Goal: Task Accomplishment & Management: Manage account settings

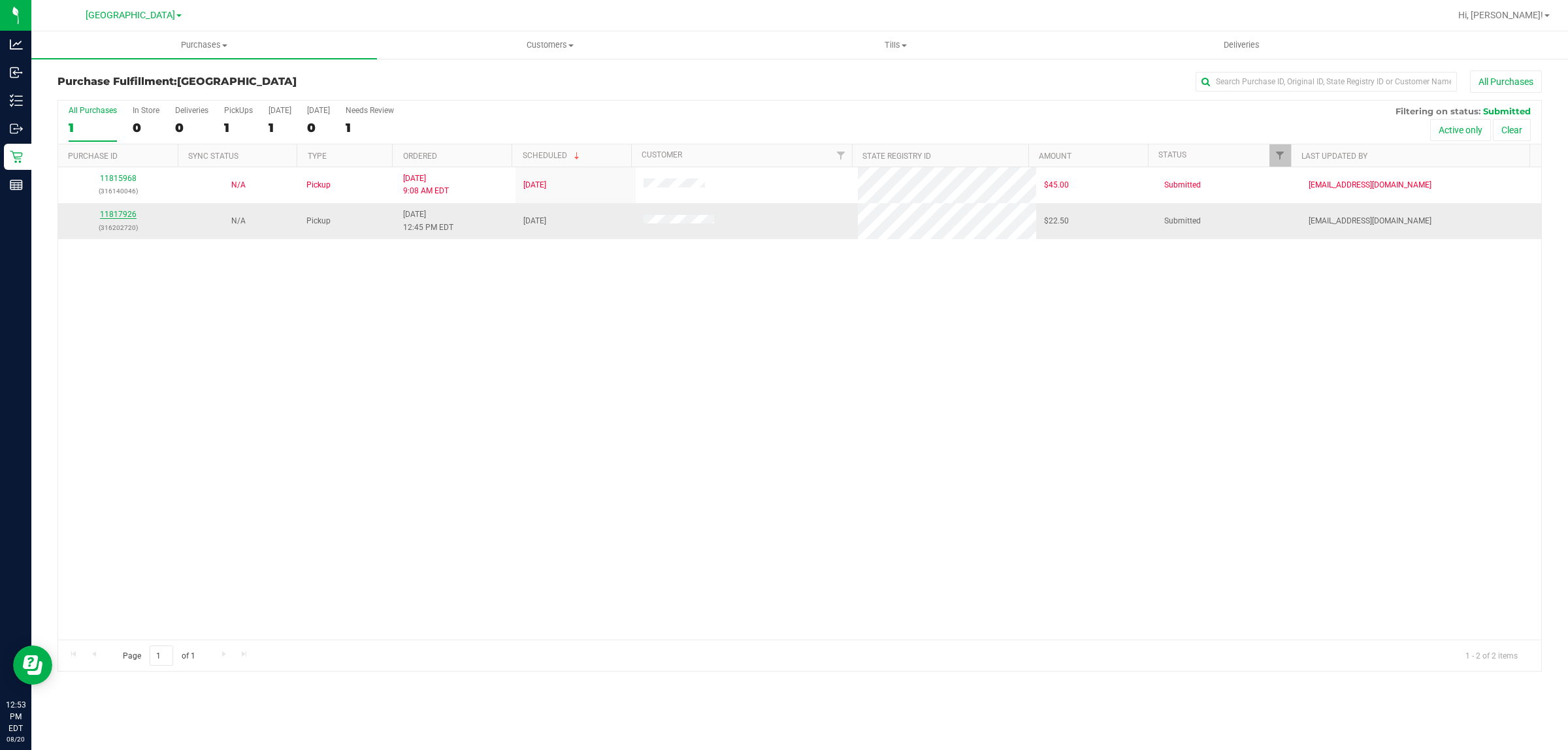
click at [119, 217] on link "11817926" at bounding box center [118, 214] width 36 height 9
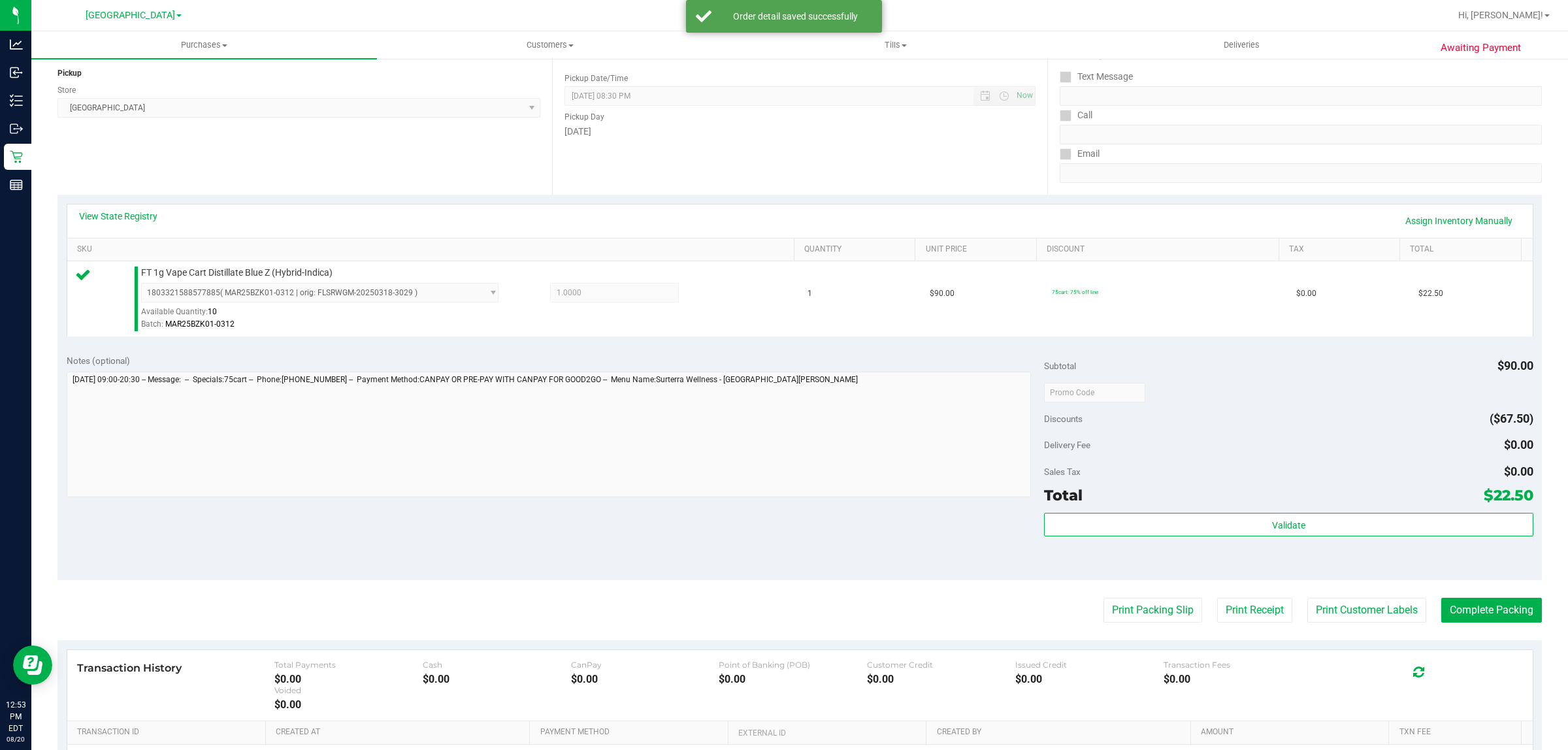
scroll to position [318, 0]
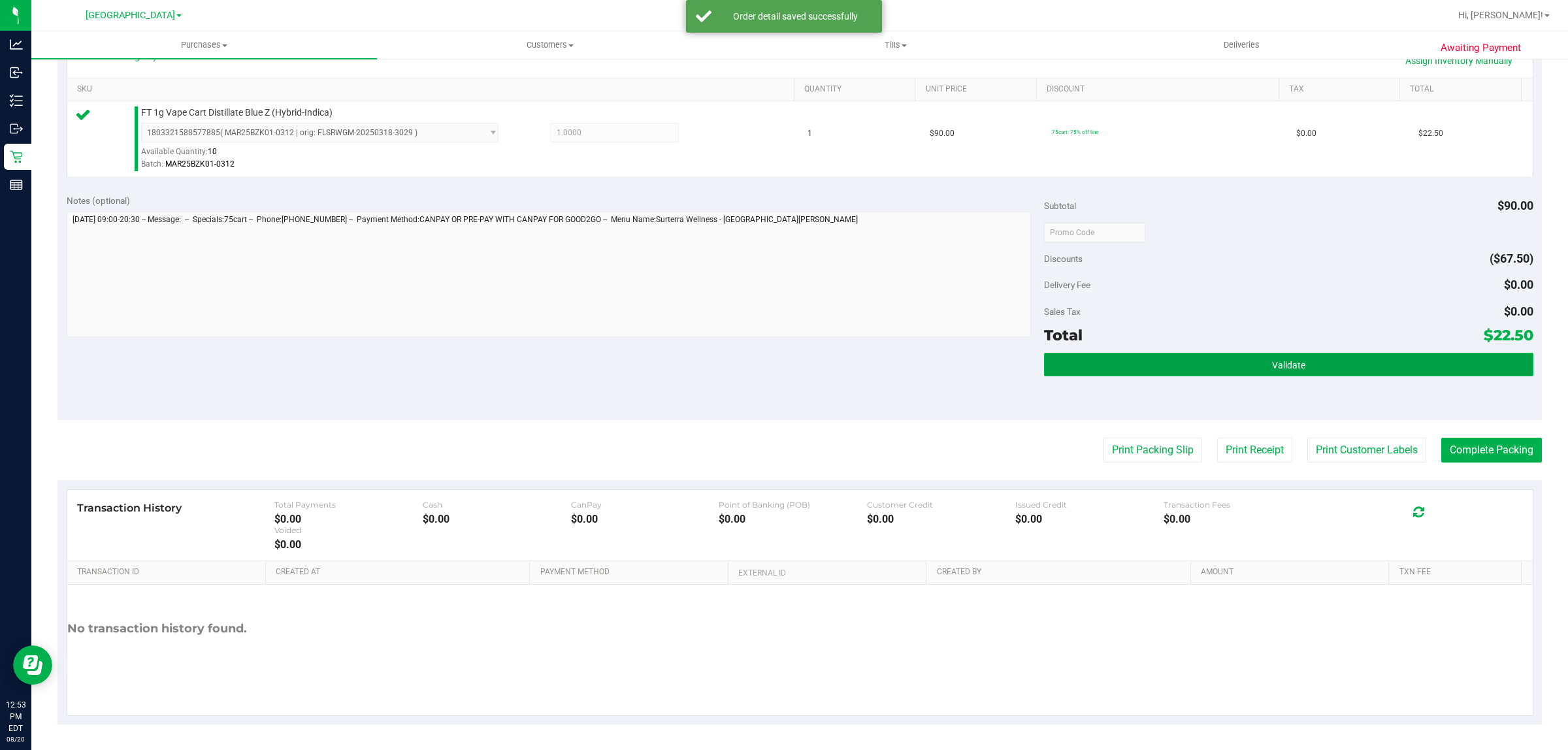
click at [1297, 367] on button "Validate" at bounding box center [1288, 364] width 488 height 23
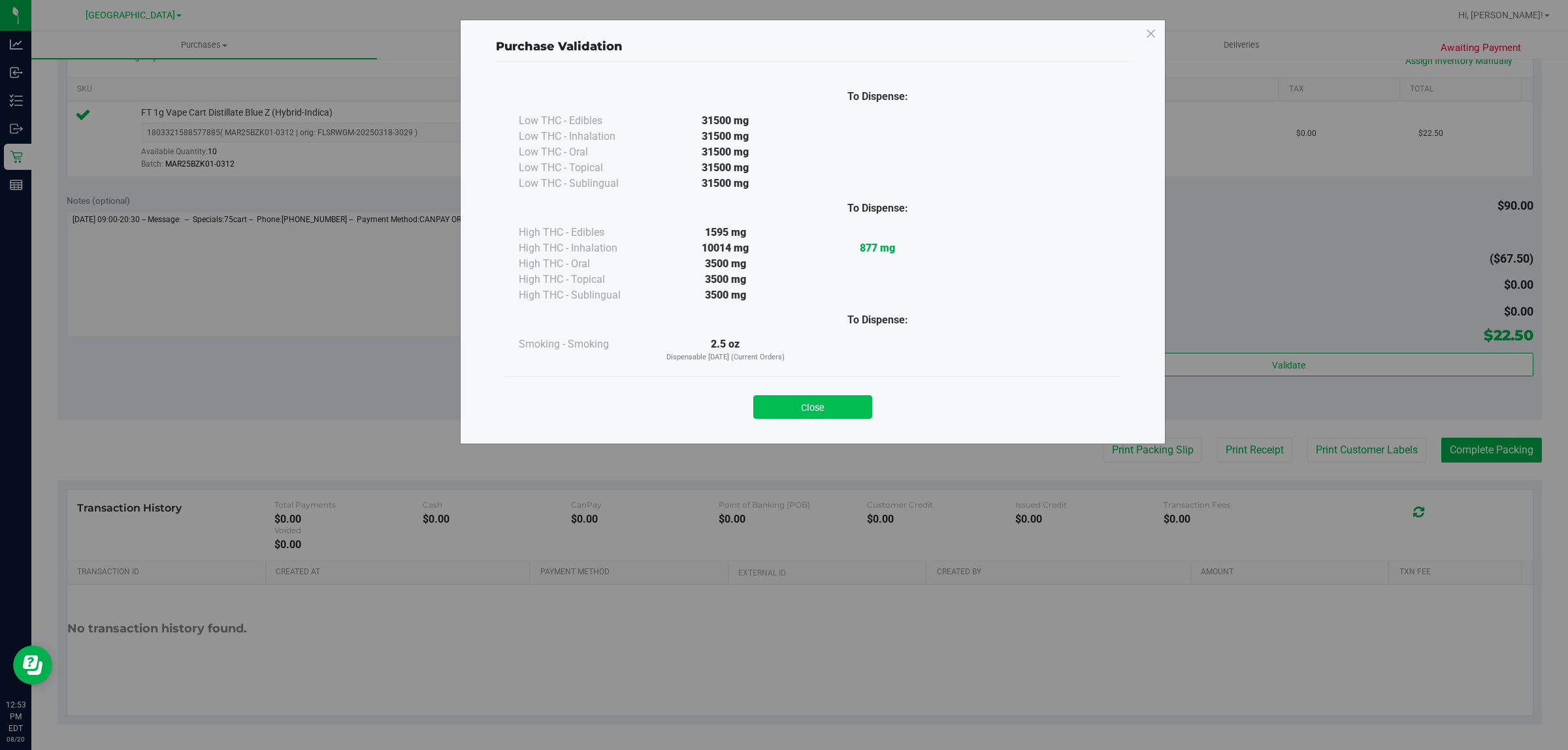
click at [817, 415] on button "Close" at bounding box center [812, 407] width 119 height 23
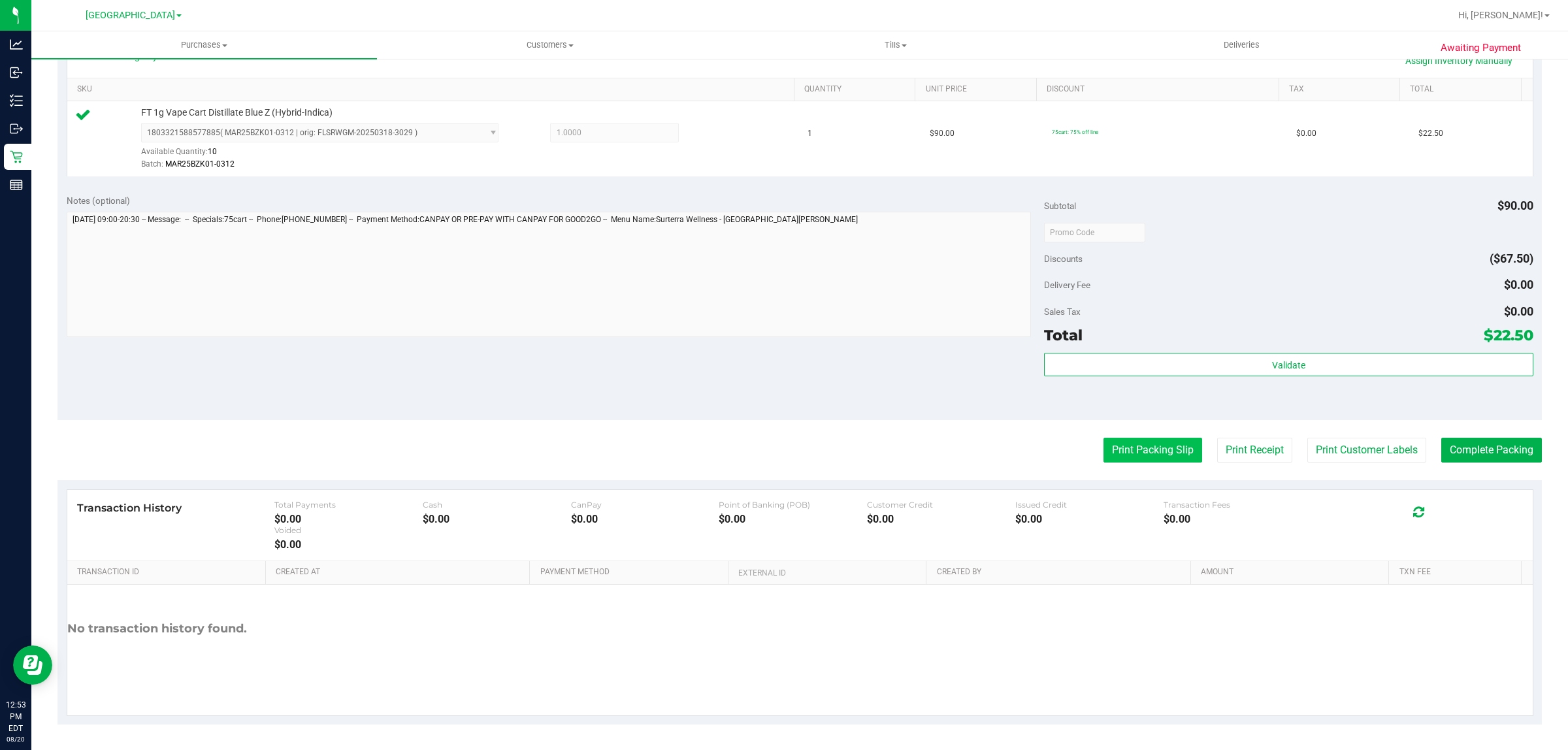
click at [1128, 448] on button "Print Packing Slip" at bounding box center [1152, 450] width 98 height 25
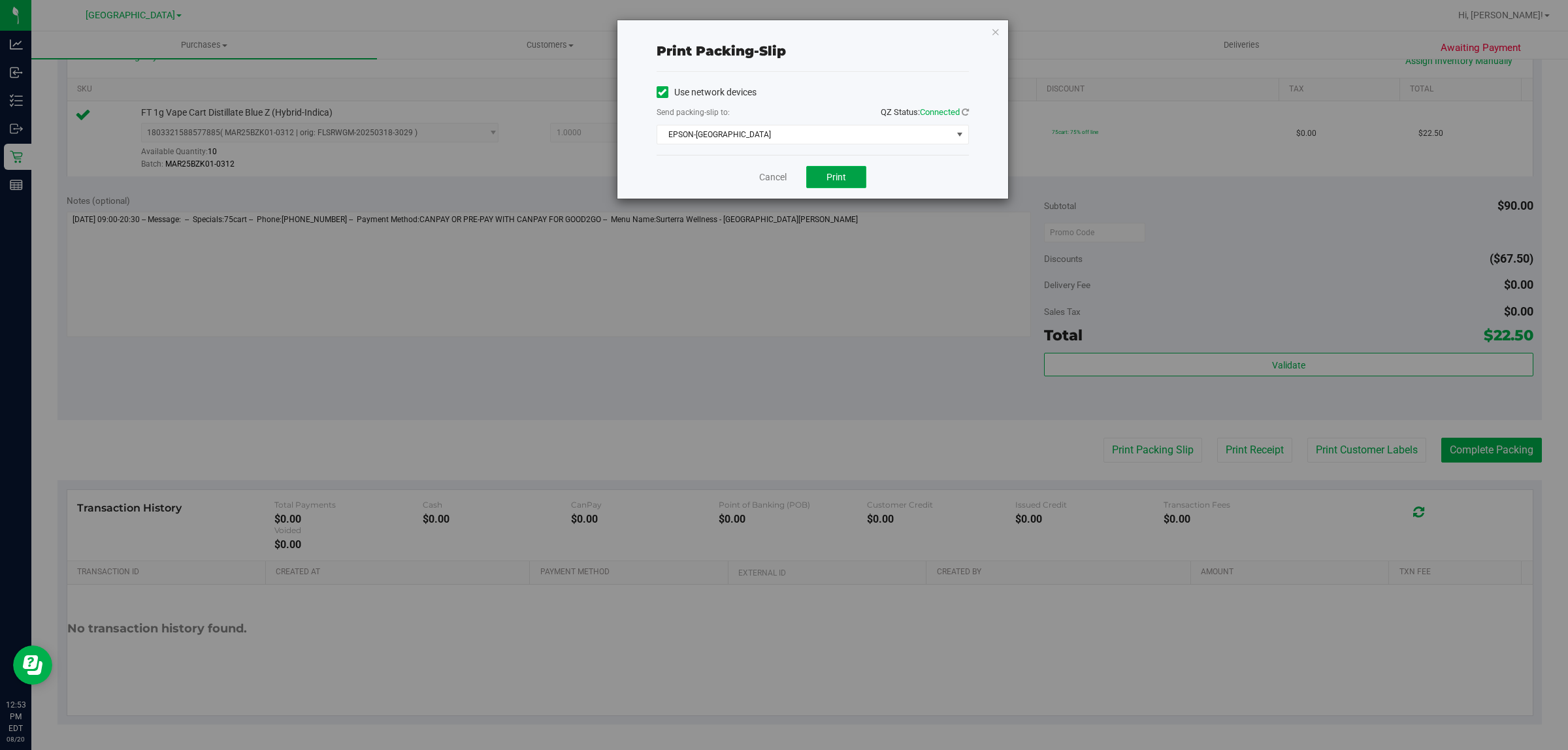
click at [854, 181] on button "Print" at bounding box center [836, 177] width 60 height 22
click at [774, 180] on link "Cancel" at bounding box center [773, 177] width 28 height 14
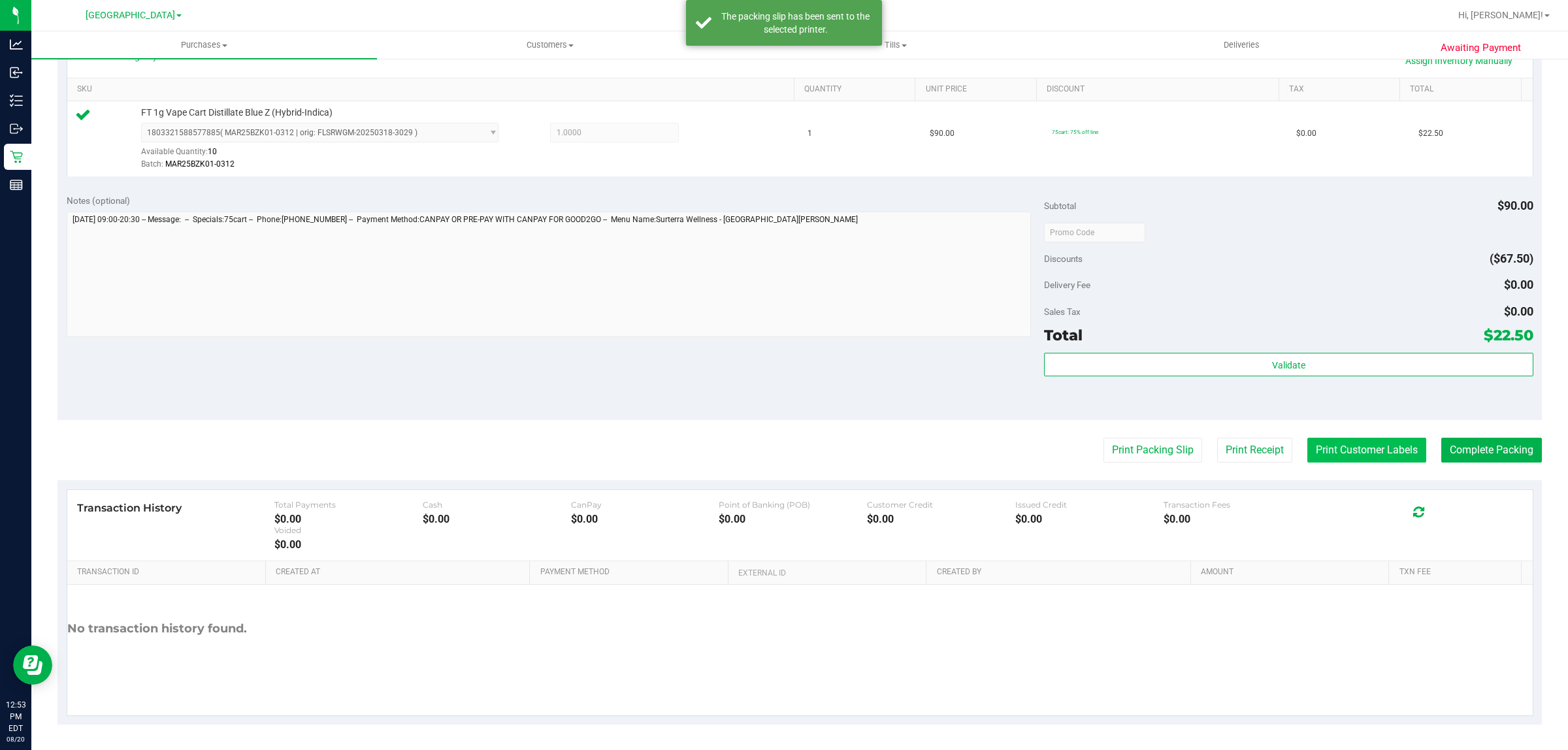
click at [1376, 448] on button "Print Customer Labels" at bounding box center [1366, 450] width 119 height 25
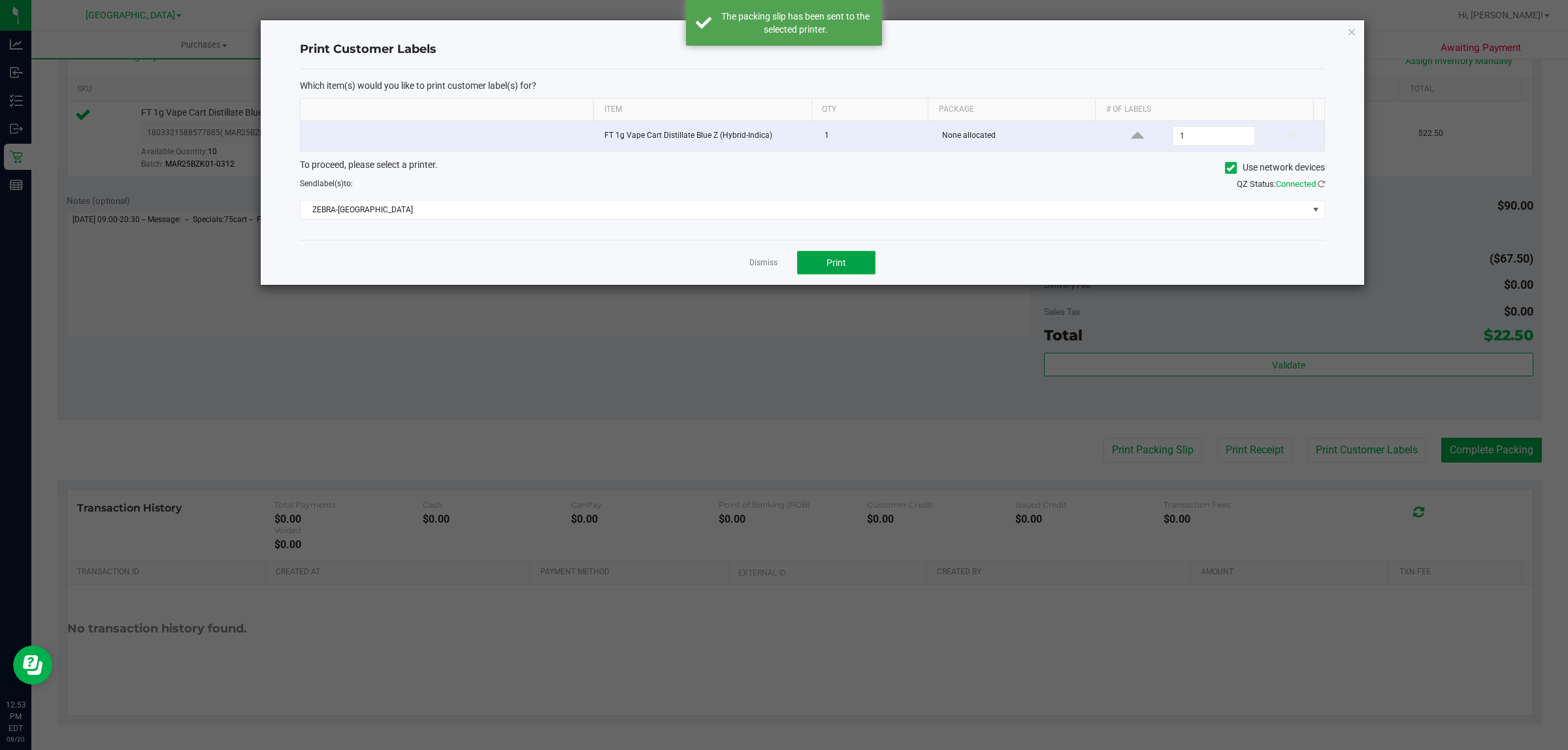
click at [835, 267] on span "Print" at bounding box center [836, 262] width 20 height 10
click at [763, 262] on link "Dismiss" at bounding box center [763, 262] width 28 height 11
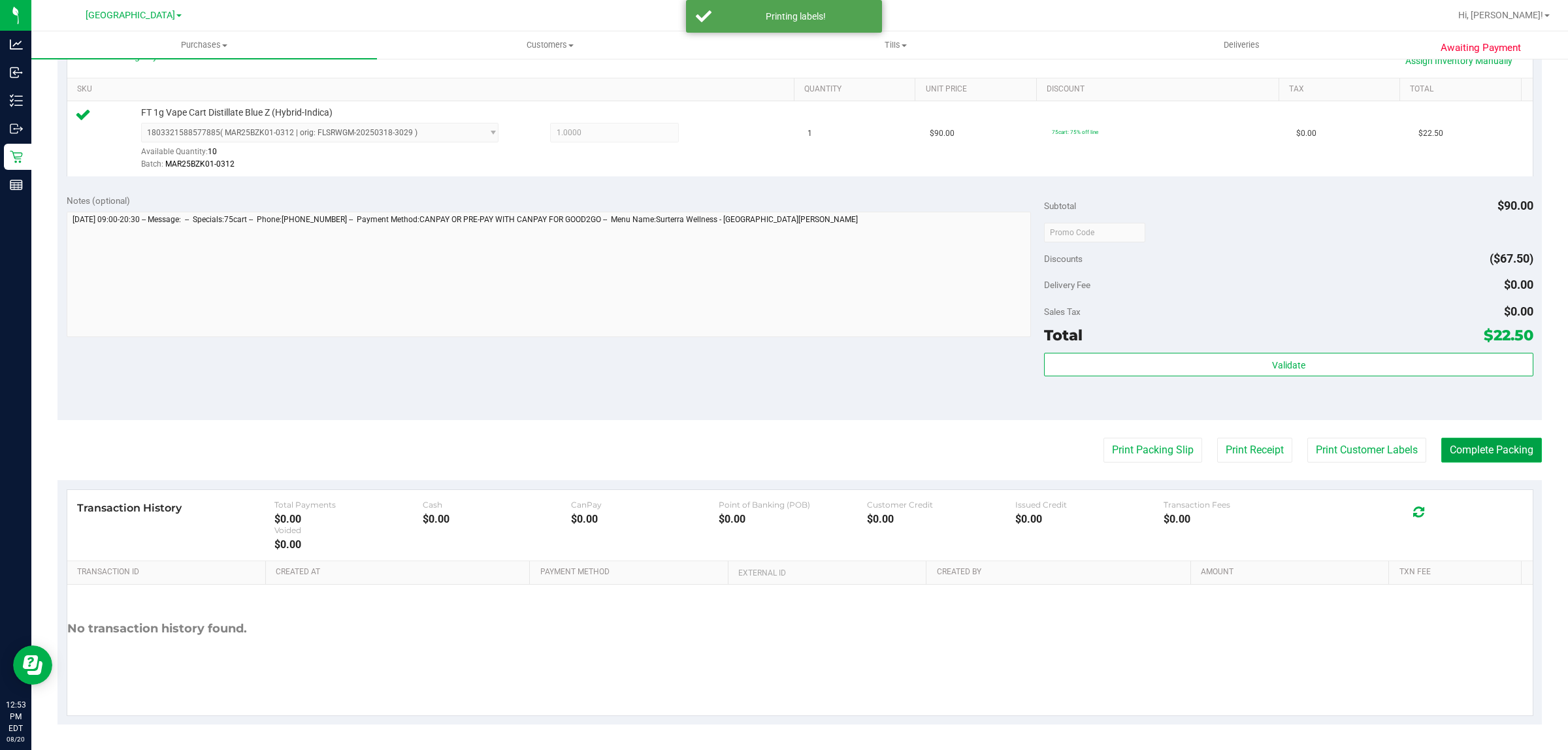
click at [1488, 457] on button "Complete Packing" at bounding box center [1491, 450] width 101 height 25
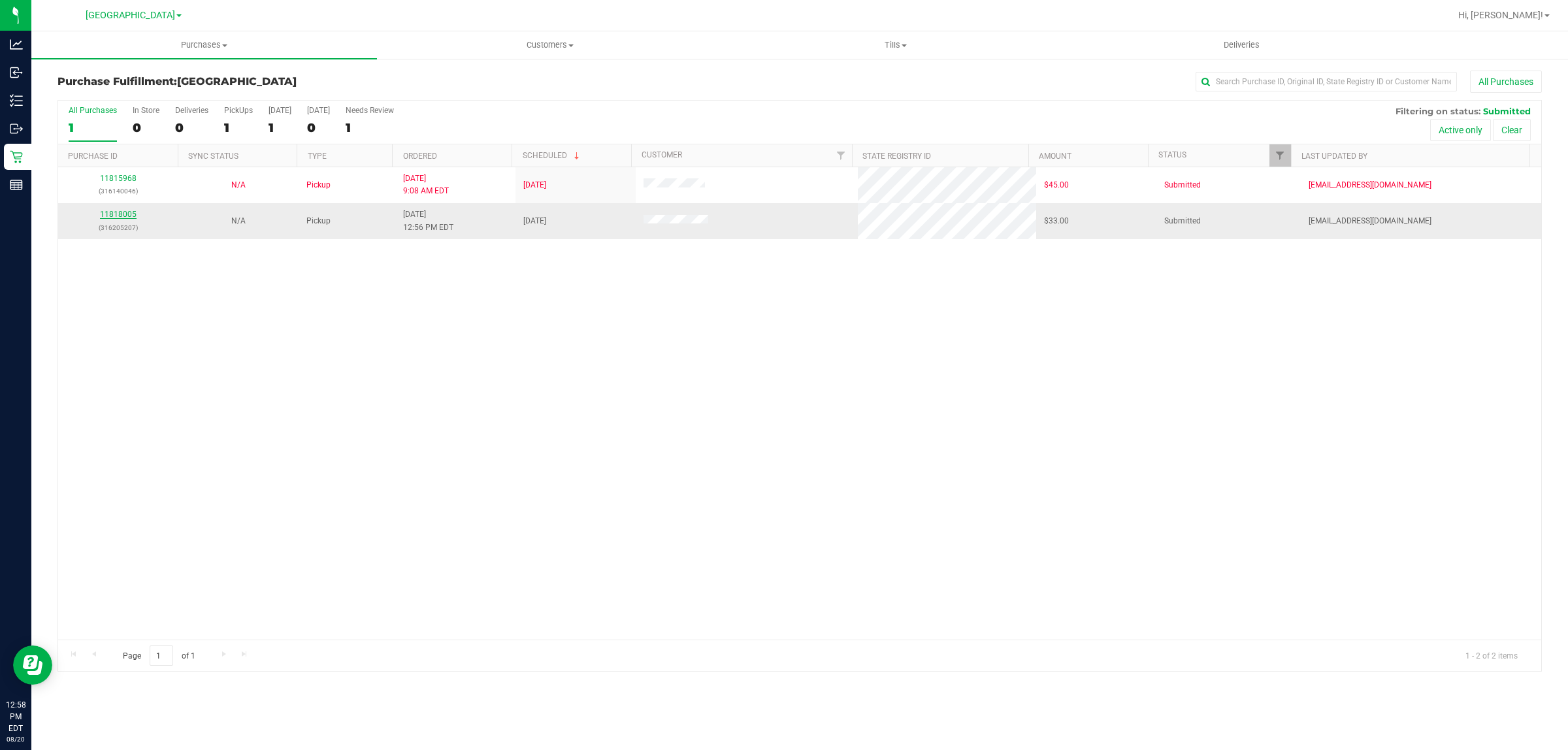
click at [122, 217] on link "11818005" at bounding box center [118, 214] width 36 height 9
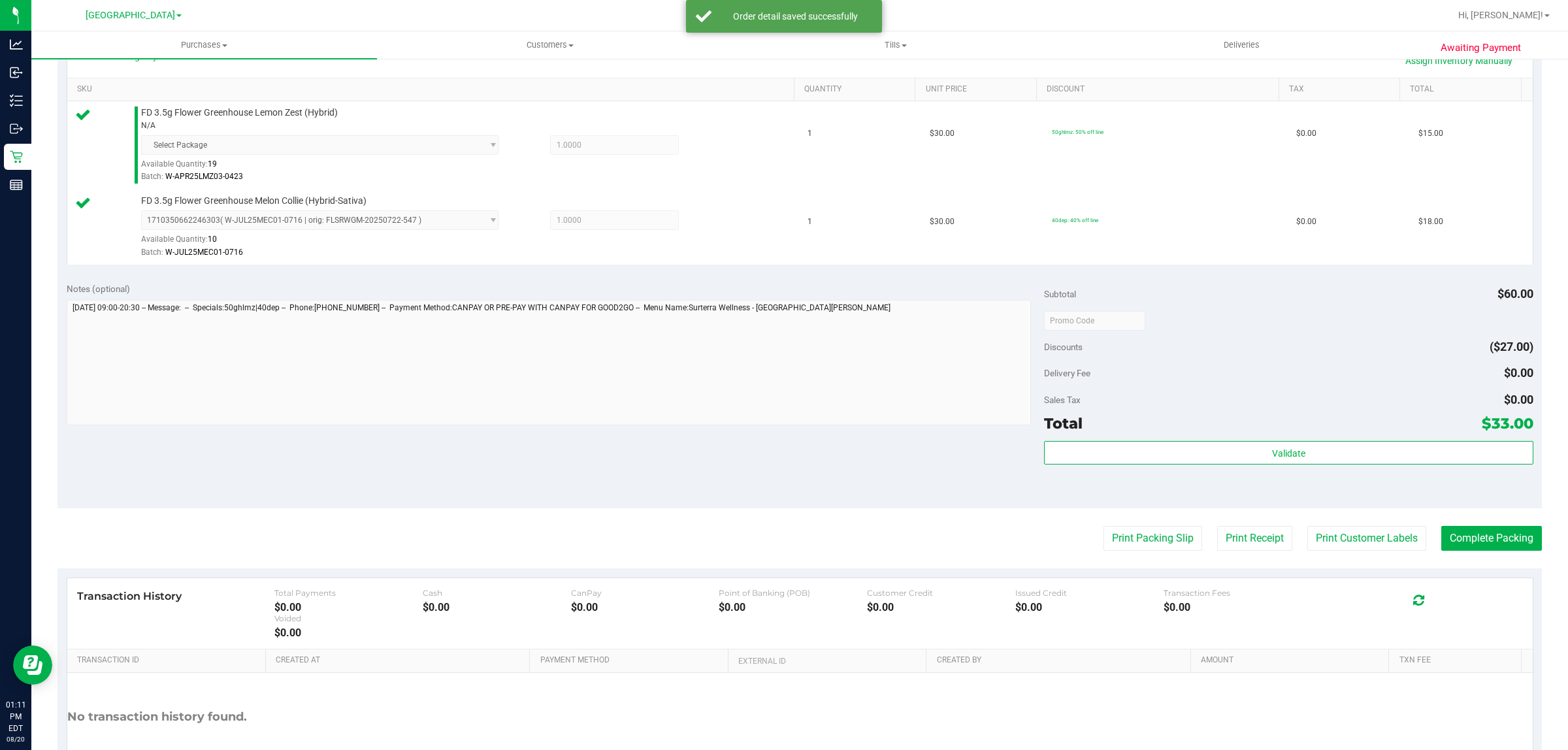
scroll to position [327, 0]
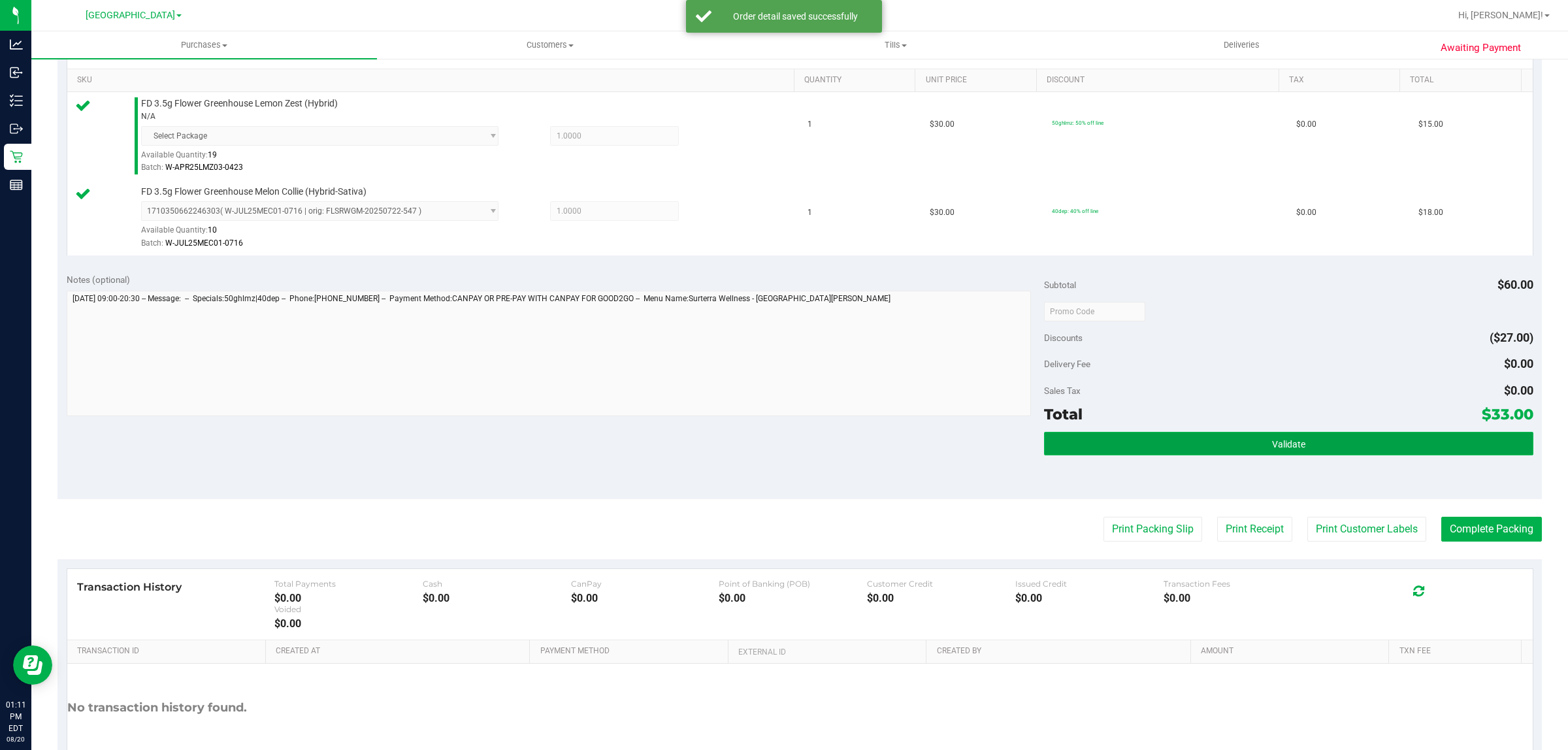
click at [1290, 442] on span "Validate" at bounding box center [1289, 444] width 34 height 10
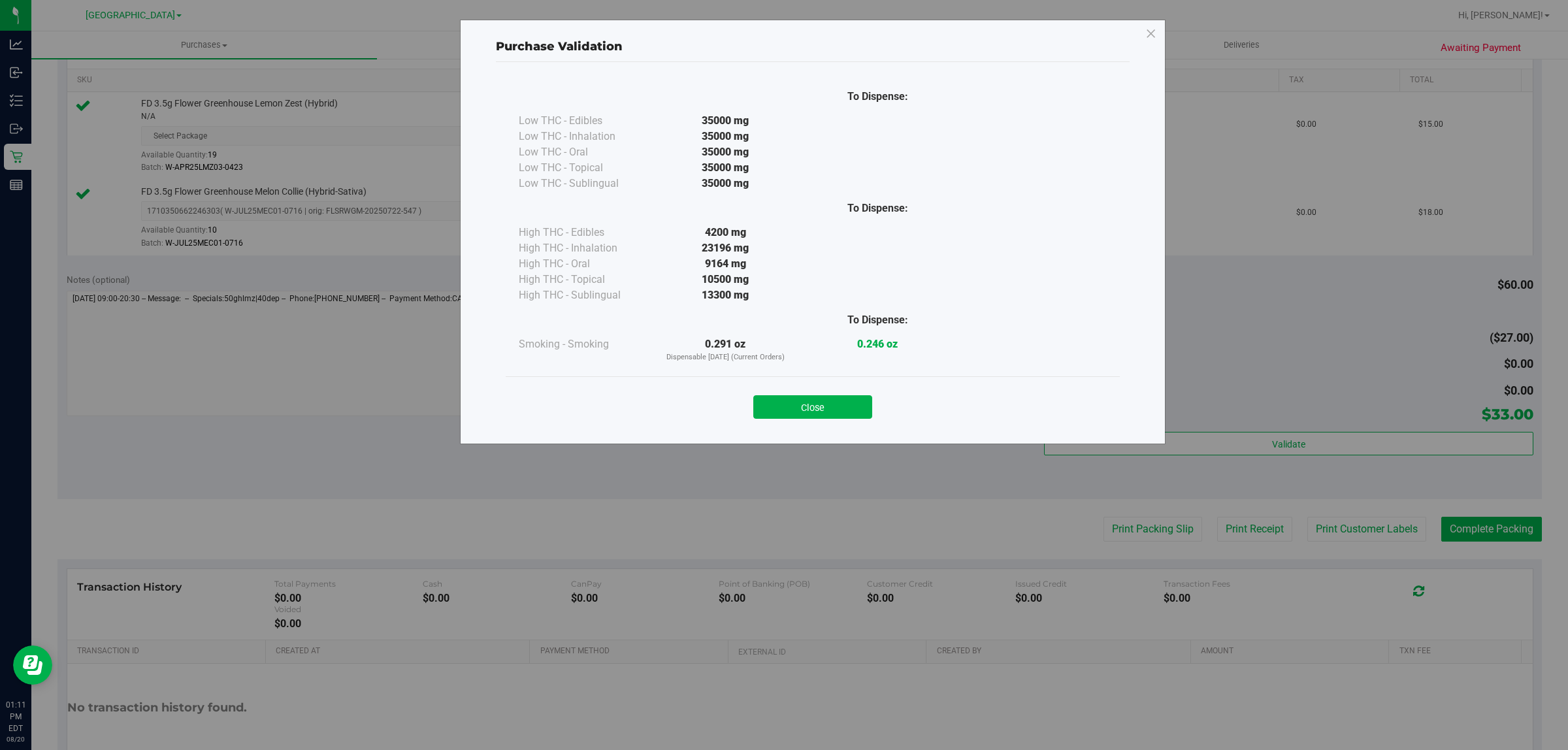
click at [808, 388] on div "Close" at bounding box center [813, 403] width 595 height 33
click at [816, 406] on button "Close" at bounding box center [812, 407] width 119 height 23
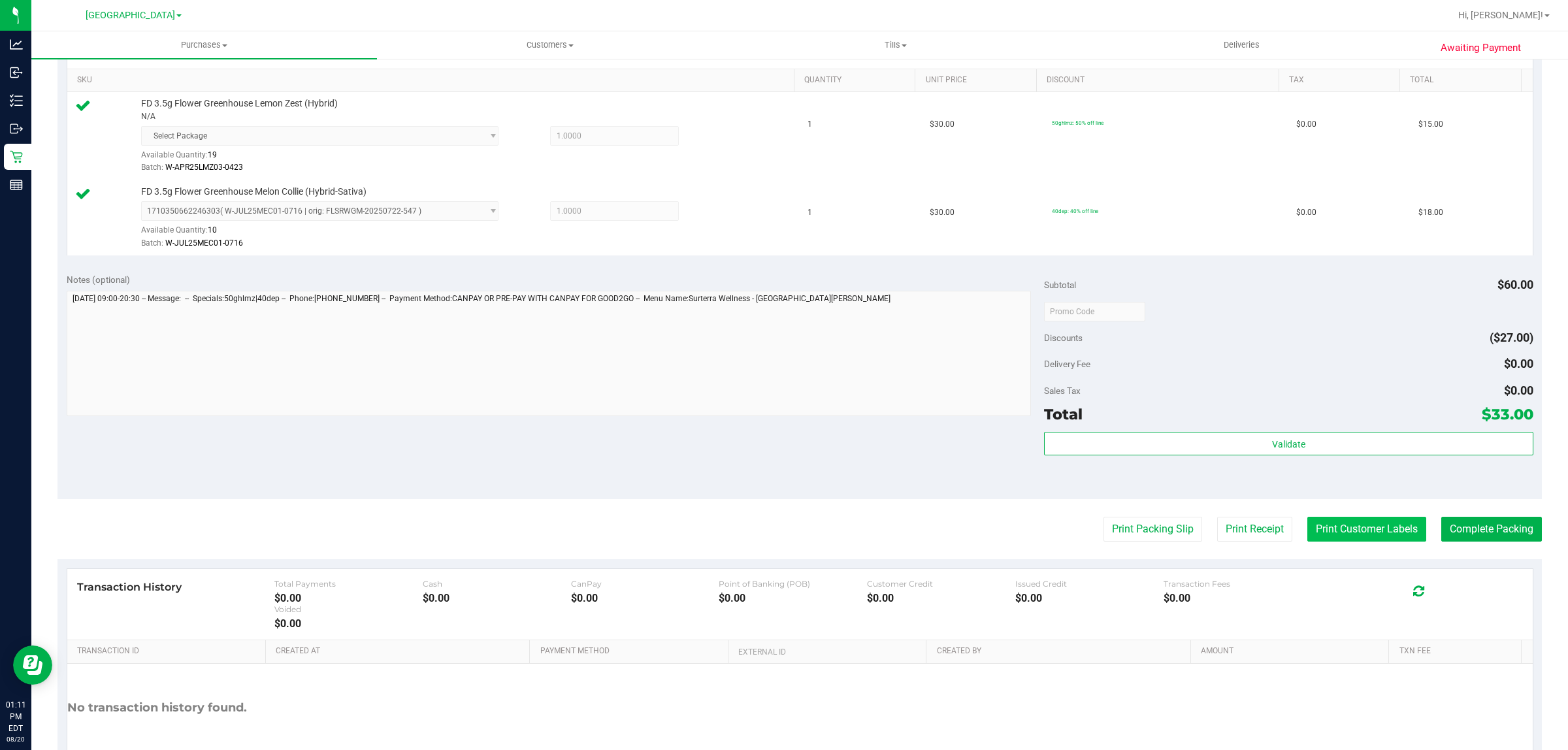
click at [1373, 528] on button "Print Customer Labels" at bounding box center [1366, 529] width 119 height 25
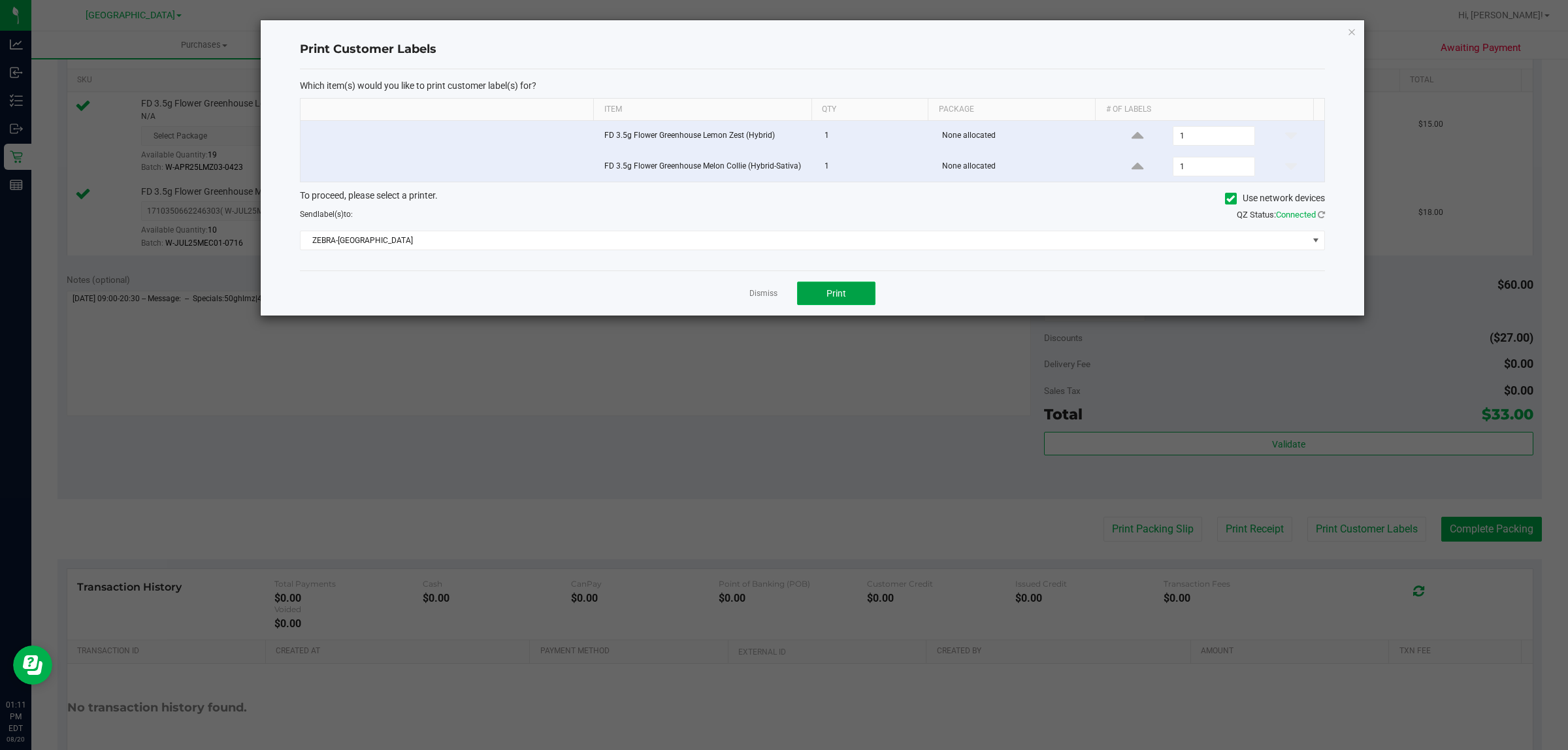
click at [831, 294] on span "Print" at bounding box center [836, 293] width 20 height 10
click at [768, 294] on link "Dismiss" at bounding box center [763, 293] width 28 height 11
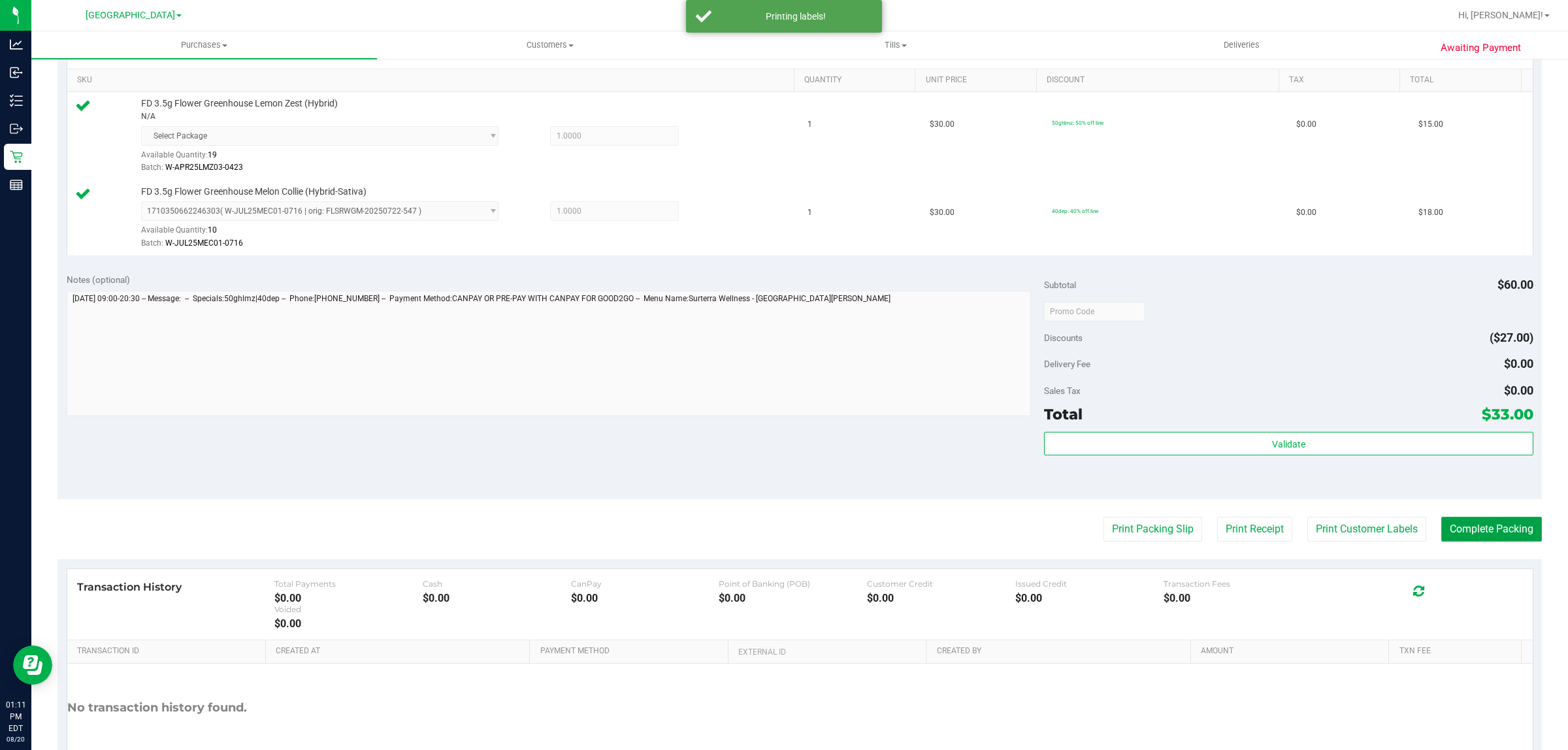
click at [1508, 525] on button "Complete Packing" at bounding box center [1491, 529] width 101 height 25
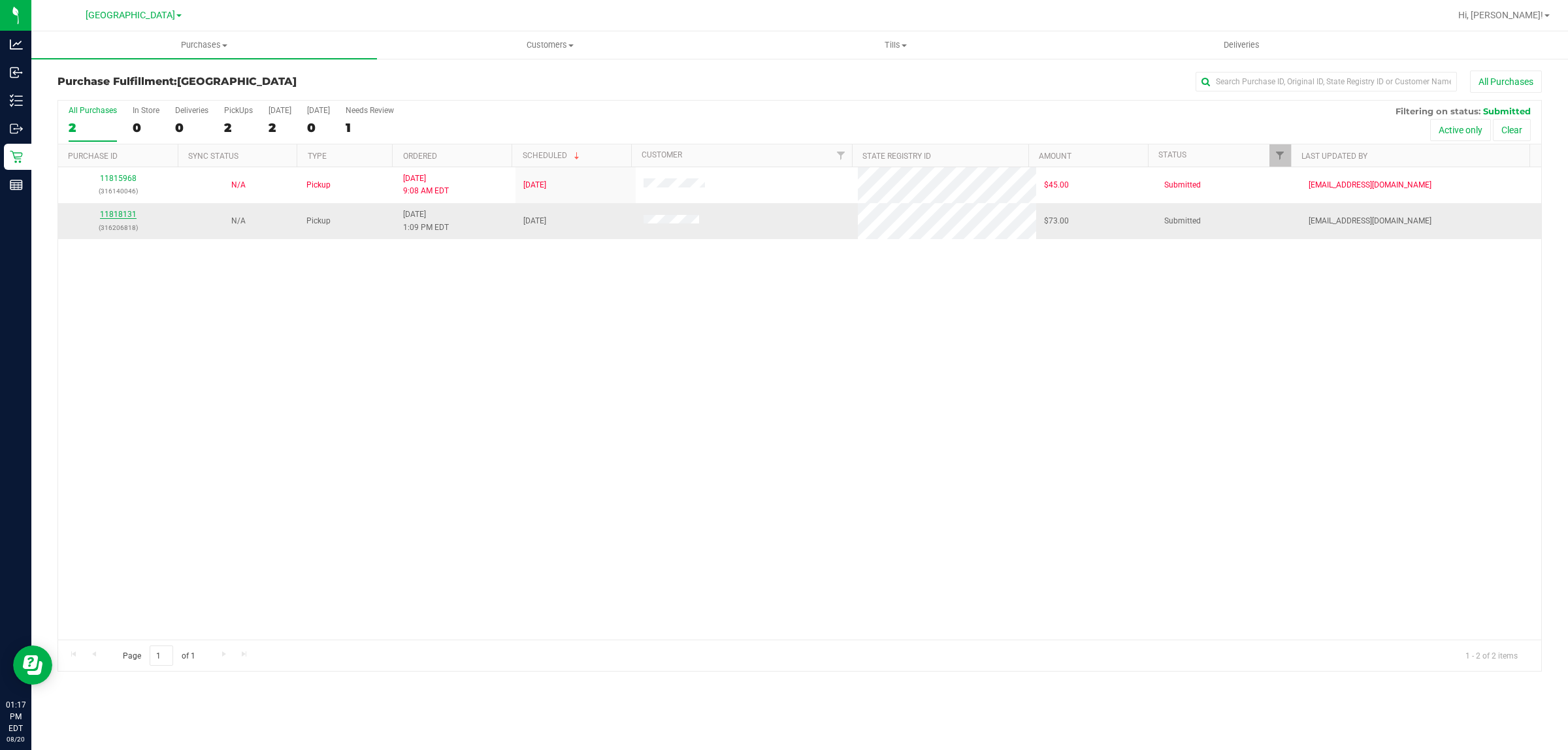
click at [110, 216] on link "11818131" at bounding box center [118, 214] width 36 height 9
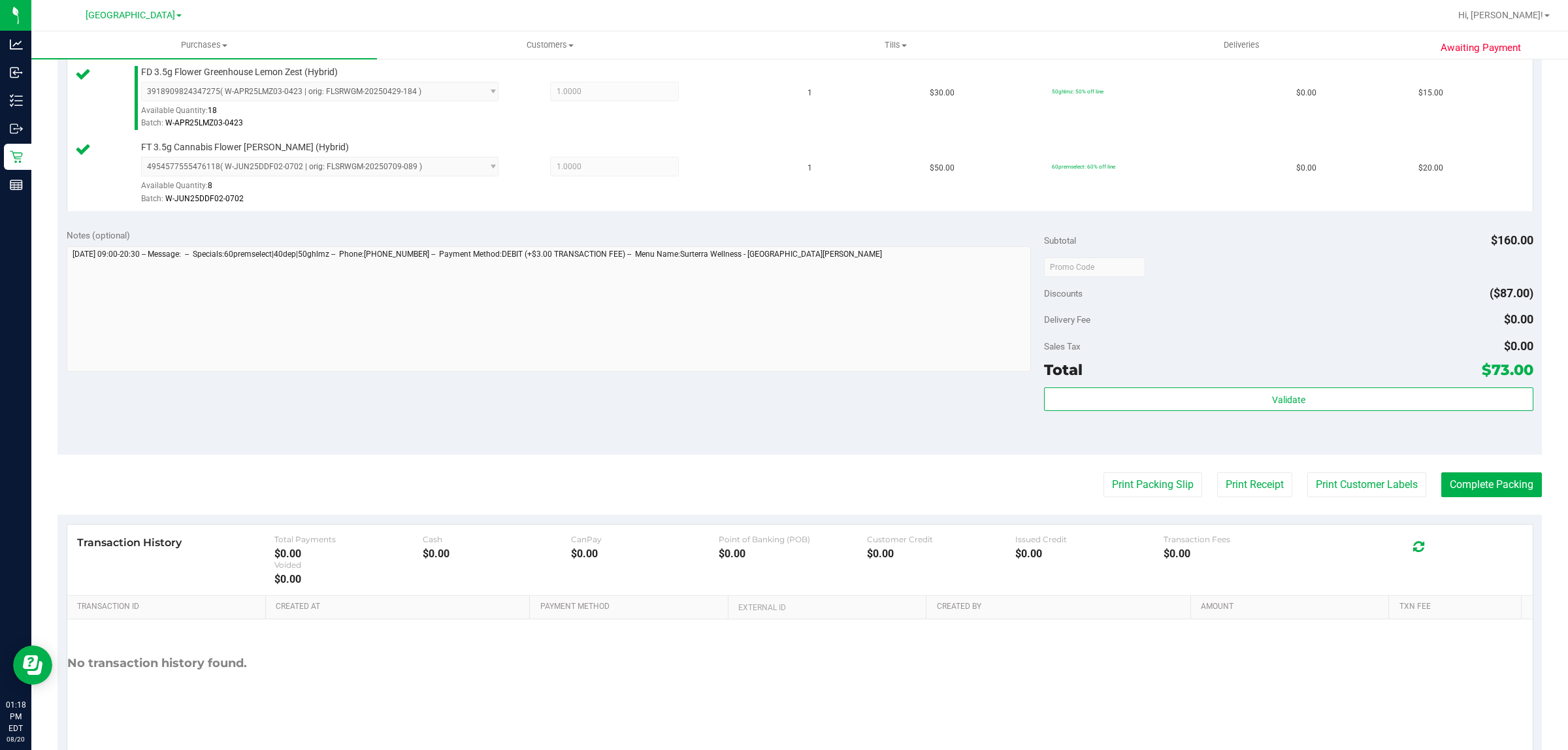
scroll to position [545, 0]
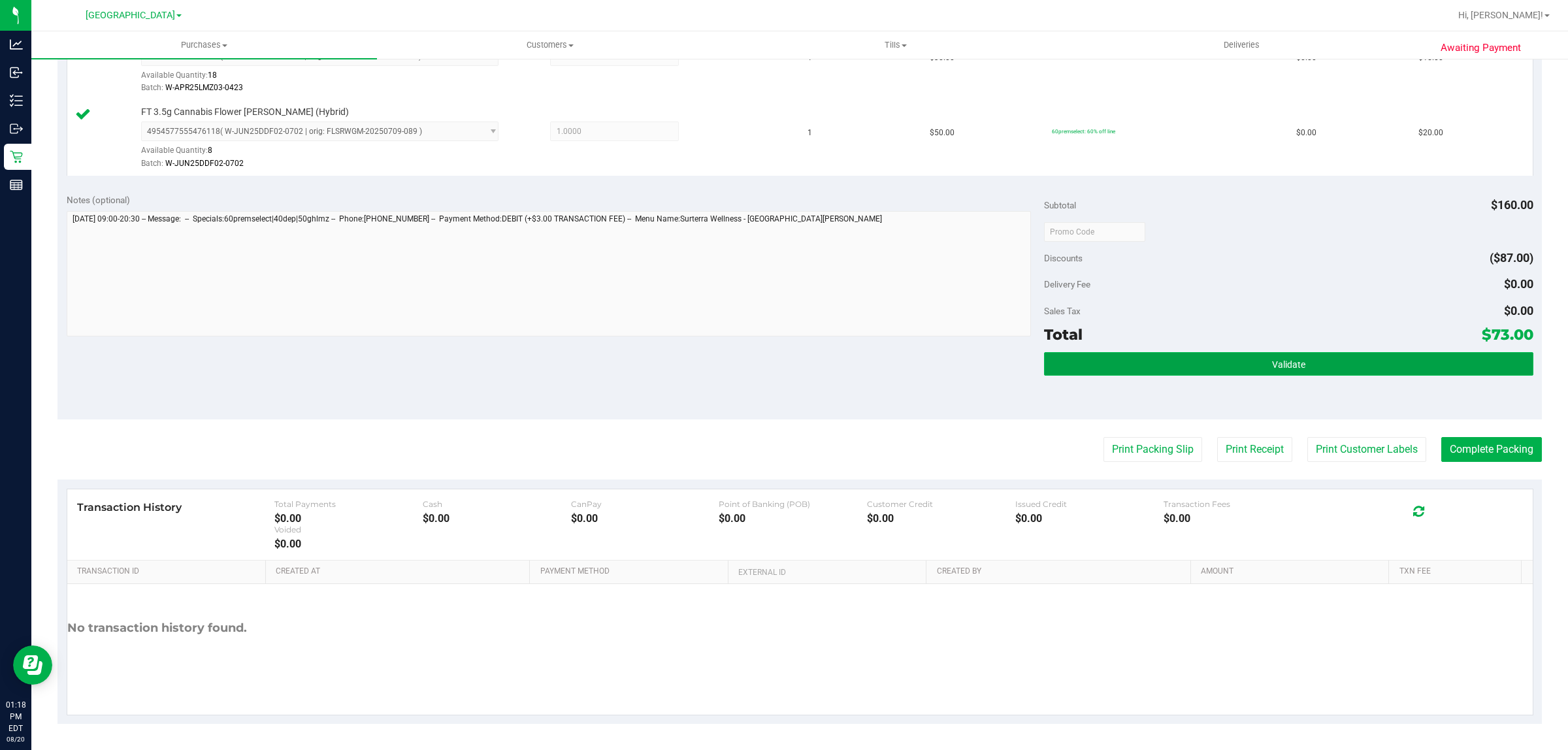
click at [1299, 356] on button "Validate" at bounding box center [1288, 364] width 488 height 23
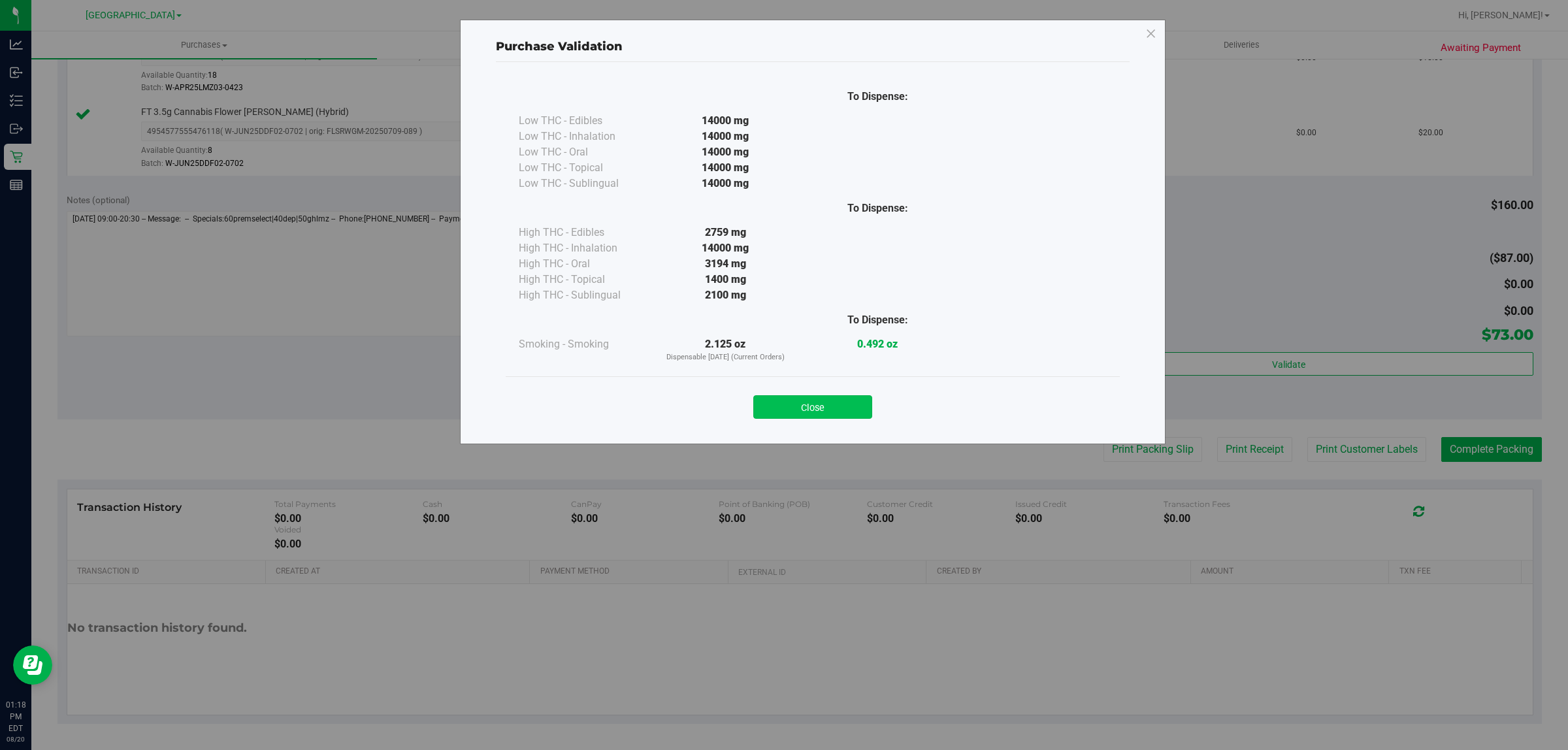
click at [854, 418] on button "Close" at bounding box center [812, 407] width 119 height 23
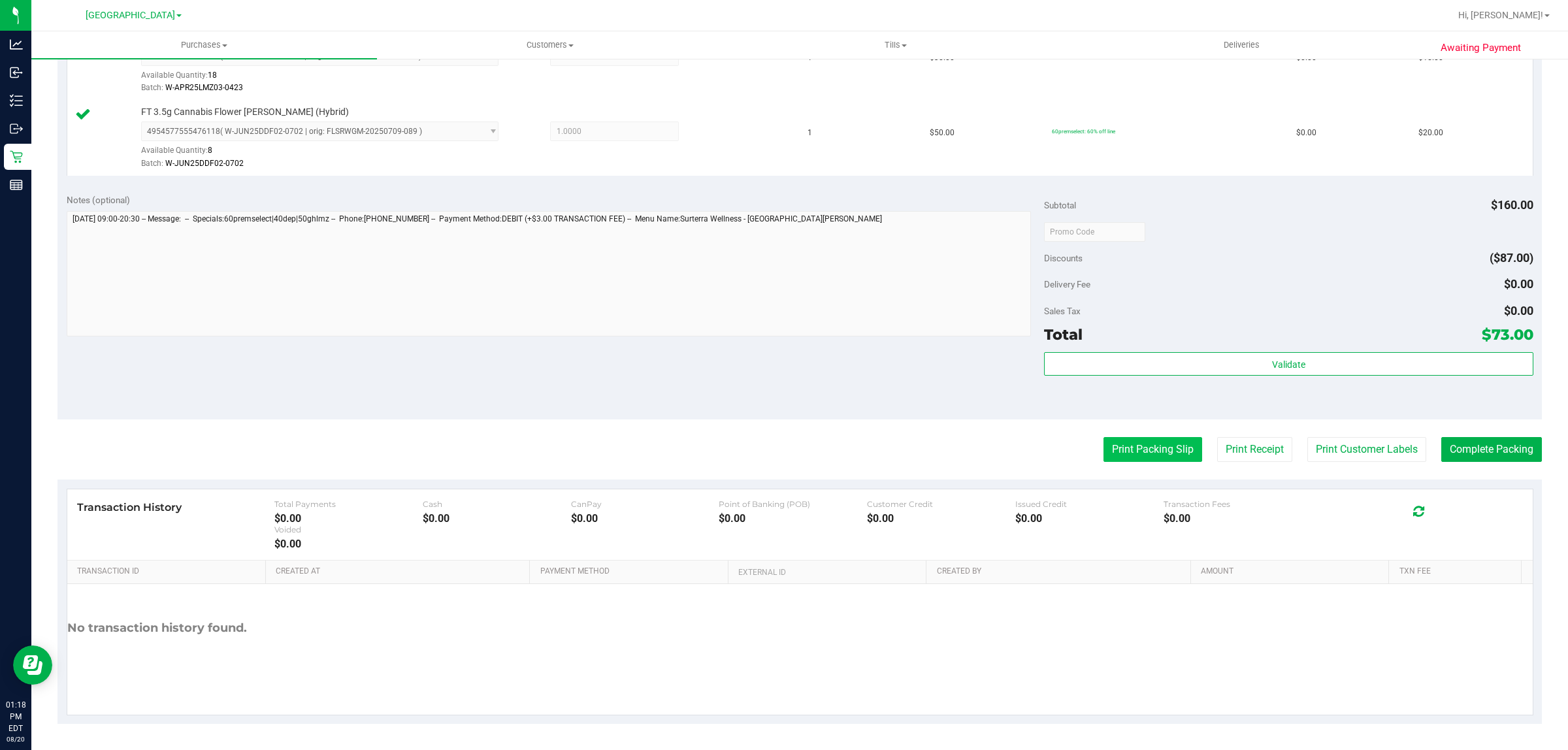
click at [1142, 457] on button "Print Packing Slip" at bounding box center [1152, 450] width 98 height 25
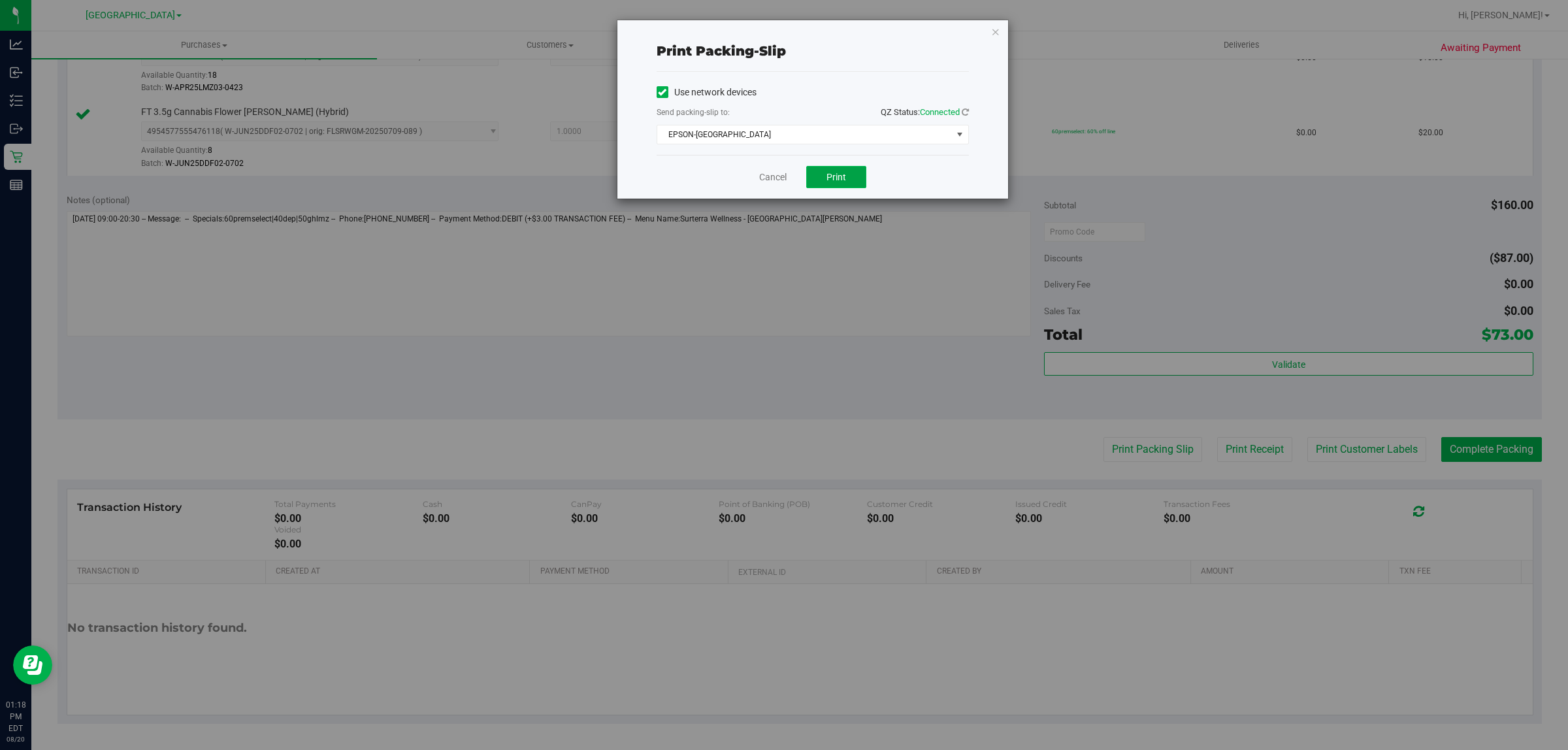
click at [833, 179] on span "Print" at bounding box center [836, 177] width 20 height 10
click at [762, 173] on link "Cancel" at bounding box center [773, 177] width 28 height 14
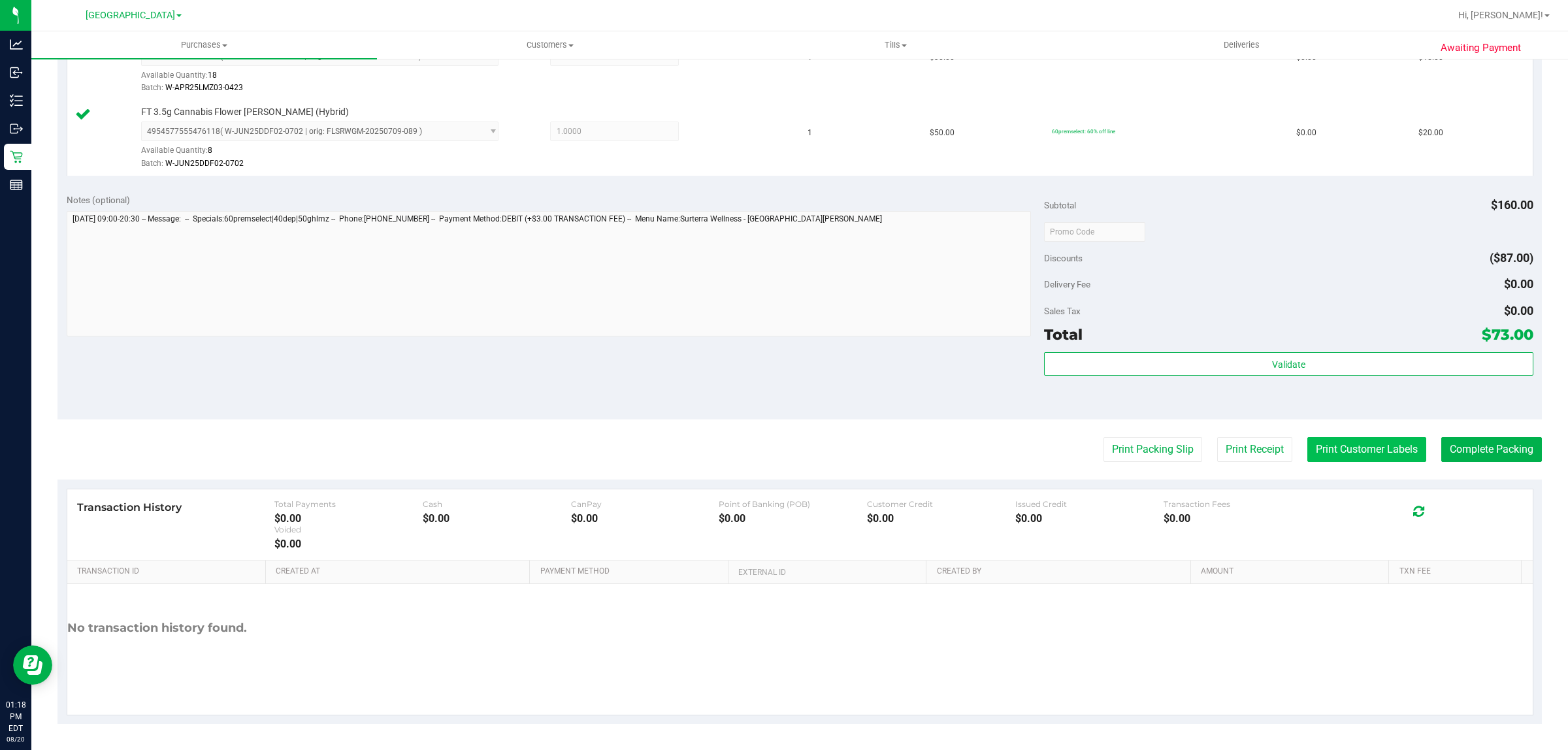
click at [1314, 450] on button "Print Customer Labels" at bounding box center [1366, 450] width 119 height 25
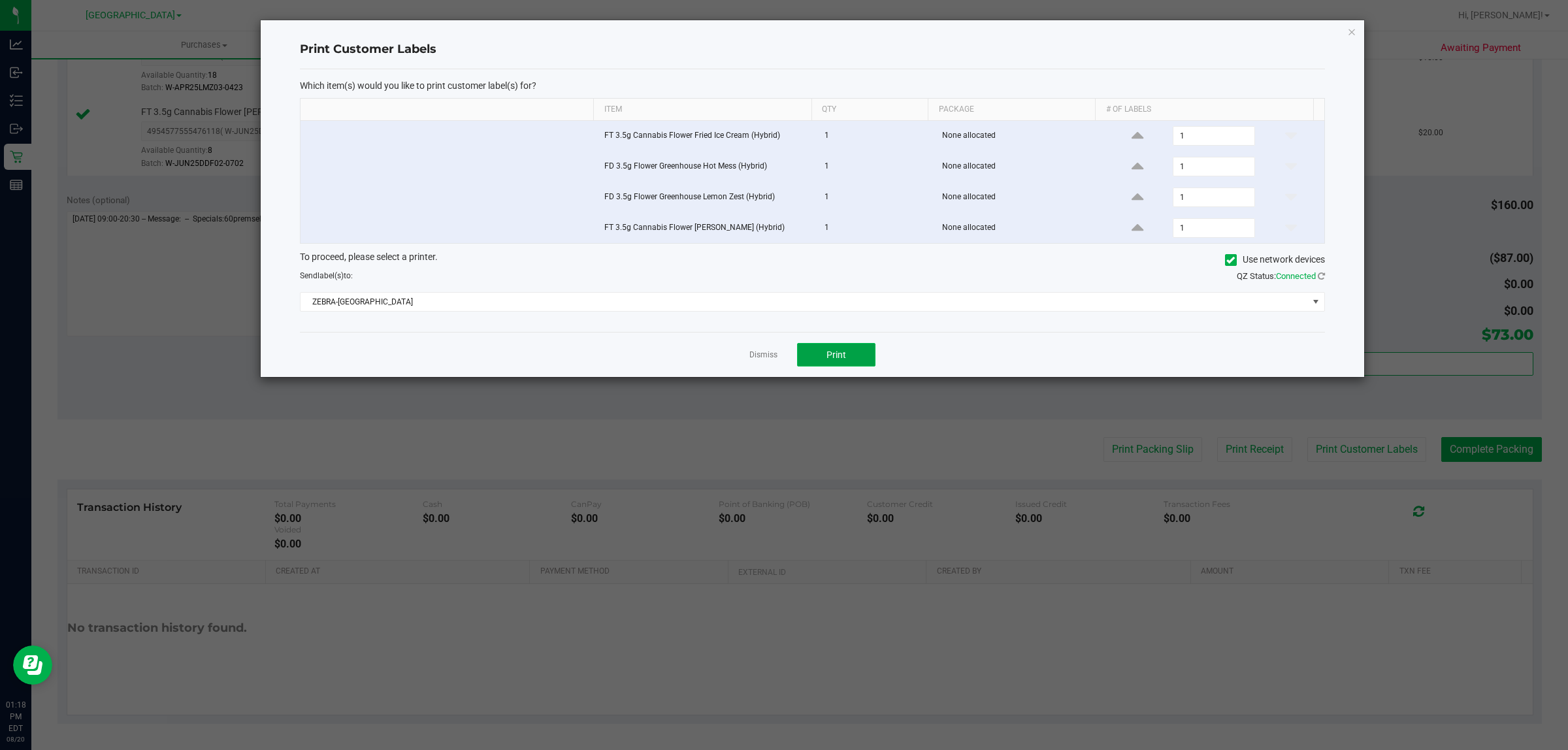
click at [840, 351] on span "Print" at bounding box center [836, 355] width 20 height 10
click at [757, 357] on link "Dismiss" at bounding box center [763, 355] width 28 height 11
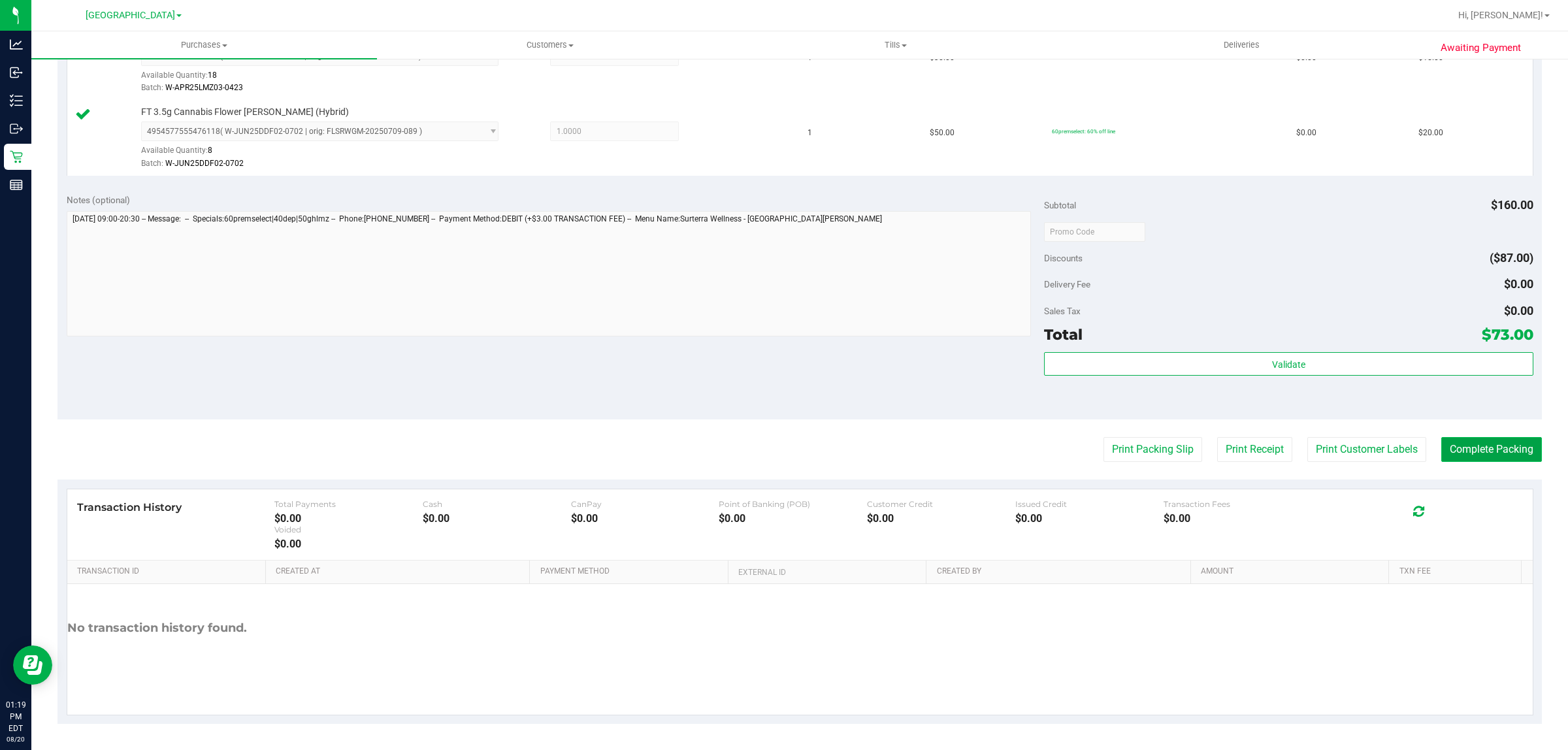
click at [1465, 448] on button "Complete Packing" at bounding box center [1491, 450] width 101 height 25
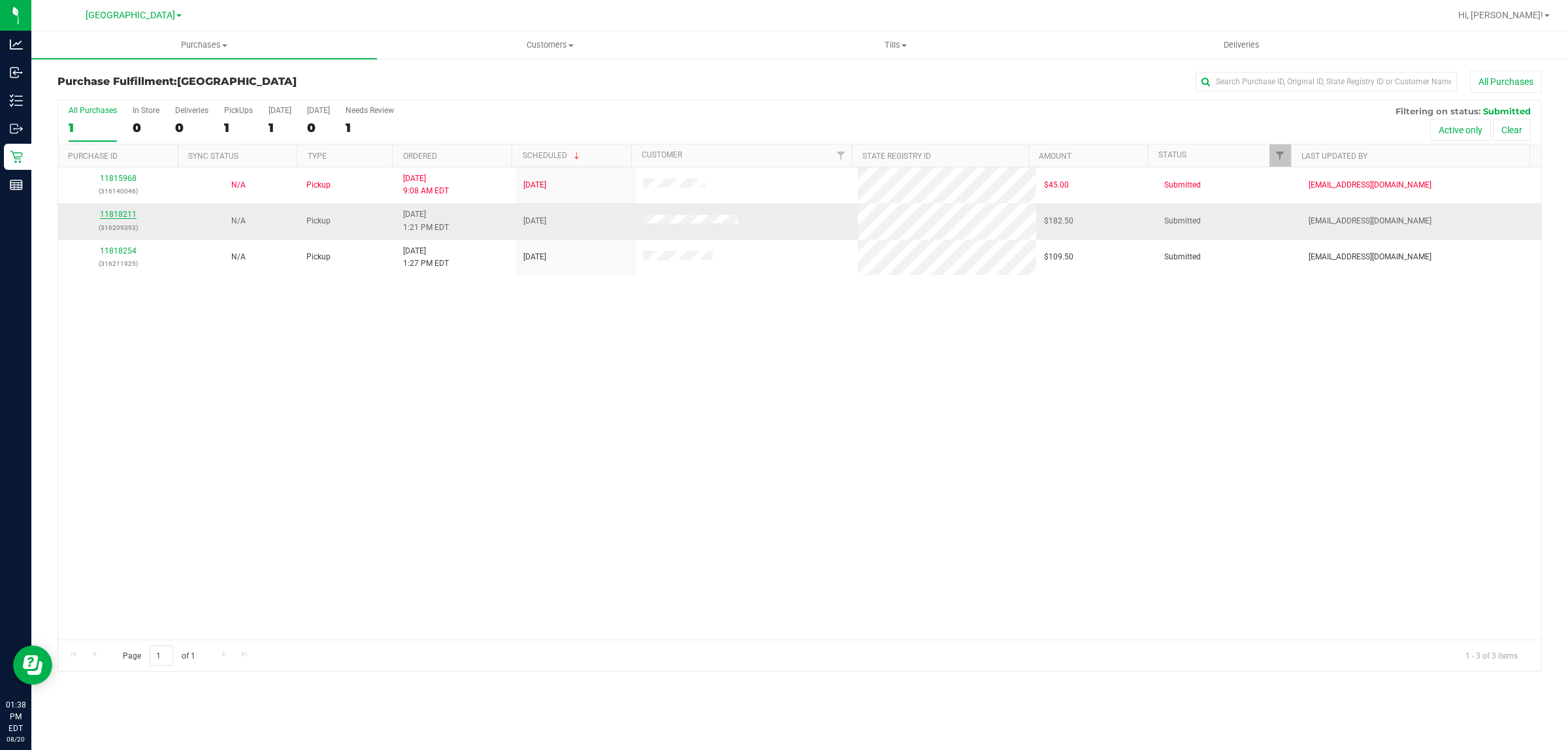
click at [115, 216] on link "11818211" at bounding box center [118, 214] width 36 height 9
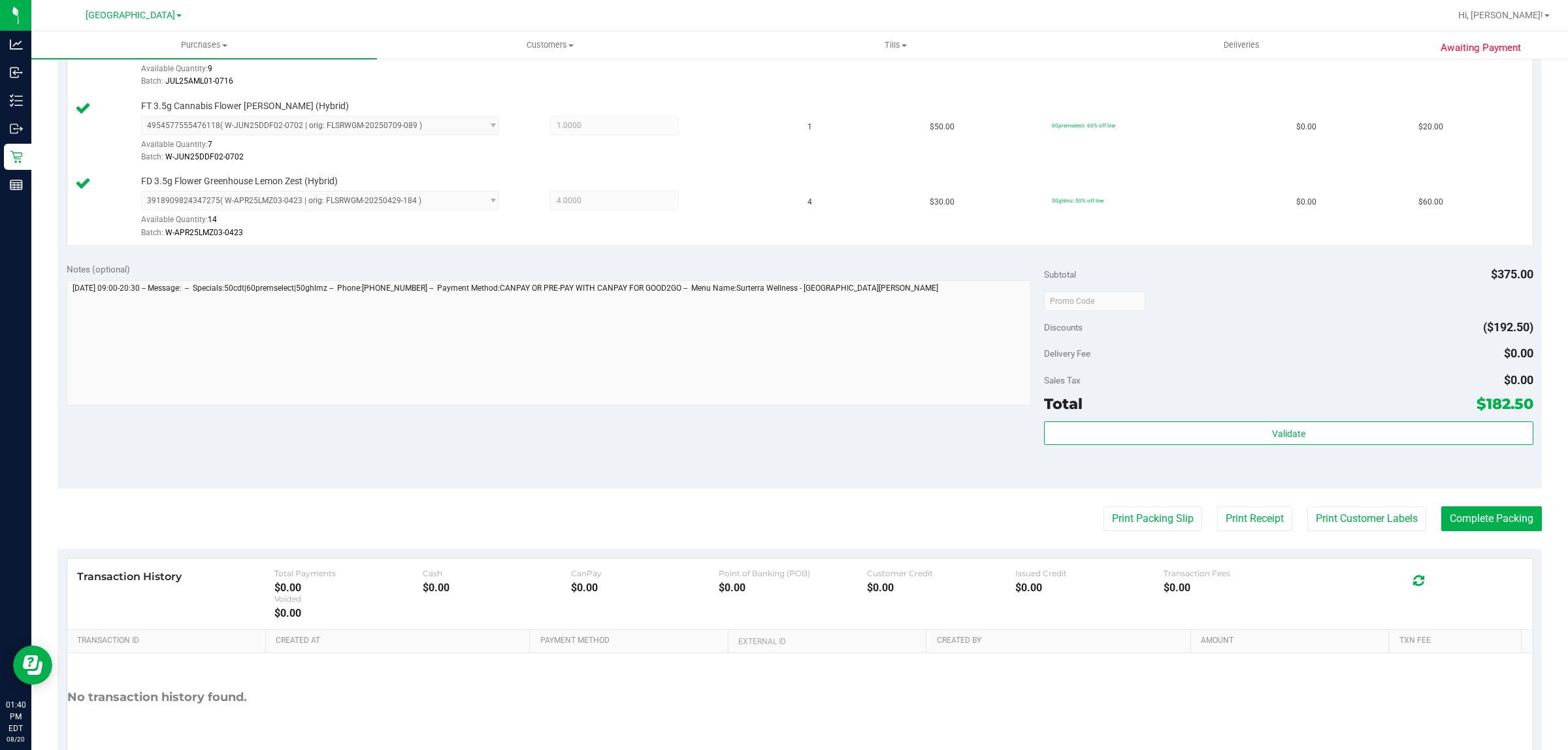
scroll to position [545, 0]
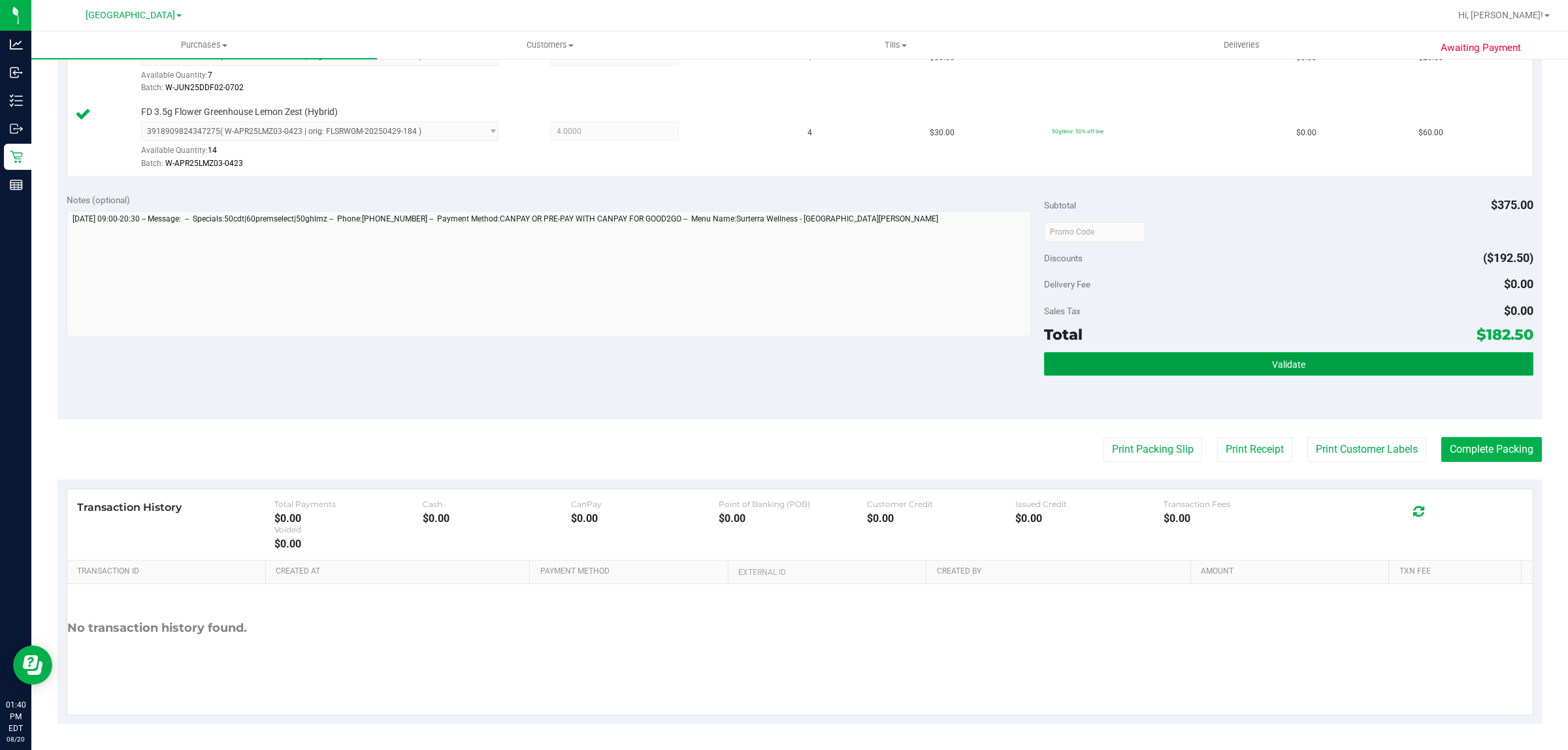
click at [1209, 368] on button "Validate" at bounding box center [1288, 364] width 488 height 23
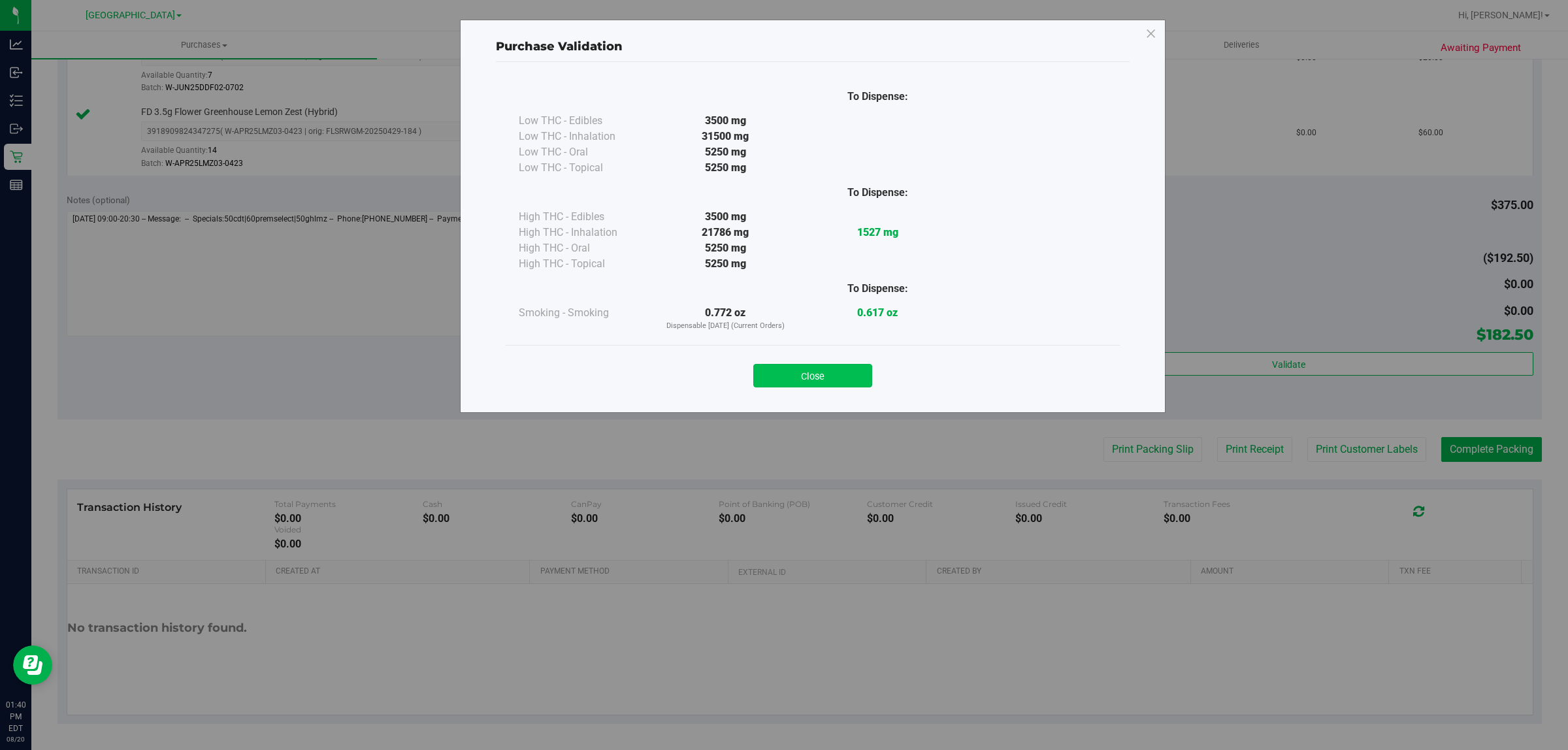
click at [795, 371] on button "Close" at bounding box center [812, 375] width 119 height 23
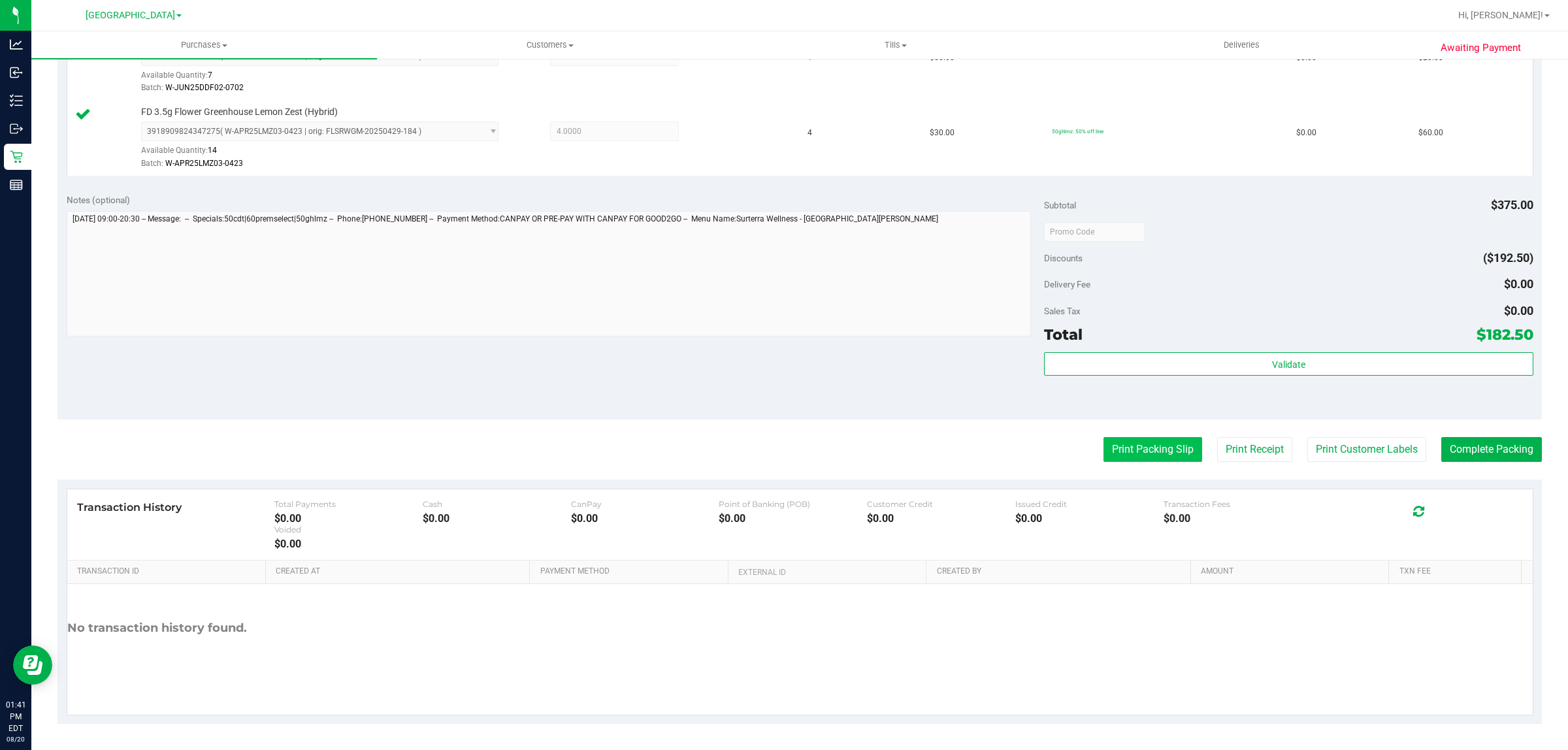
click at [1142, 461] on button "Print Packing Slip" at bounding box center [1152, 450] width 98 height 25
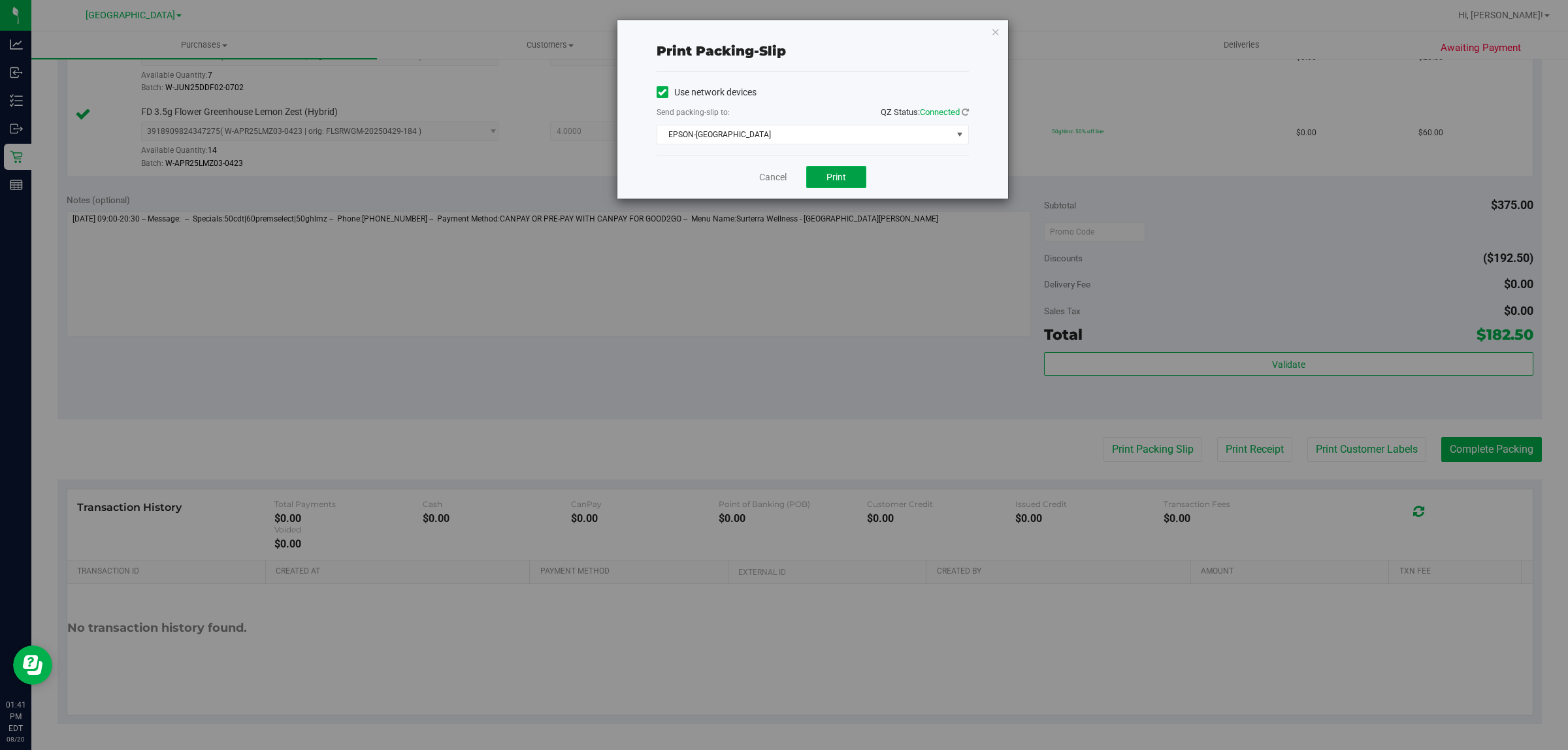
click at [828, 174] on span "Print" at bounding box center [836, 177] width 20 height 10
click at [775, 174] on link "Cancel" at bounding box center [773, 177] width 28 height 14
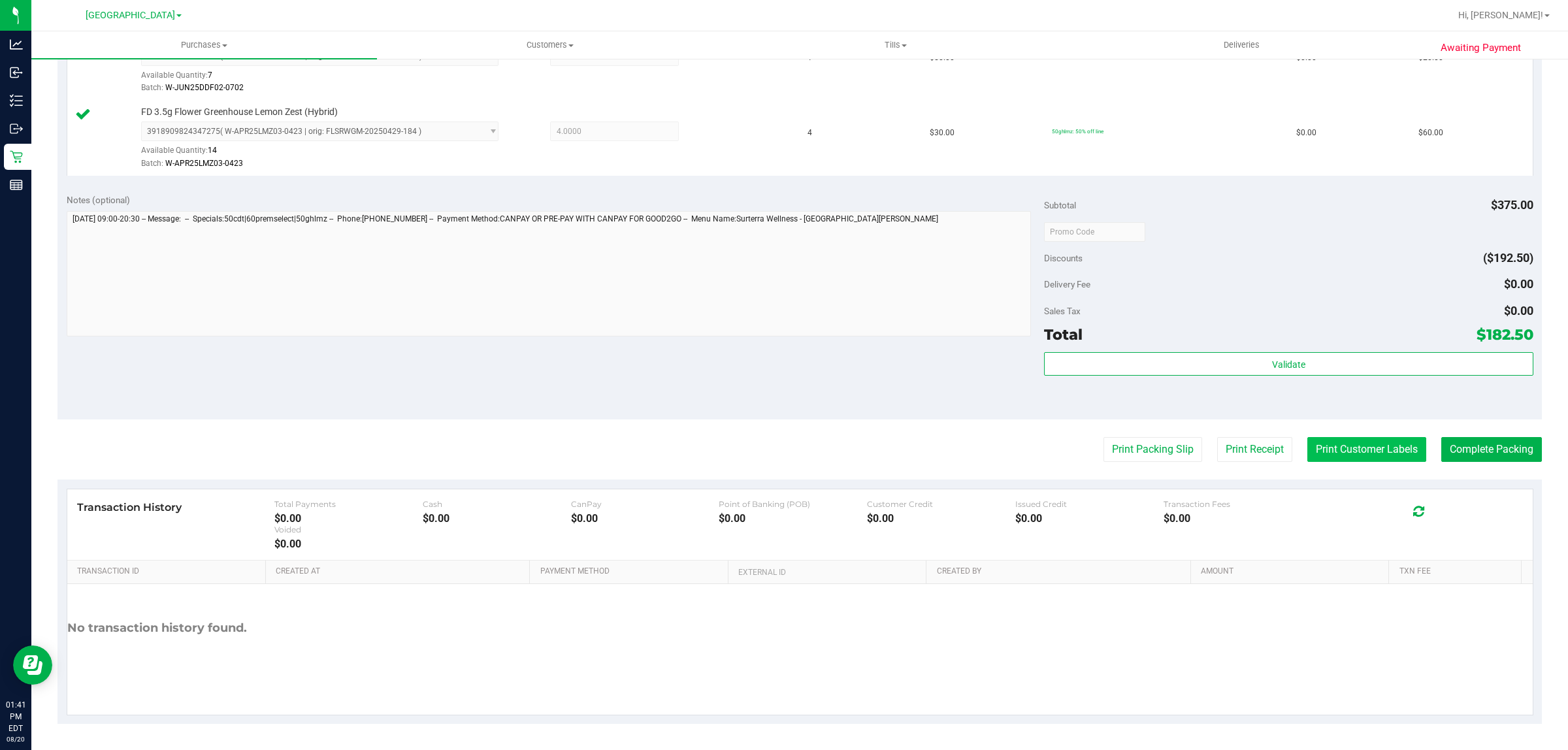
click at [1366, 455] on button "Print Customer Labels" at bounding box center [1366, 450] width 119 height 25
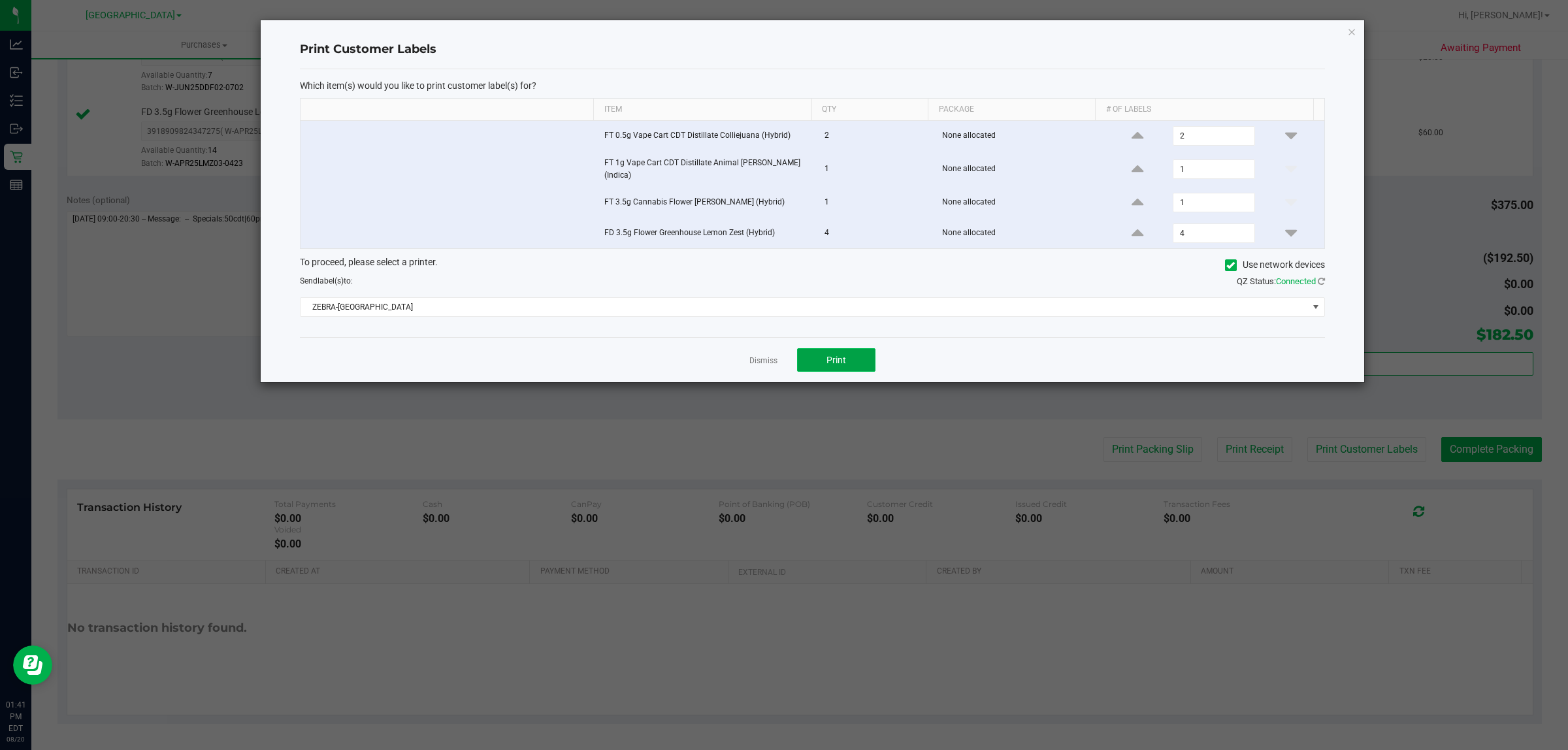
click at [835, 364] on button "Print" at bounding box center [836, 360] width 79 height 23
click at [765, 360] on link "Dismiss" at bounding box center [763, 361] width 28 height 11
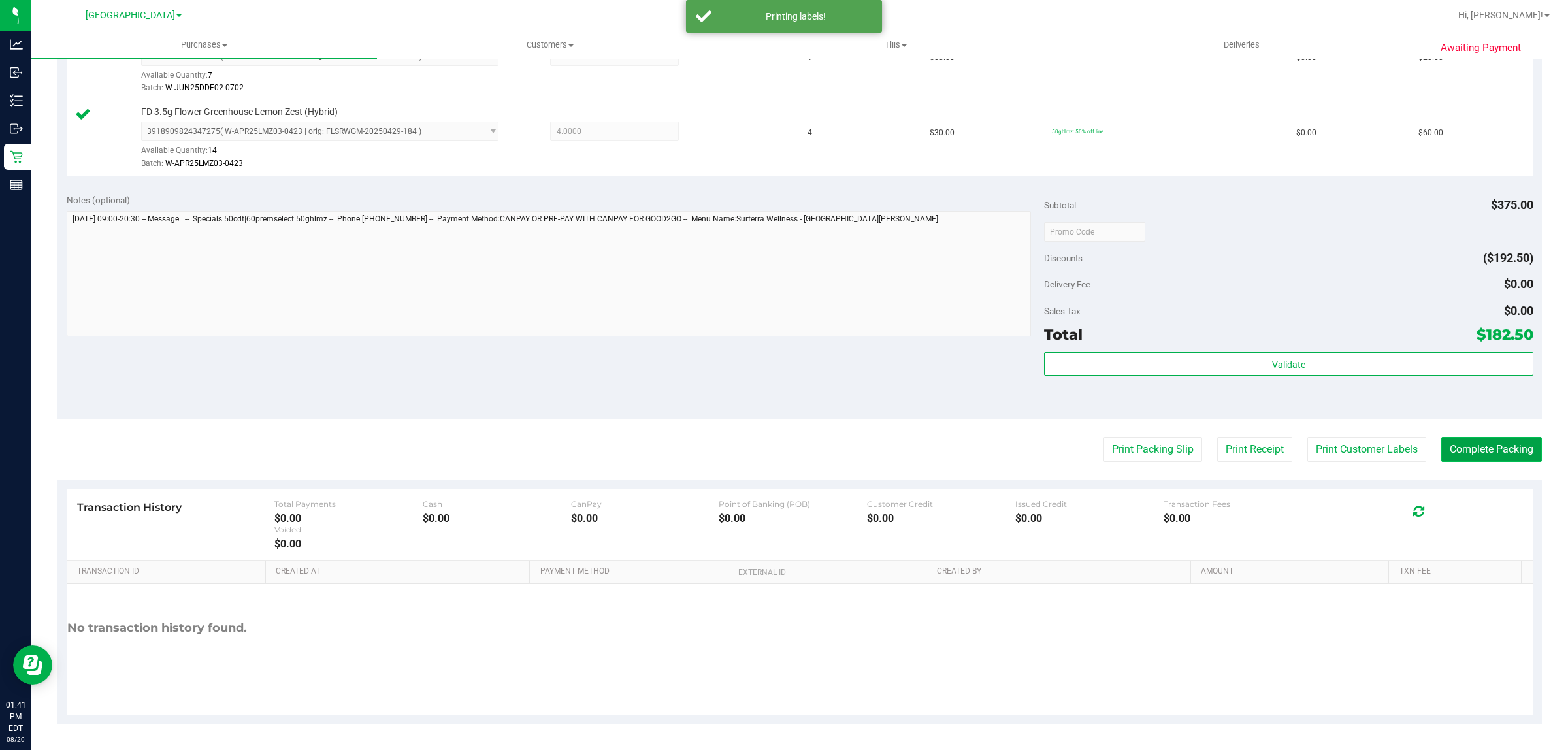
click at [1487, 438] on button "Complete Packing" at bounding box center [1491, 450] width 101 height 25
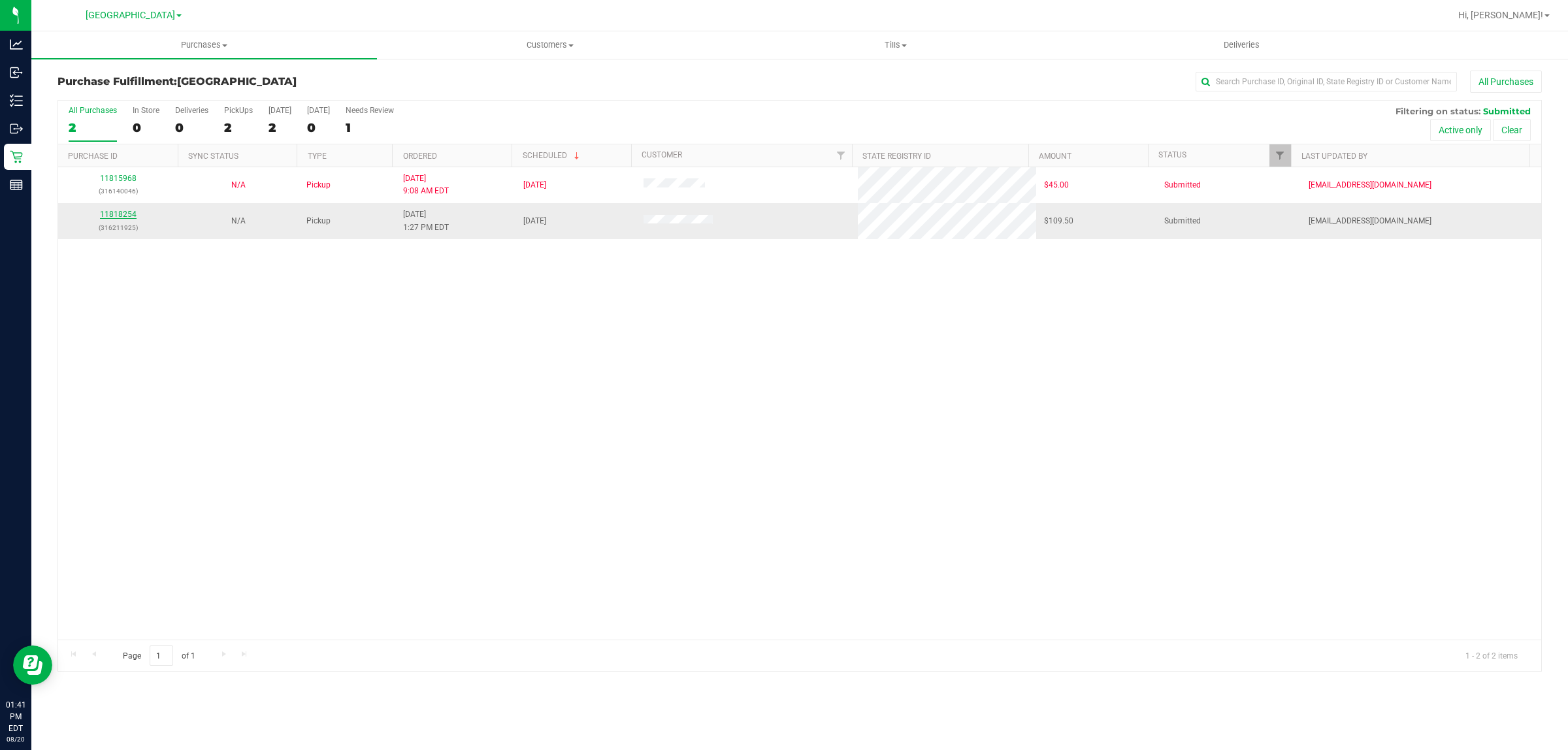
click at [109, 219] on link "11818254" at bounding box center [118, 214] width 36 height 9
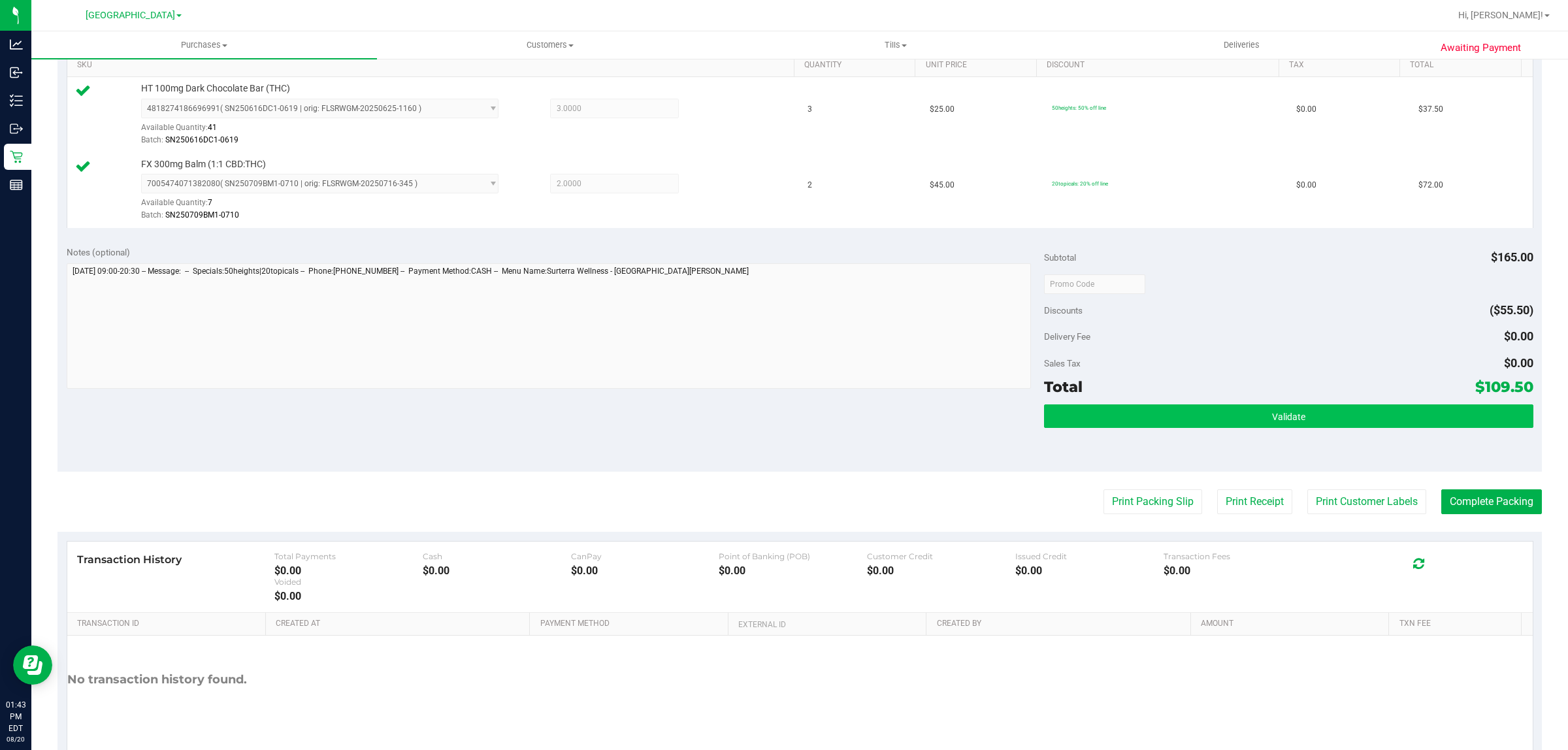
scroll to position [394, 0]
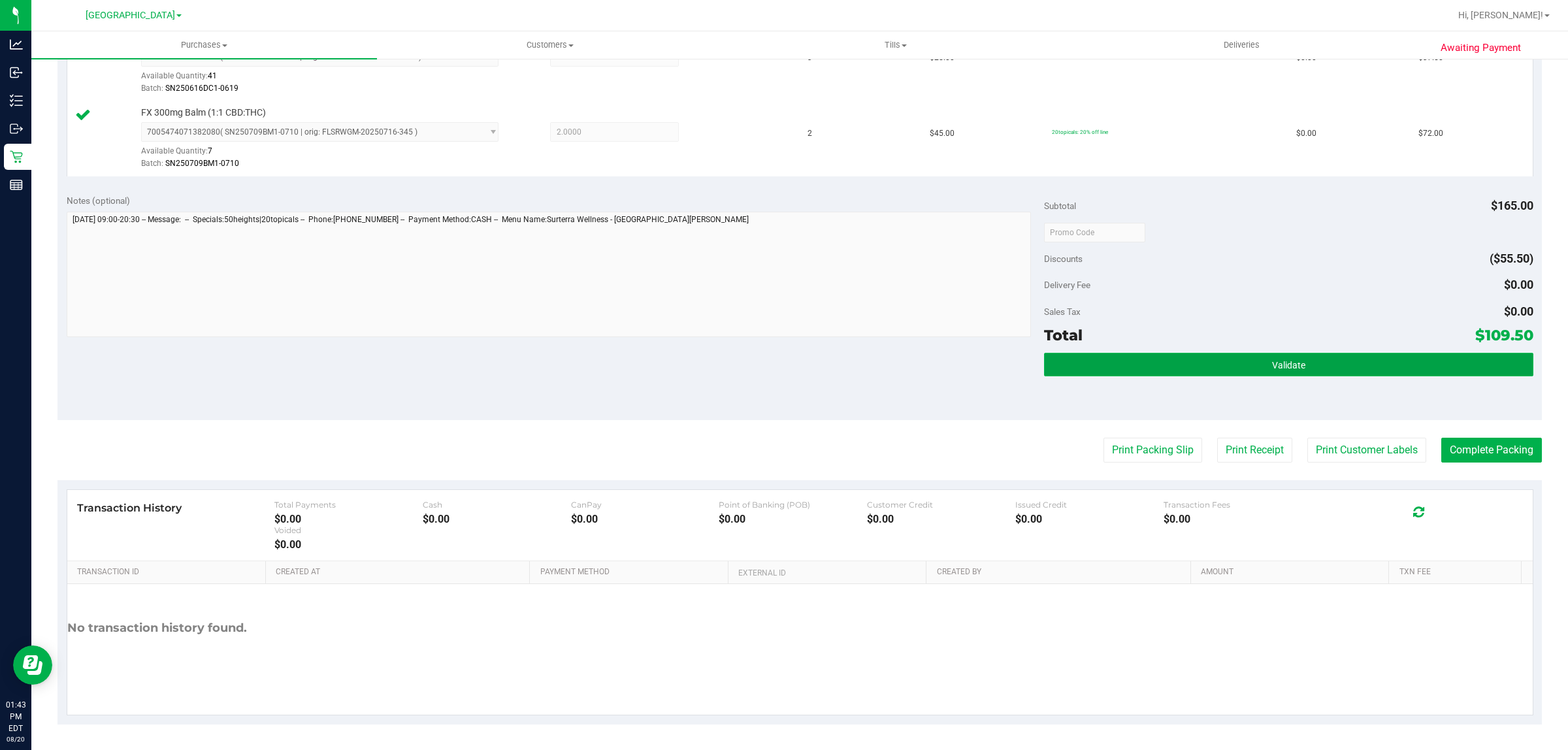
click at [1333, 364] on button "Validate" at bounding box center [1288, 364] width 488 height 23
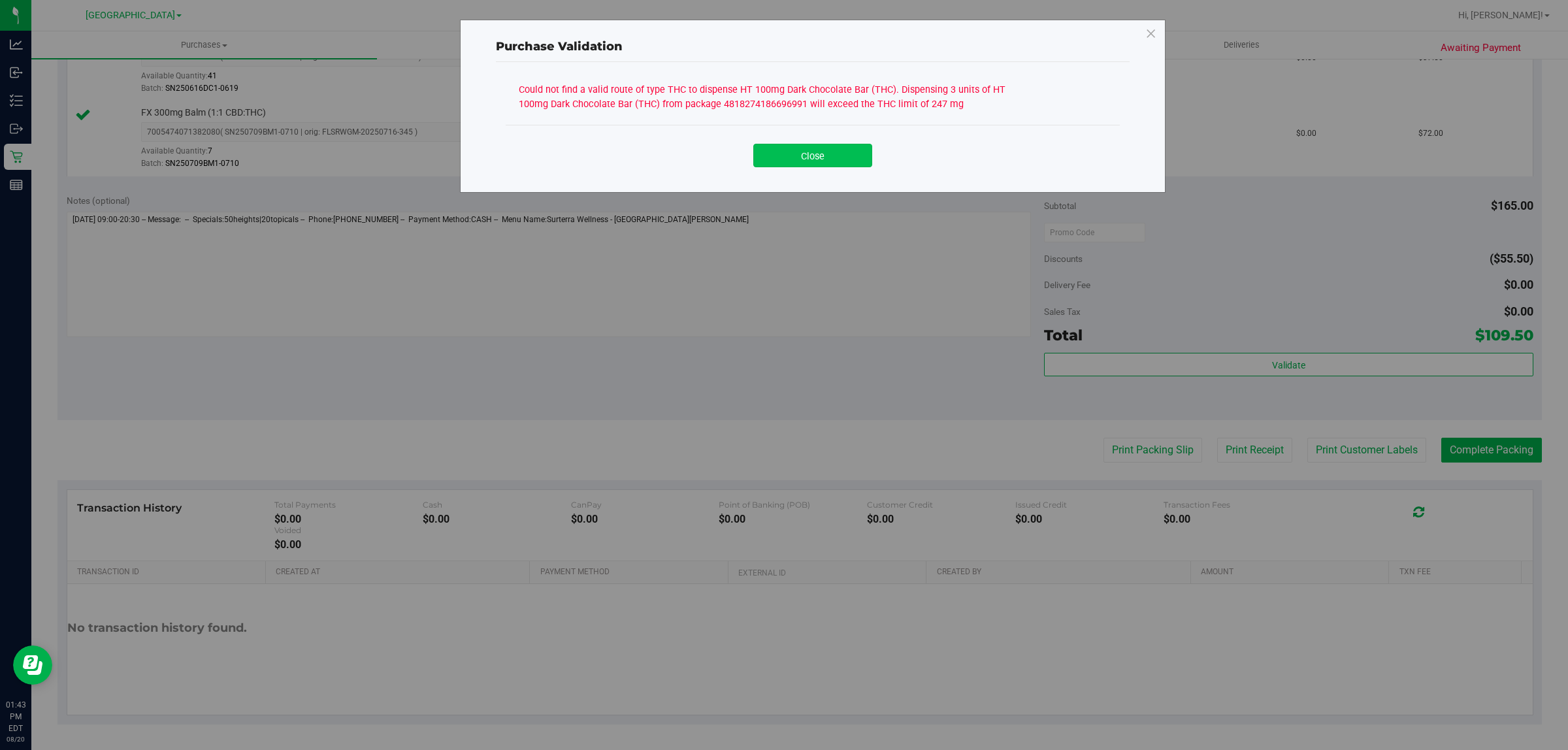
click at [808, 165] on button "Close" at bounding box center [812, 155] width 119 height 23
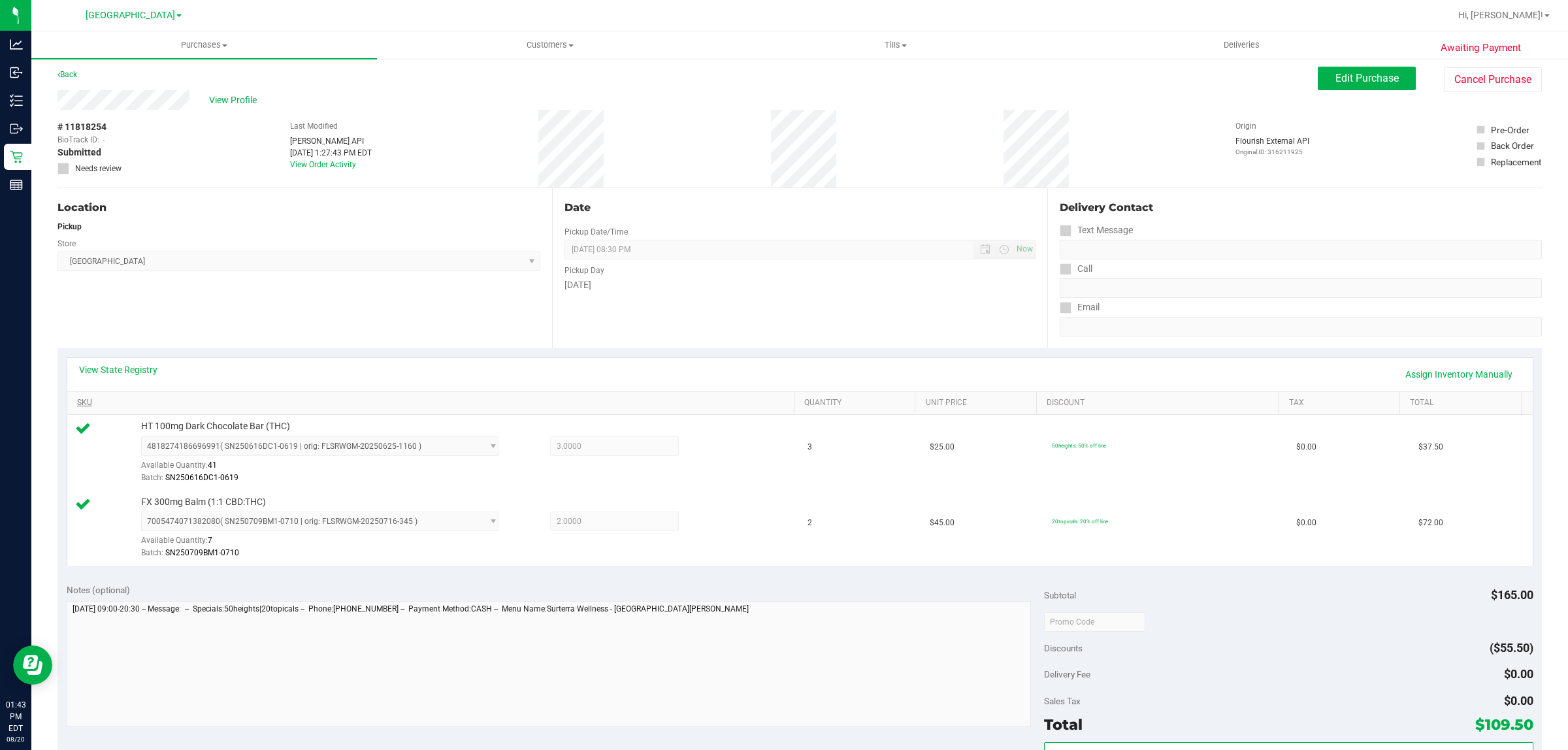
scroll to position [0, 0]
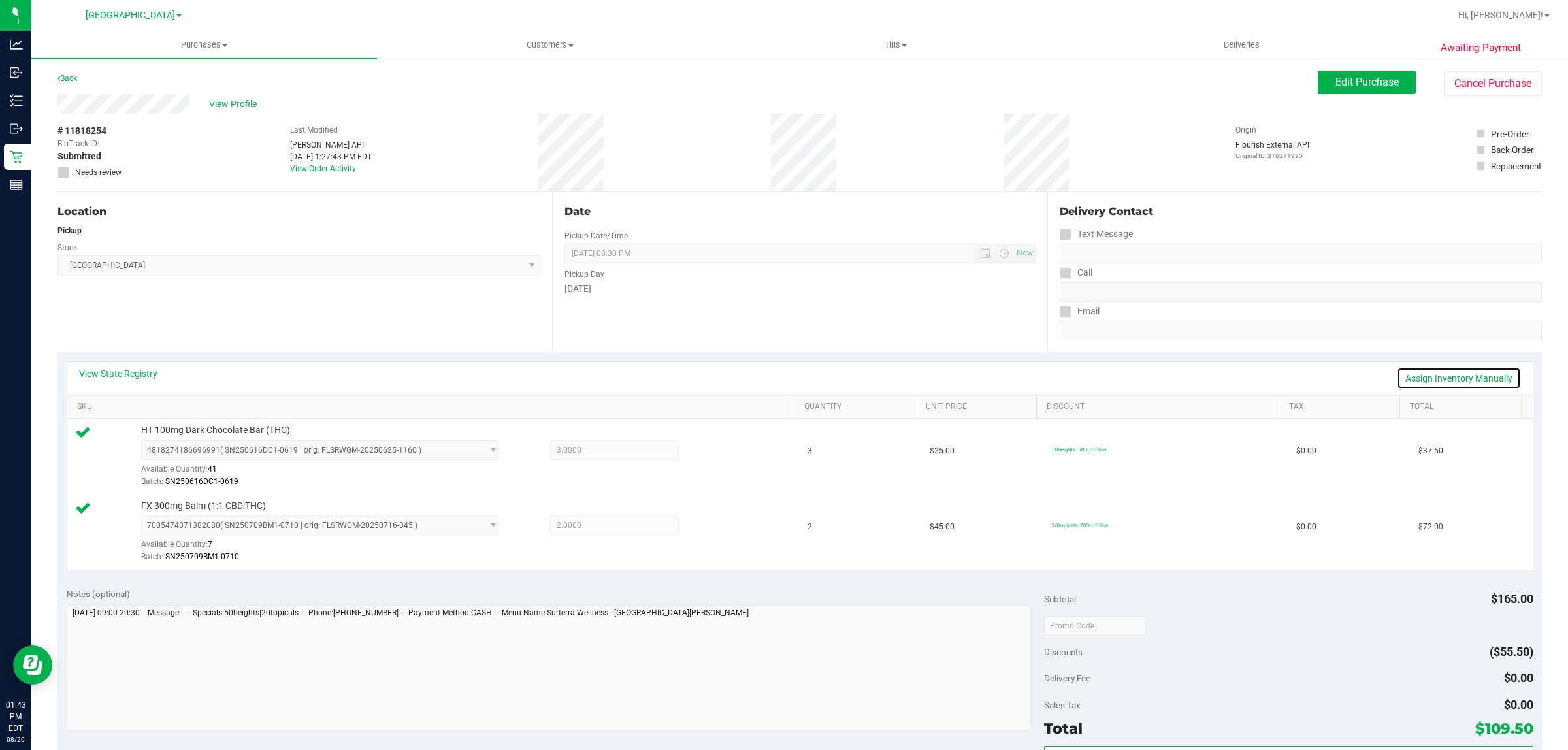
click at [1436, 377] on link "Assign Inventory Manually" at bounding box center [1459, 378] width 124 height 22
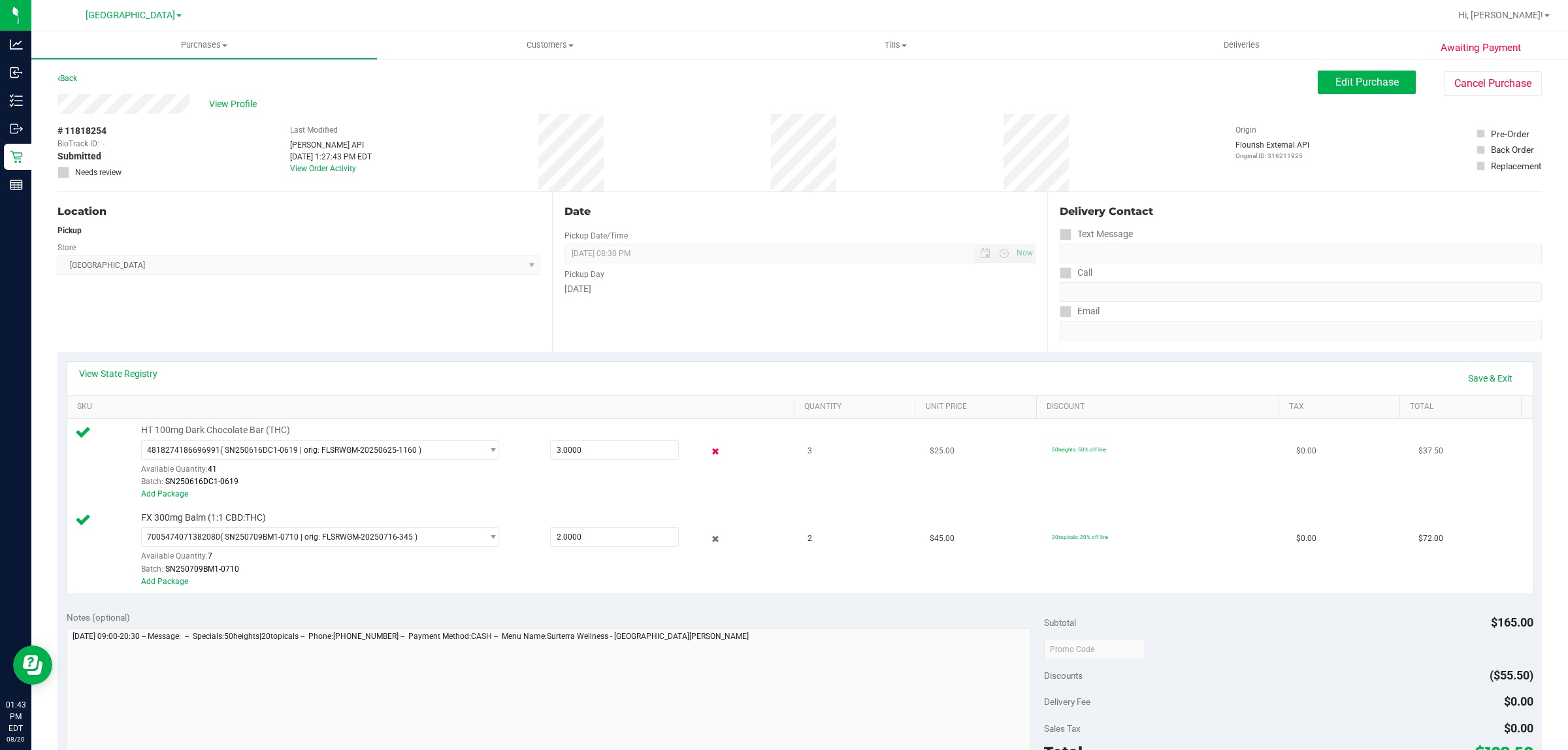
click at [709, 451] on icon at bounding box center [715, 451] width 14 height 15
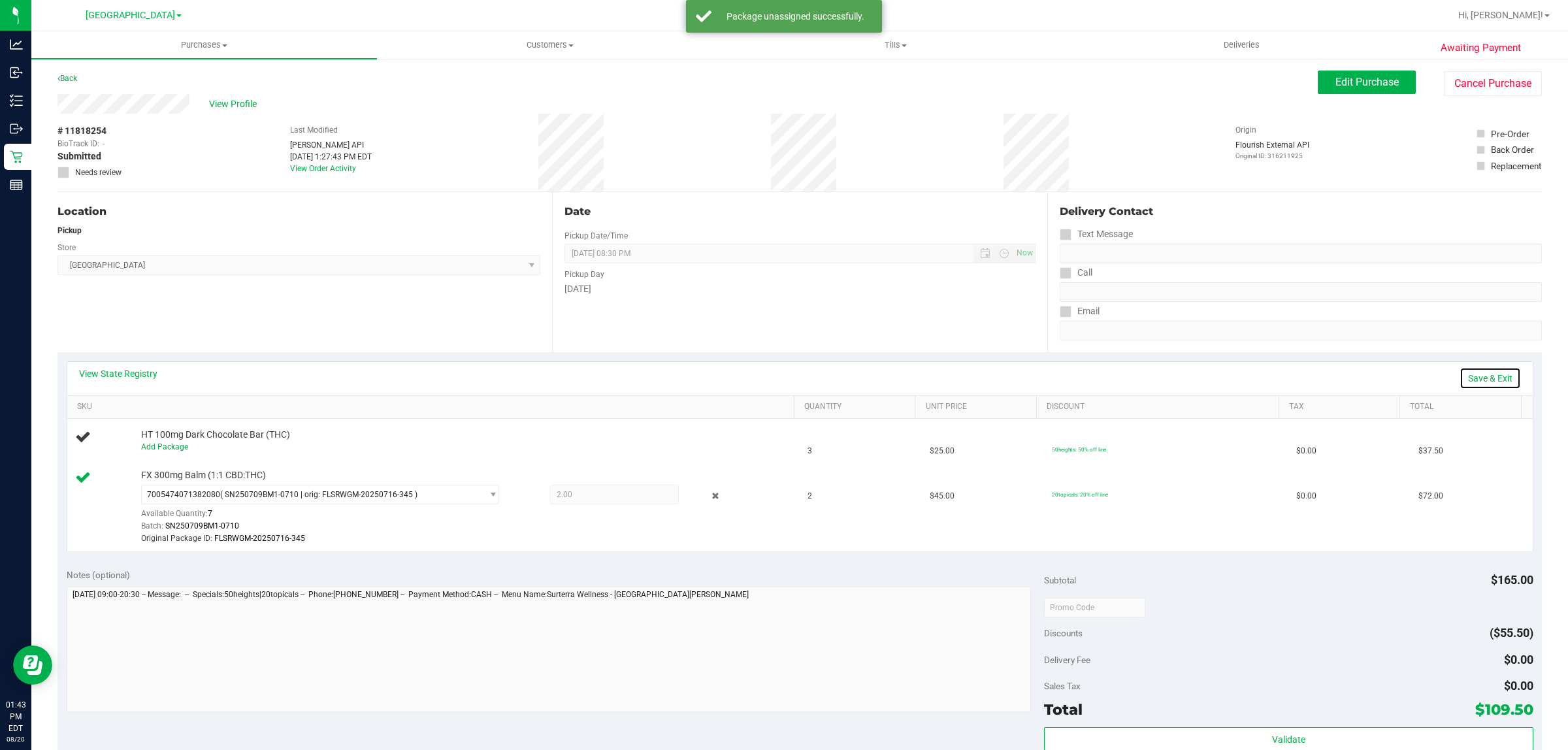
click at [1482, 380] on link "Save & Exit" at bounding box center [1490, 378] width 61 height 22
click at [1372, 79] on span "Edit Purchase" at bounding box center [1367, 82] width 63 height 12
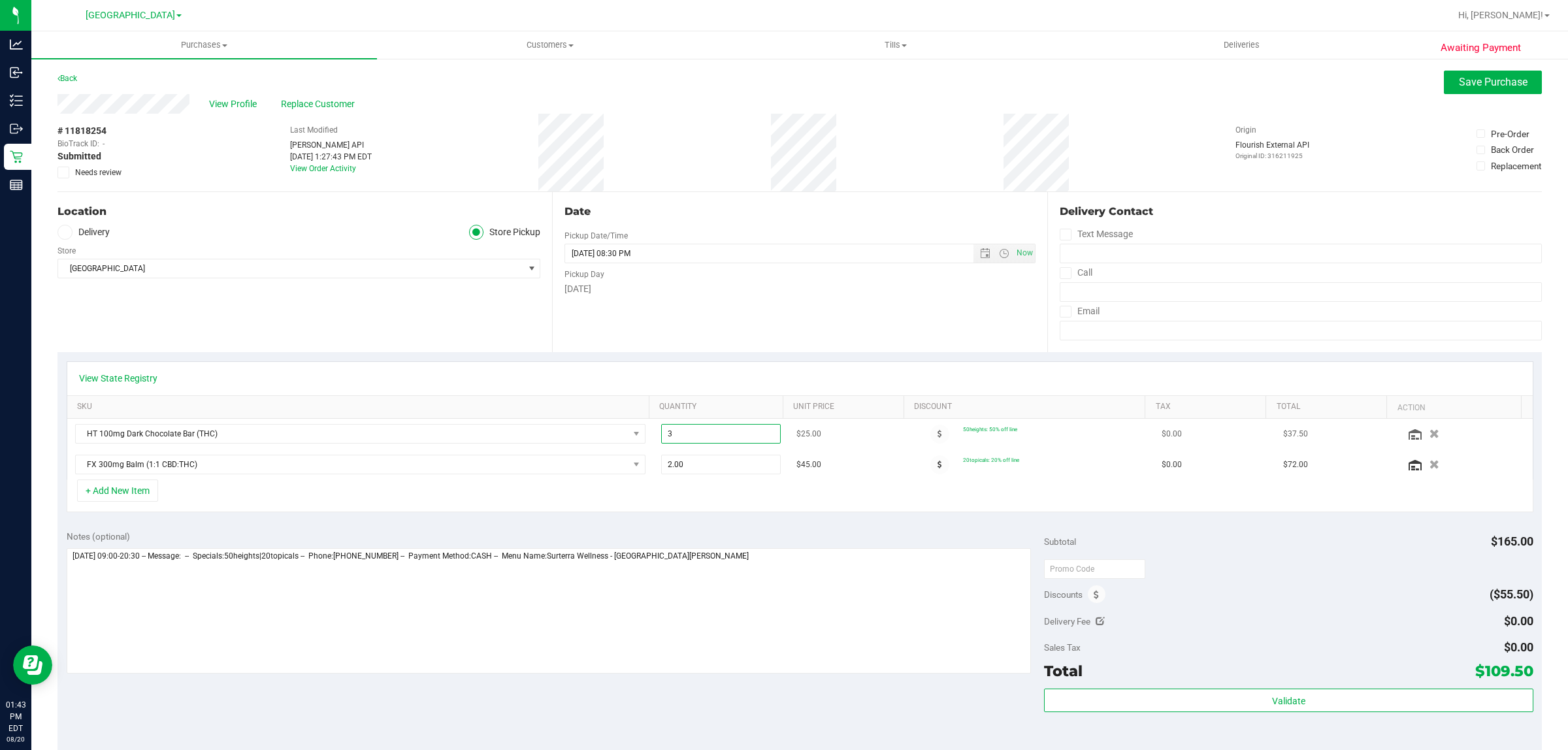
click at [680, 434] on span "3.00 3" at bounding box center [721, 434] width 120 height 20
click at [680, 434] on input "3" at bounding box center [721, 434] width 118 height 18
type input "2"
type input "2.00"
click at [863, 515] on div "View State Registry SKU Quantity Unit Price Discount Tax Total Action HT 100mg …" at bounding box center [800, 437] width 1484 height 169
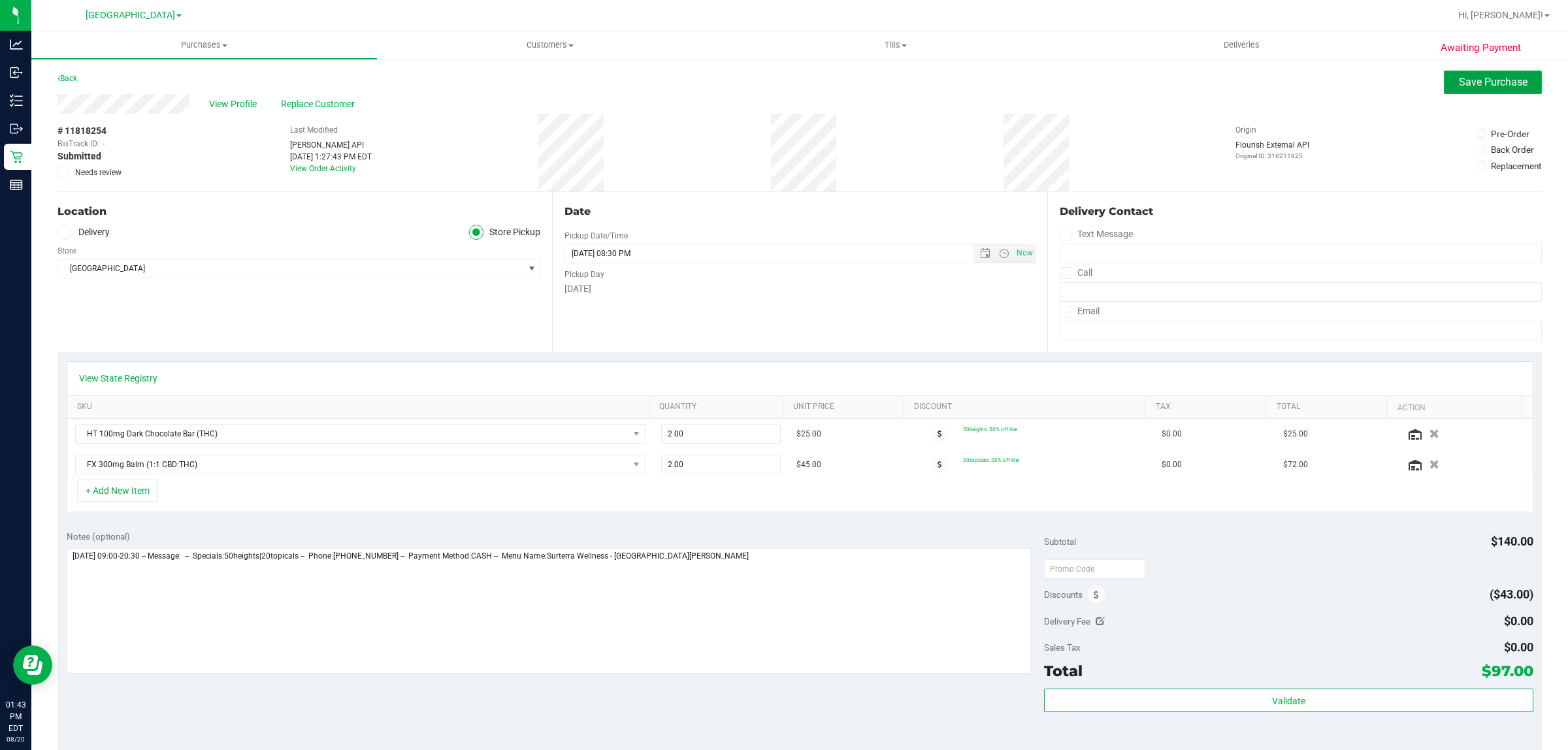
click at [1468, 85] on span "Save Purchase" at bounding box center [1493, 82] width 69 height 12
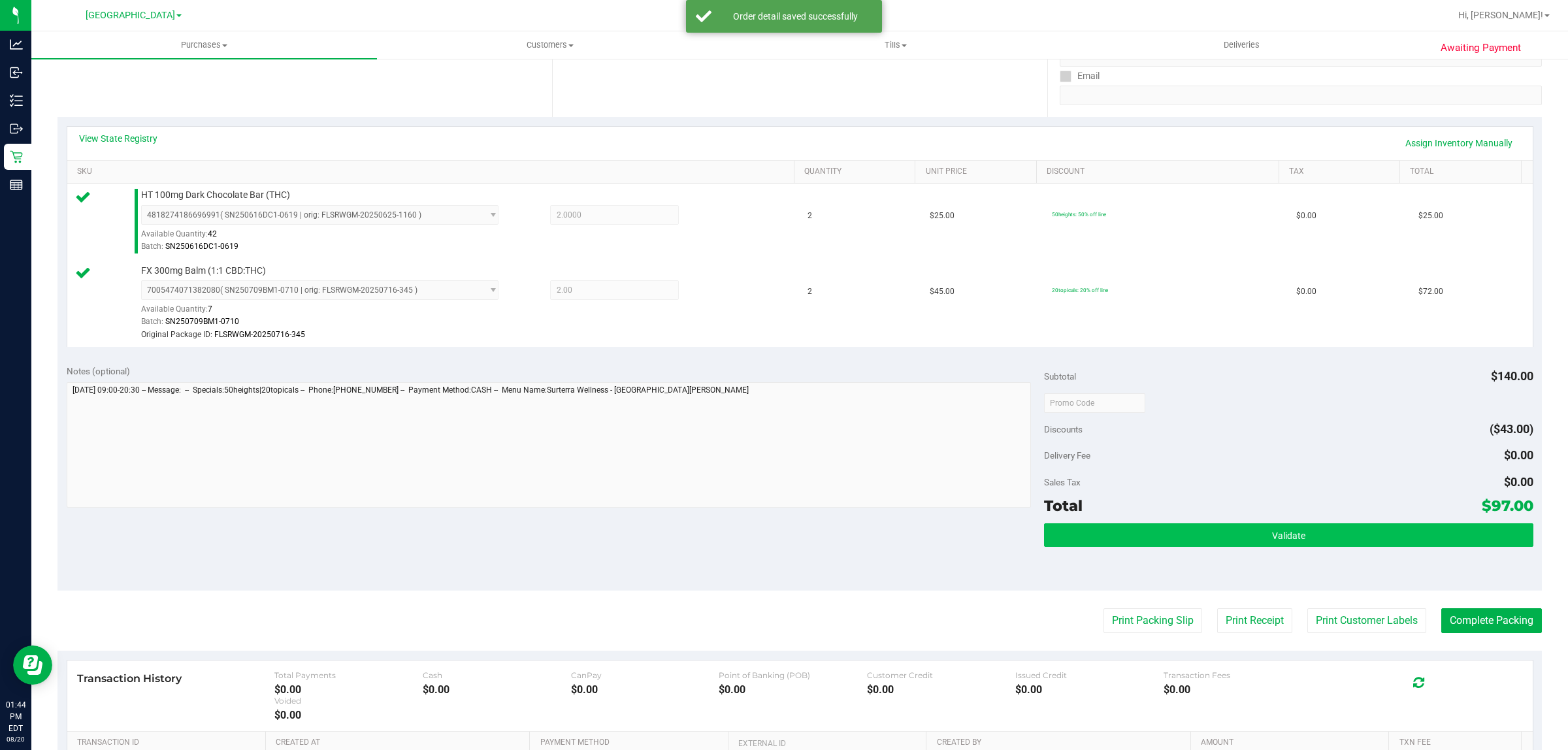
scroll to position [406, 0]
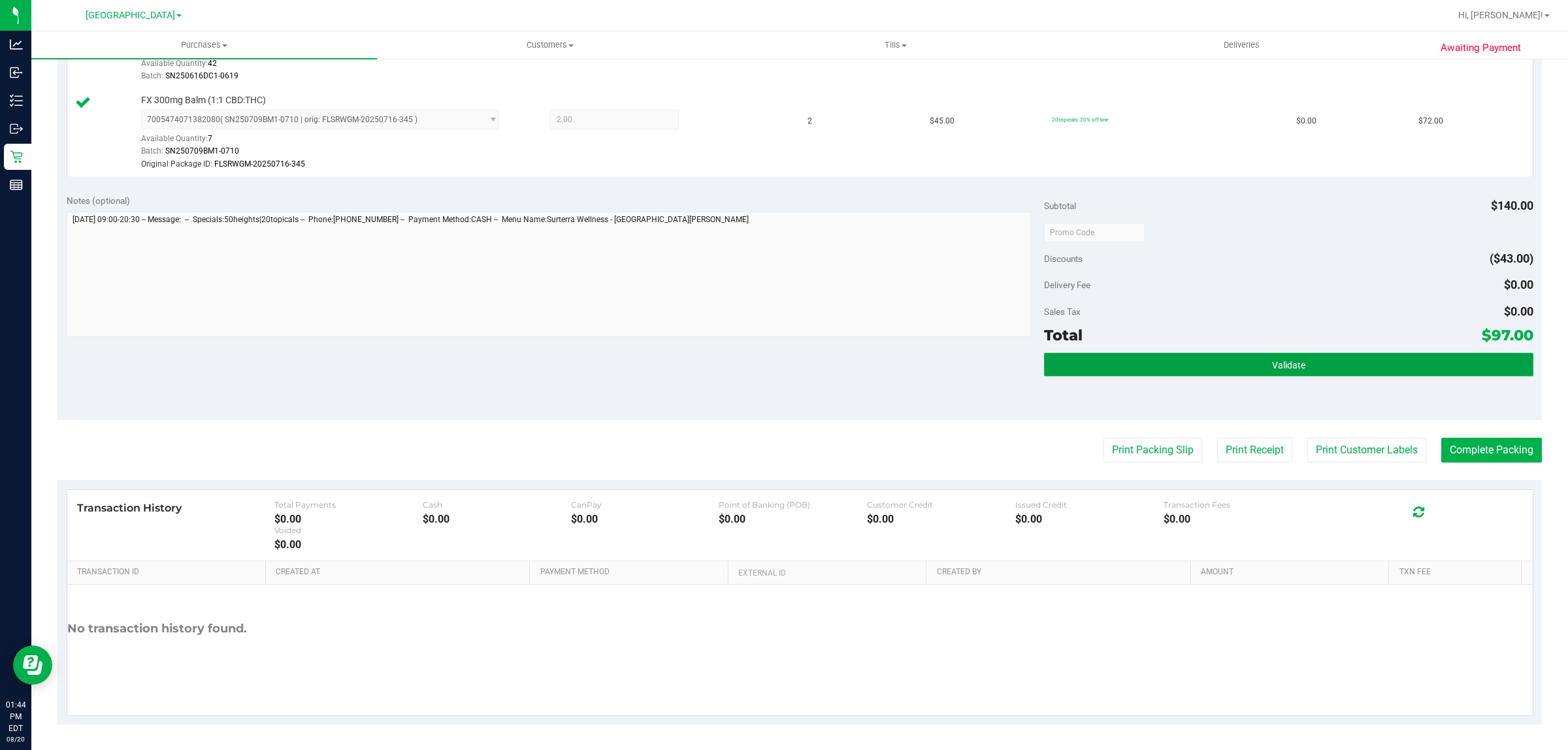
click at [1252, 358] on button "Validate" at bounding box center [1288, 364] width 488 height 23
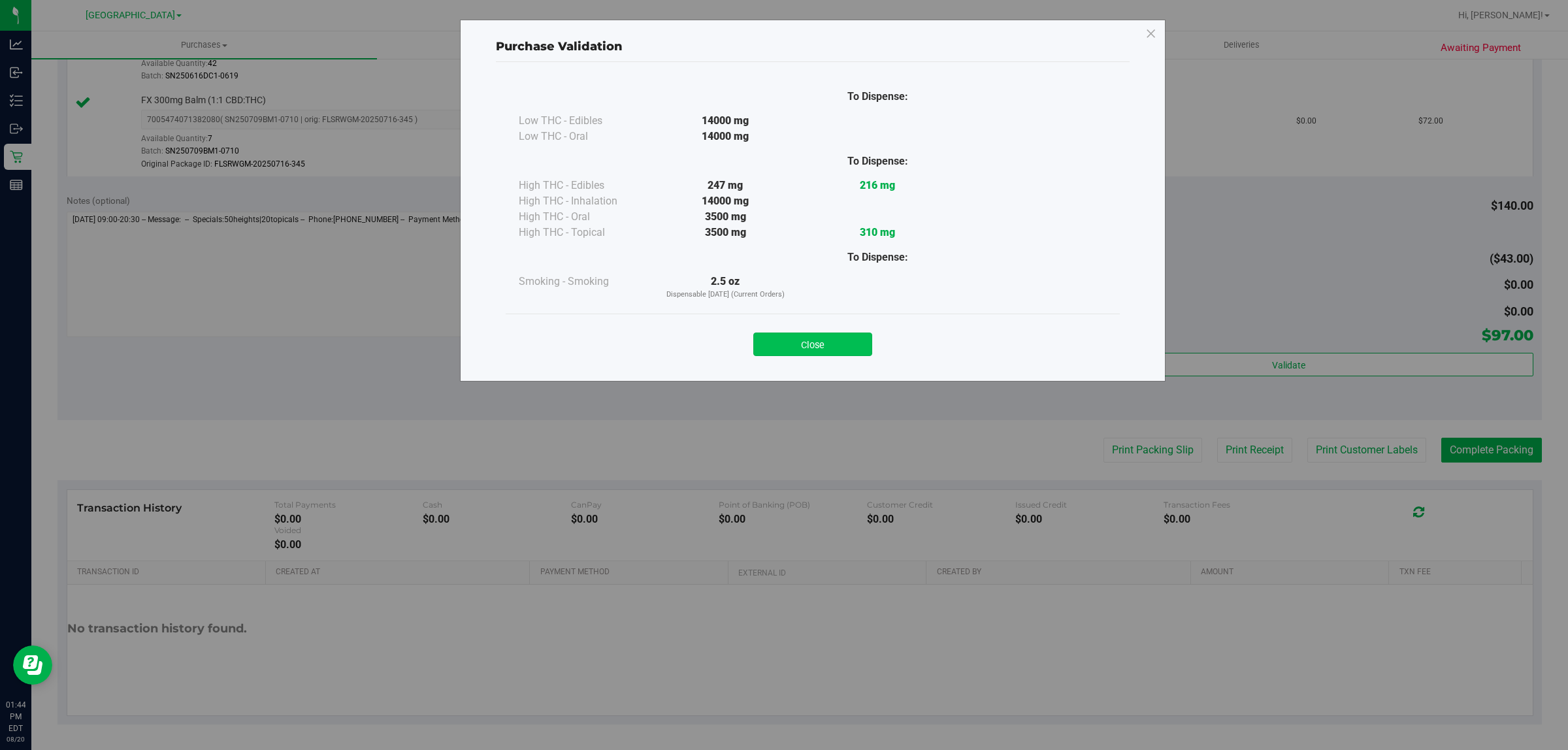
click at [824, 337] on button "Close" at bounding box center [812, 344] width 119 height 23
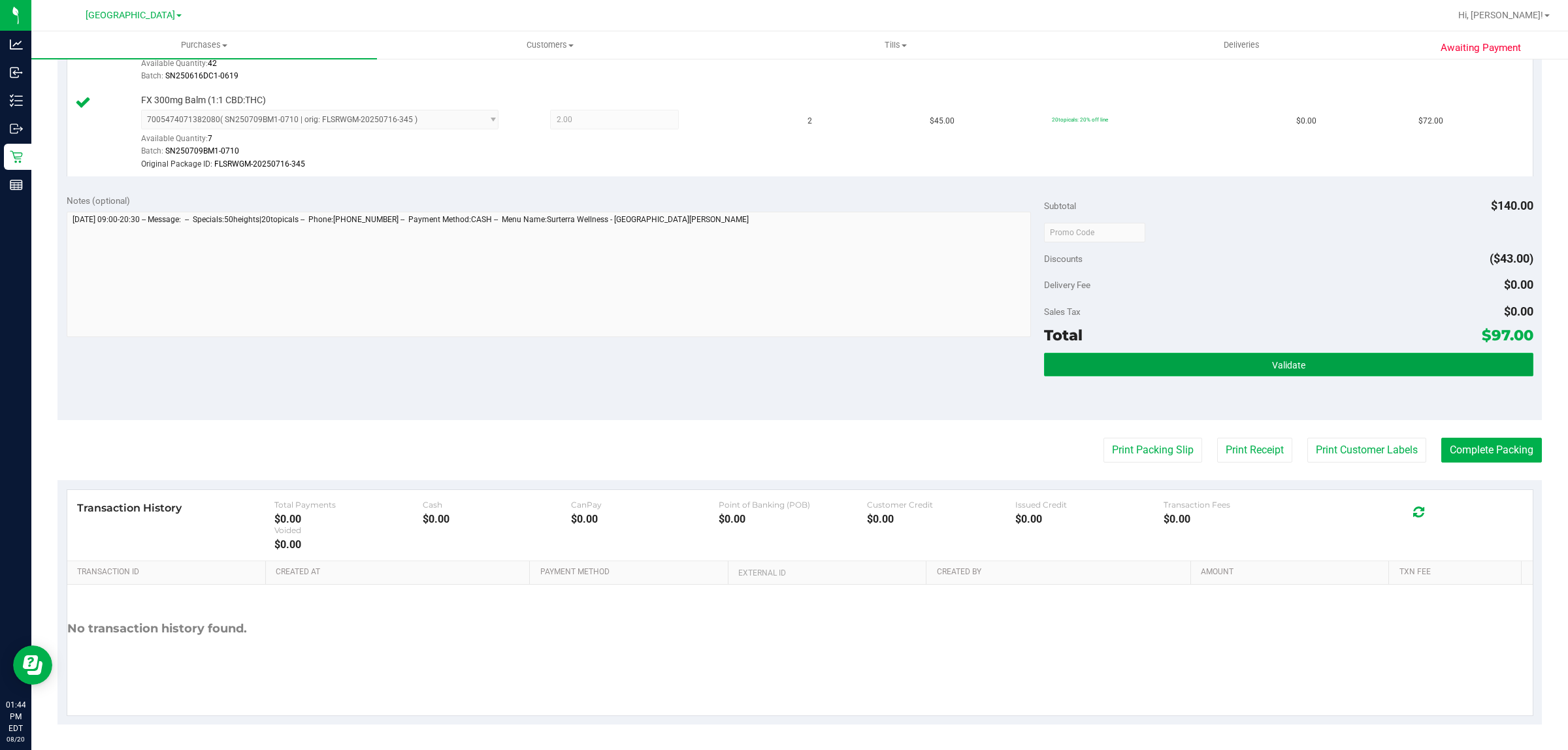
click at [1171, 372] on button "Validate" at bounding box center [1288, 364] width 488 height 23
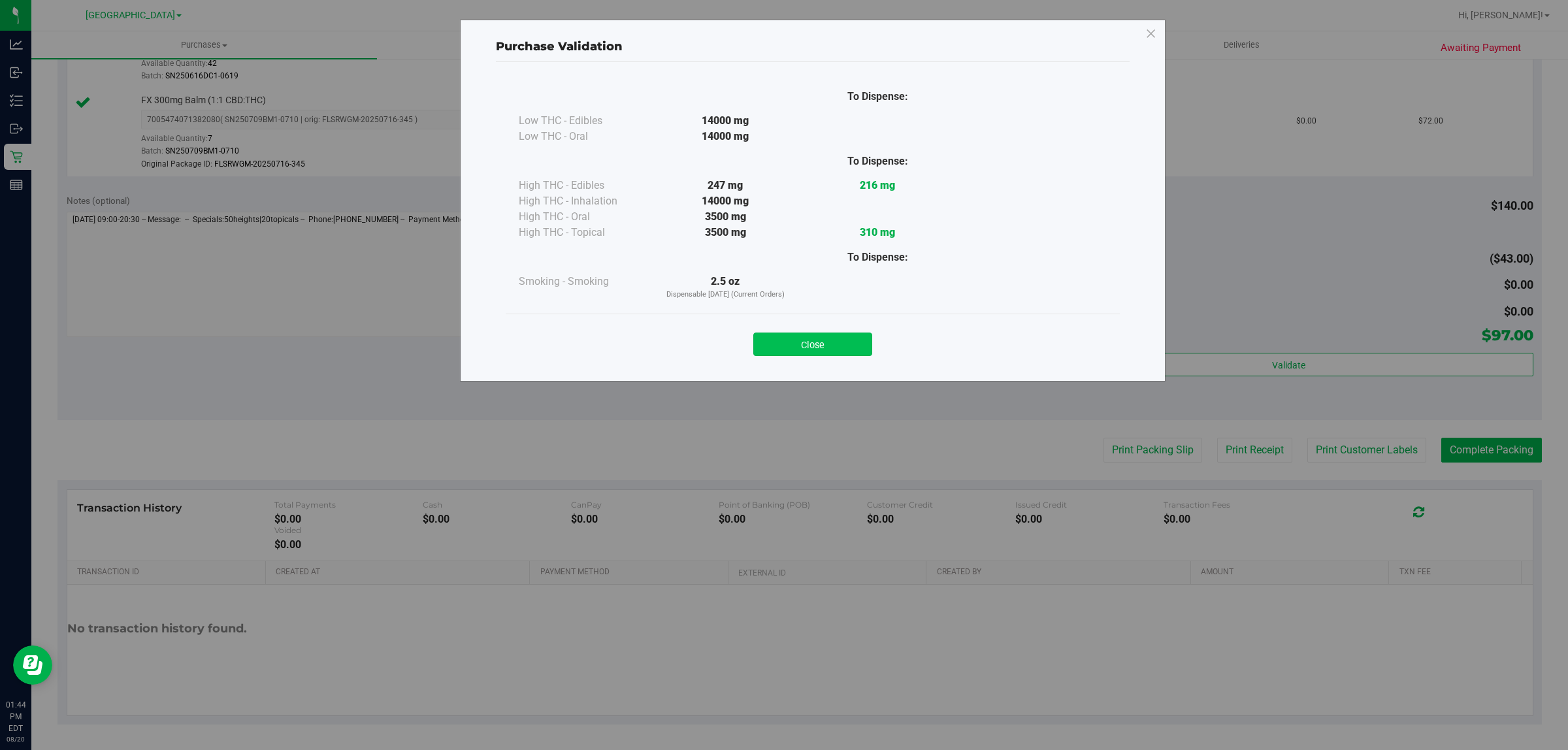
click at [822, 343] on button "Close" at bounding box center [812, 344] width 119 height 23
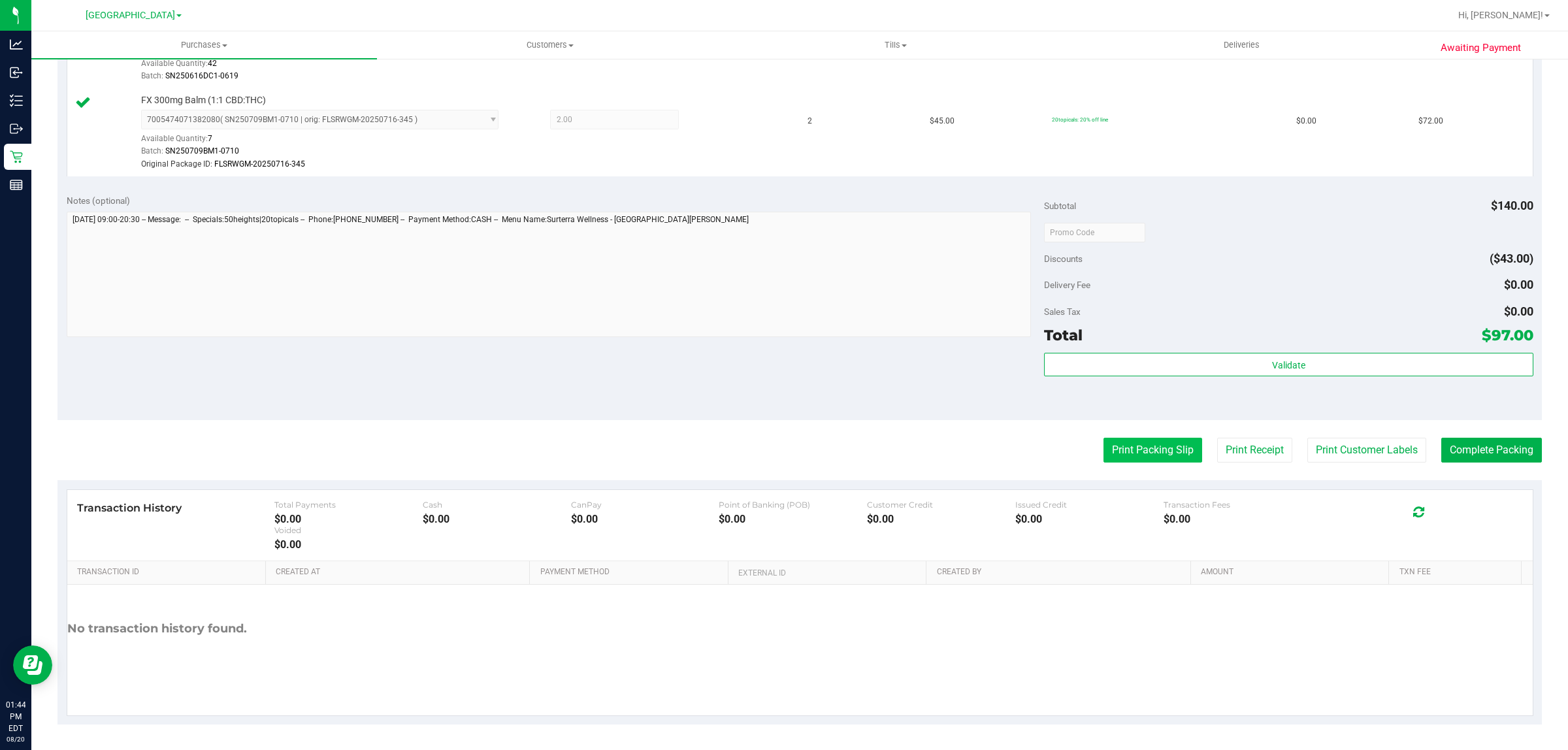
click at [1122, 453] on button "Print Packing Slip" at bounding box center [1152, 450] width 98 height 25
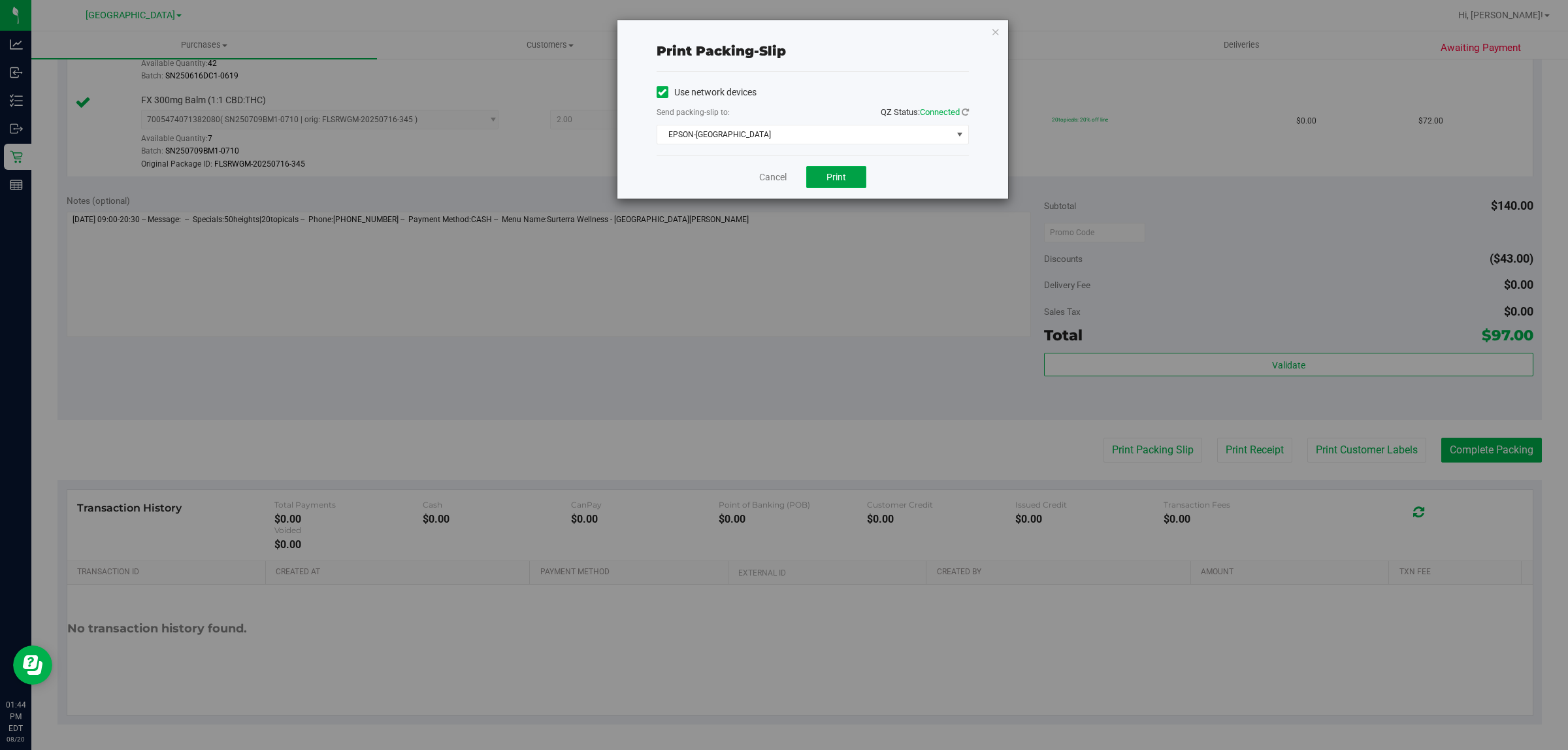
click at [830, 182] on span "Print" at bounding box center [836, 177] width 20 height 10
click at [779, 174] on link "Cancel" at bounding box center [773, 177] width 28 height 14
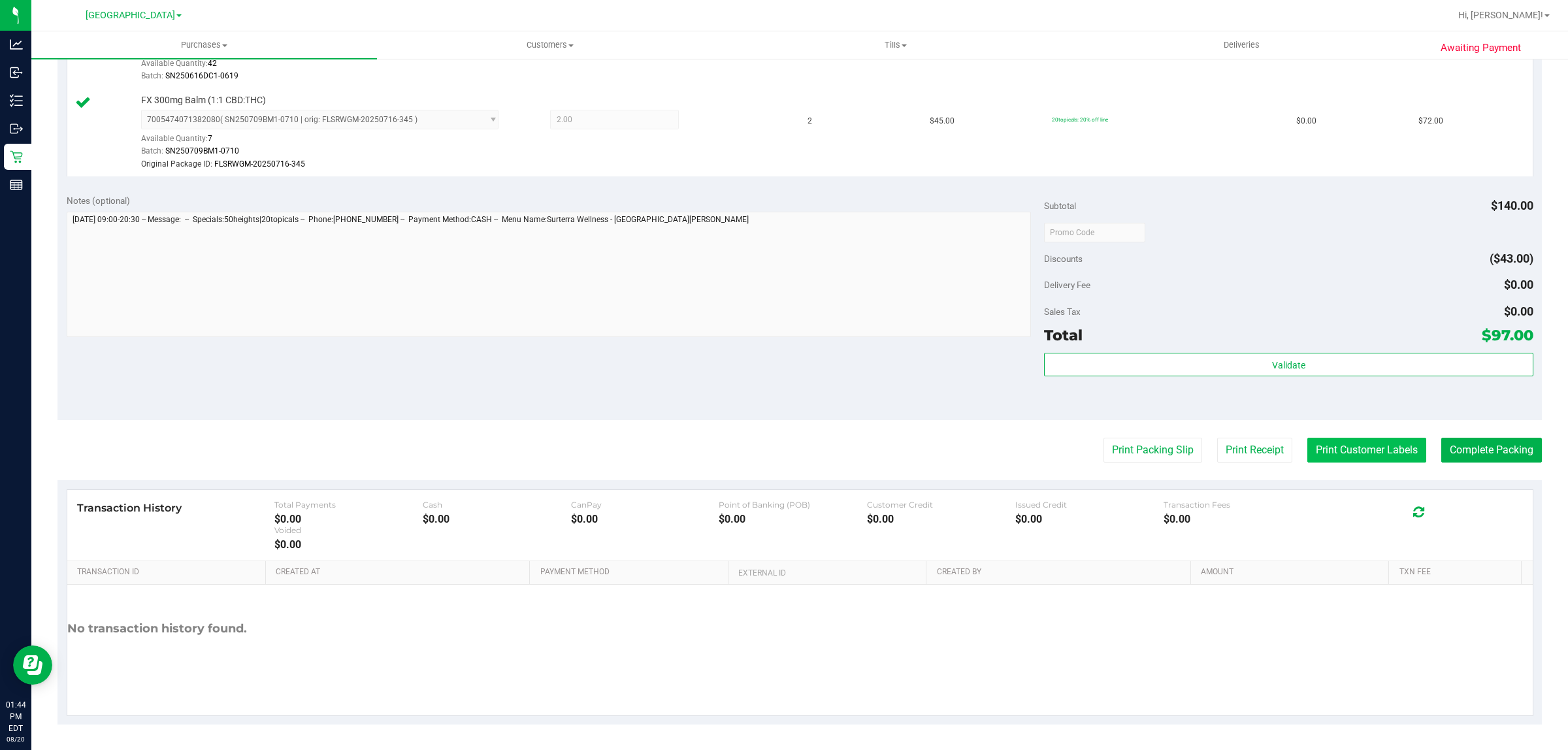
click at [1347, 445] on button "Print Customer Labels" at bounding box center [1366, 450] width 119 height 25
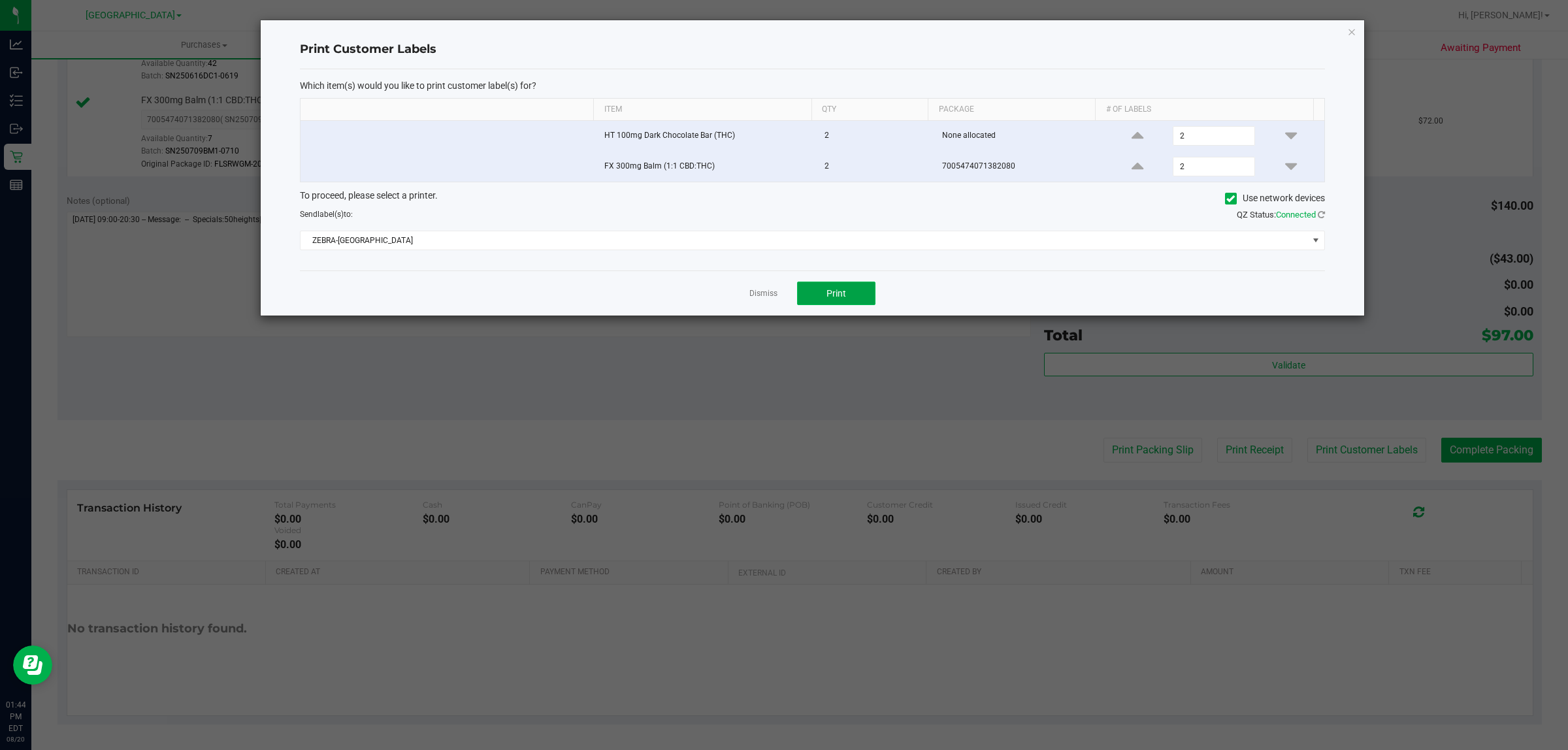
click at [854, 291] on button "Print" at bounding box center [836, 293] width 79 height 23
click at [763, 300] on link "Dismiss" at bounding box center [763, 293] width 28 height 11
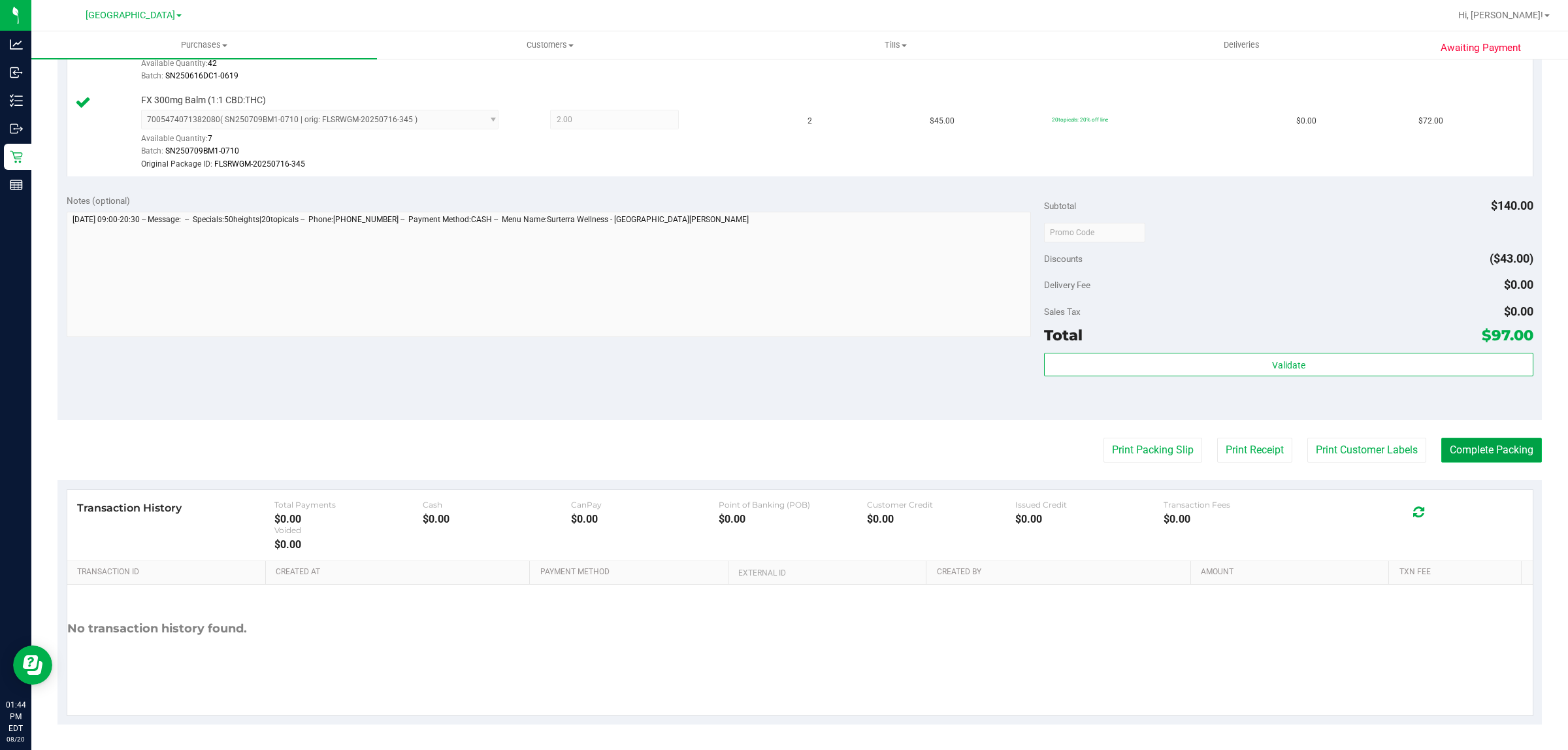
click at [1489, 453] on button "Complete Packing" at bounding box center [1491, 450] width 101 height 25
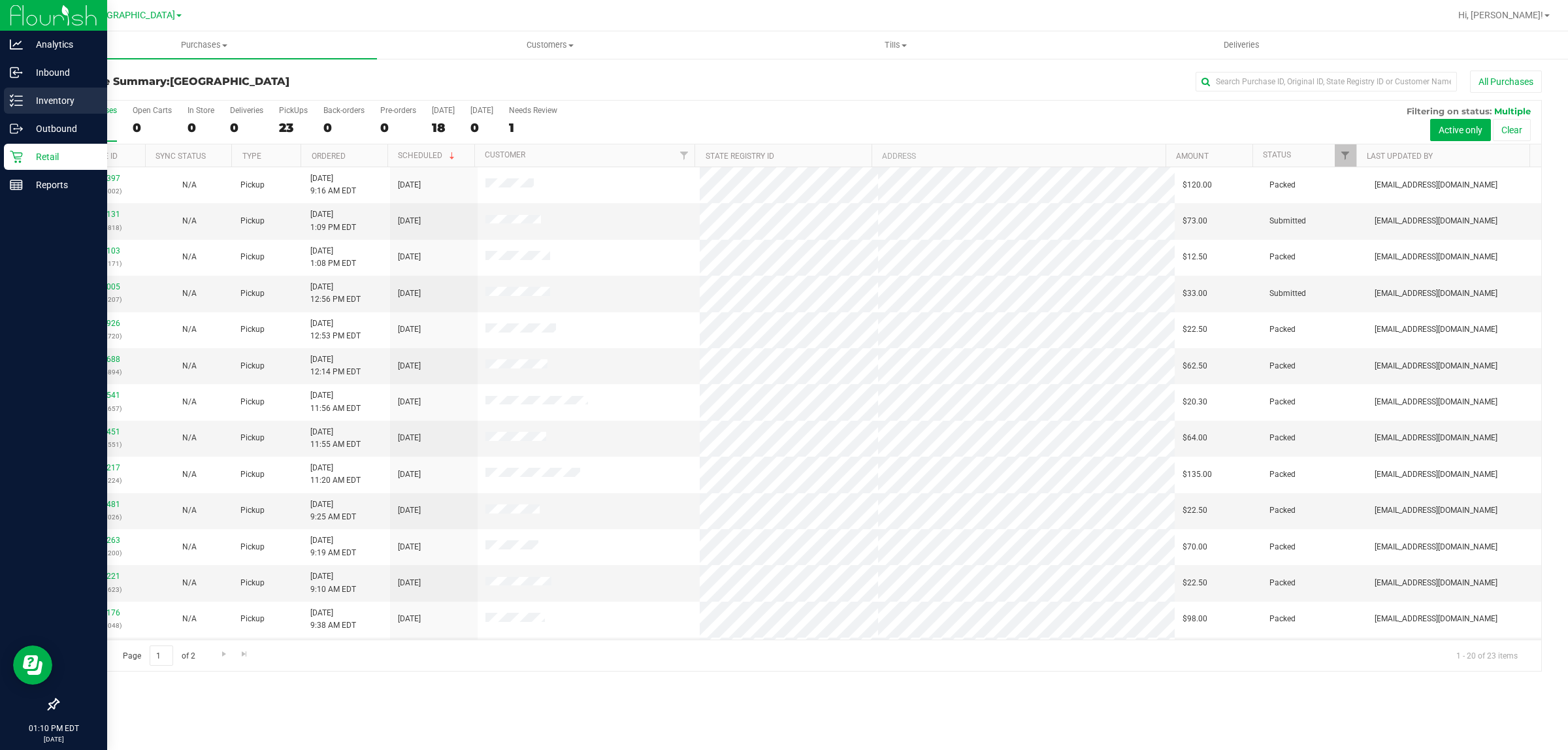
click at [69, 97] on p "Inventory" at bounding box center [62, 101] width 79 height 16
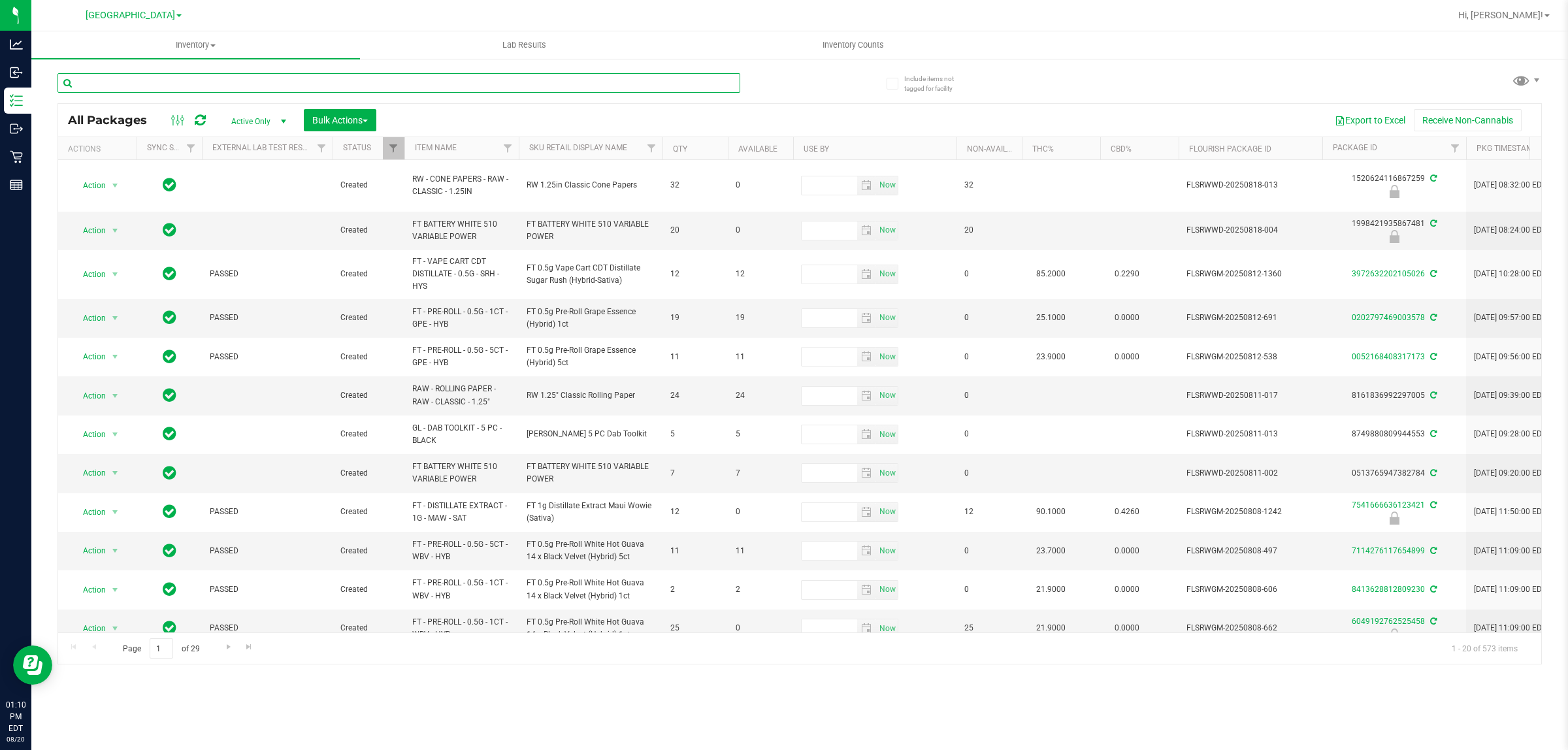
click at [235, 90] on input "text" at bounding box center [399, 82] width 683 height 20
type input "3918909824347275"
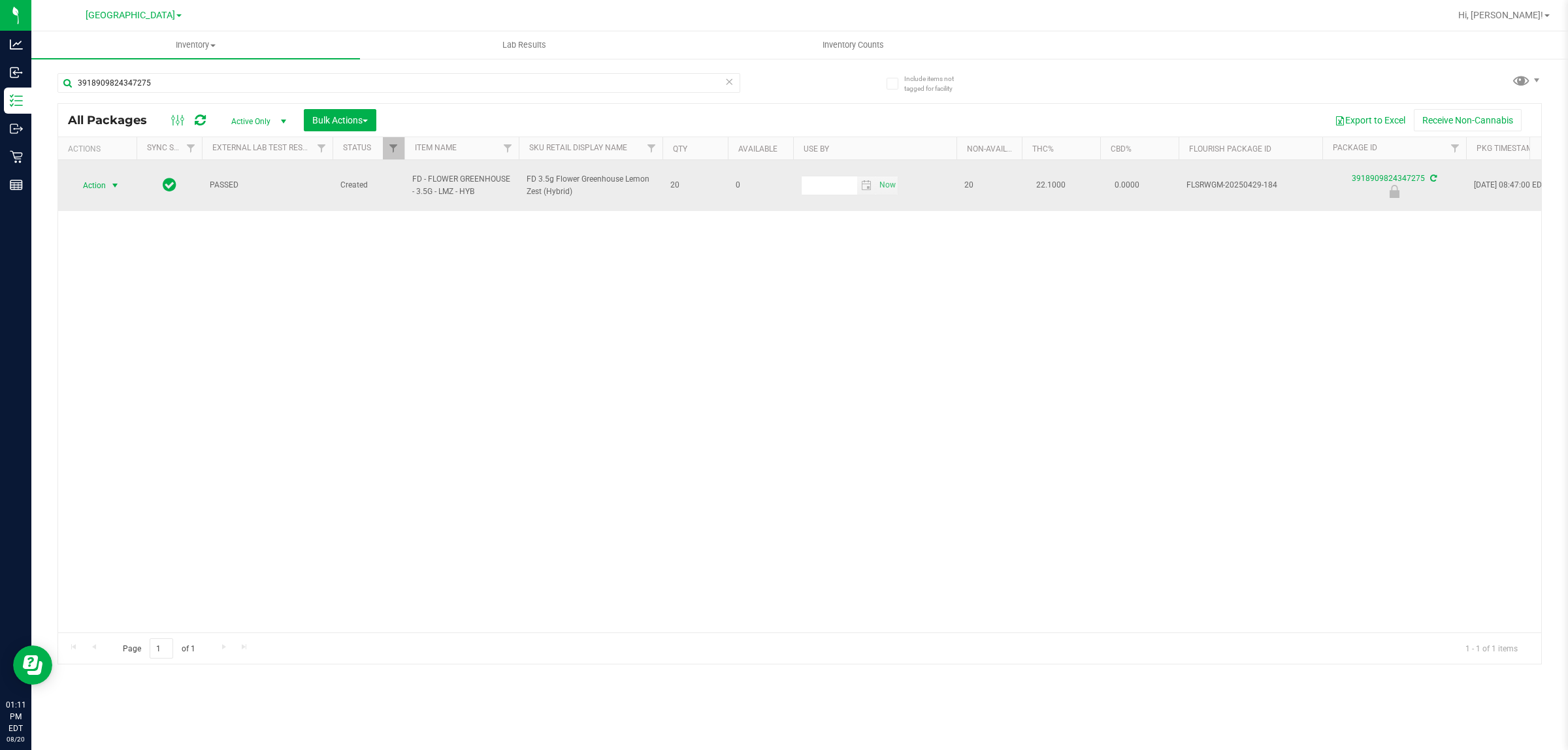
click at [114, 180] on span "select" at bounding box center [115, 185] width 10 height 10
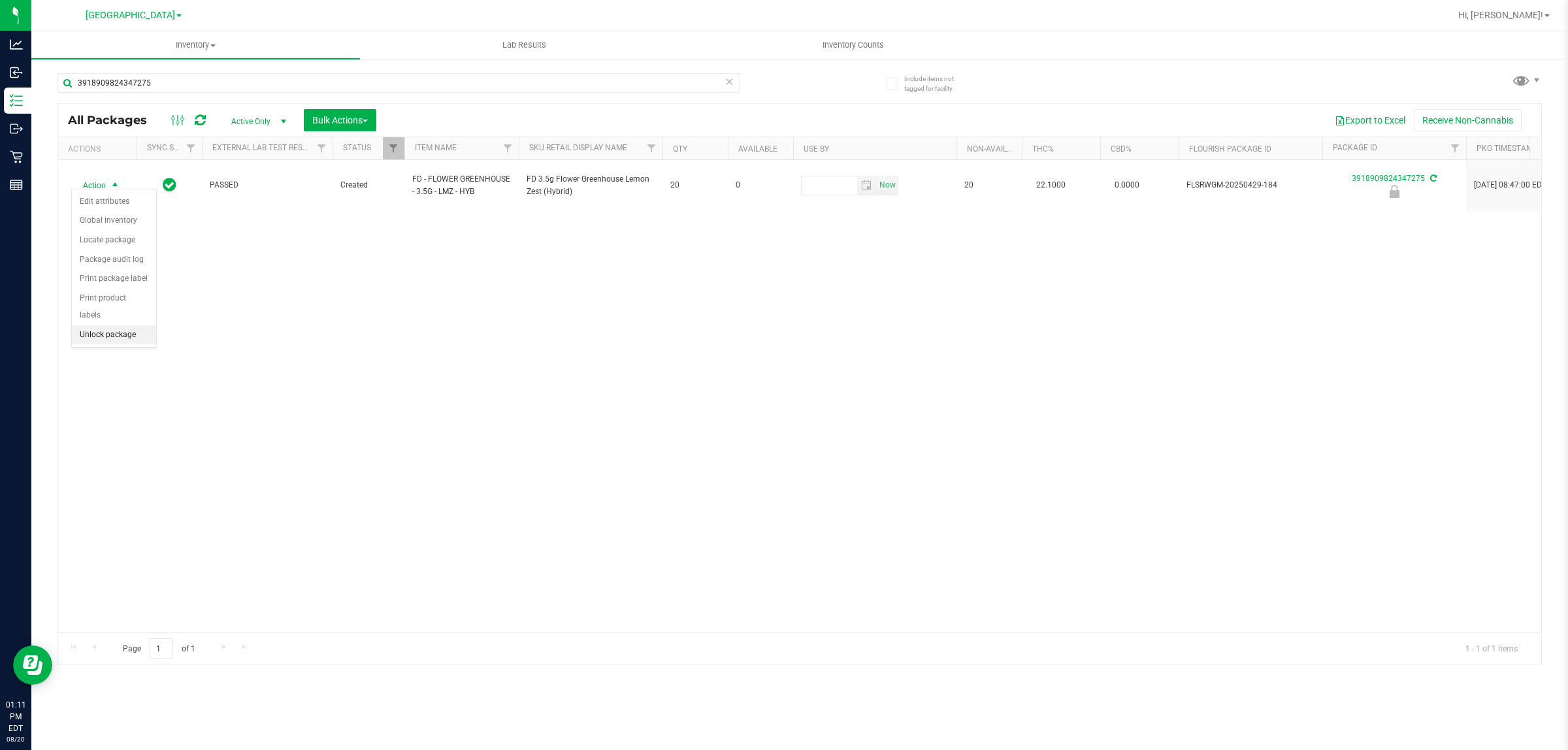
click at [98, 325] on li "Unlock package" at bounding box center [114, 335] width 85 height 20
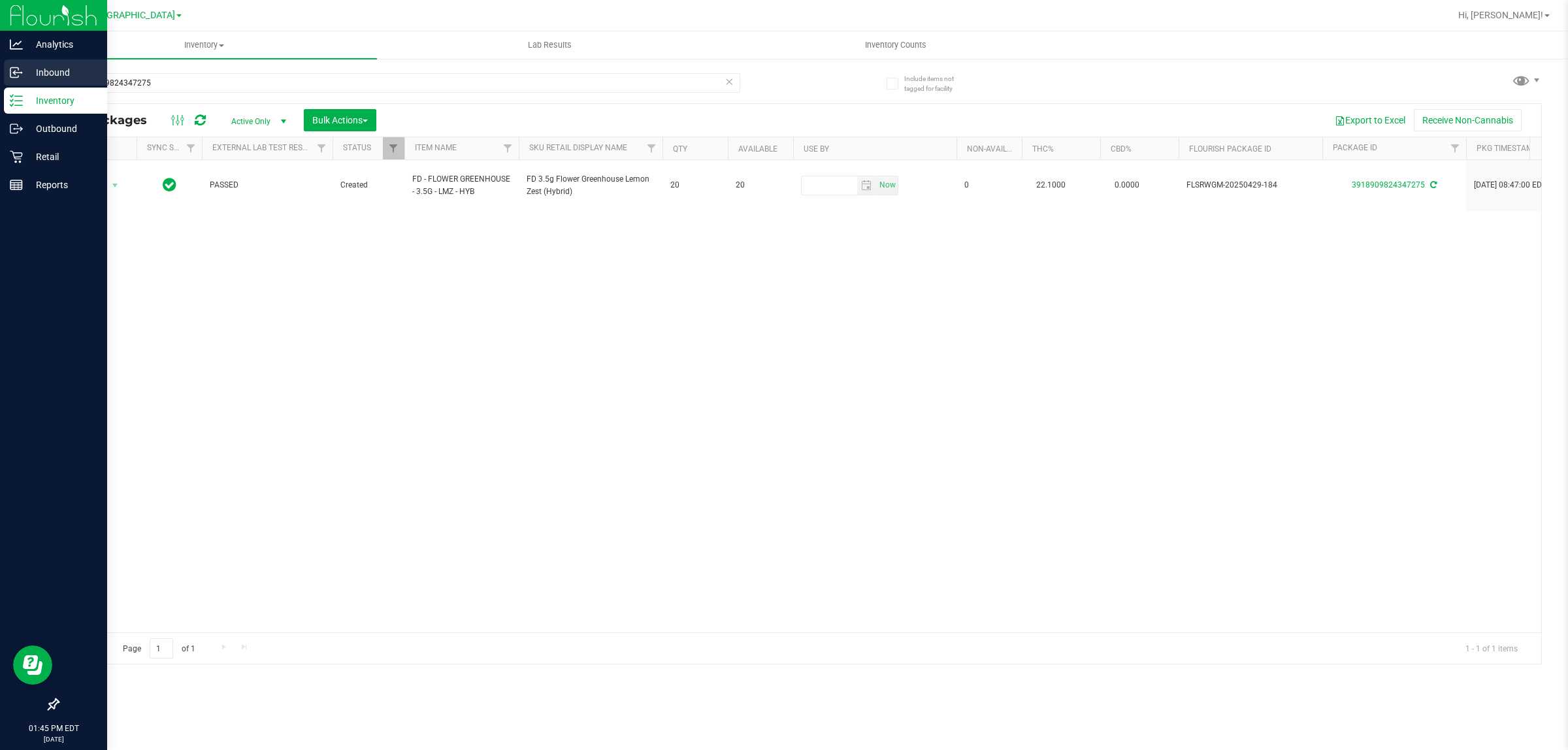
click at [73, 73] on p "Inbound" at bounding box center [62, 73] width 79 height 16
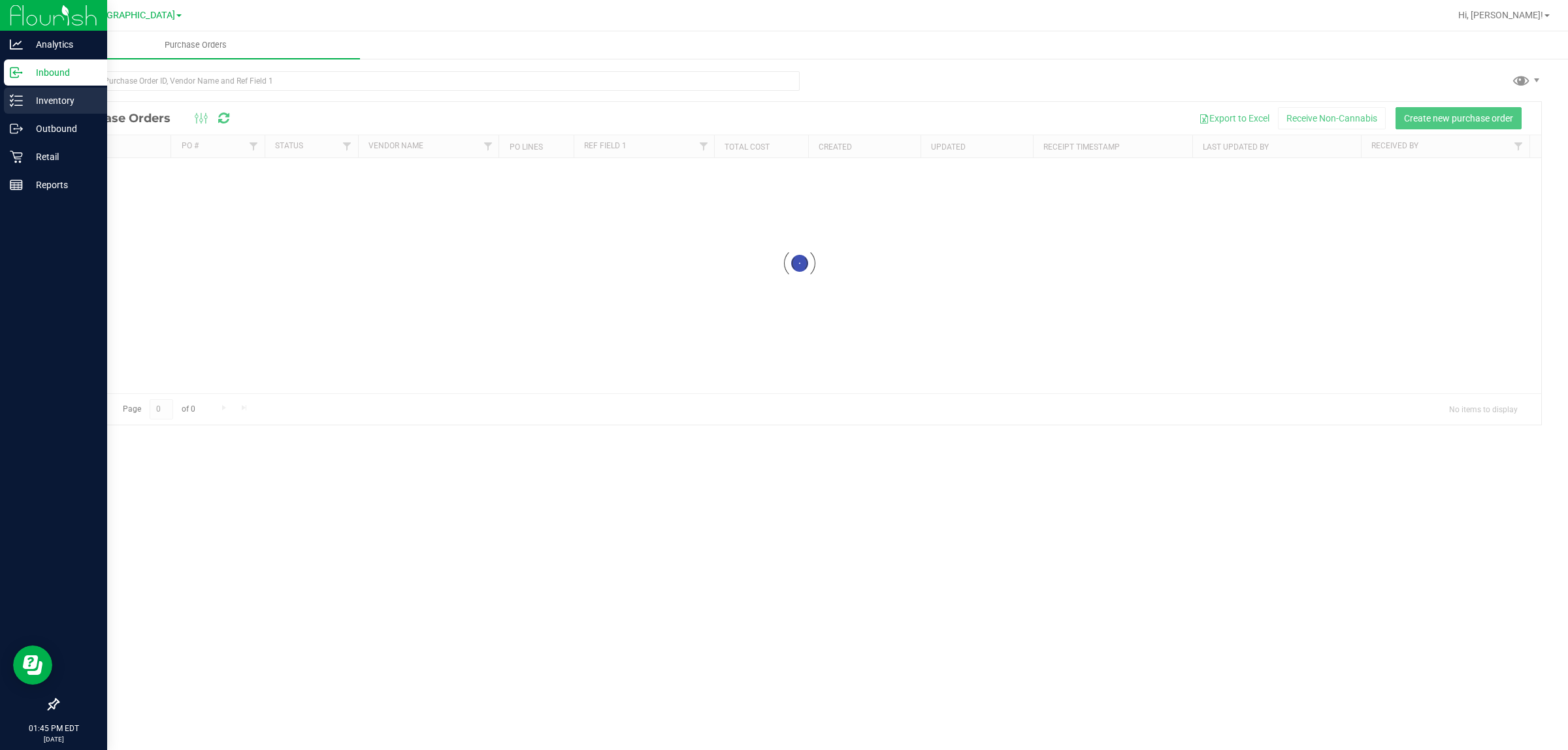
click at [34, 105] on p "Inventory" at bounding box center [62, 101] width 79 height 16
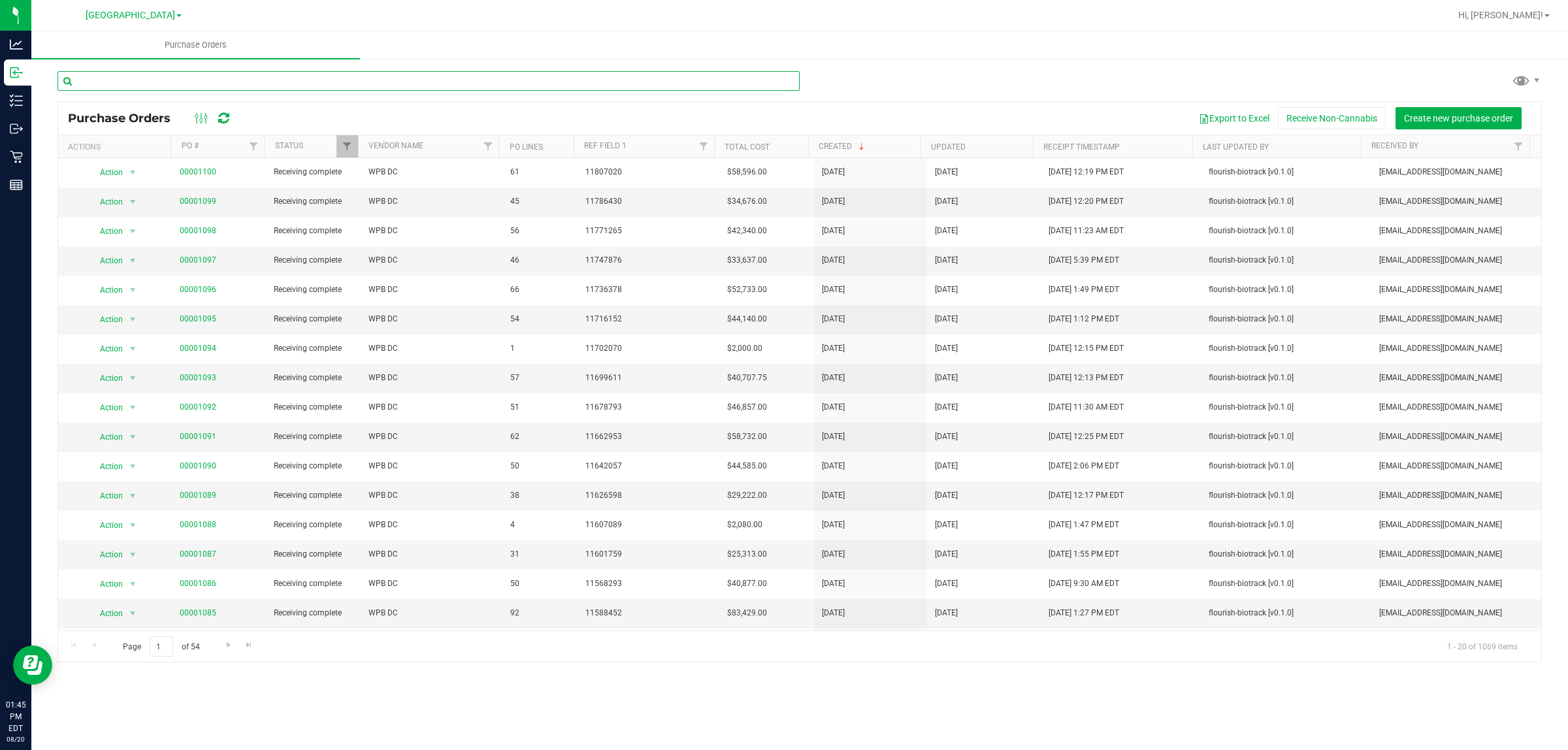
click at [179, 79] on input "text" at bounding box center [429, 81] width 742 height 20
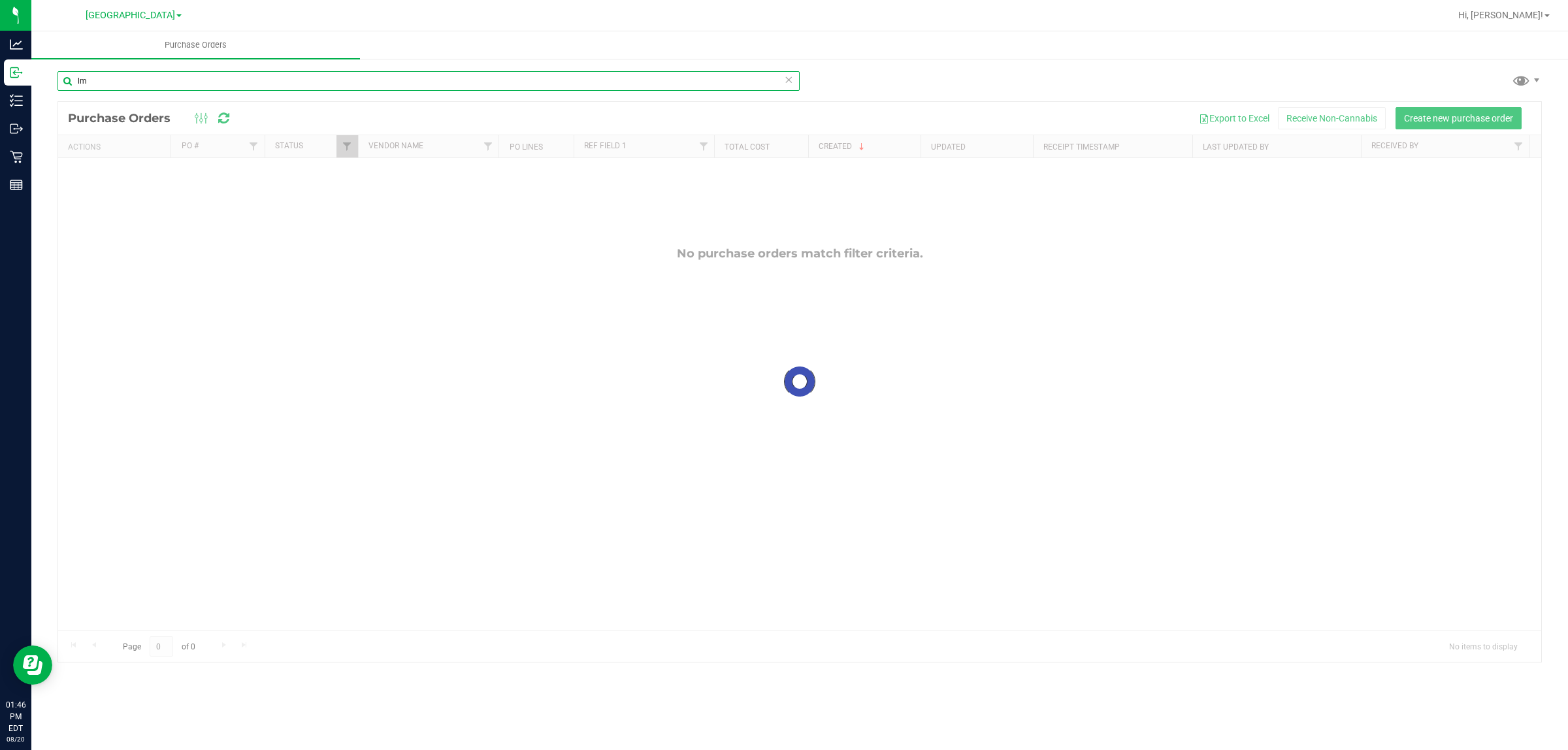
type input "l"
type input "t"
type input "M"
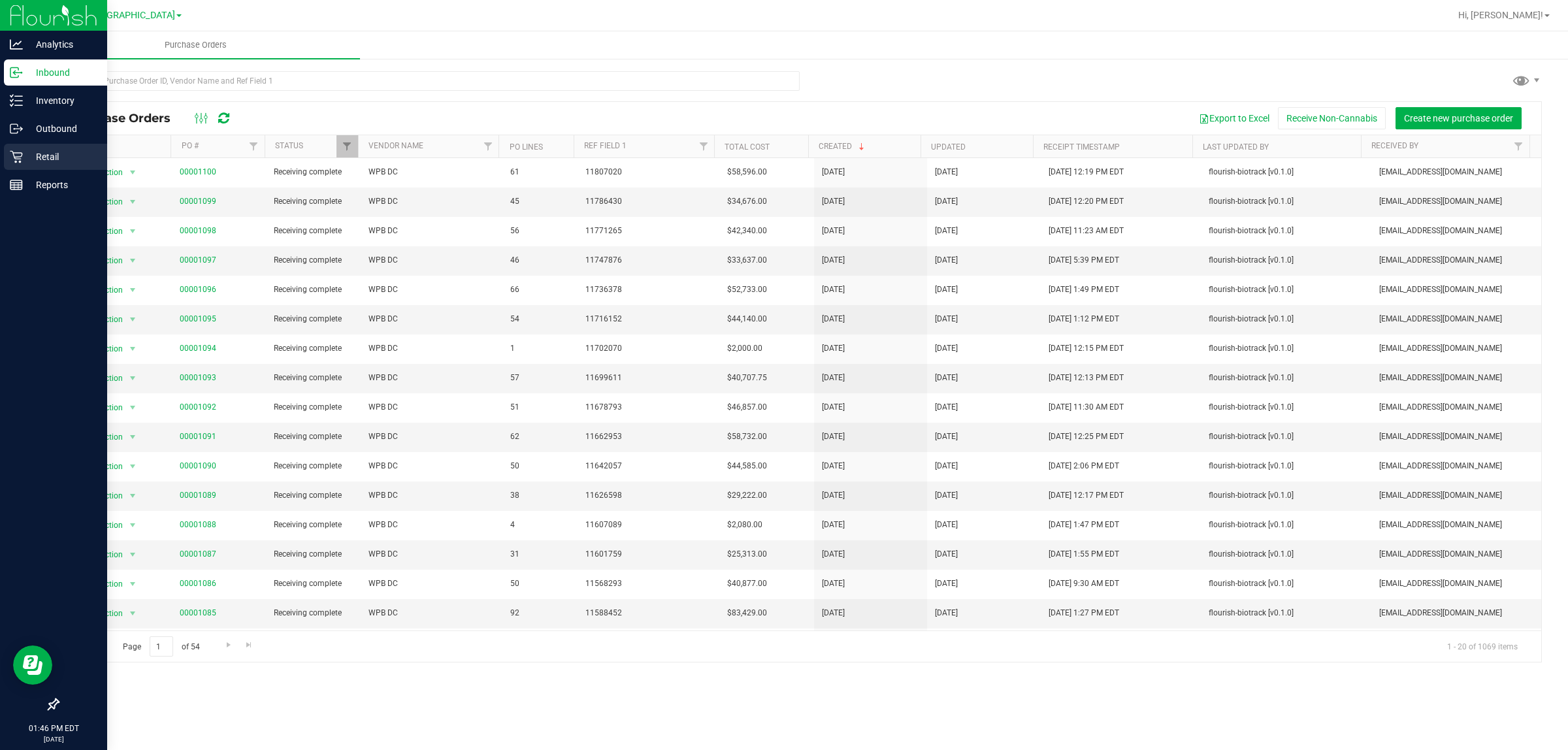
click at [42, 152] on p "Retail" at bounding box center [62, 157] width 79 height 16
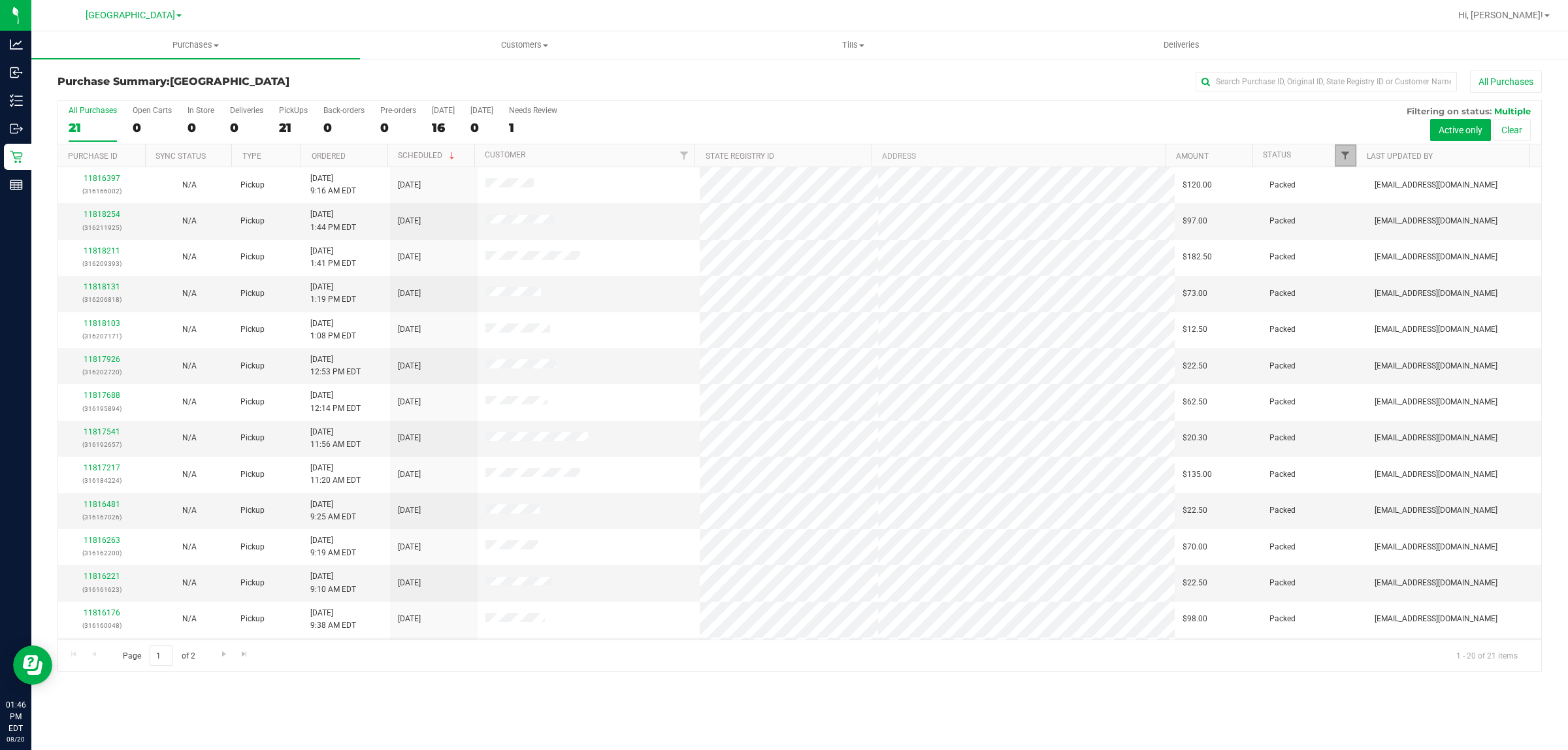
click at [1347, 155] on span "Filter" at bounding box center [1345, 155] width 10 height 10
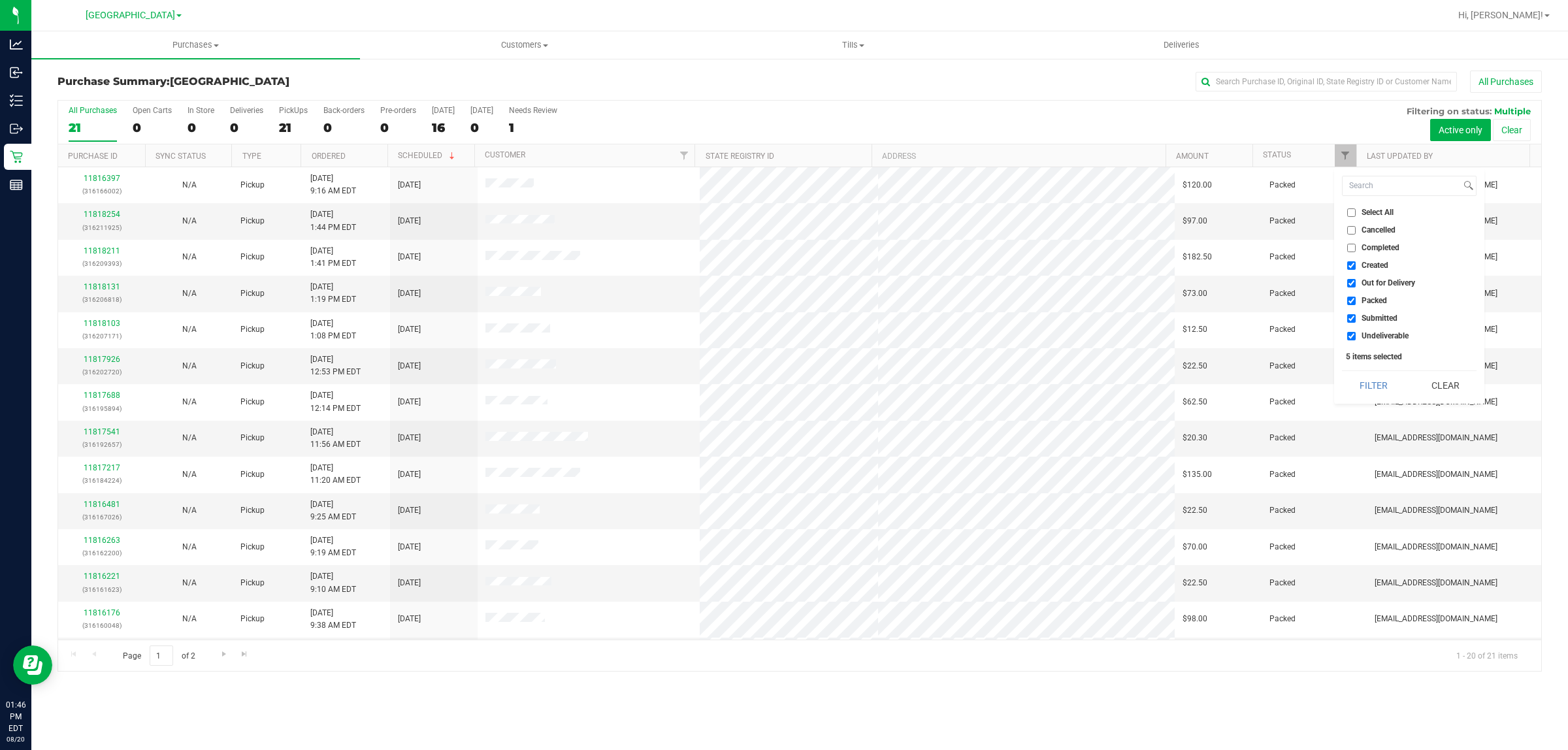
click at [1354, 267] on input "Created" at bounding box center [1351, 266] width 9 height 9
checkbox input "false"
click at [1348, 281] on input "Out for Delivery" at bounding box center [1351, 284] width 9 height 9
checkbox input "false"
click at [1351, 297] on input "Packed" at bounding box center [1351, 301] width 9 height 9
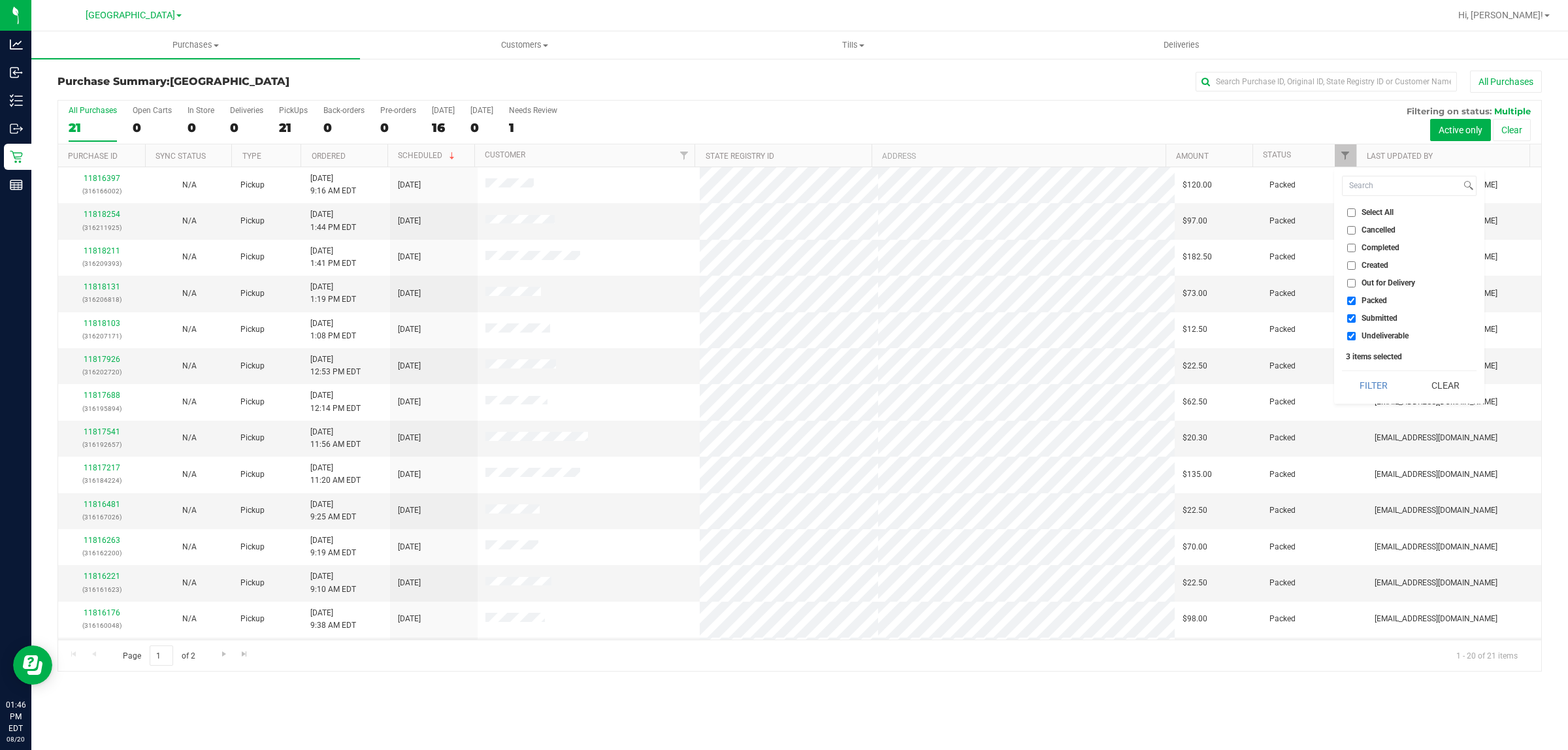
checkbox input "false"
click at [1354, 337] on input "Undeliverable" at bounding box center [1351, 336] width 9 height 9
checkbox input "false"
click at [1367, 388] on button "Filter" at bounding box center [1373, 385] width 63 height 28
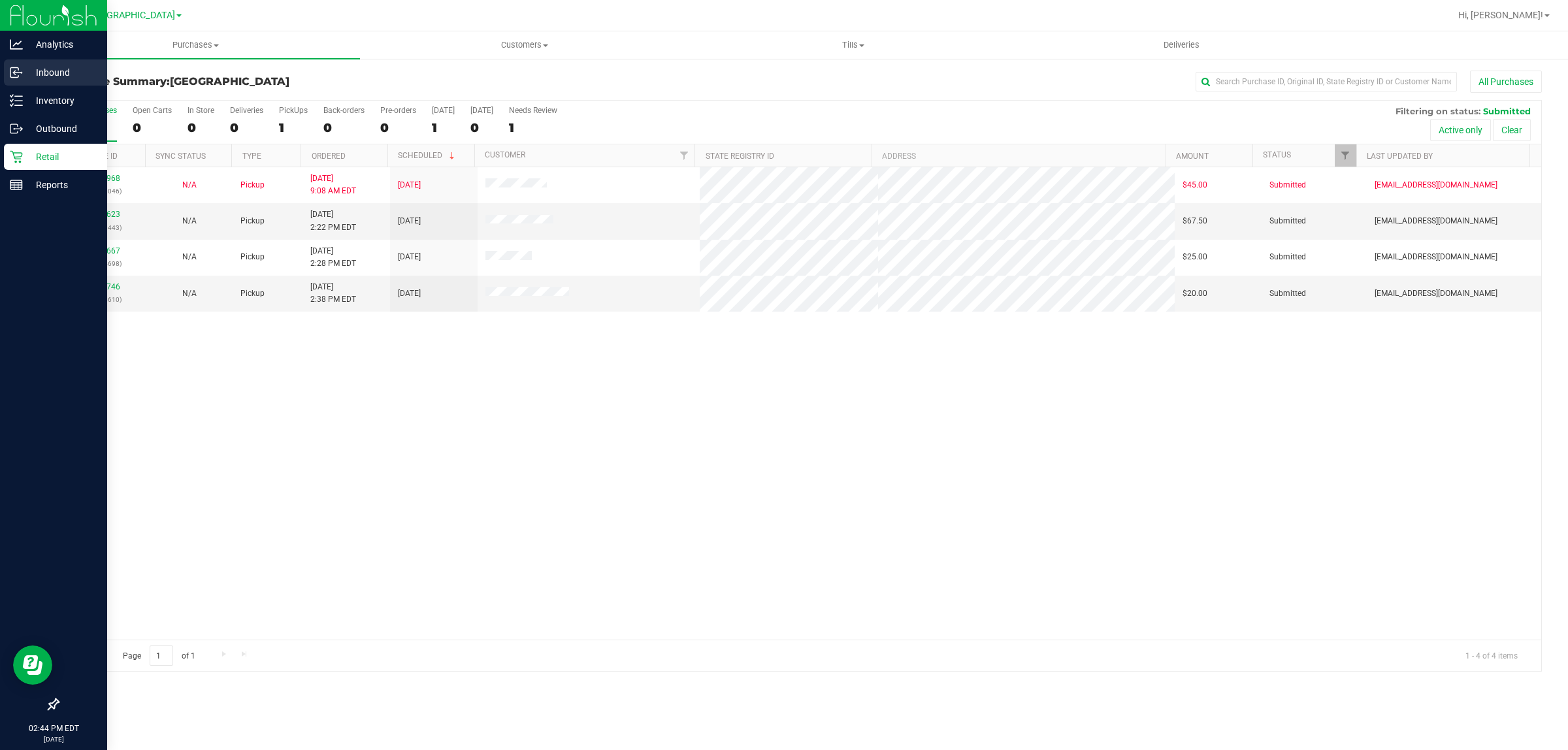
click at [13, 64] on div "Inbound" at bounding box center [55, 73] width 104 height 26
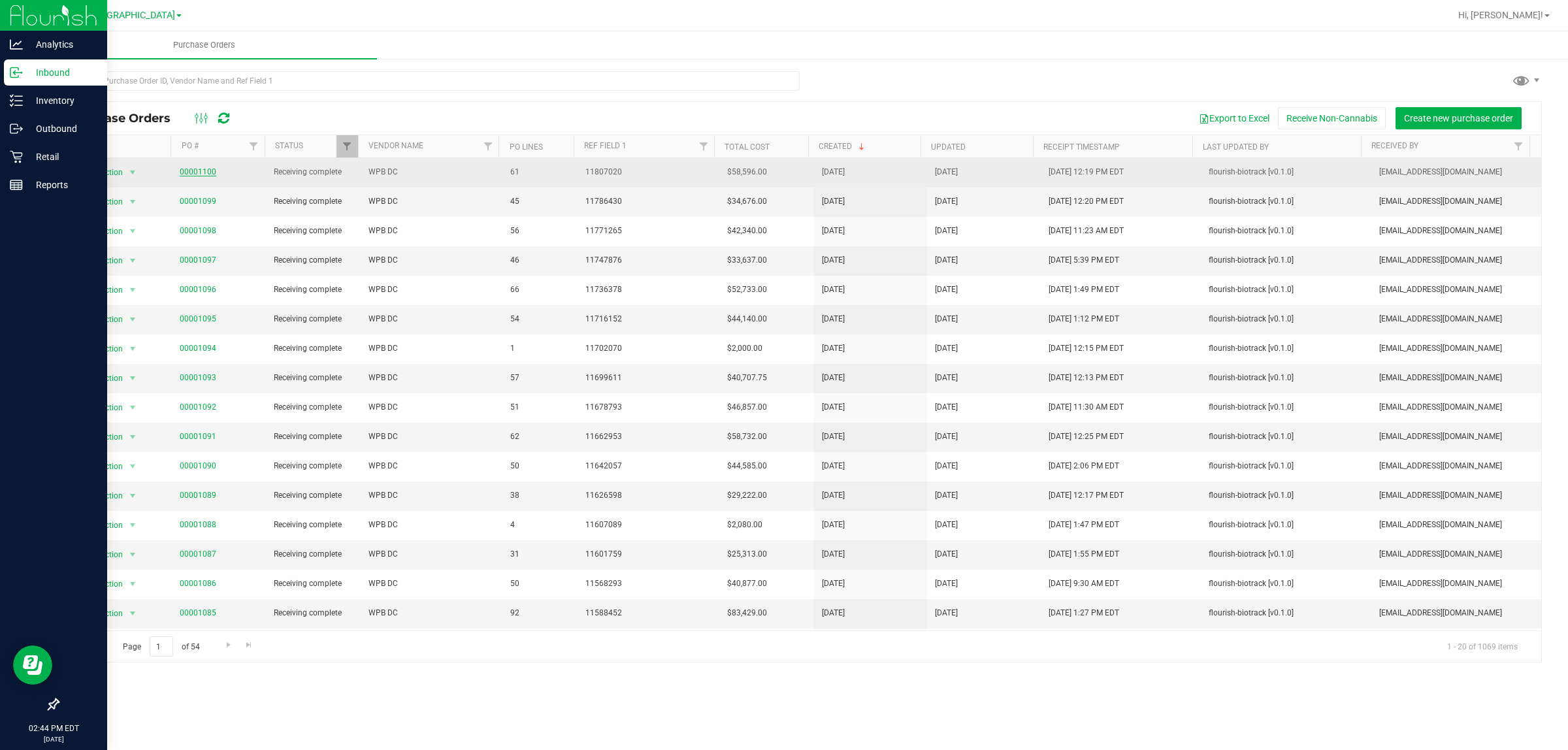
click at [200, 171] on link "00001100" at bounding box center [198, 171] width 36 height 9
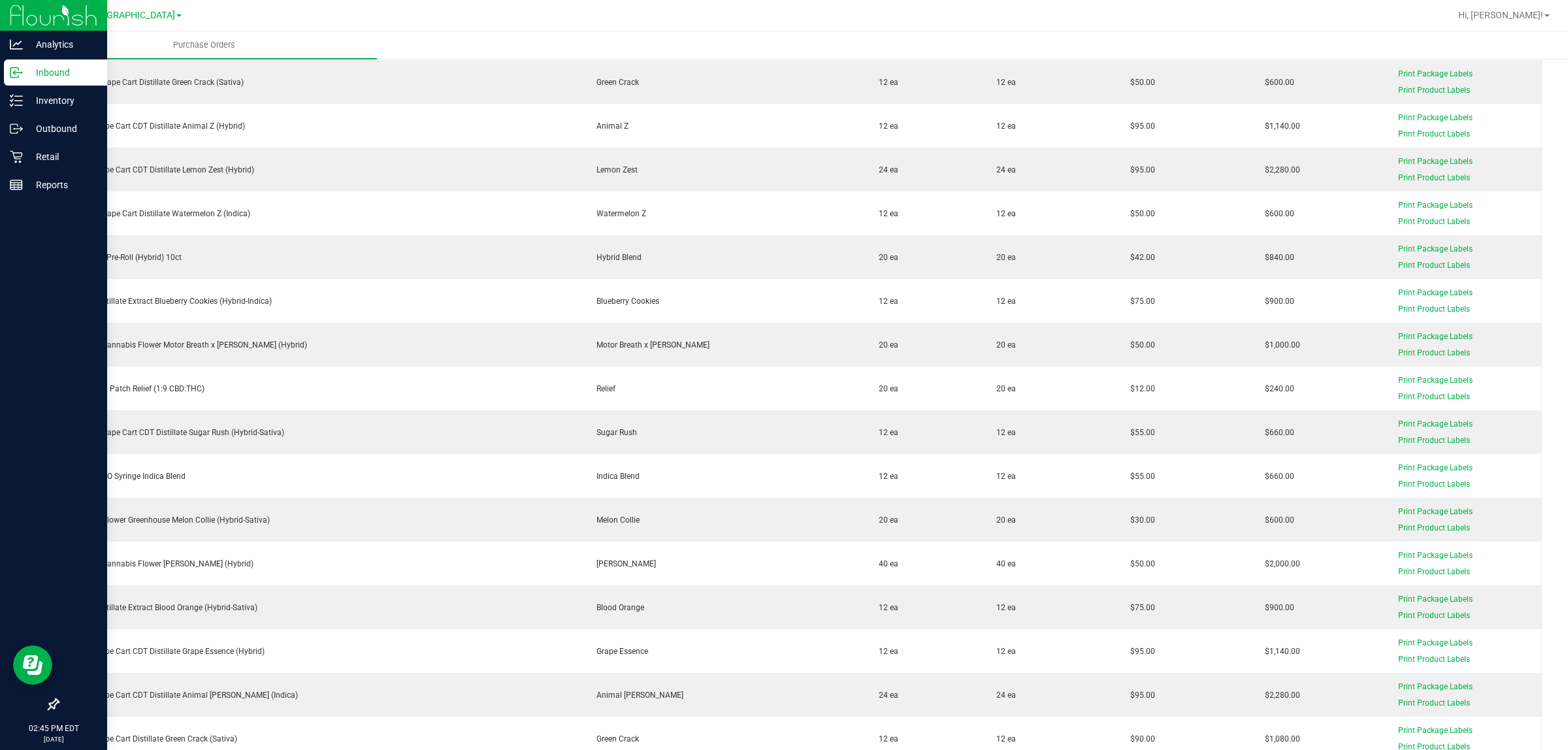
scroll to position [1061, 0]
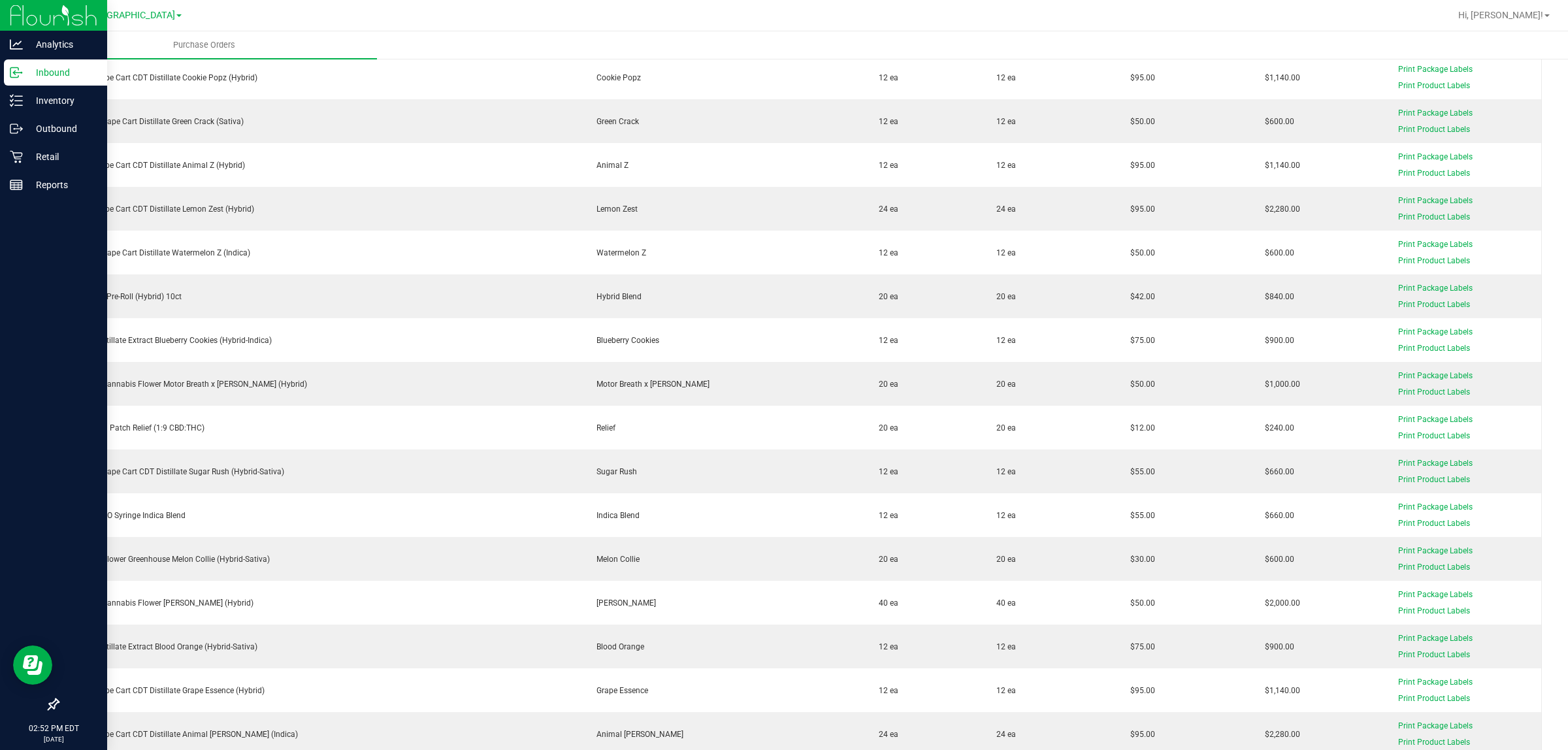
click at [50, 9] on img at bounding box center [53, 15] width 87 height 31
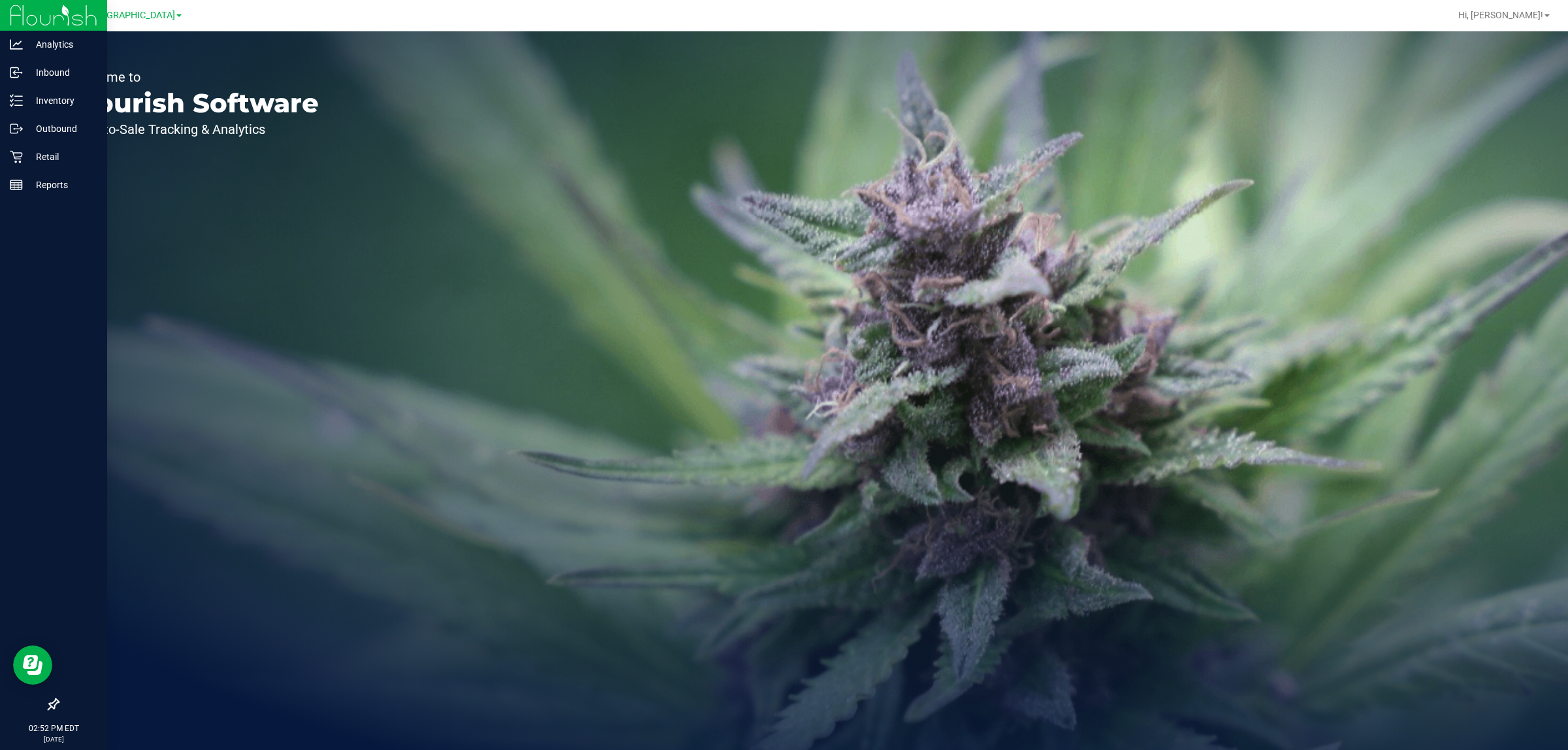
click at [53, 20] on img at bounding box center [53, 15] width 87 height 31
click at [0, 151] on link "Retail" at bounding box center [53, 157] width 107 height 28
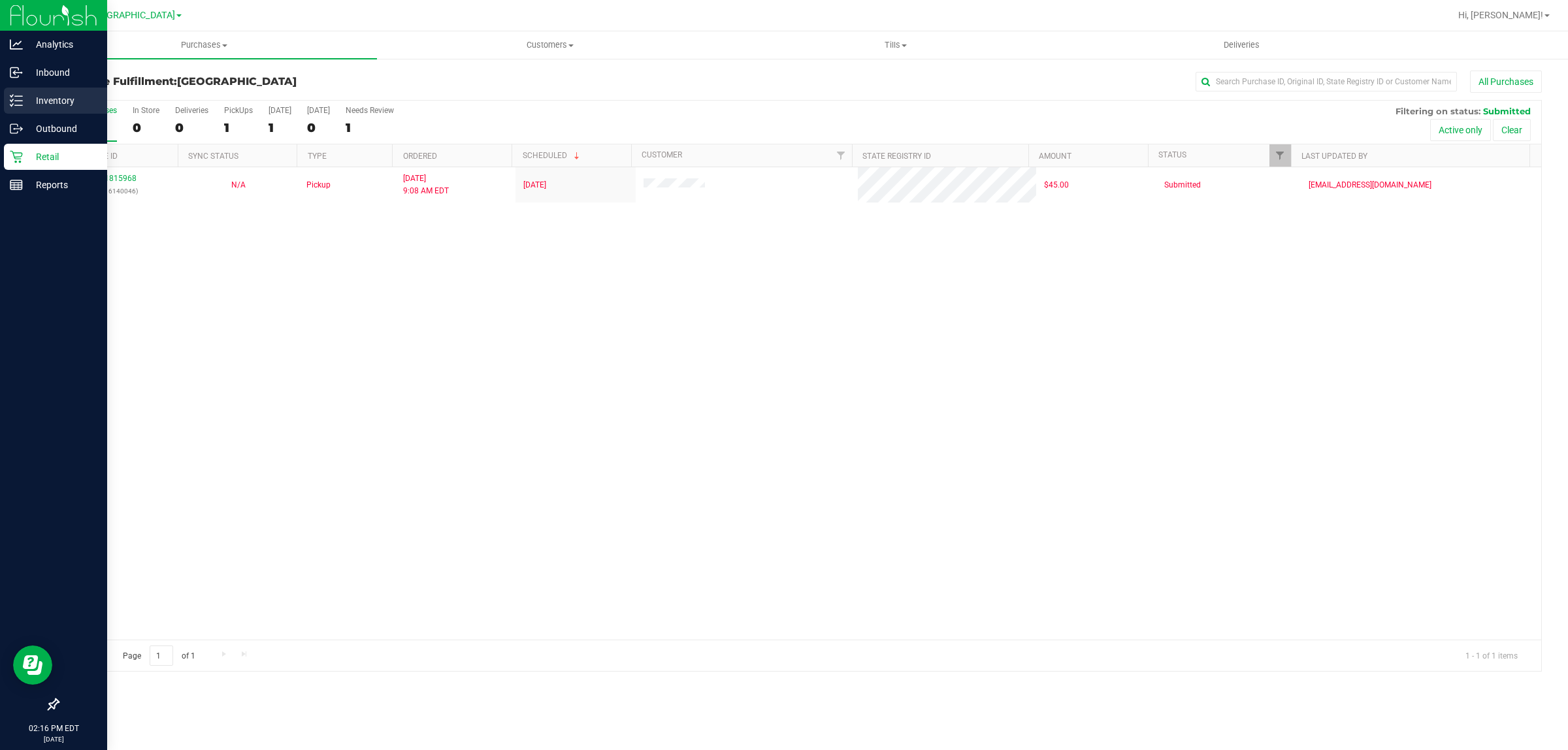
click at [52, 101] on p "Inventory" at bounding box center [62, 101] width 79 height 16
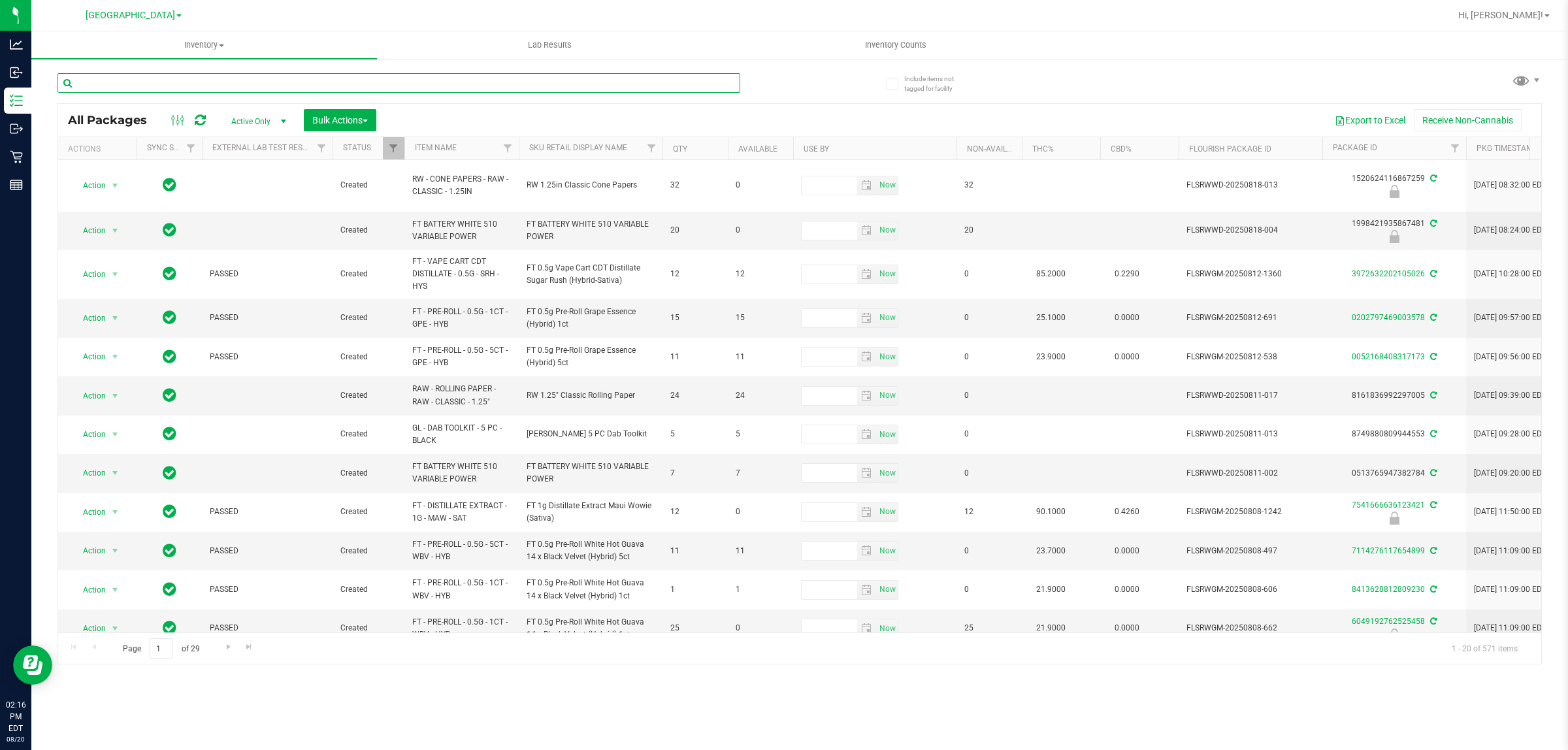
click at [129, 85] on input "text" at bounding box center [399, 82] width 683 height 20
type input "3486383549905465"
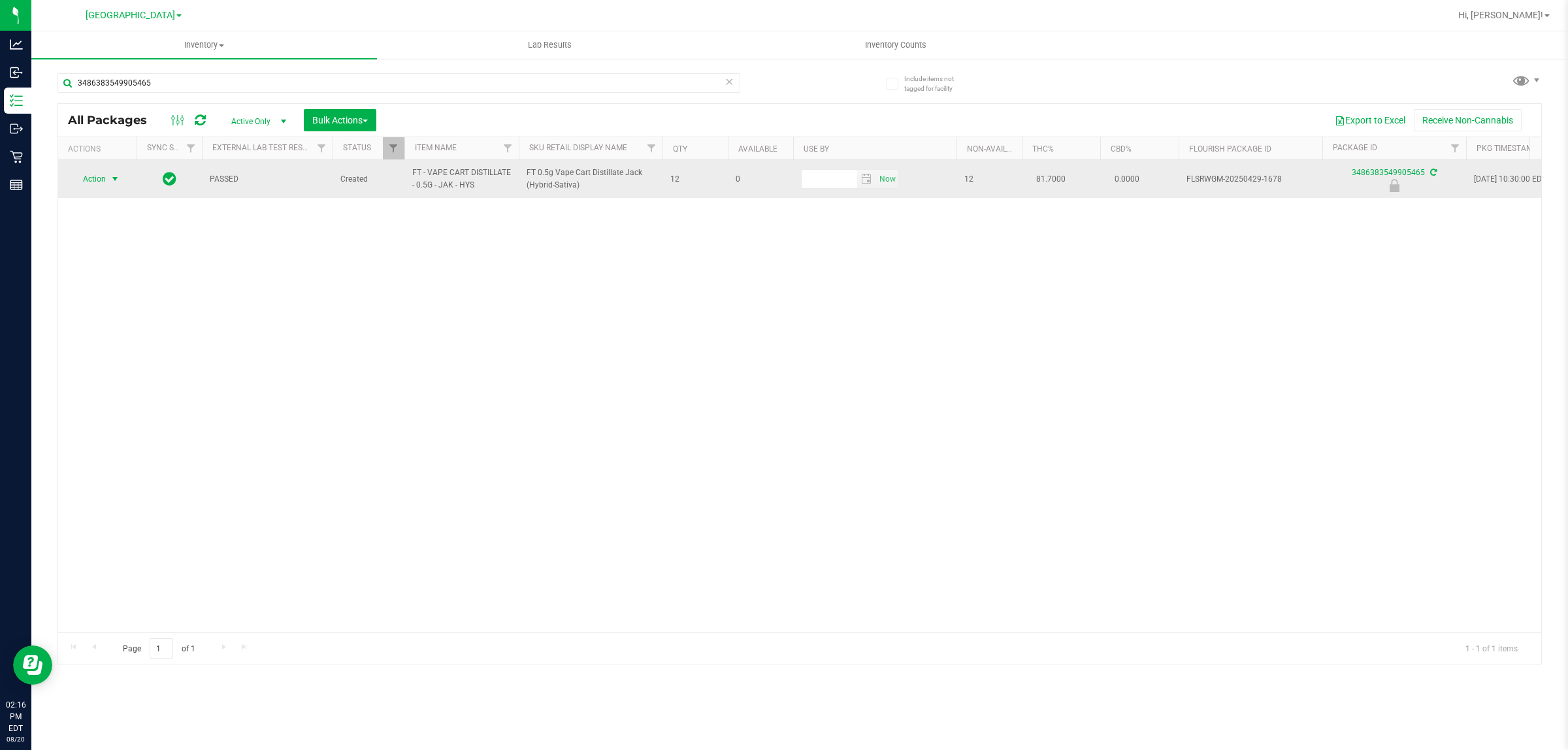
click at [98, 184] on span "Action" at bounding box center [89, 179] width 35 height 18
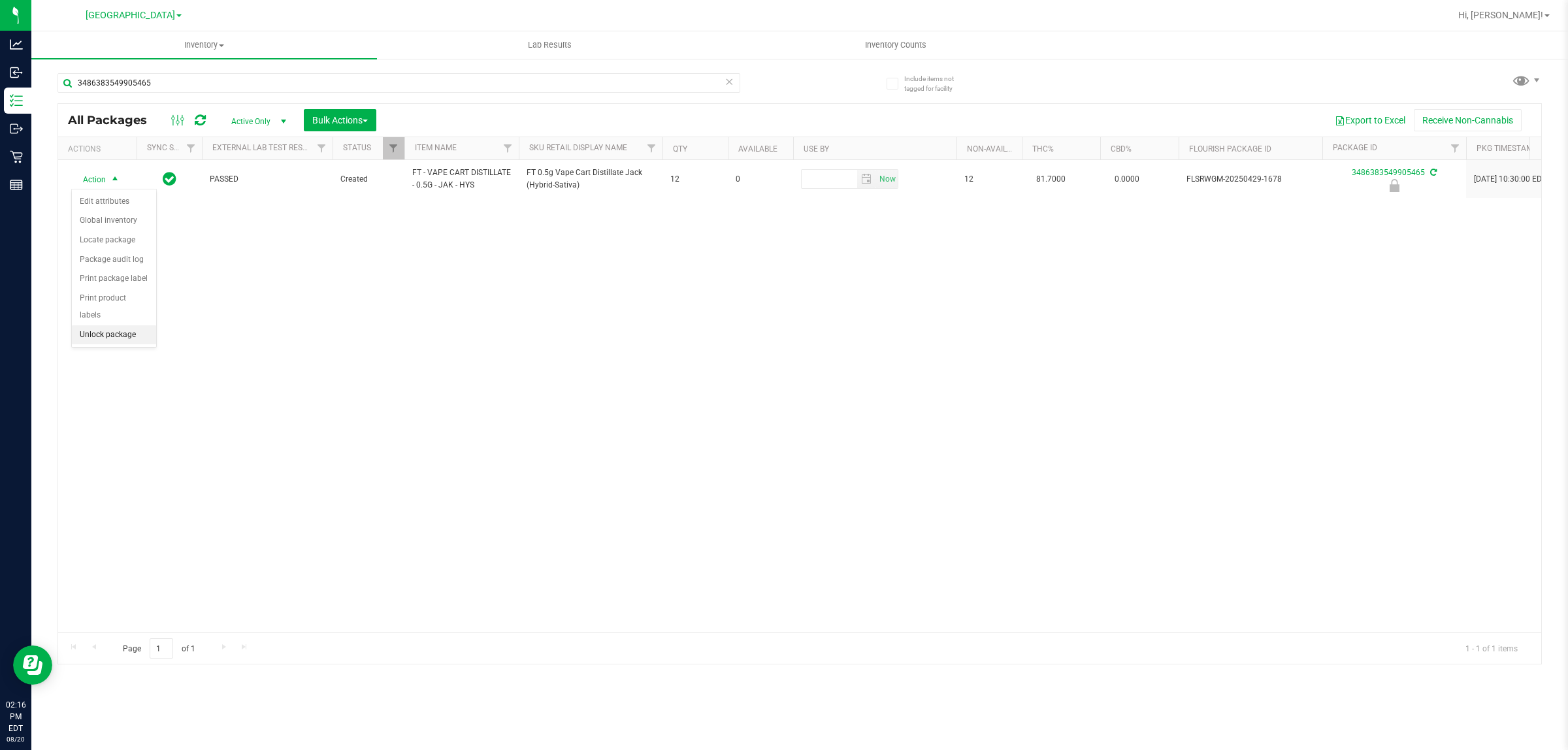
click at [116, 325] on li "Unlock package" at bounding box center [114, 335] width 85 height 20
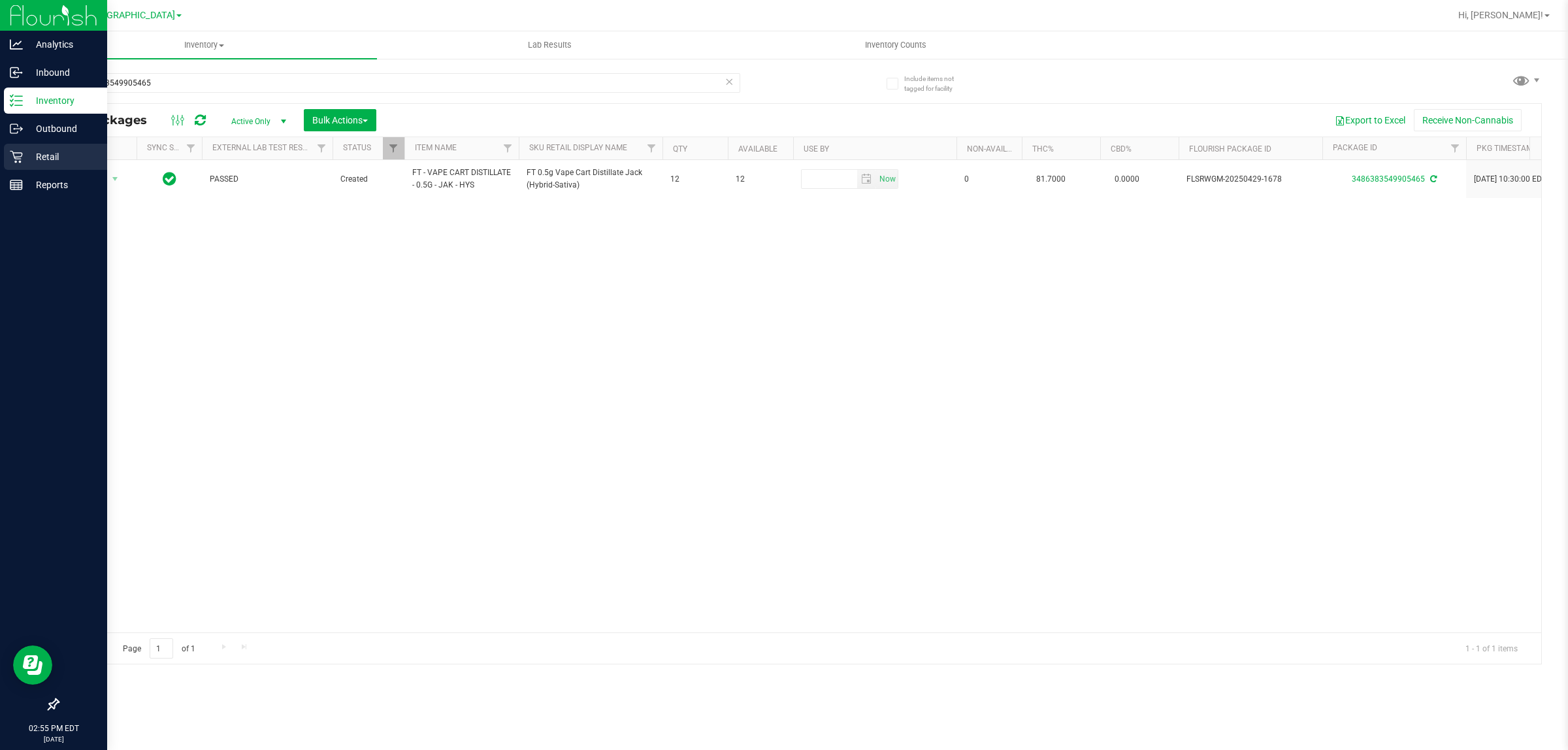
click at [50, 160] on p "Retail" at bounding box center [62, 157] width 79 height 16
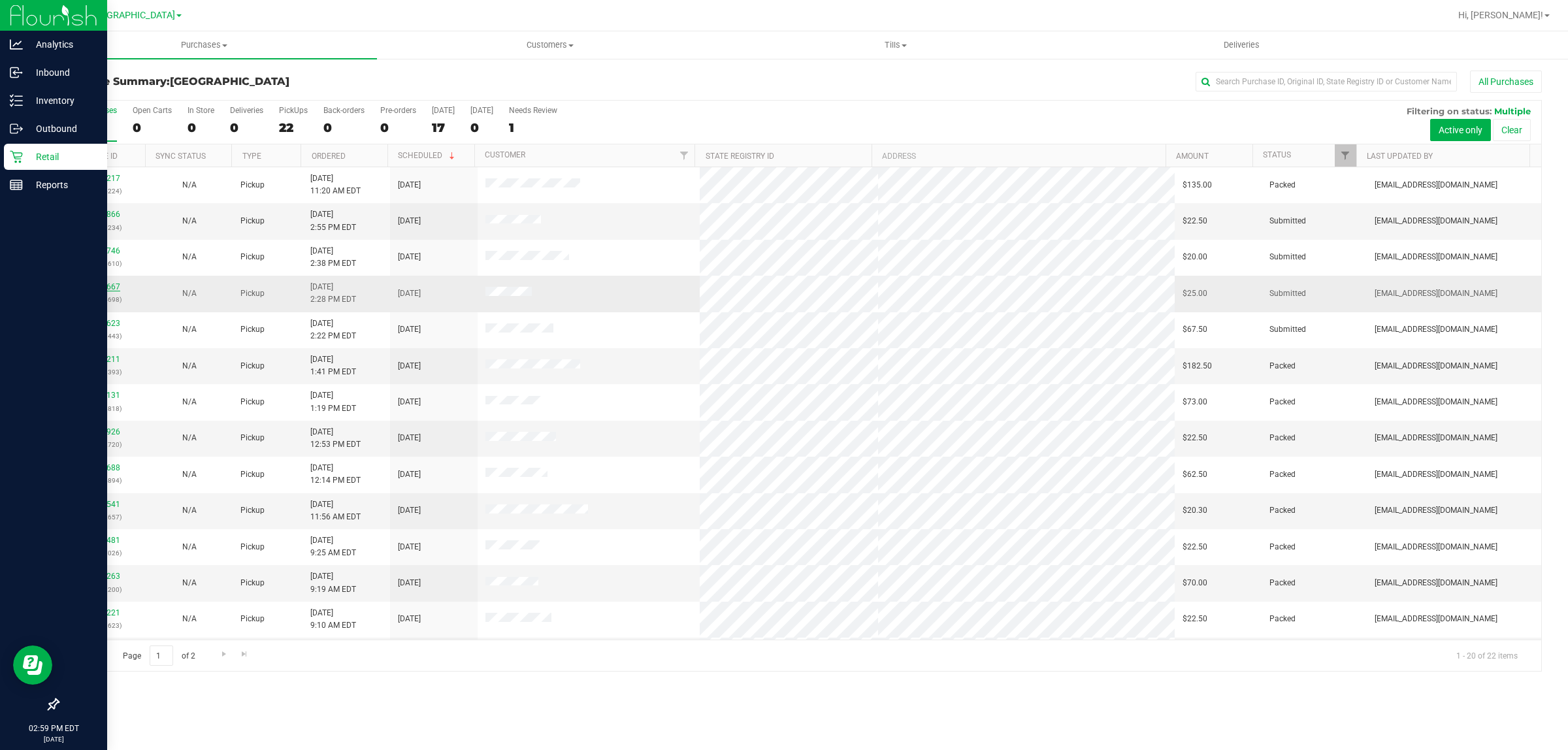
click at [111, 287] on link "11818667" at bounding box center [102, 286] width 36 height 9
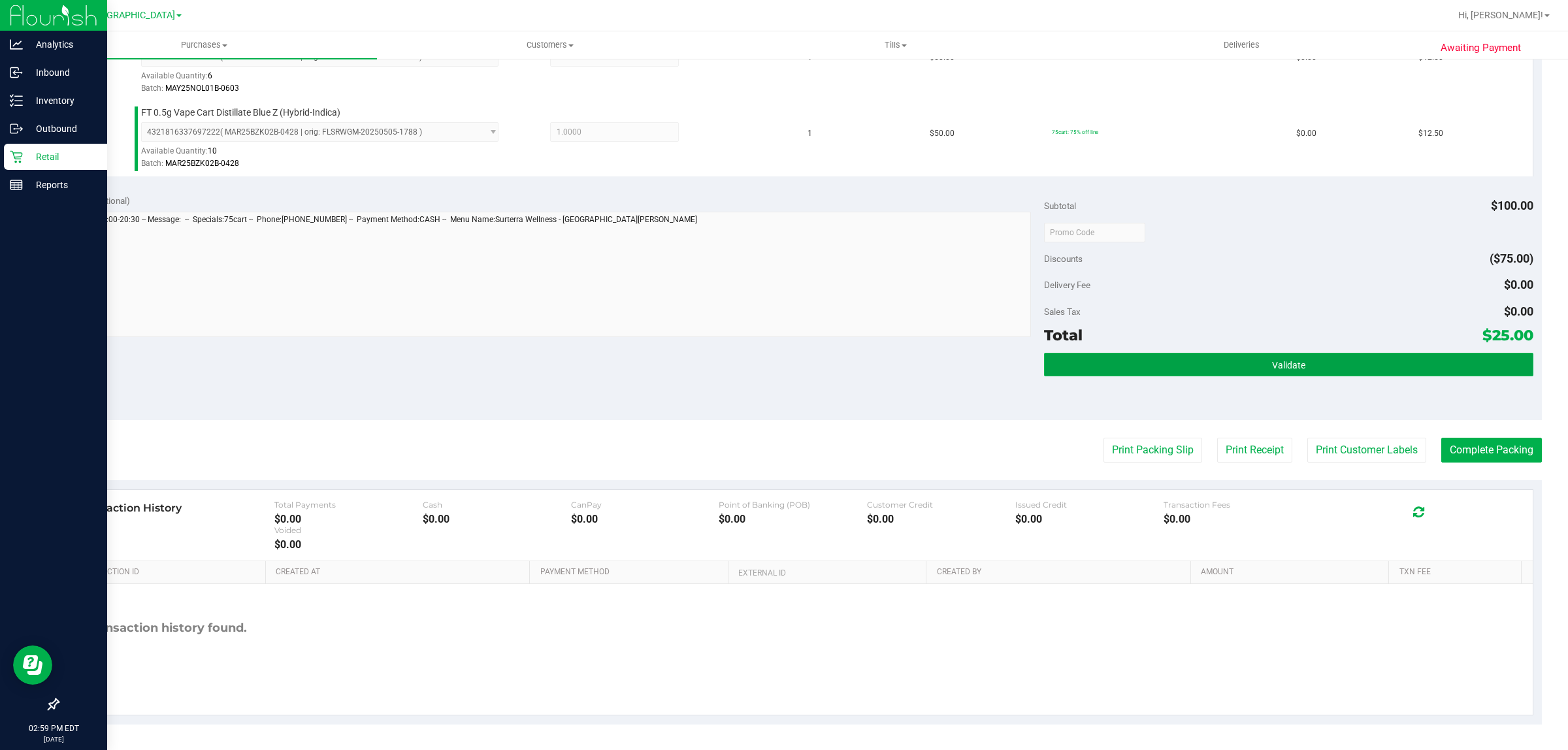
click at [1223, 372] on button "Validate" at bounding box center [1288, 364] width 488 height 23
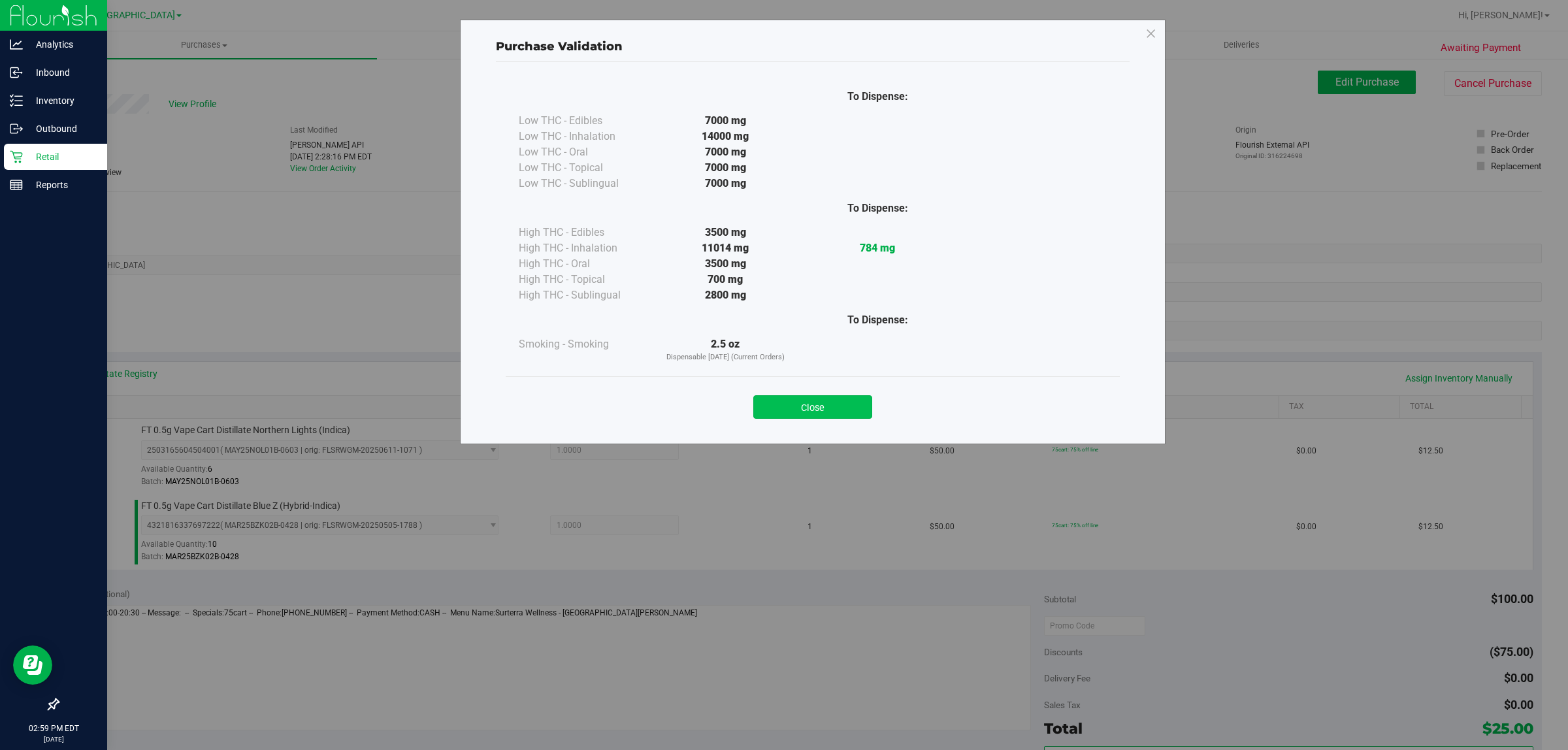
click at [828, 417] on button "Close" at bounding box center [812, 407] width 119 height 23
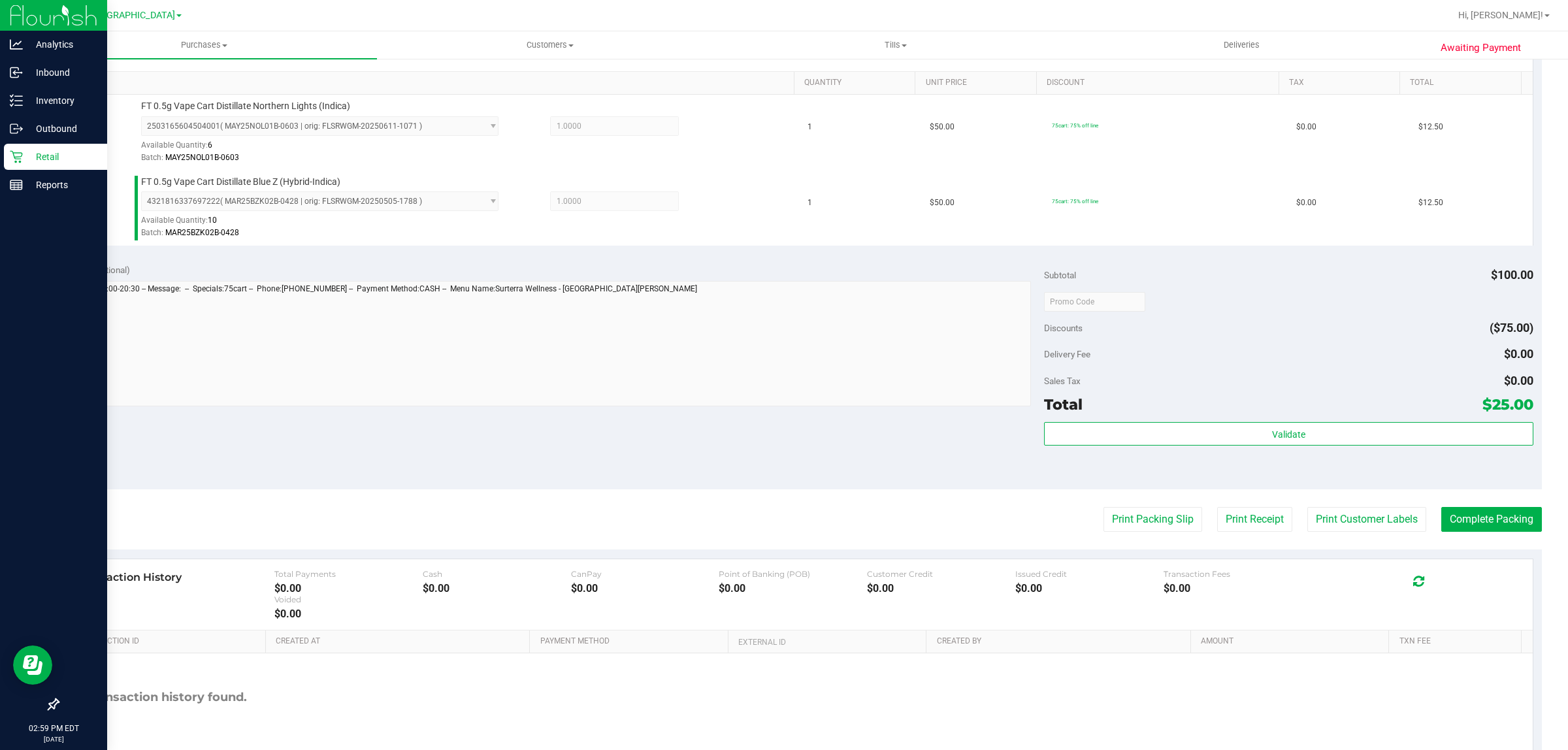
scroll to position [394, 0]
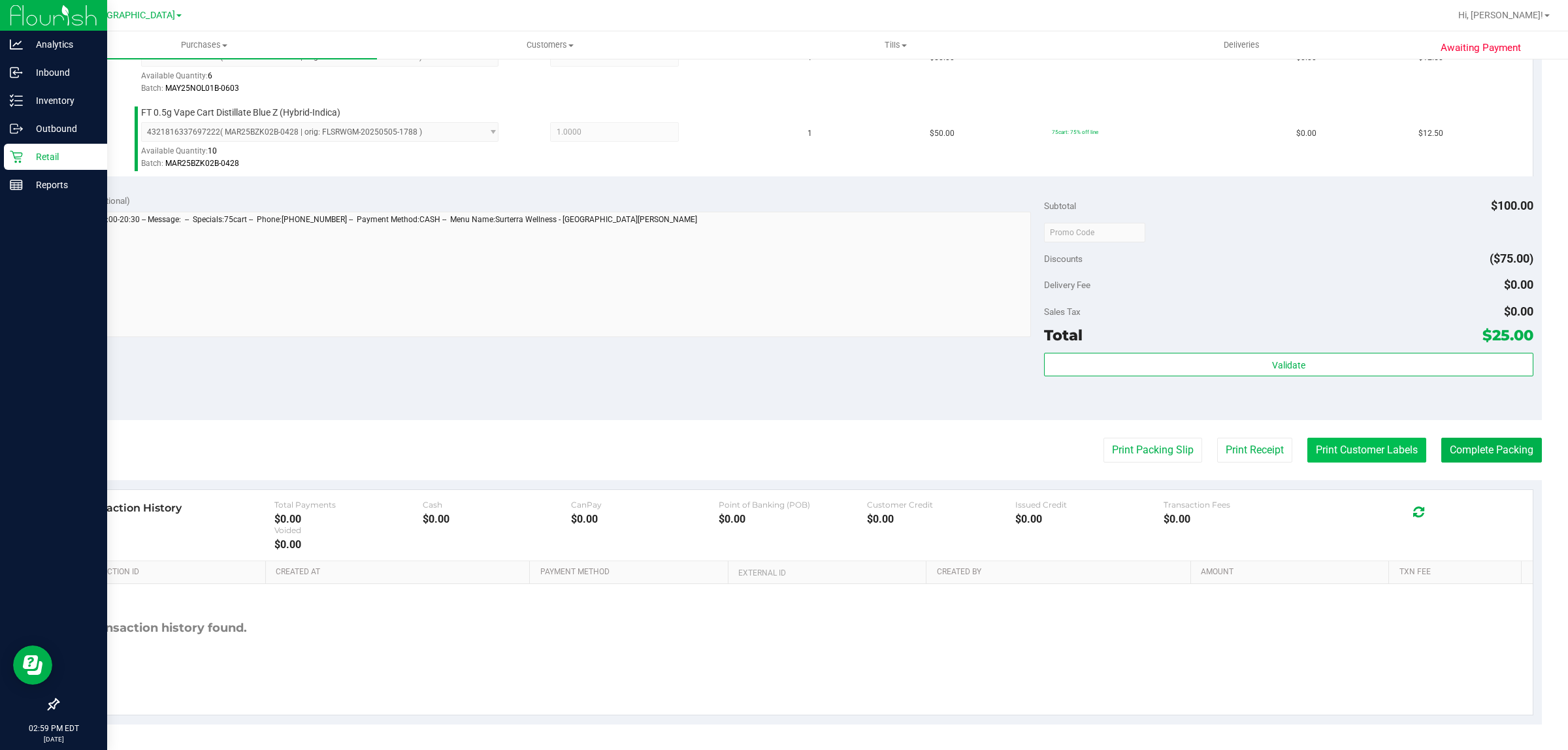
click at [1357, 456] on button "Print Customer Labels" at bounding box center [1366, 450] width 119 height 25
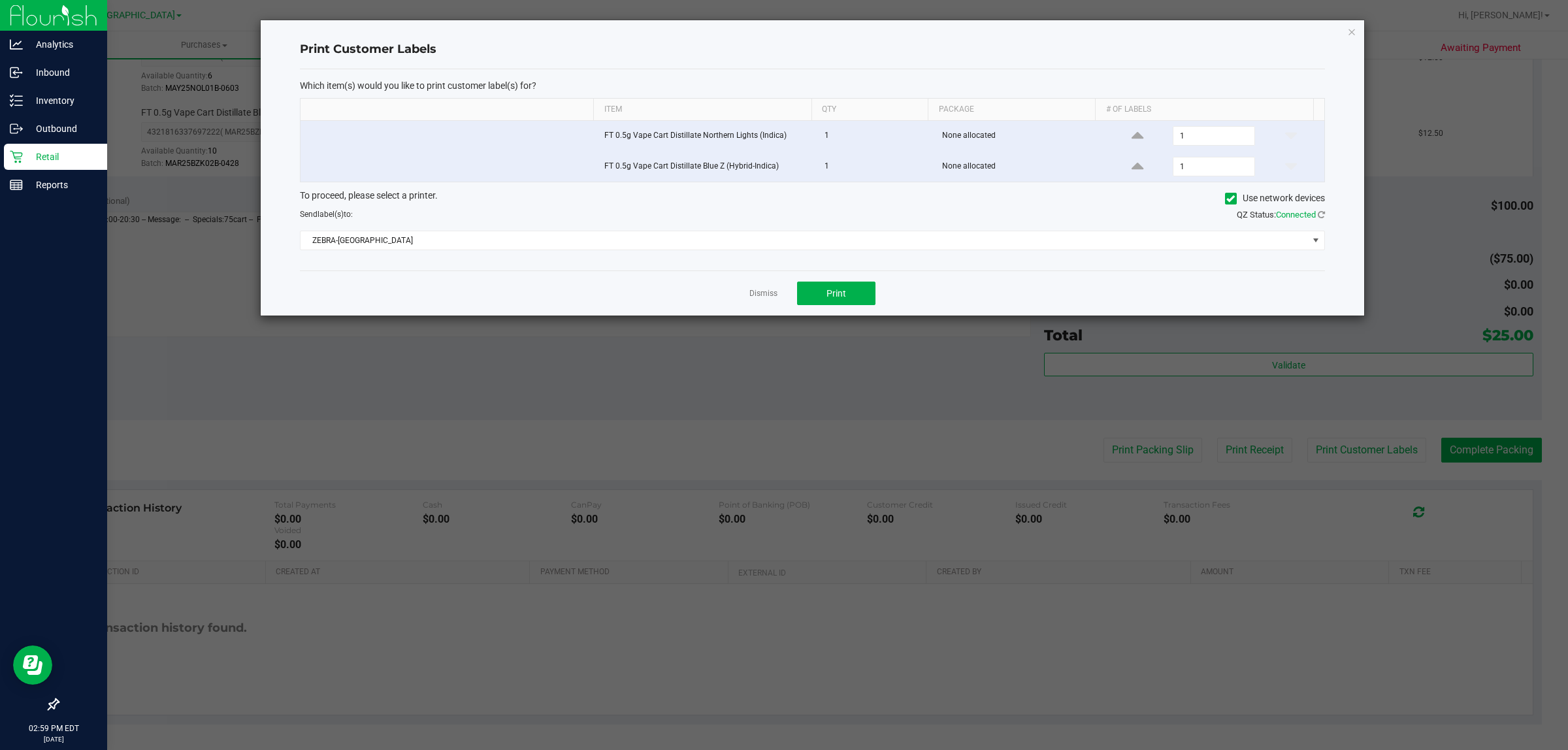
click at [831, 278] on div "Dismiss Print" at bounding box center [812, 293] width 1025 height 45
click at [827, 292] on span "Print" at bounding box center [836, 293] width 20 height 10
click at [761, 293] on link "Dismiss" at bounding box center [763, 293] width 28 height 11
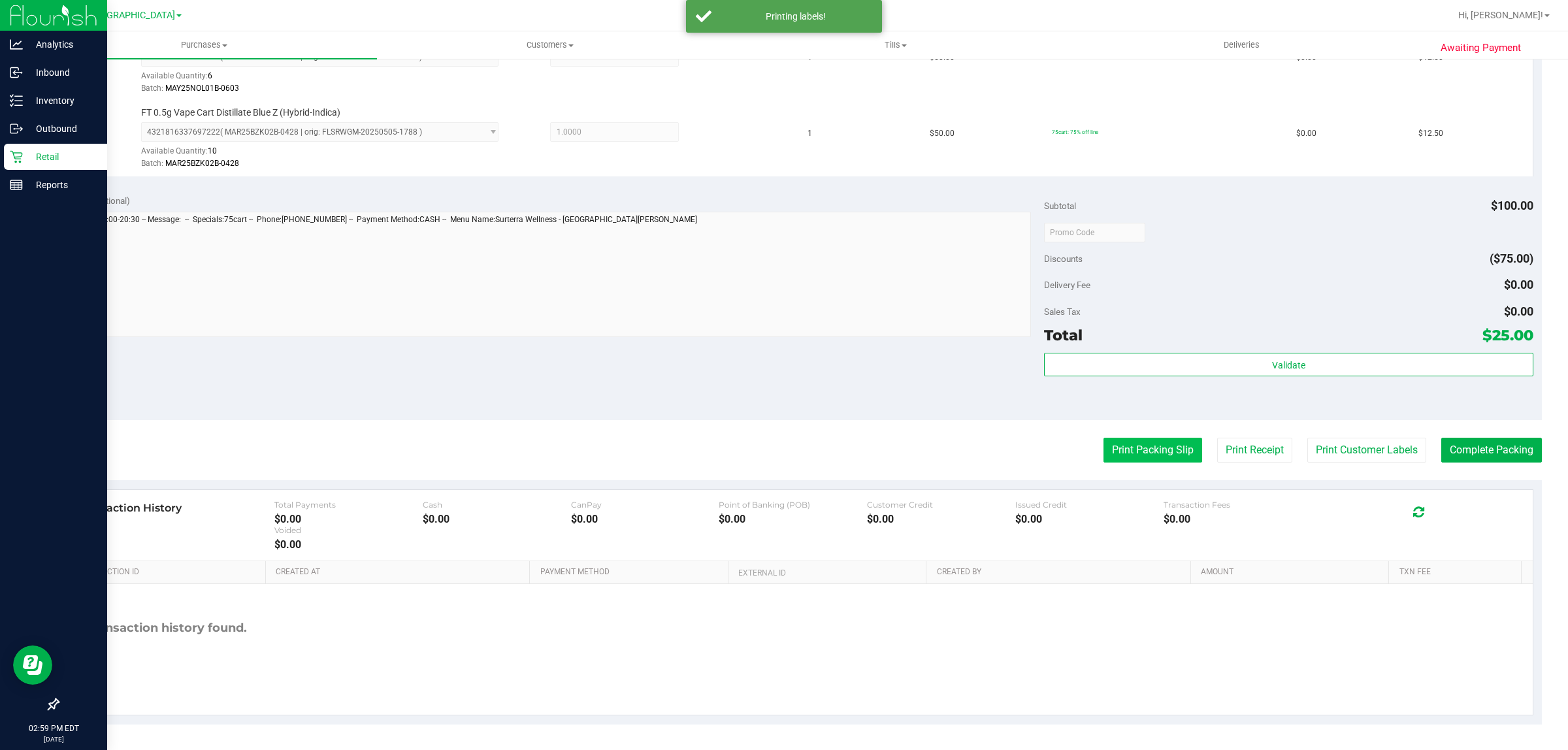
click at [1106, 448] on button "Print Packing Slip" at bounding box center [1152, 450] width 98 height 25
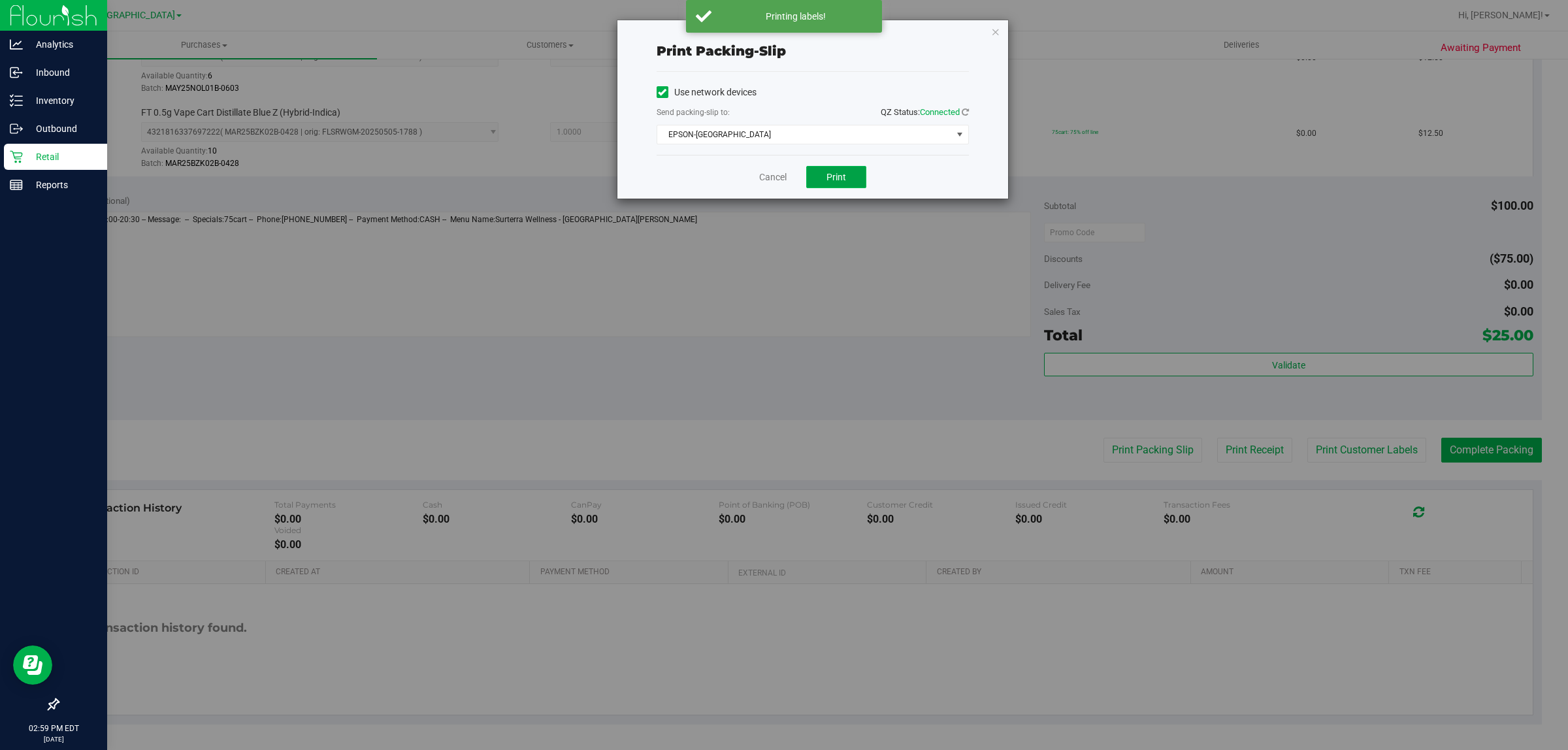
click at [831, 179] on span "Print" at bounding box center [836, 177] width 20 height 10
click at [778, 173] on link "Cancel" at bounding box center [773, 177] width 28 height 14
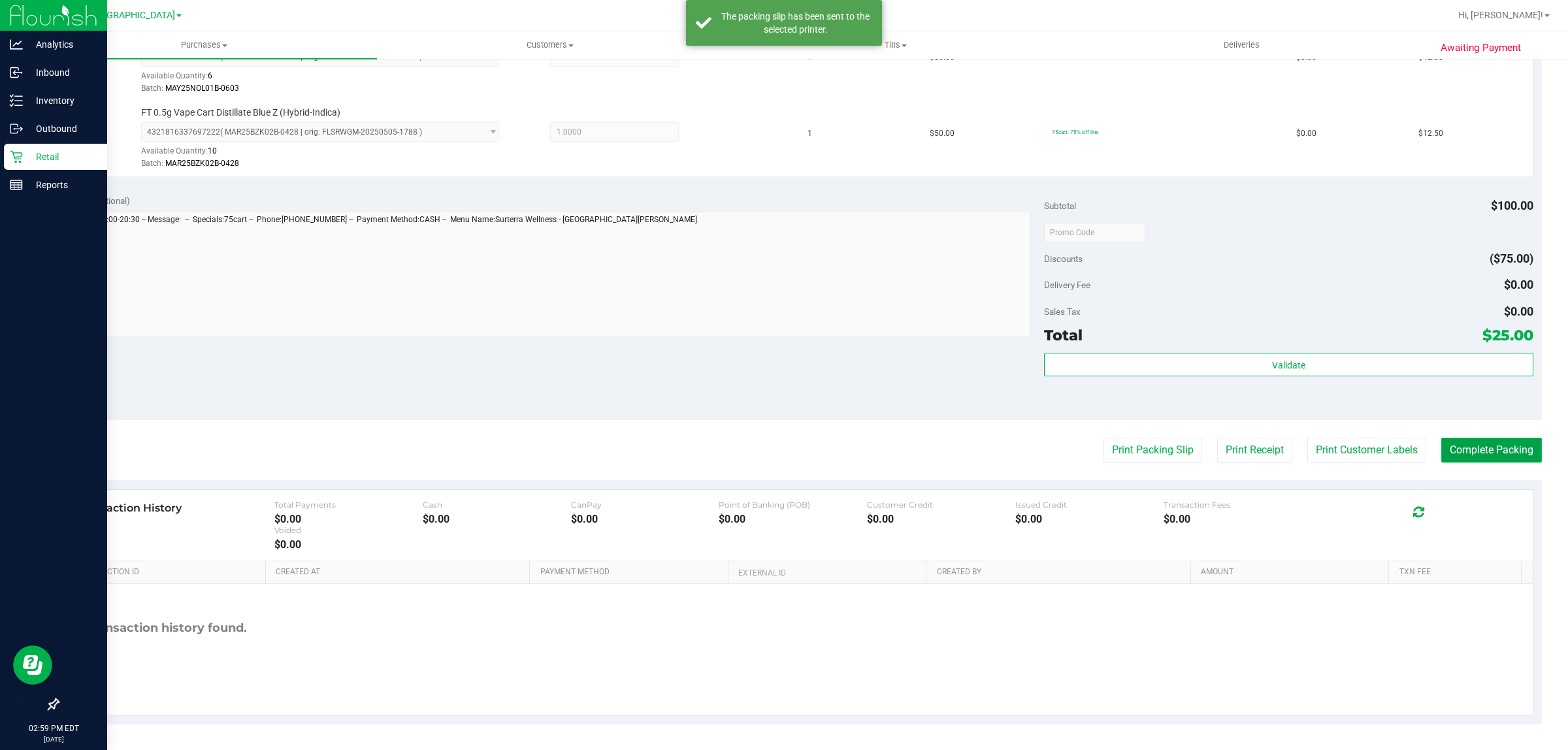
click at [1486, 446] on button "Complete Packing" at bounding box center [1491, 450] width 101 height 25
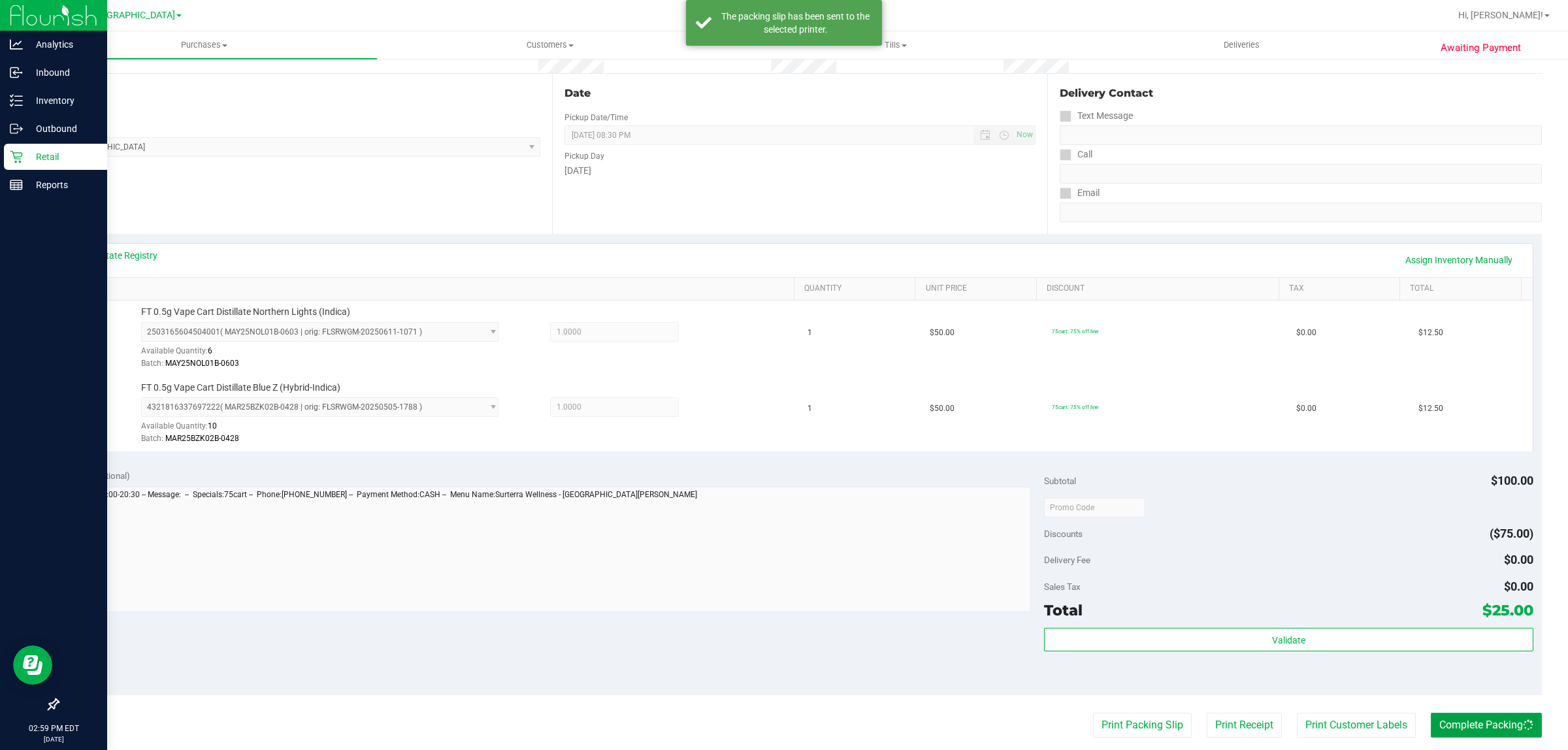
scroll to position [0, 0]
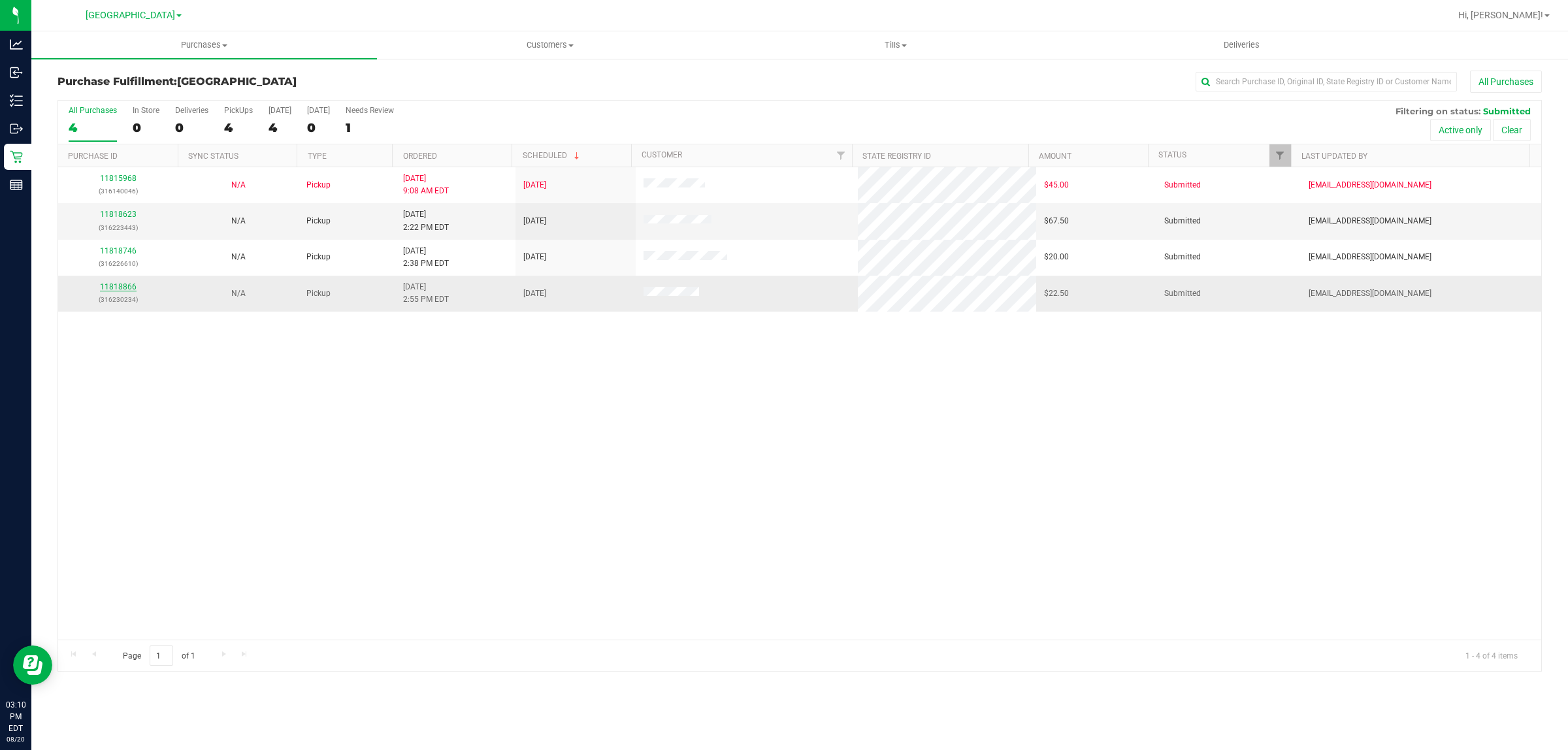
click at [109, 289] on link "11818866" at bounding box center [118, 286] width 36 height 9
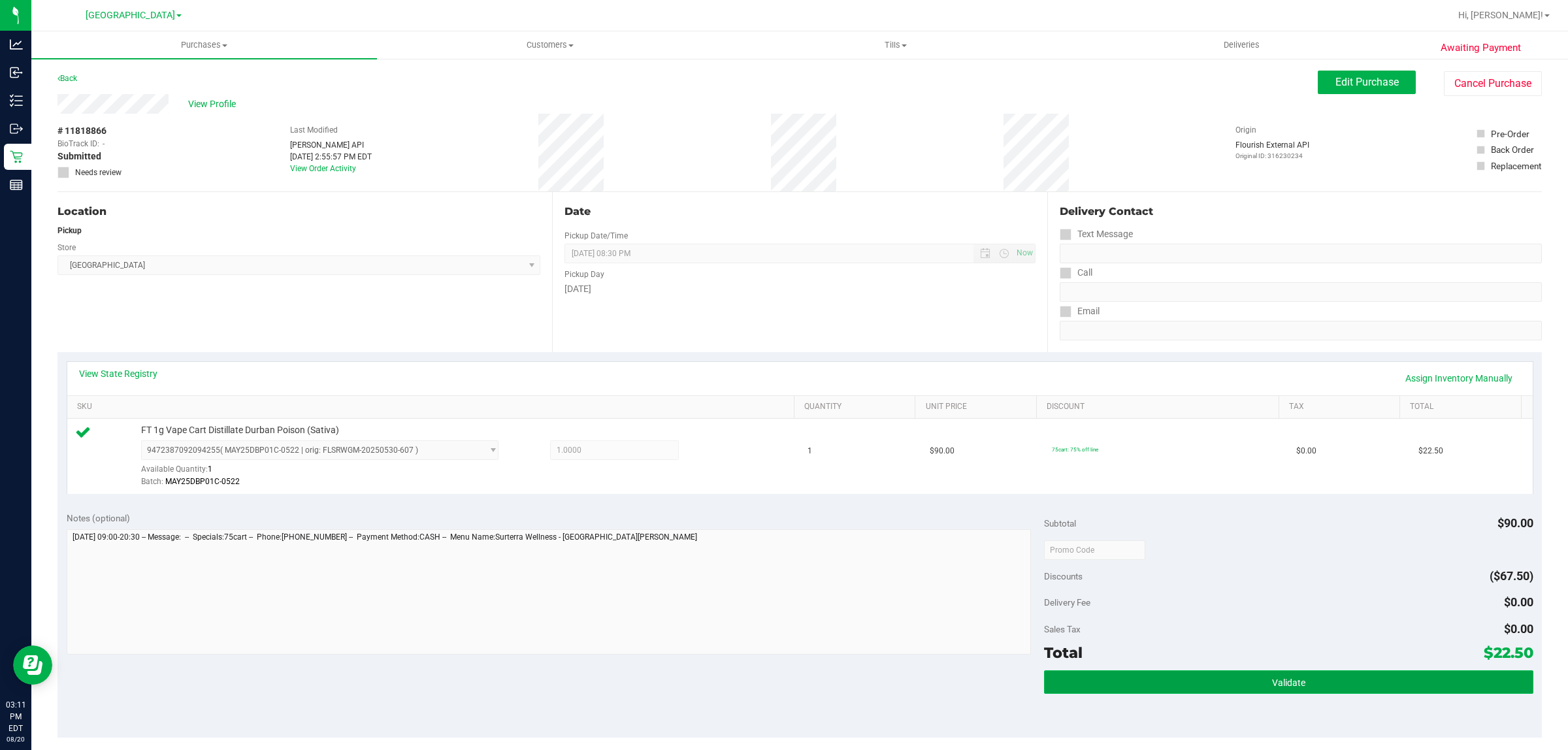
click at [1314, 680] on button "Validate" at bounding box center [1288, 682] width 488 height 23
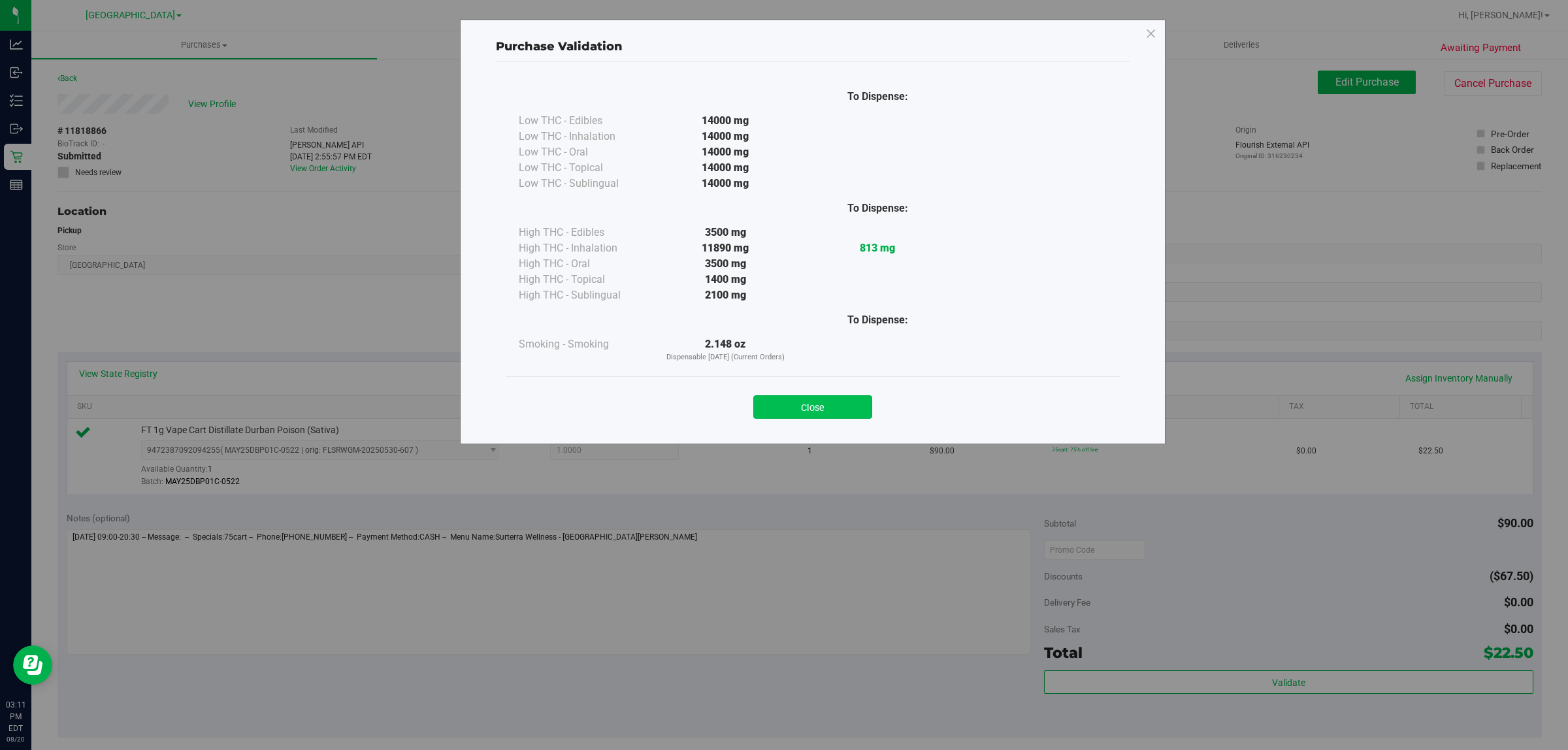
click at [837, 406] on button "Close" at bounding box center [812, 407] width 119 height 23
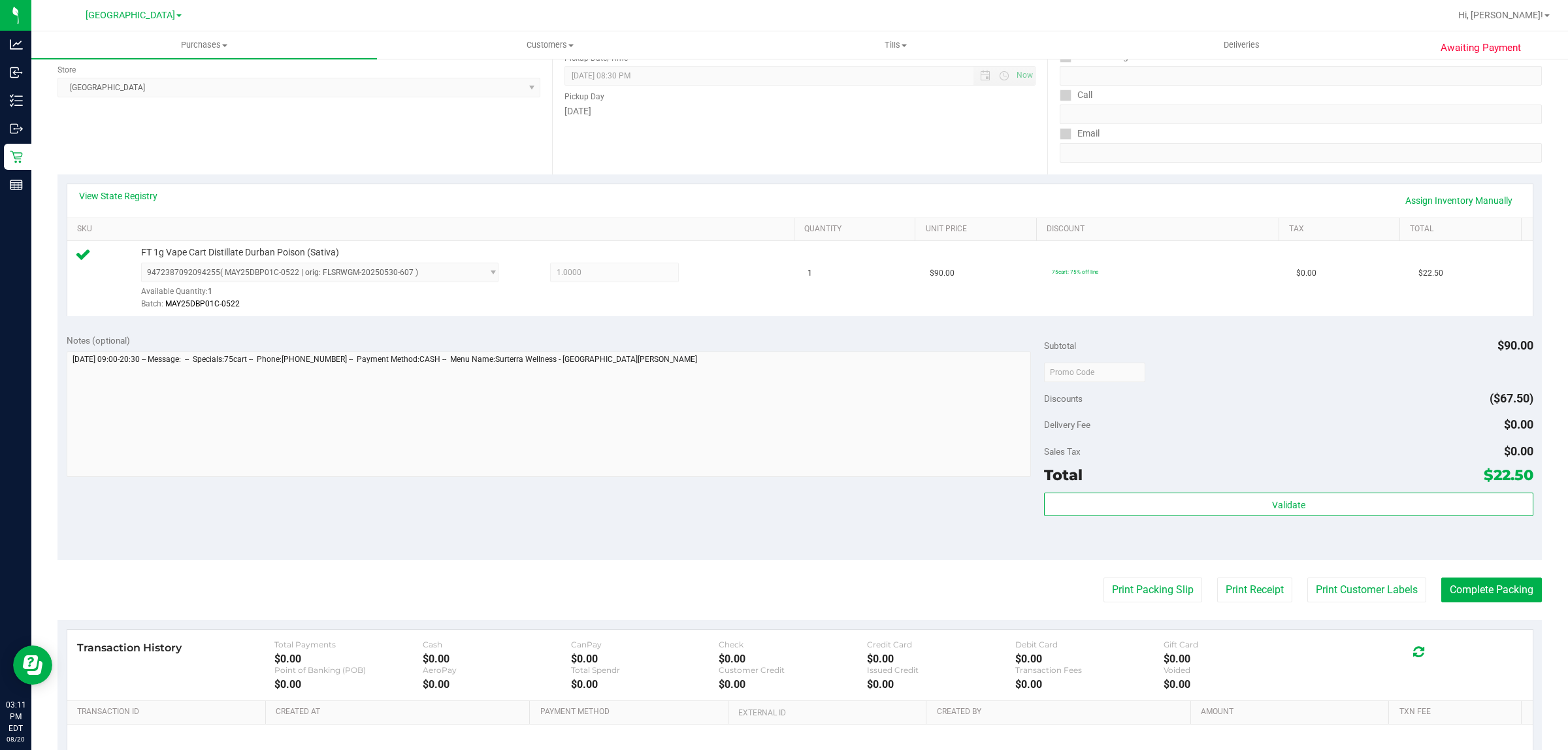
scroll to position [318, 0]
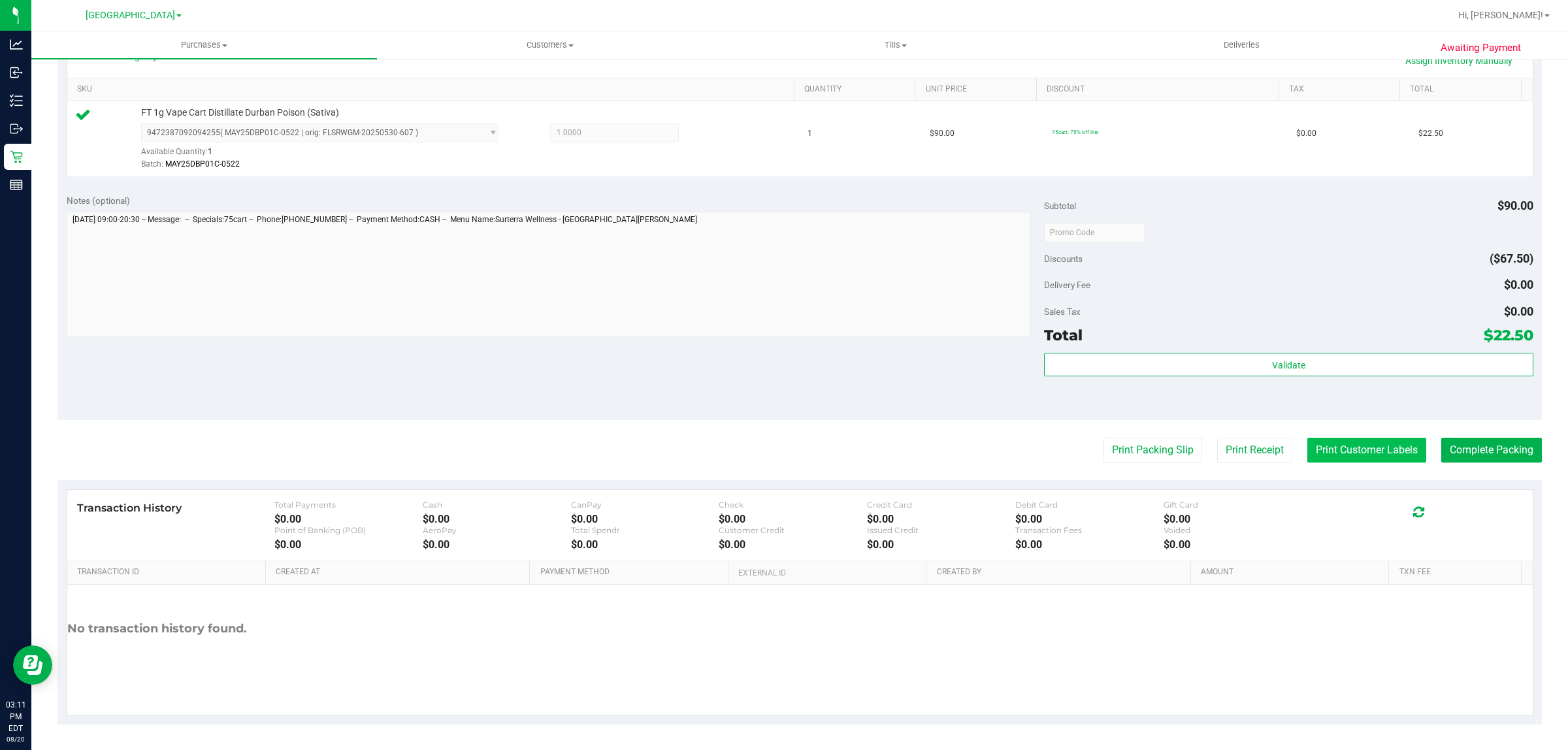
click at [1327, 456] on button "Print Customer Labels" at bounding box center [1366, 450] width 119 height 25
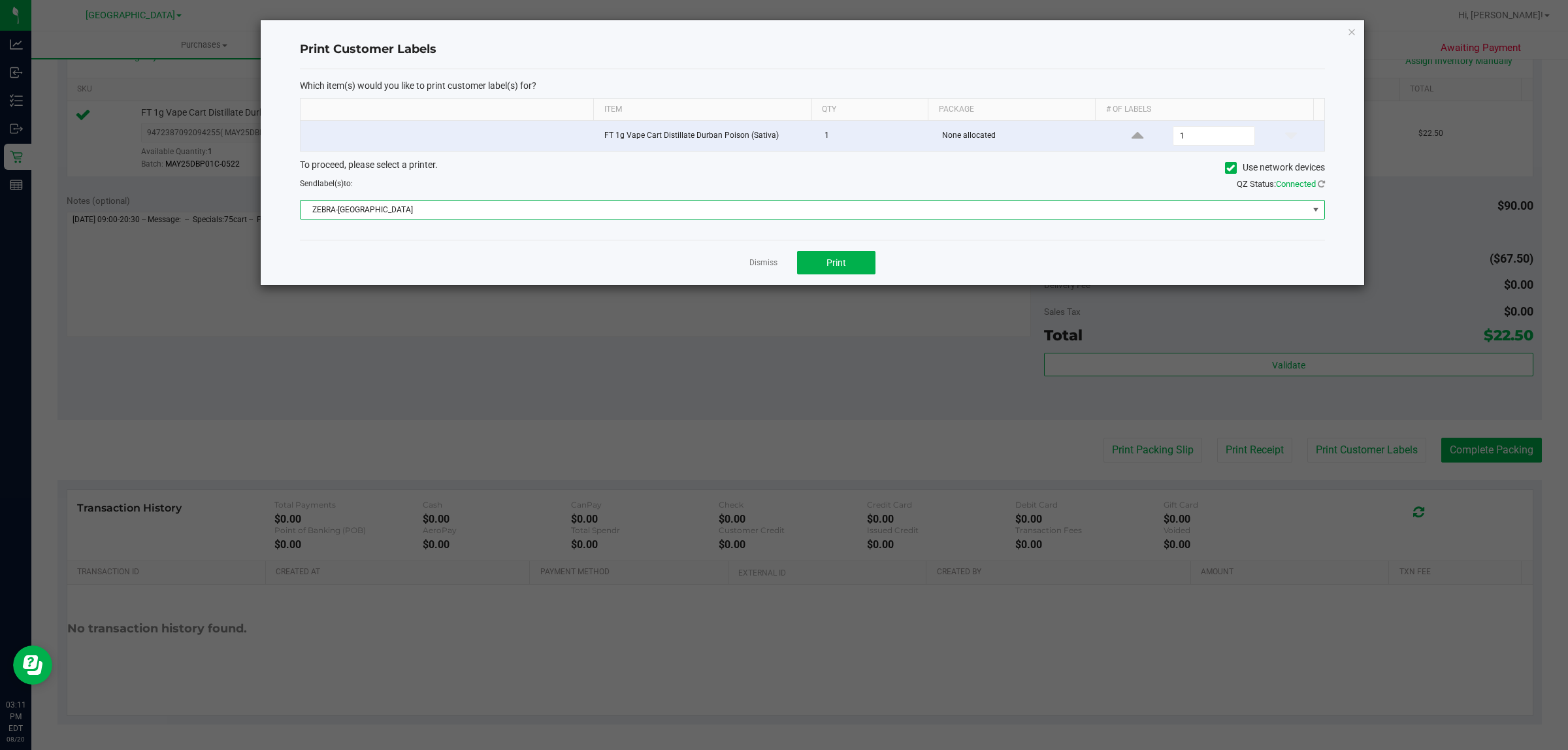
click at [663, 213] on span "ZEBRA-ECUADOR" at bounding box center [804, 209] width 1007 height 18
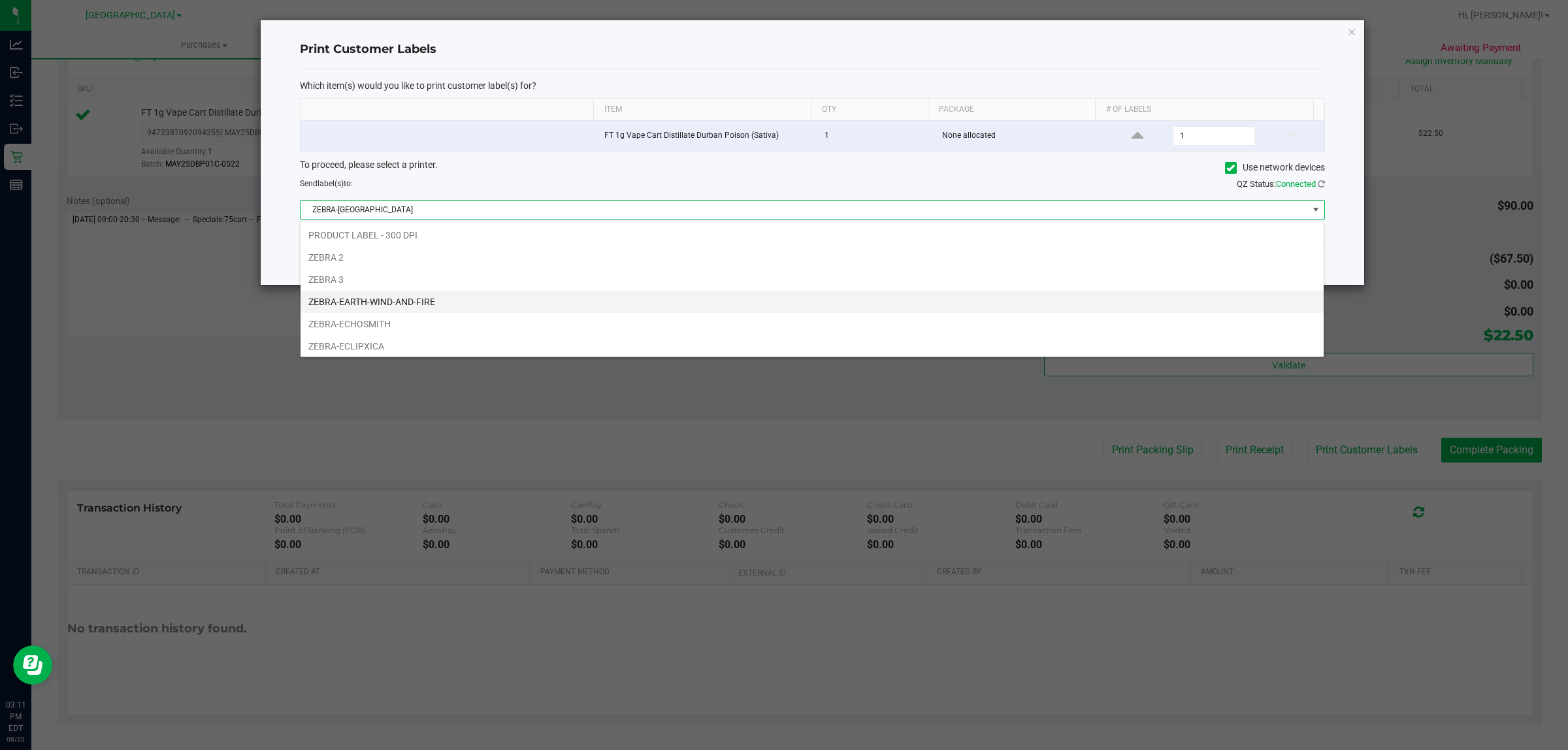
scroll to position [20, 1024]
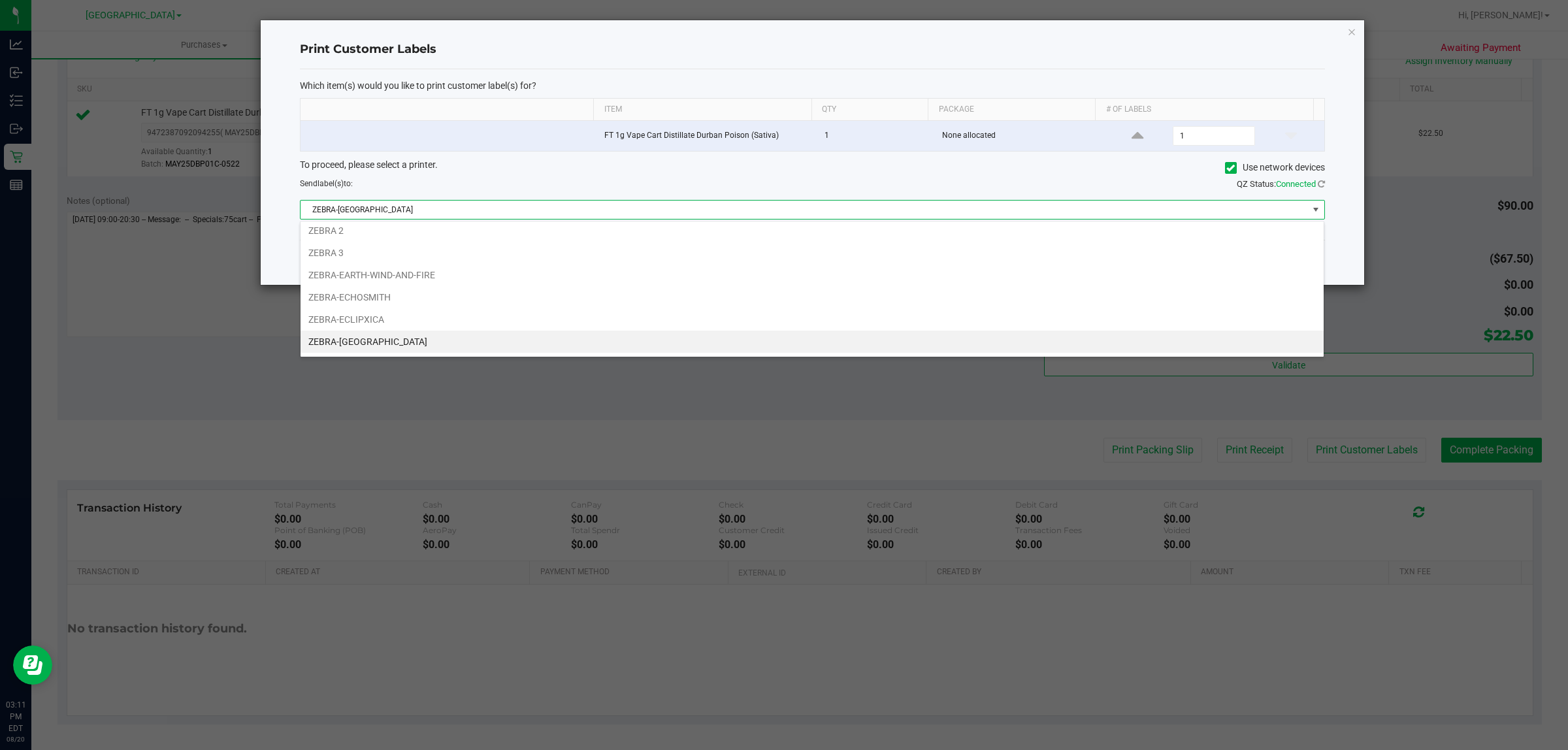
click at [230, 343] on ngb-modal-window "Print Customer Labels Which item(s) would you like to print customer label(s) f…" at bounding box center [789, 375] width 1578 height 750
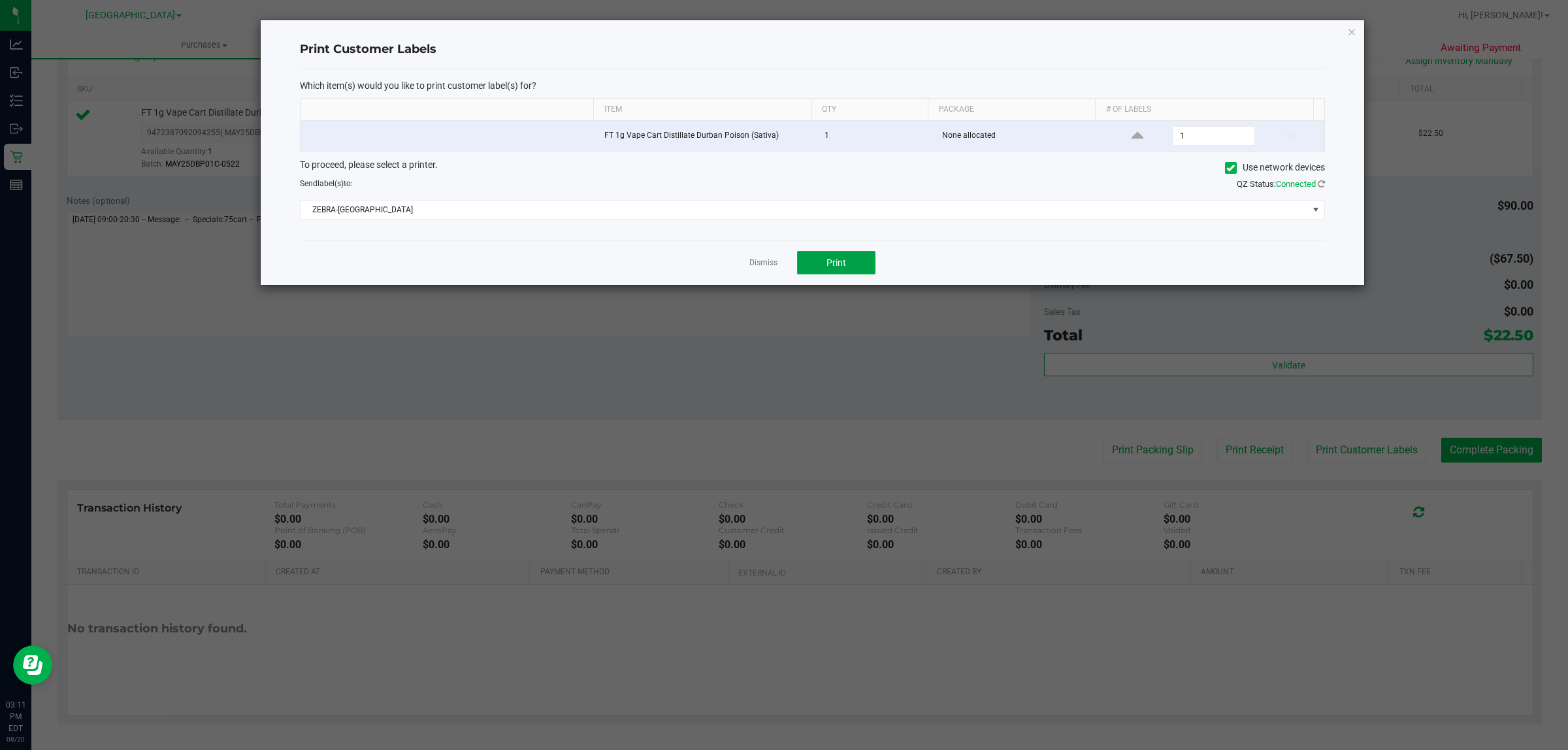
click at [838, 267] on span "Print" at bounding box center [836, 262] width 20 height 10
click at [763, 265] on link "Dismiss" at bounding box center [763, 262] width 28 height 11
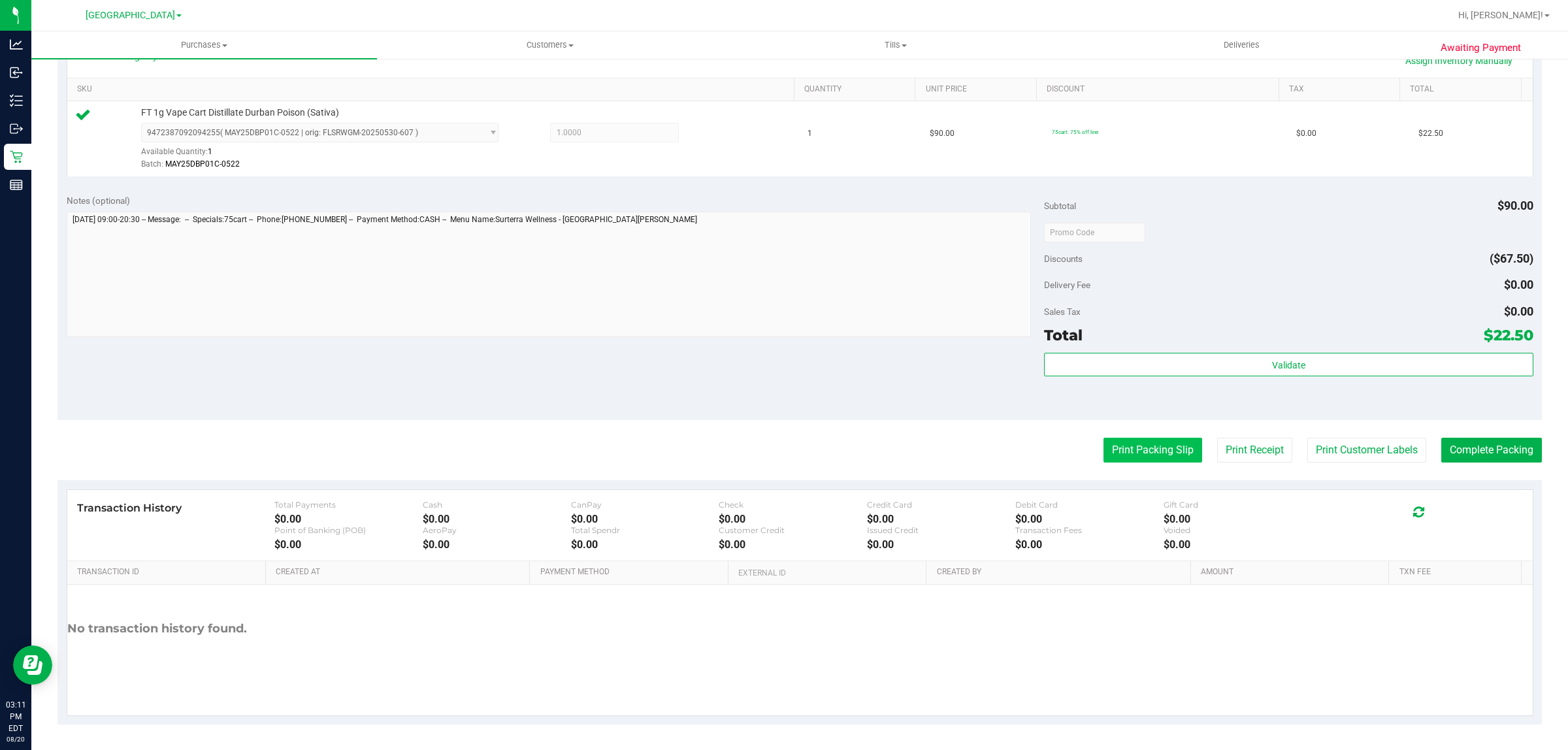
click at [1163, 453] on button "Print Packing Slip" at bounding box center [1152, 450] width 98 height 25
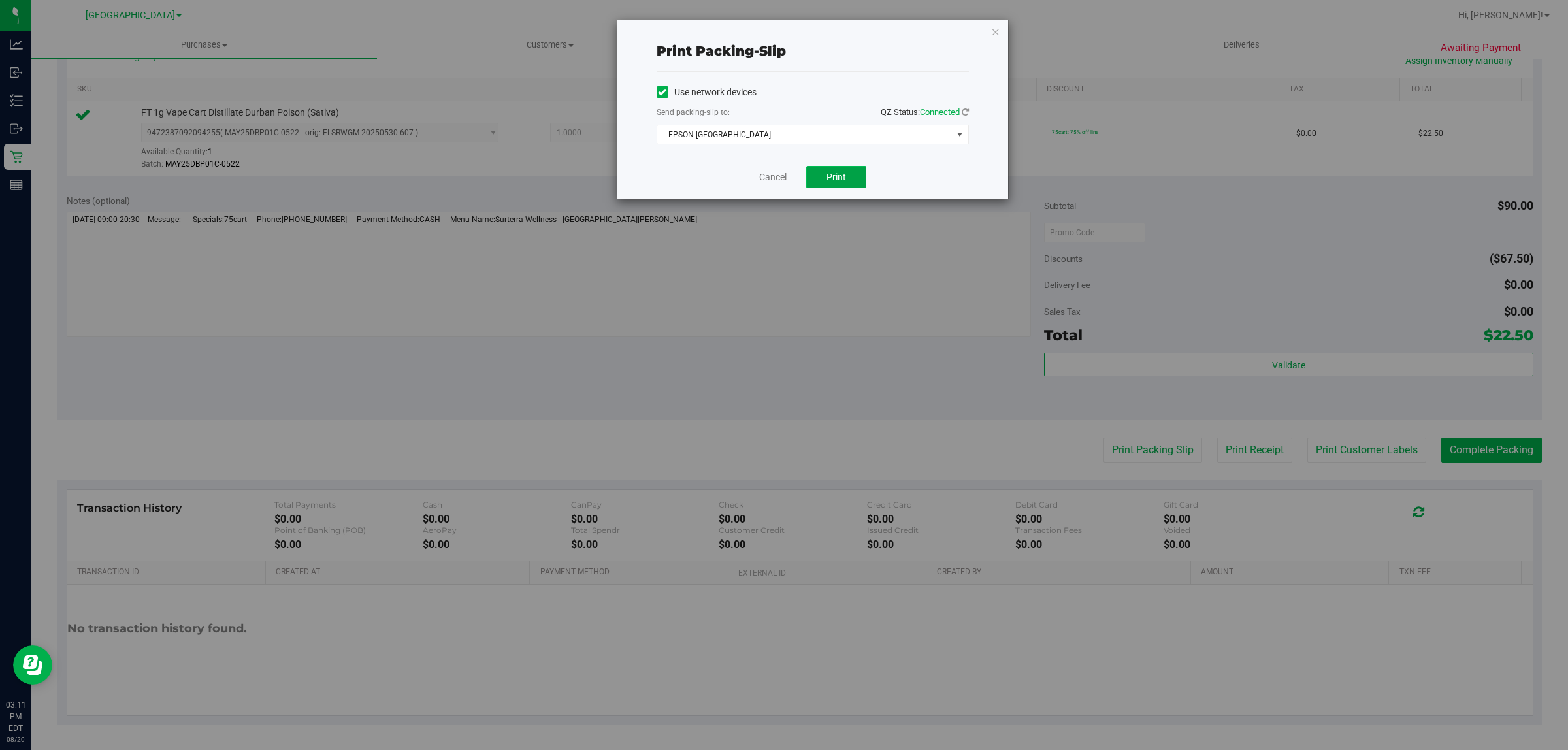
click at [840, 173] on span "Print" at bounding box center [836, 177] width 20 height 10
click at [995, 28] on icon "button" at bounding box center [996, 31] width 9 height 16
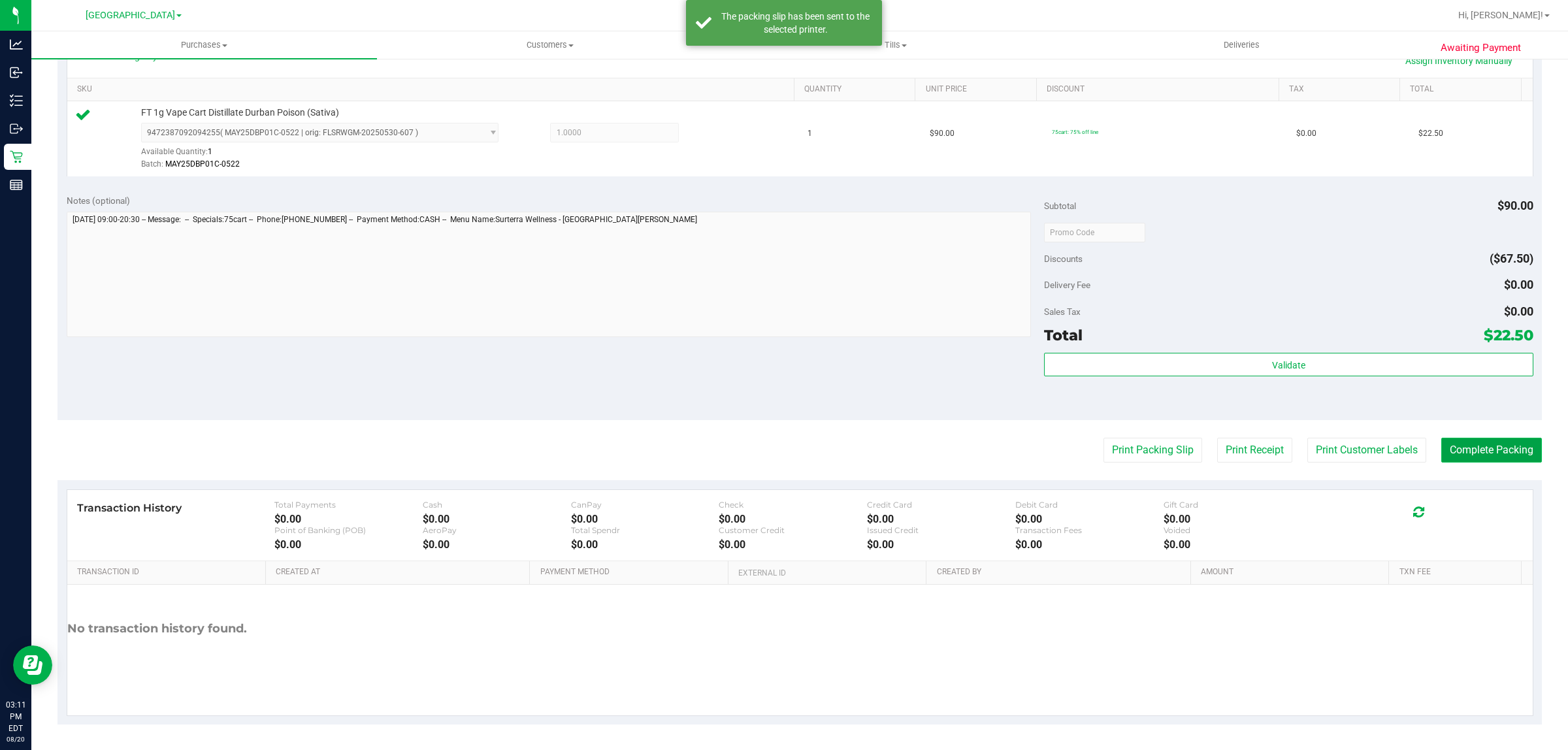
click at [1457, 450] on button "Complete Packing" at bounding box center [1491, 450] width 101 height 25
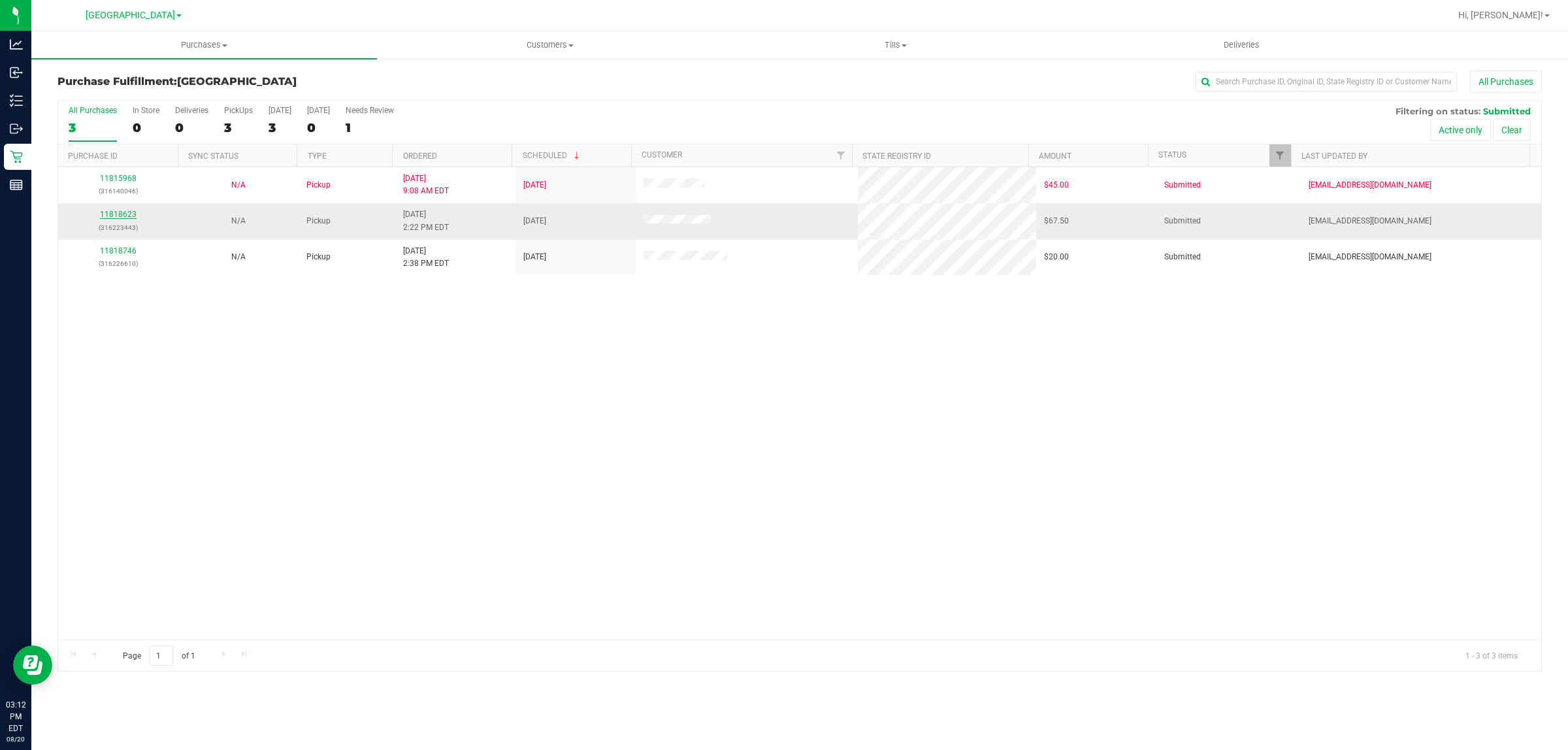
click at [112, 214] on link "11818623" at bounding box center [118, 214] width 36 height 9
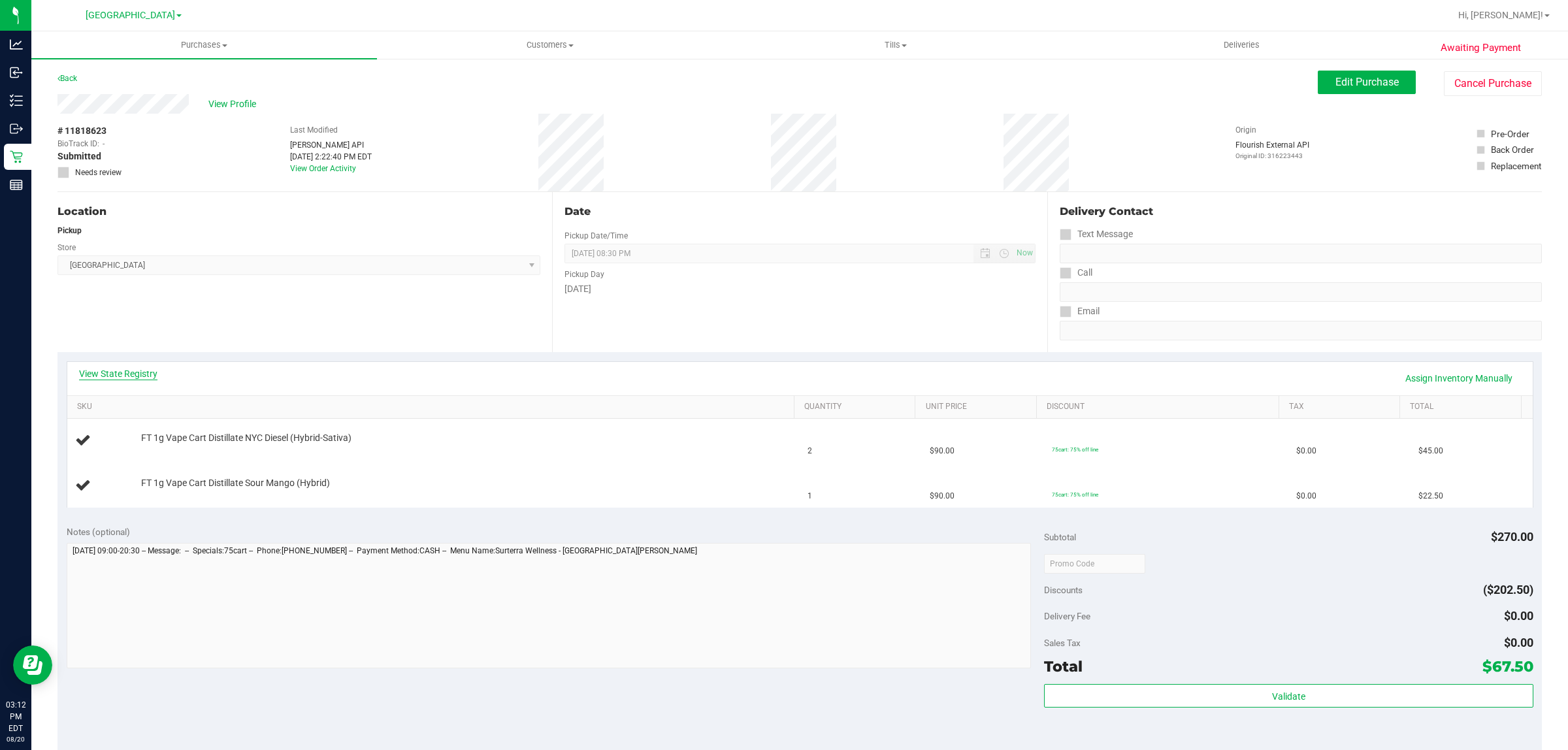
click at [84, 373] on link "View State Registry" at bounding box center [118, 374] width 79 height 13
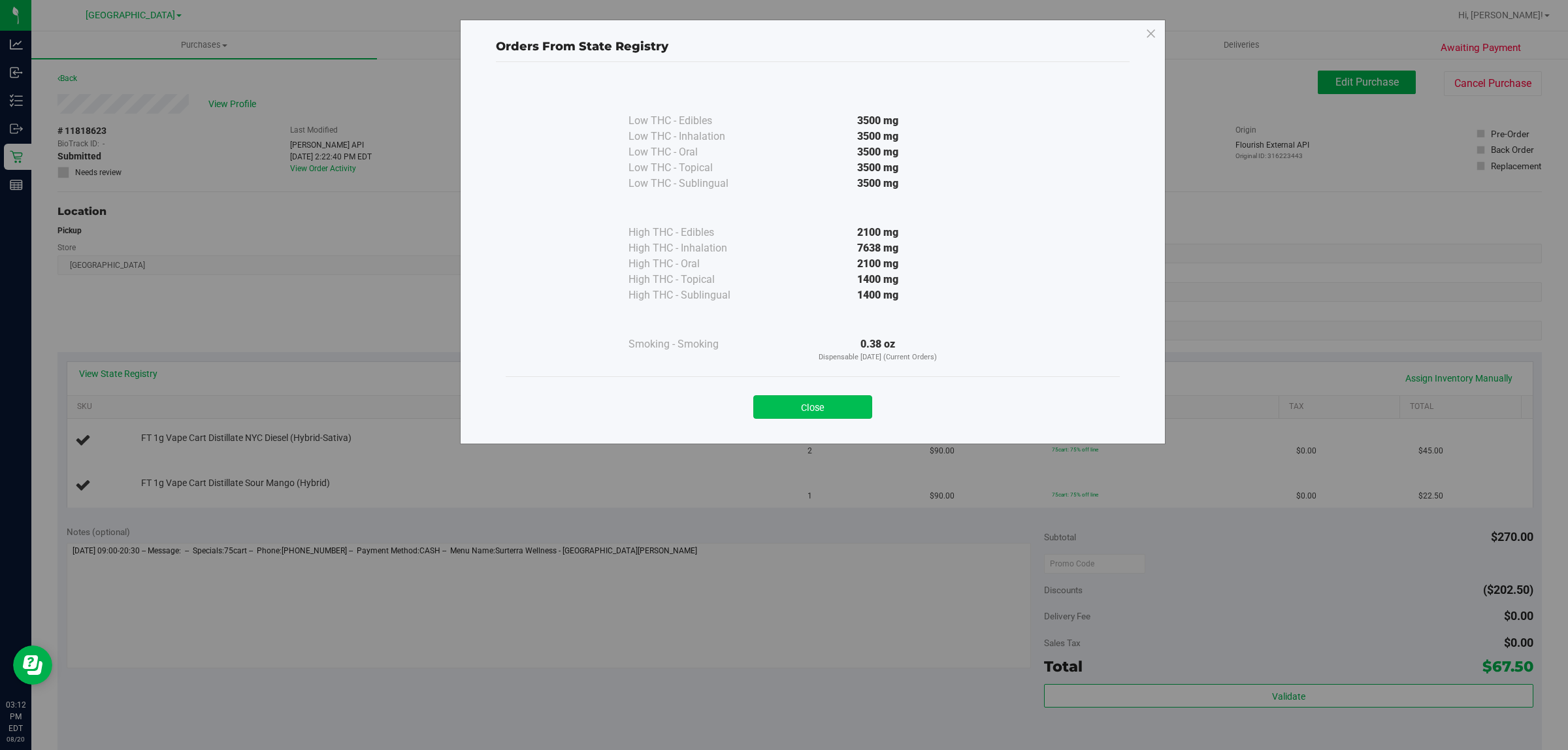
click at [812, 408] on button "Close" at bounding box center [812, 407] width 119 height 23
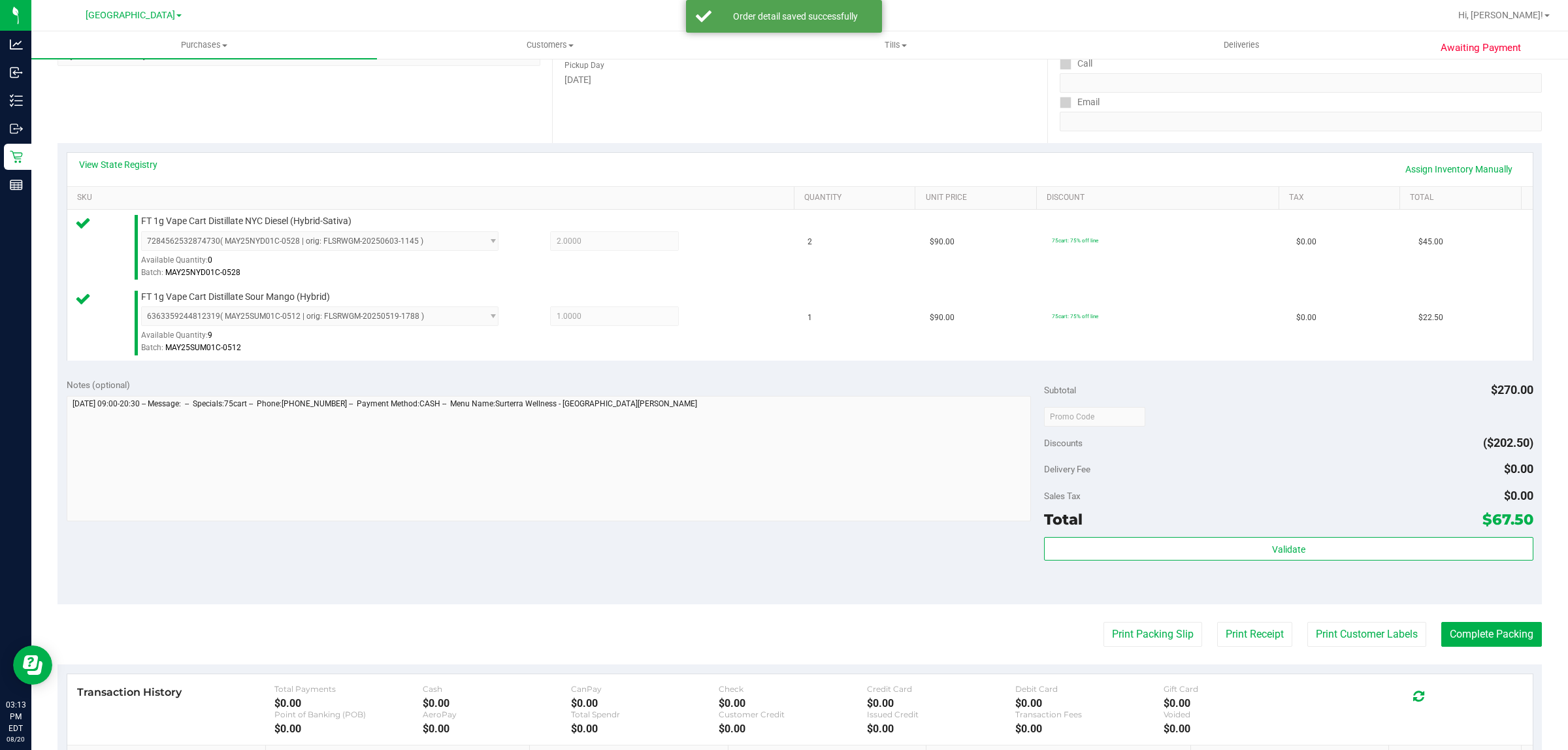
scroll to position [257, 0]
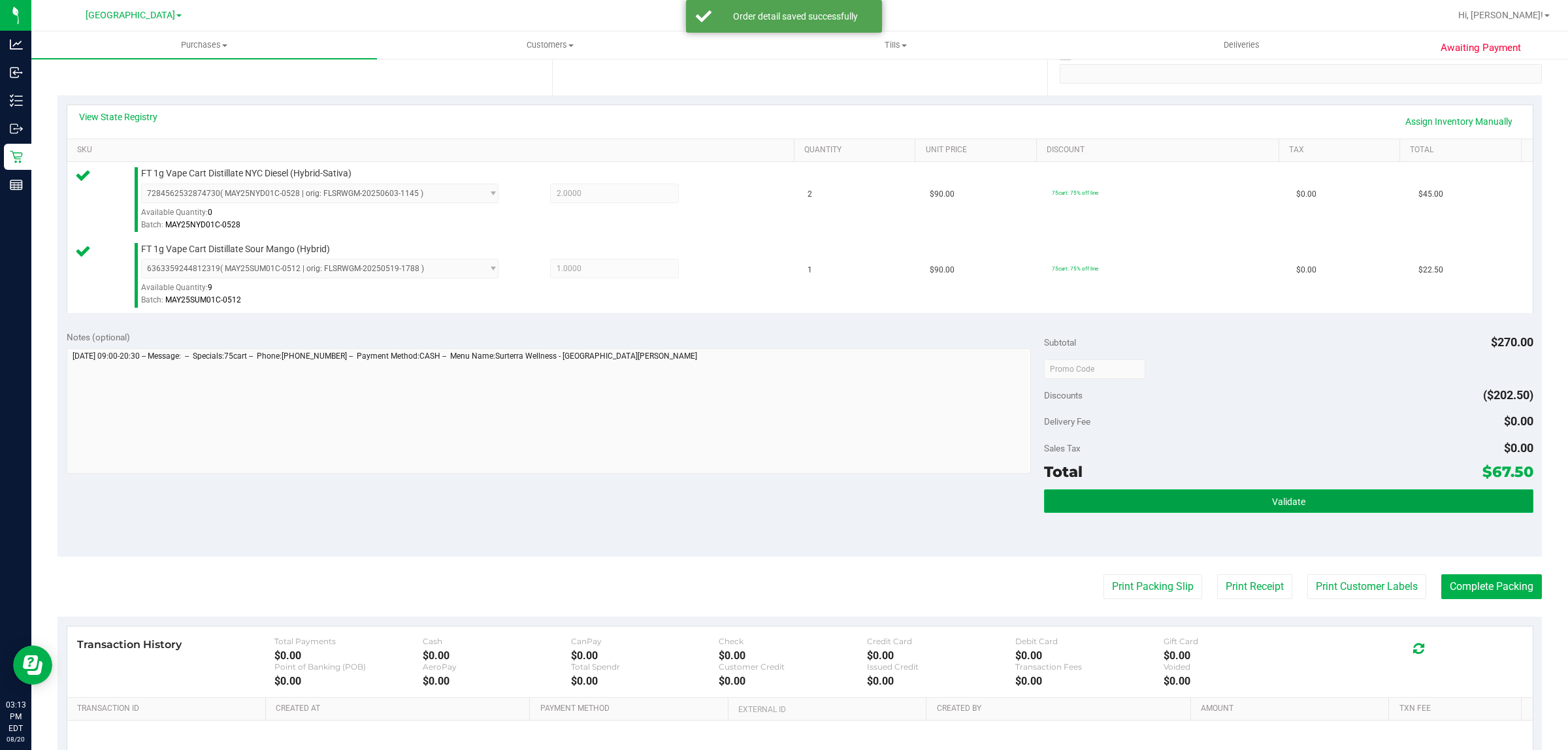
click at [1255, 505] on button "Validate" at bounding box center [1288, 501] width 488 height 23
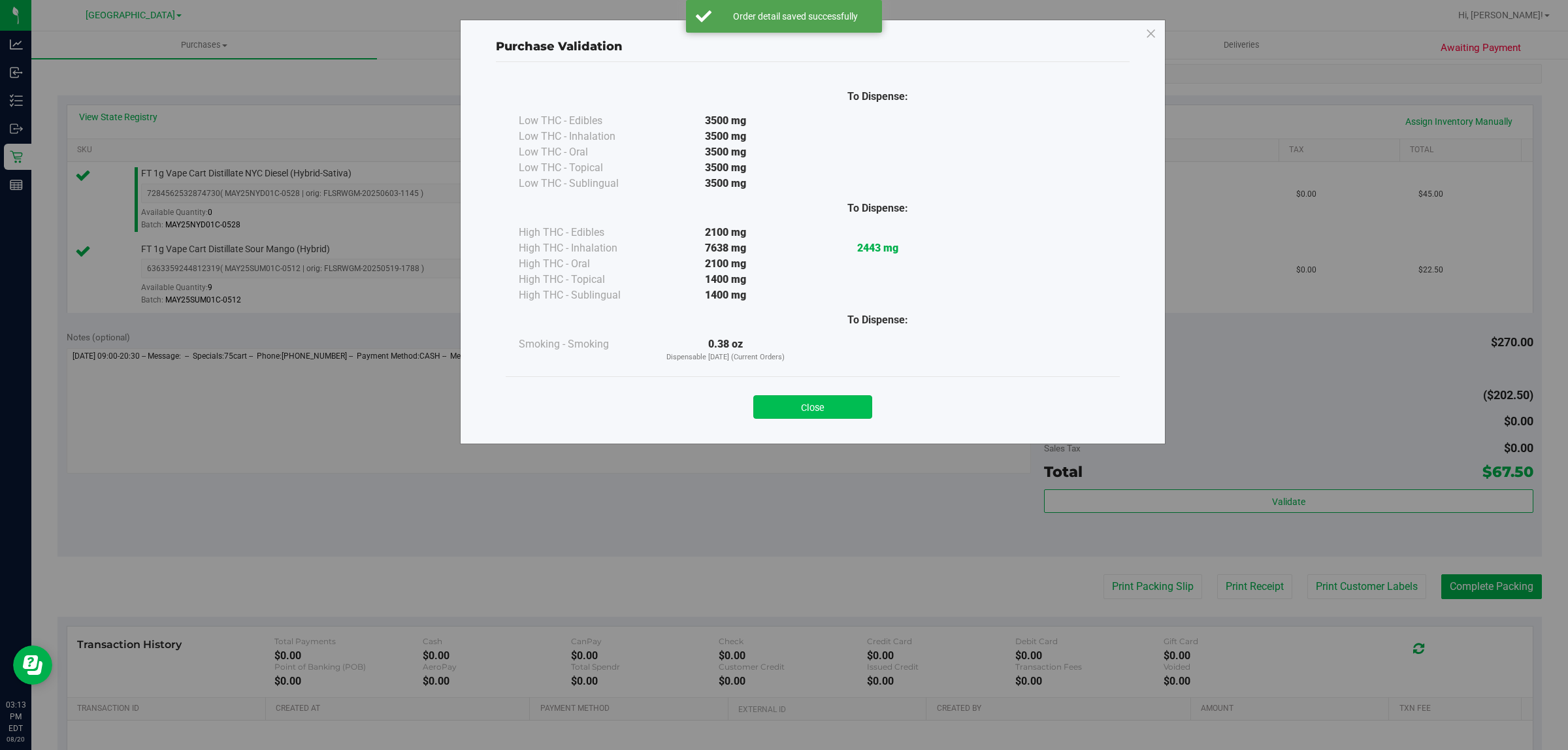
click at [838, 407] on button "Close" at bounding box center [812, 407] width 119 height 23
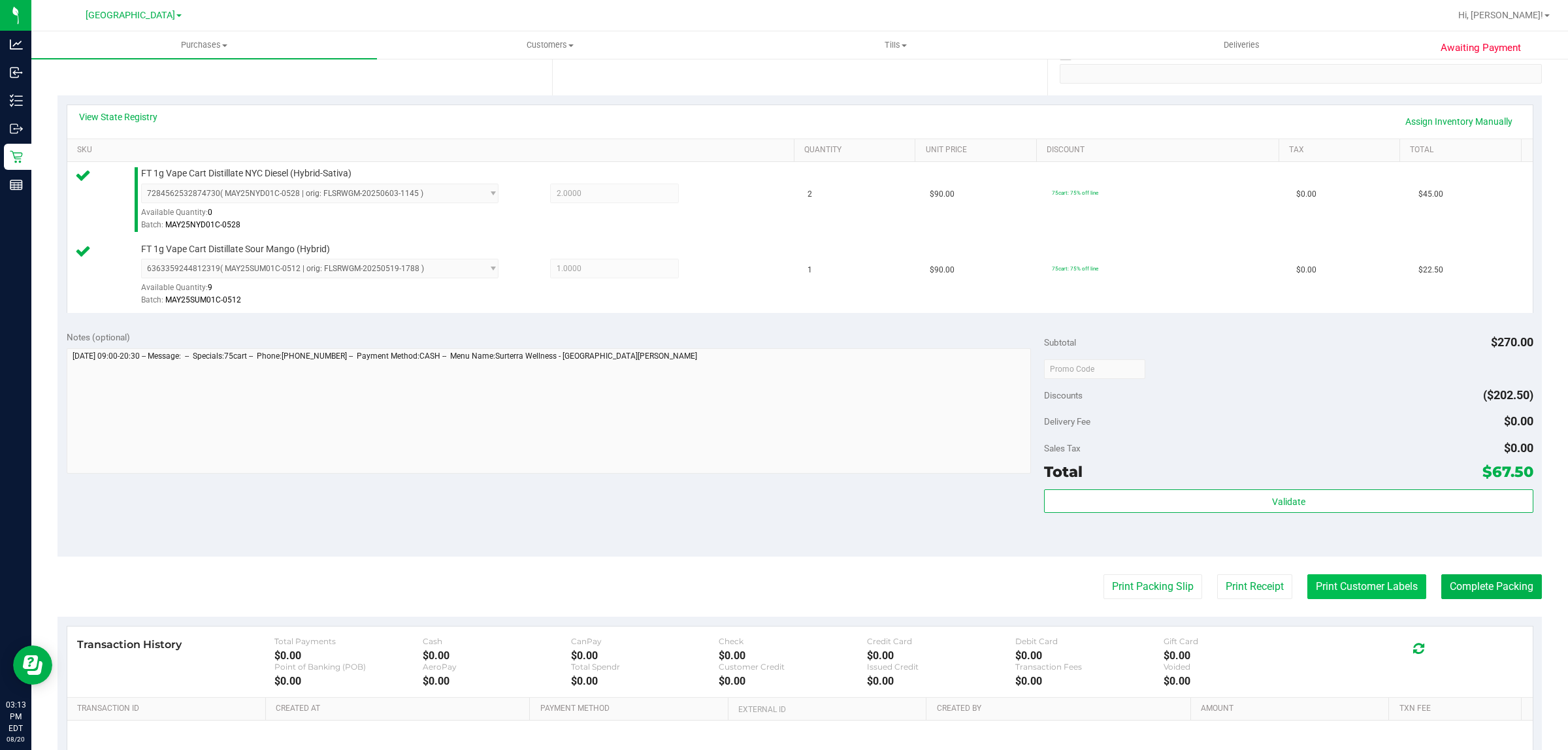
click at [1363, 589] on button "Print Customer Labels" at bounding box center [1366, 587] width 119 height 25
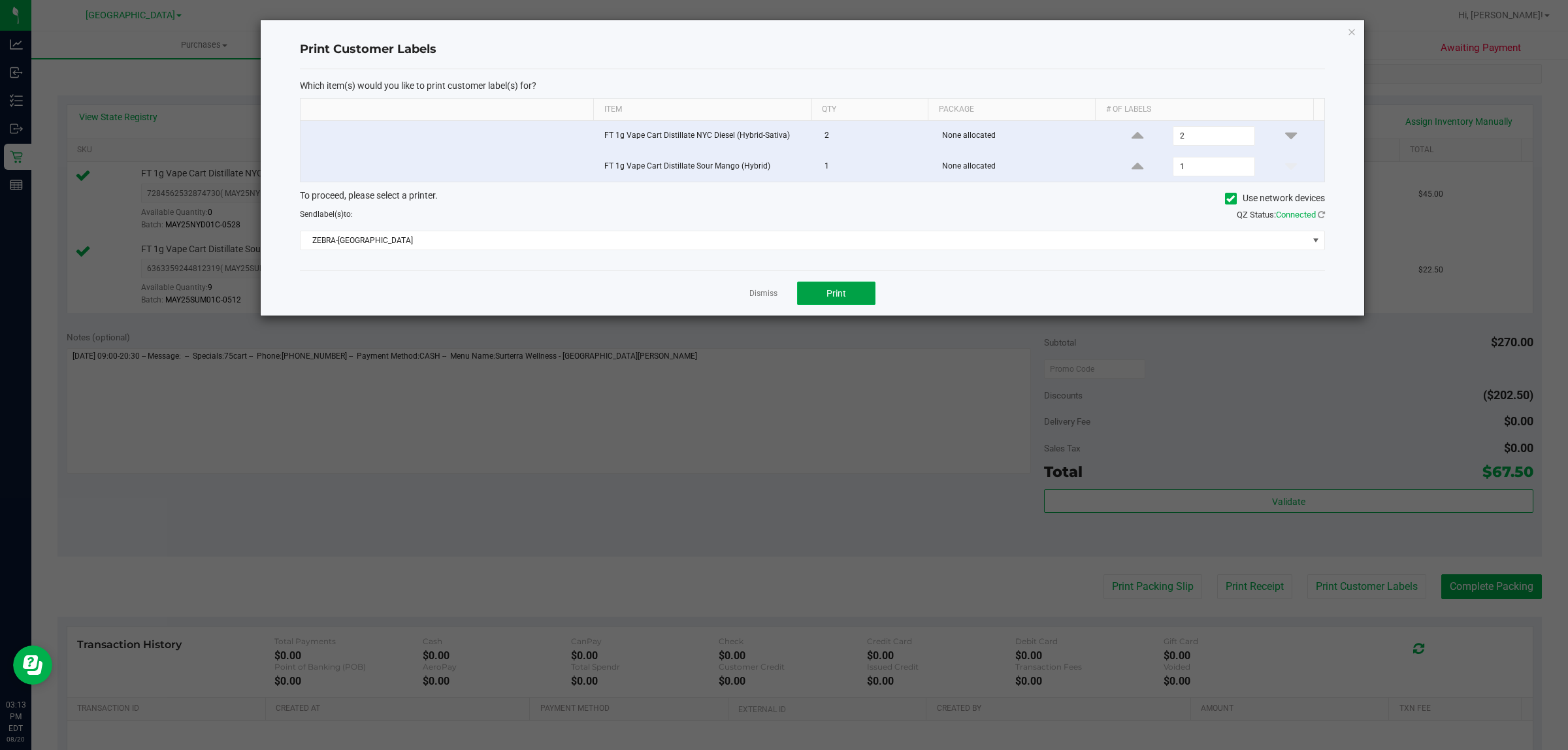
click at [824, 287] on button "Print" at bounding box center [836, 293] width 79 height 23
click at [757, 294] on link "Dismiss" at bounding box center [763, 293] width 28 height 11
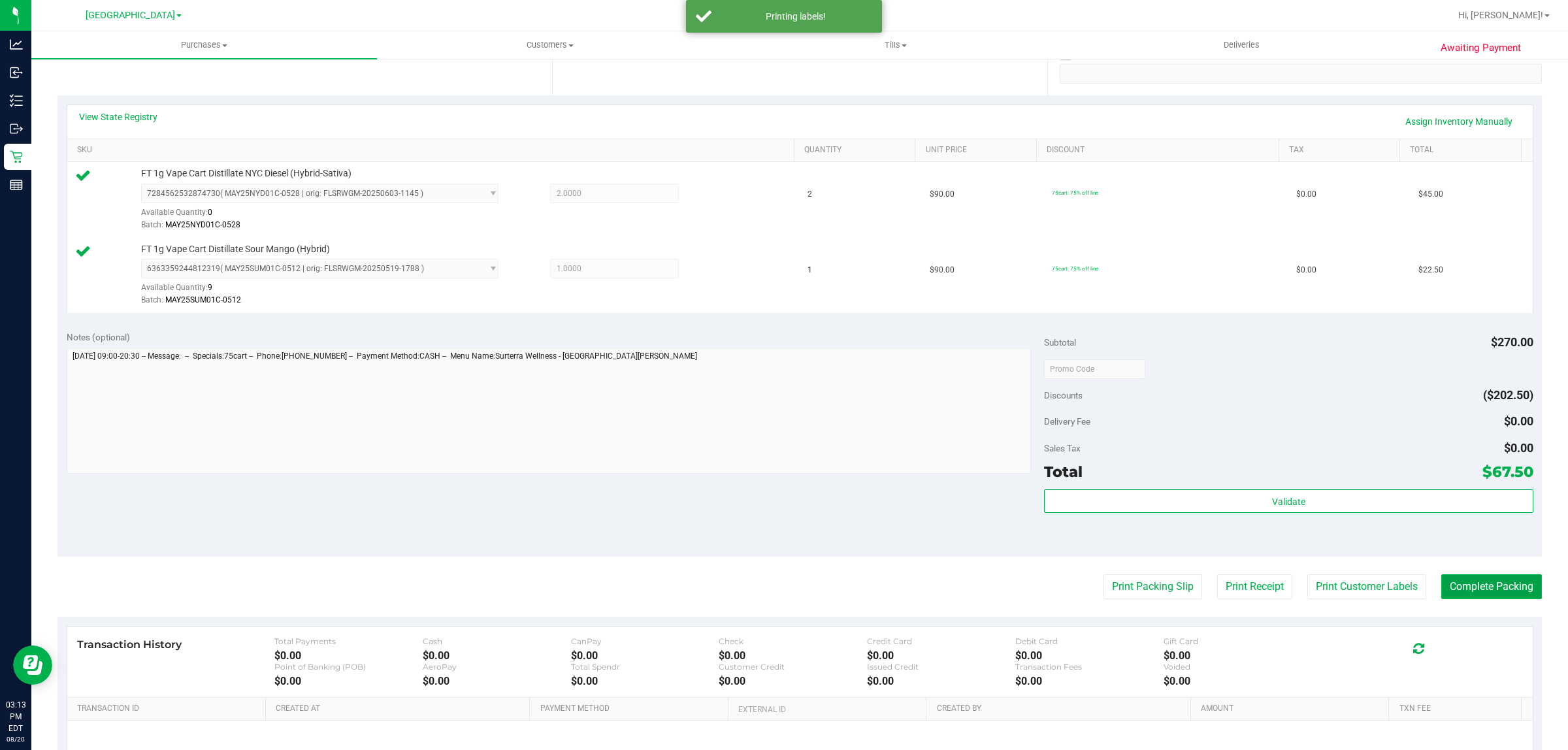
click at [1460, 589] on button "Complete Packing" at bounding box center [1491, 587] width 101 height 25
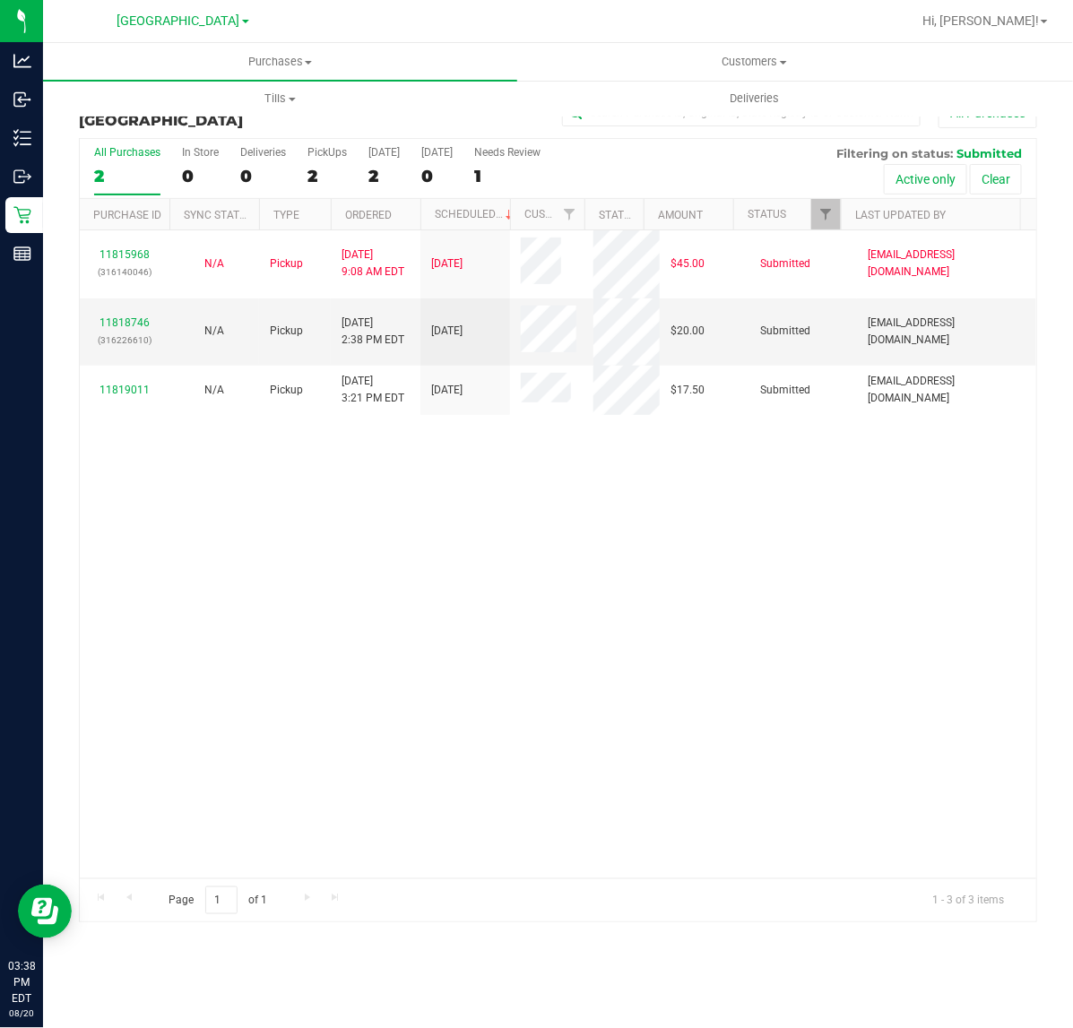
click at [679, 512] on div "11815968 (316140046) N/A Pickup 8/20/2025 9:08 AM EDT 8/20/2025 $45.00 Submitte…" at bounding box center [558, 554] width 956 height 648
click at [475, 601] on div "11815968 (316140046) N/A Pickup 8/20/2025 9:08 AM EDT 8/20/2025 $45.00 Submitte…" at bounding box center [558, 554] width 956 height 648
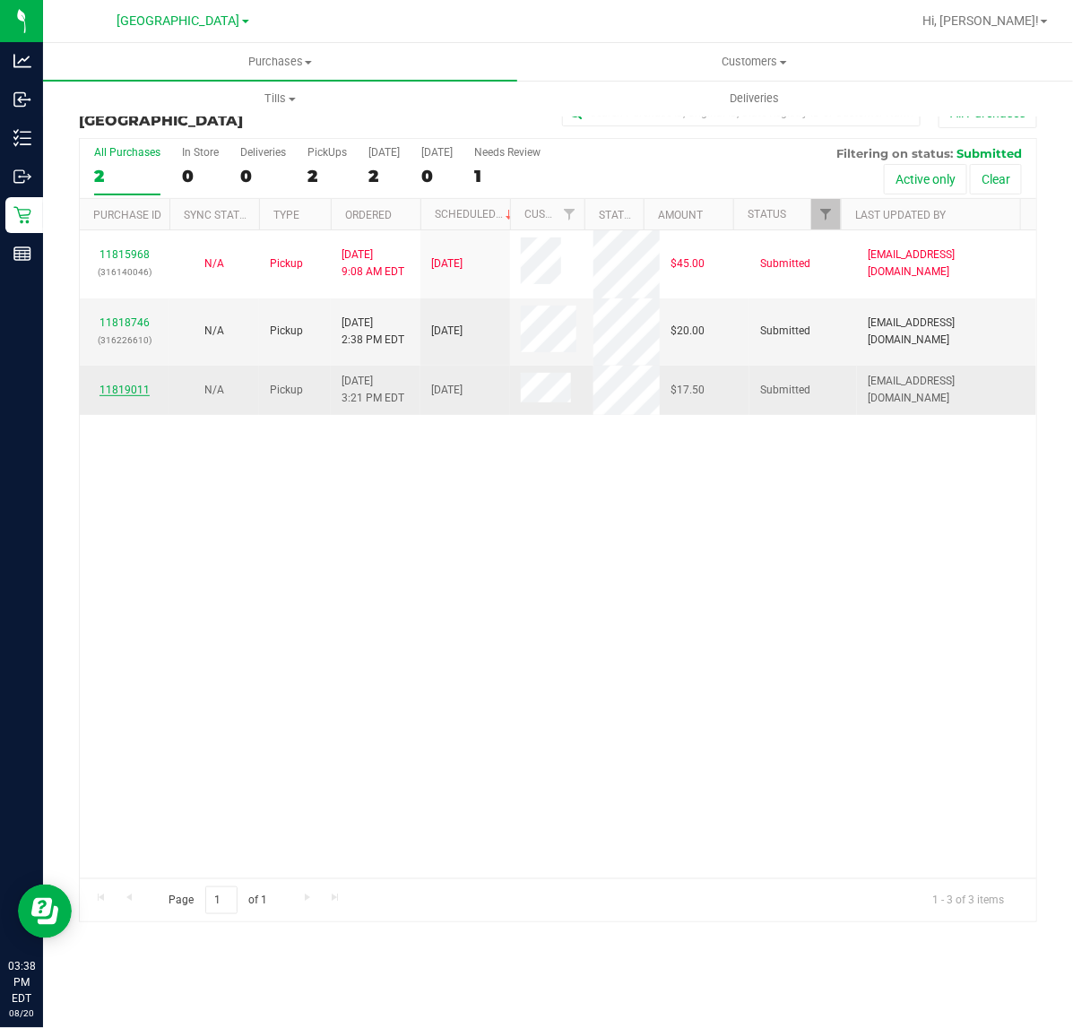
click at [131, 391] on link "11819011" at bounding box center [124, 390] width 50 height 13
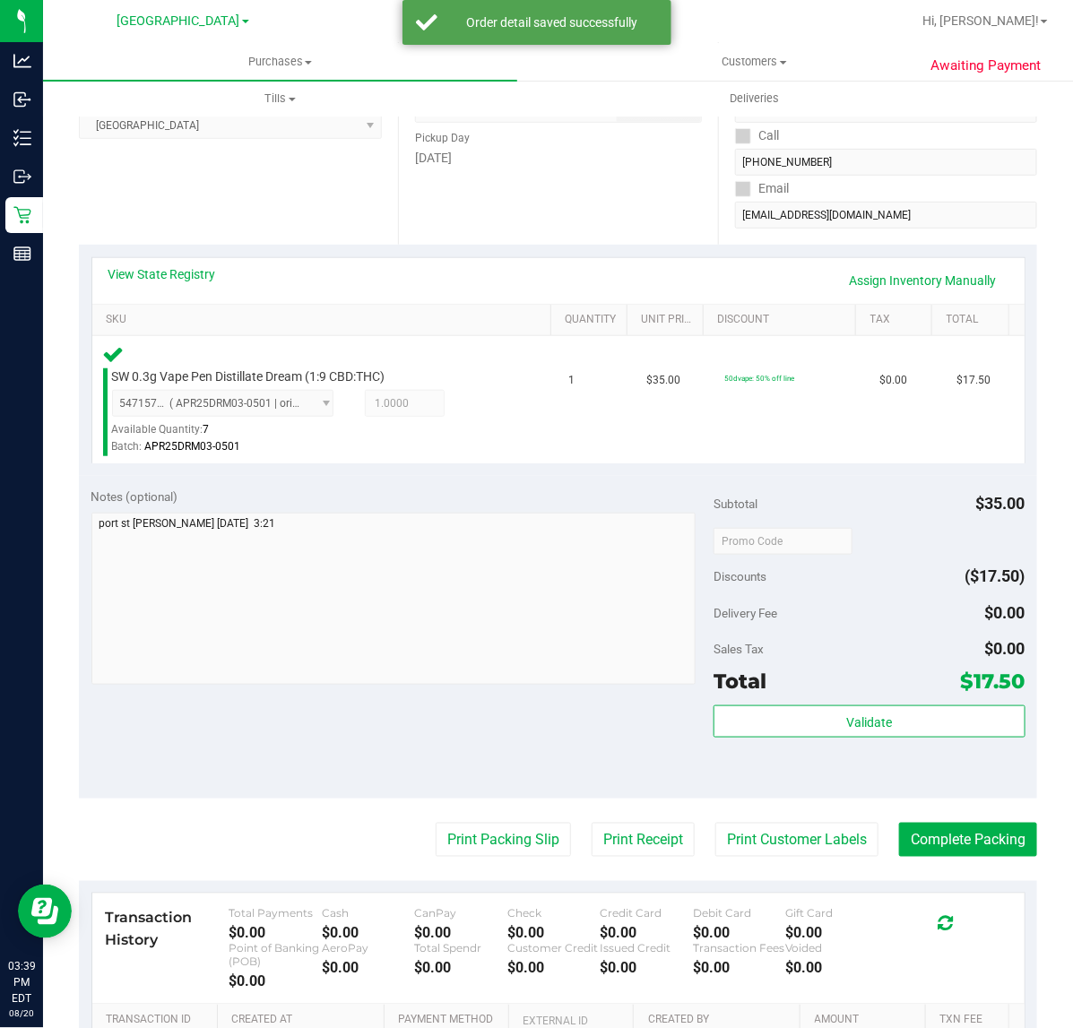
scroll to position [448, 0]
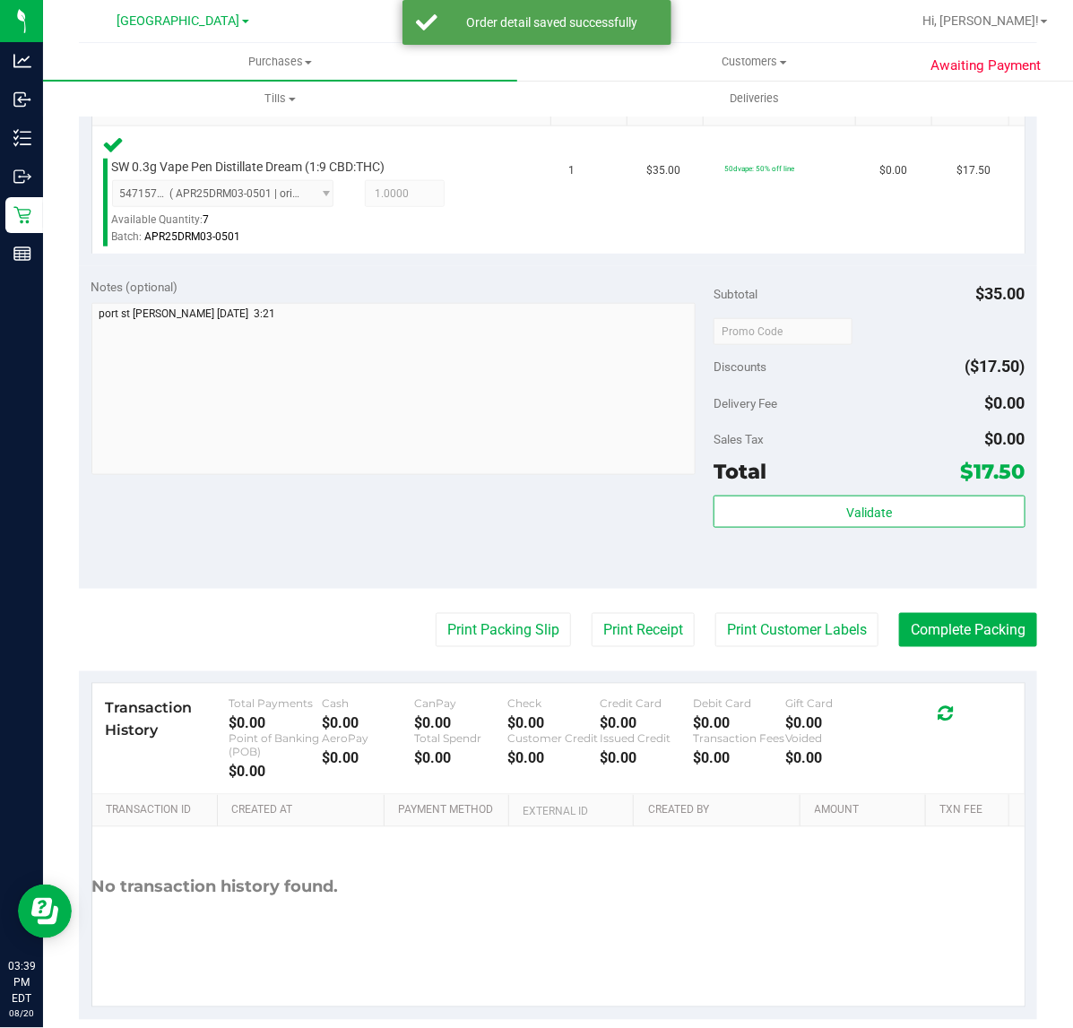
click at [925, 476] on div "Total $17.50" at bounding box center [868, 471] width 311 height 32
click at [897, 503] on button "Validate" at bounding box center [868, 512] width 311 height 32
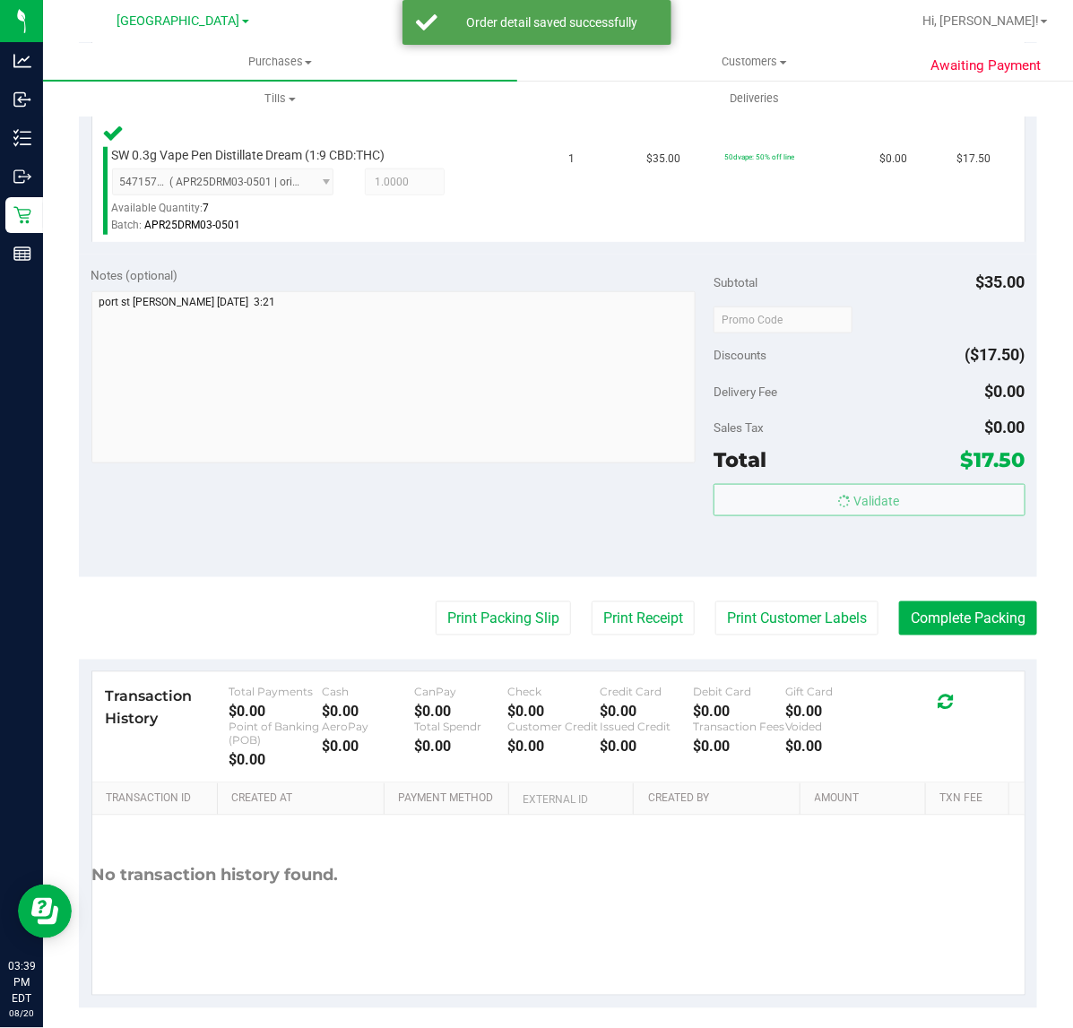
scroll to position [471, 0]
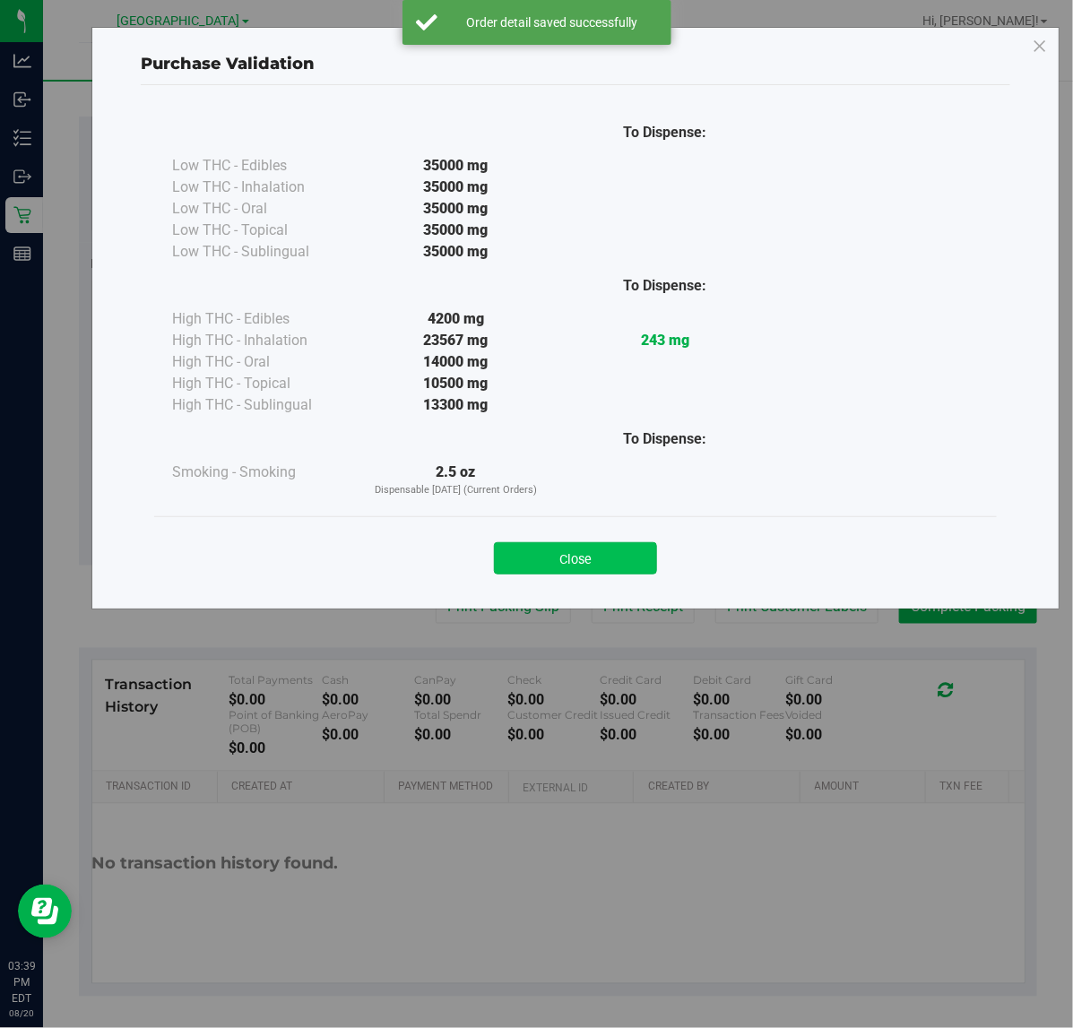
click at [579, 571] on button "Close" at bounding box center [575, 558] width 163 height 32
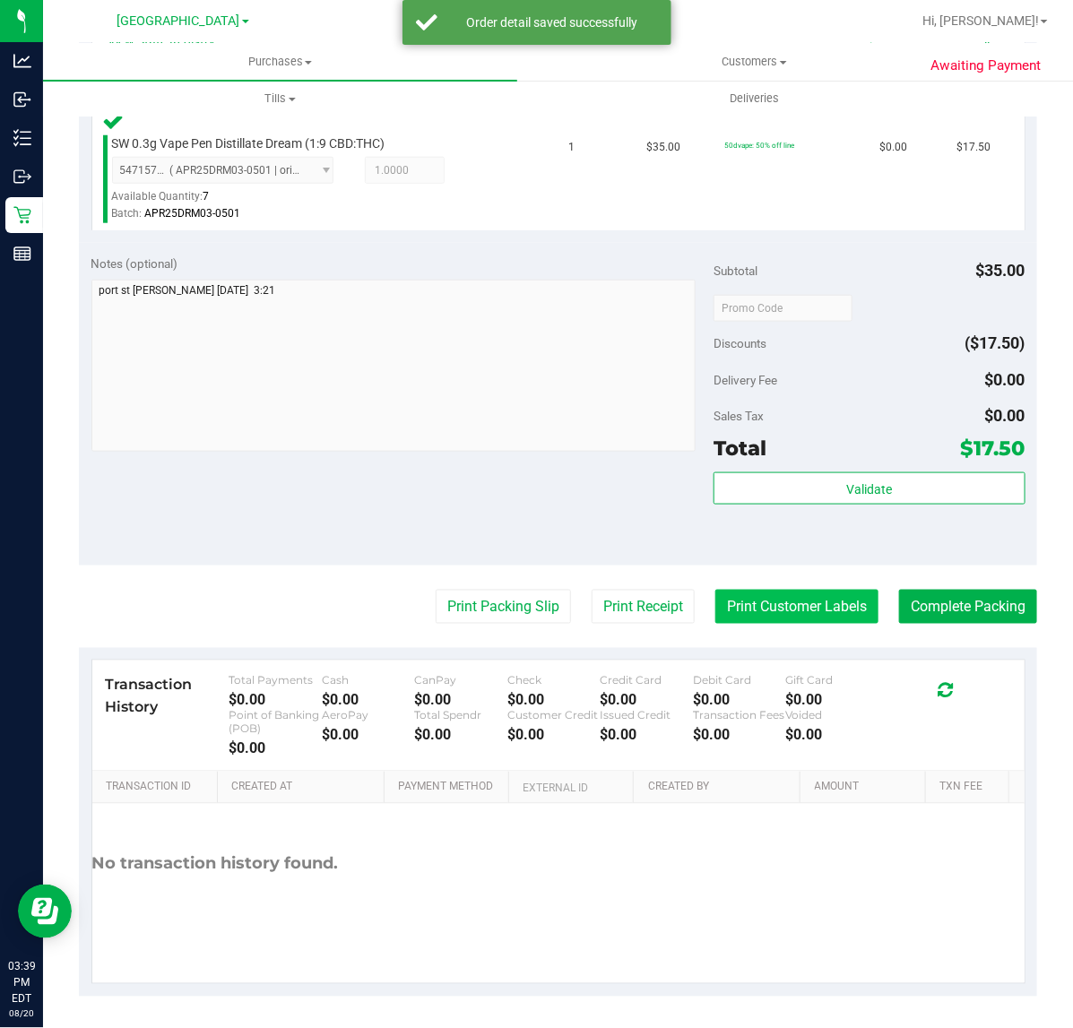
click at [769, 617] on button "Print Customer Labels" at bounding box center [796, 607] width 163 height 34
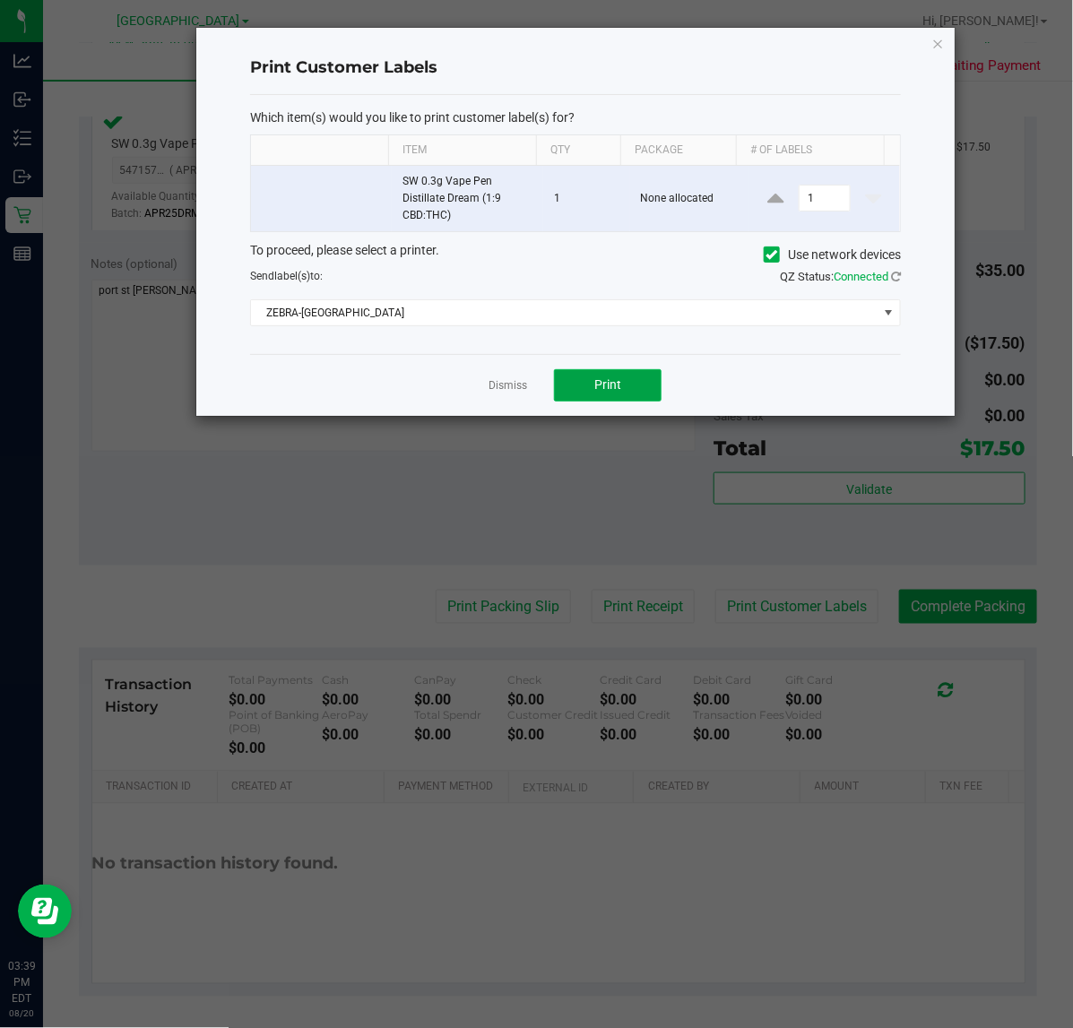
click at [585, 388] on button "Print" at bounding box center [608, 385] width 108 height 32
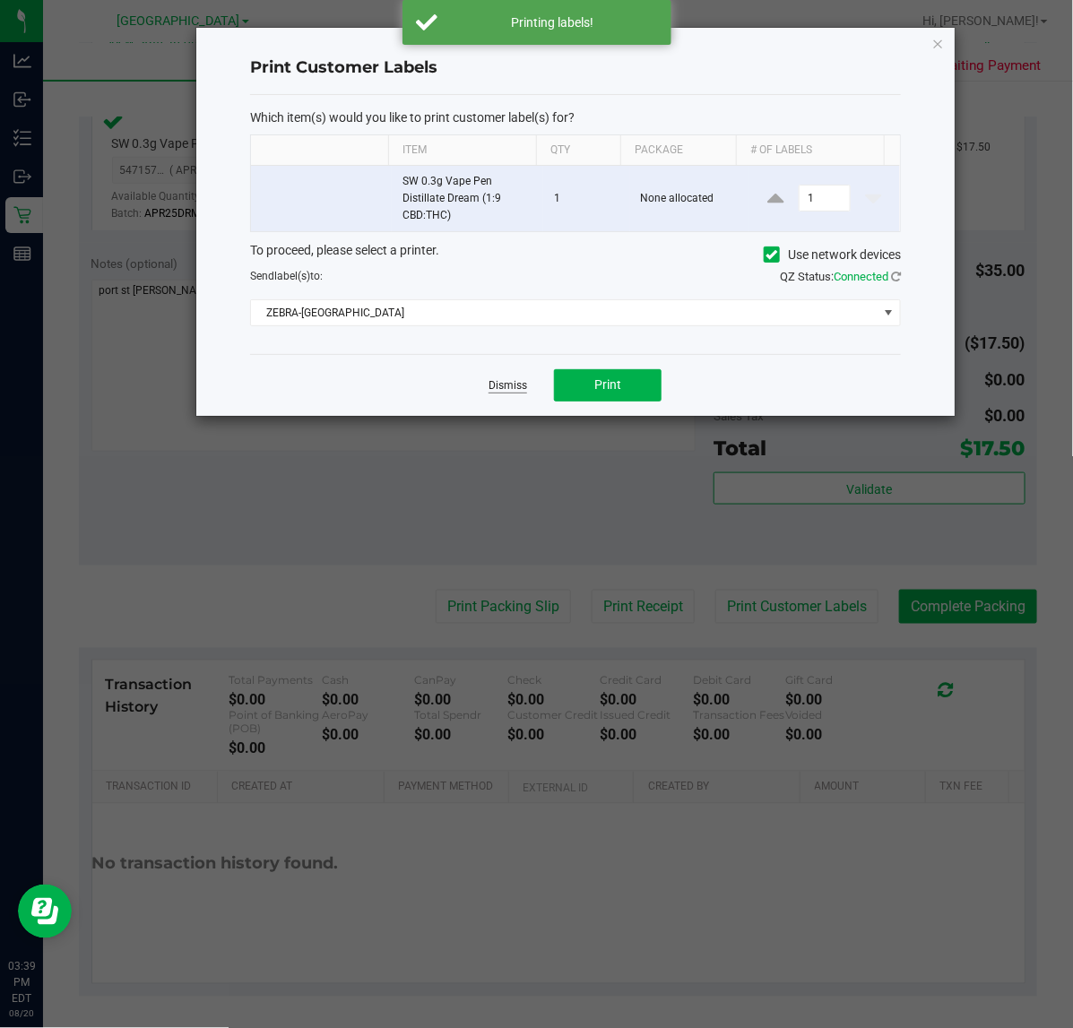
click at [508, 379] on link "Dismiss" at bounding box center [507, 385] width 39 height 15
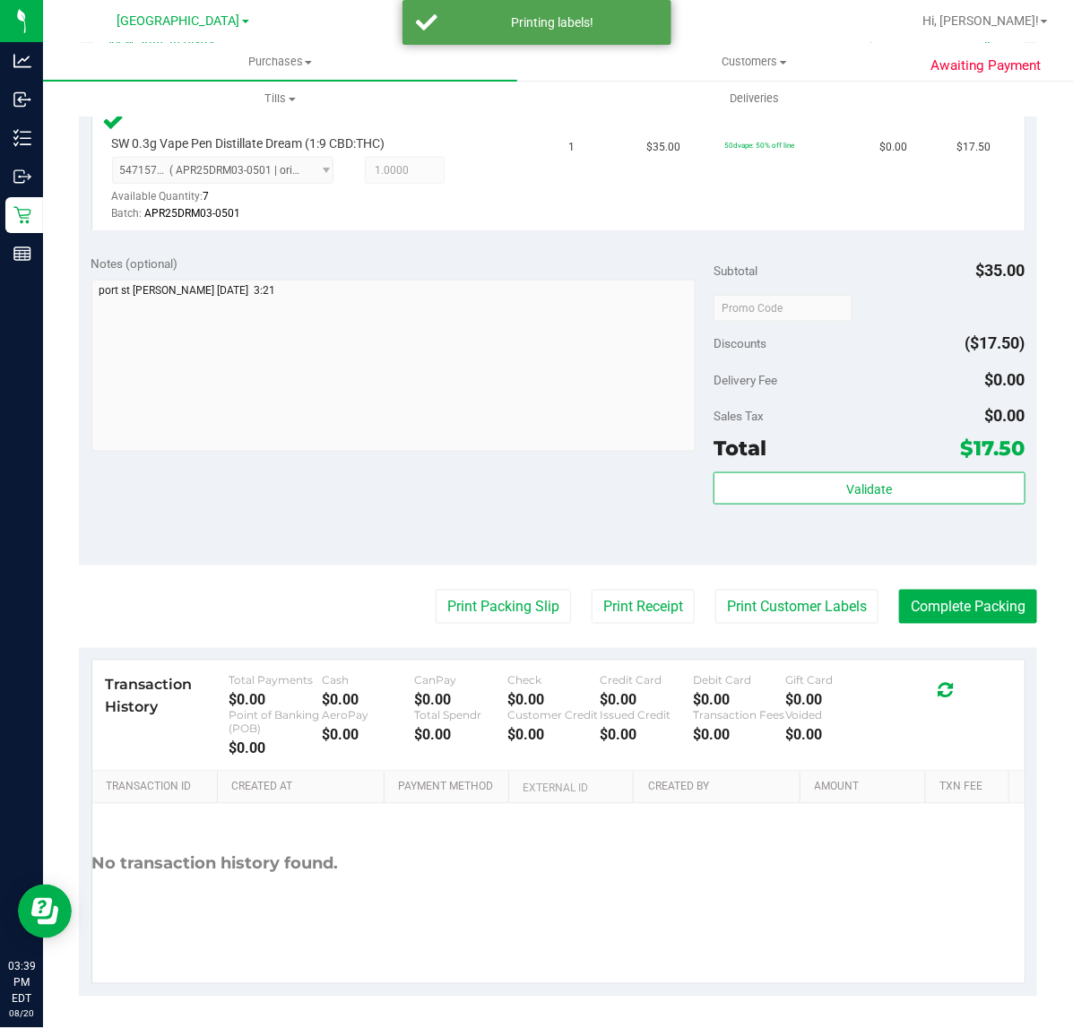
click at [436, 636] on purchase-details "Back Edit Purchase Cancel Purchase View Profile # 11819011 BioTrack ID: - Submi…" at bounding box center [558, 310] width 958 height 1371
click at [450, 603] on button "Print Packing Slip" at bounding box center [503, 607] width 135 height 34
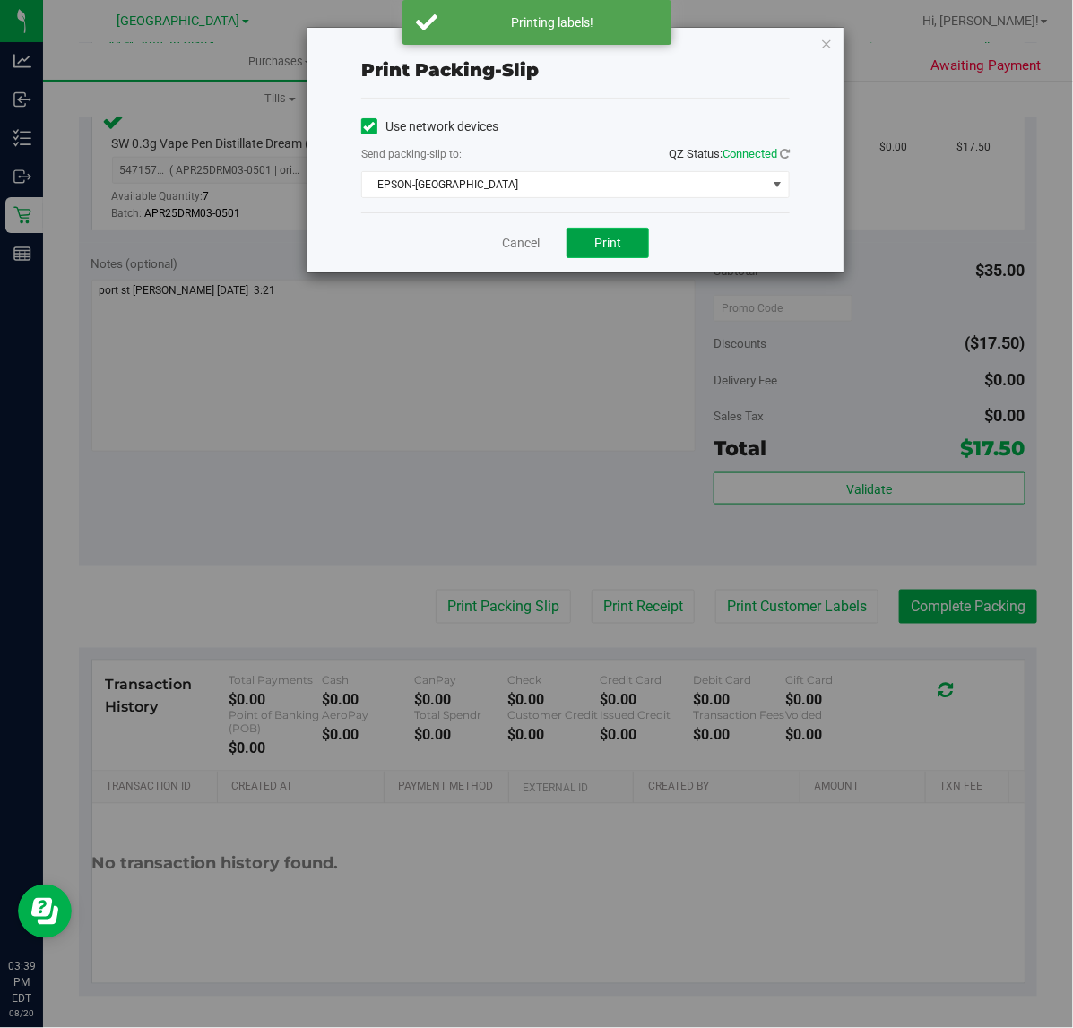
click at [593, 256] on button "Print" at bounding box center [607, 243] width 82 height 30
click at [524, 252] on link "Cancel" at bounding box center [521, 243] width 38 height 19
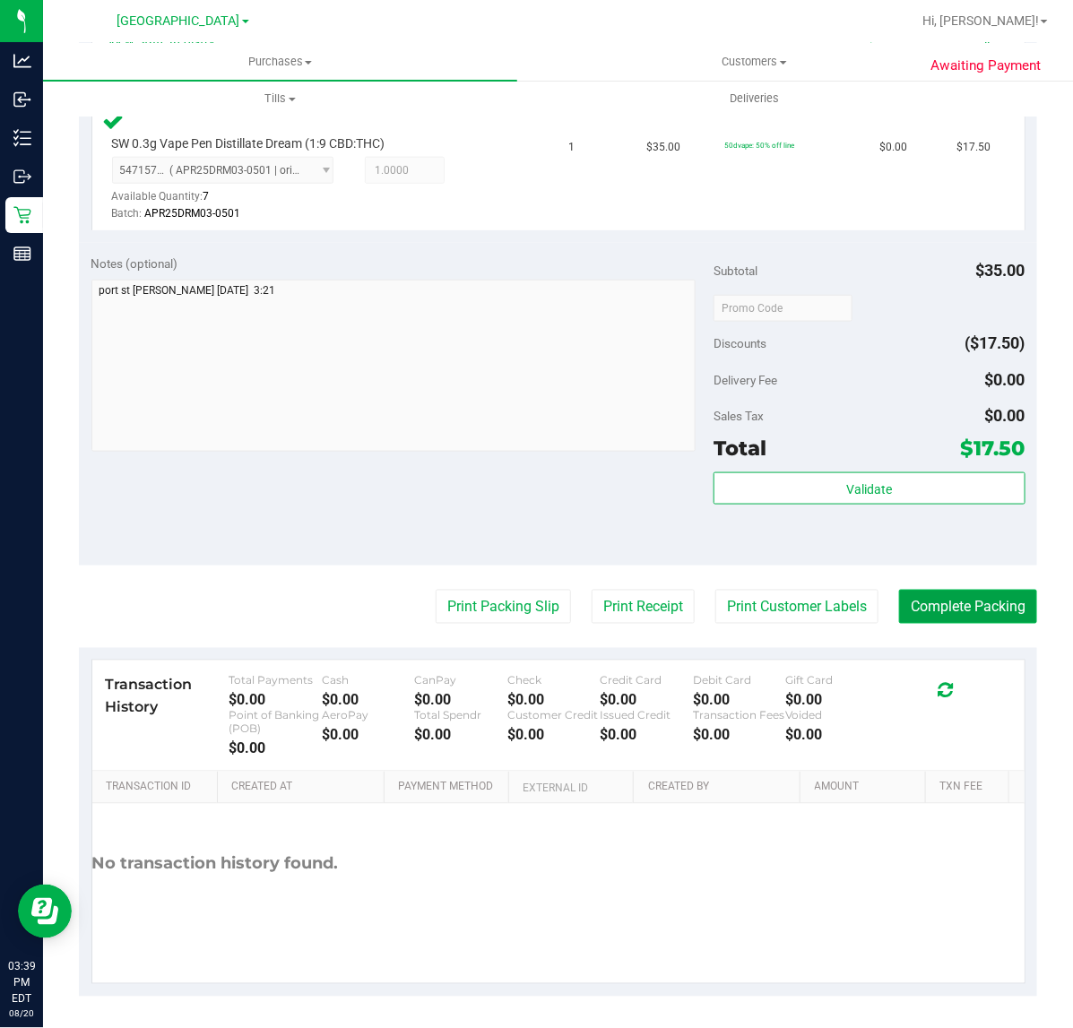
click at [959, 605] on button "Complete Packing" at bounding box center [968, 607] width 138 height 34
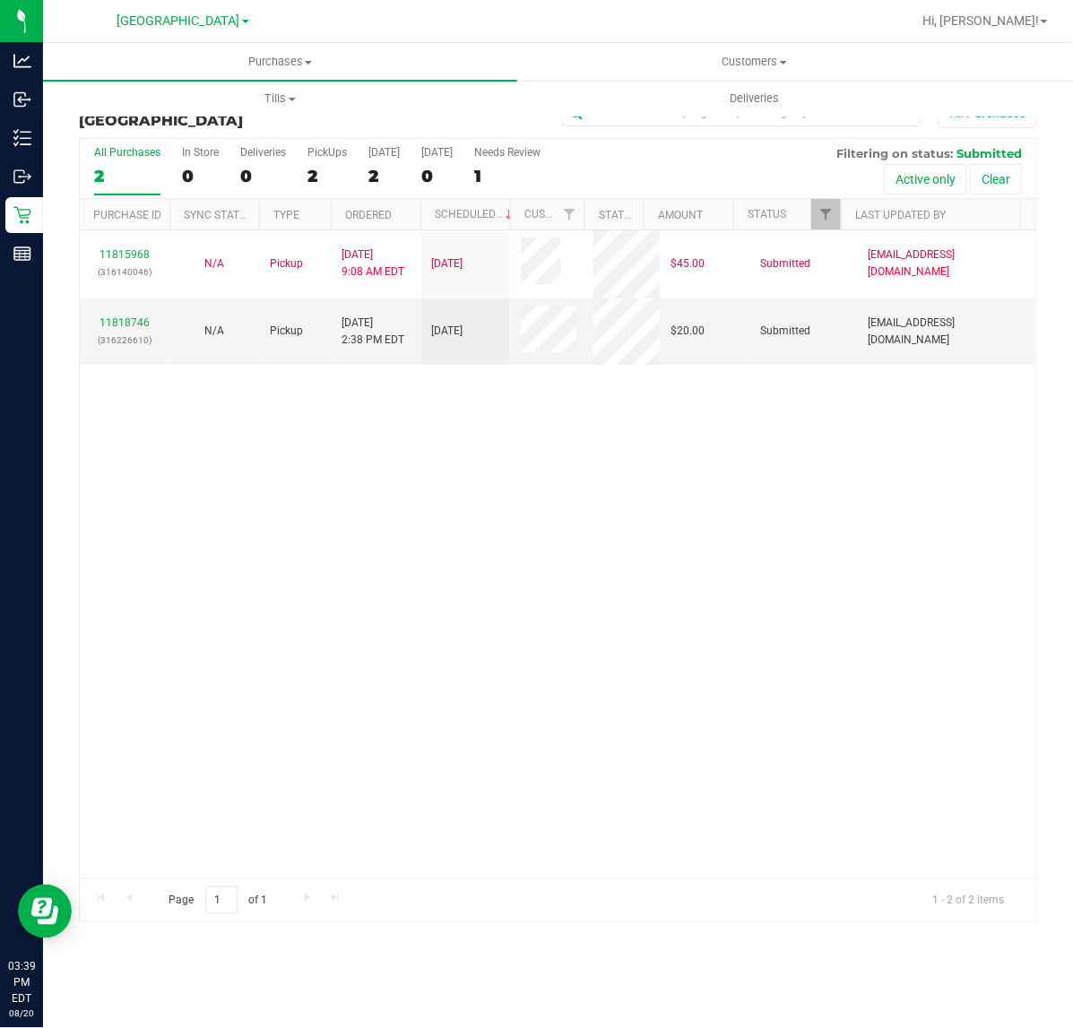
click at [378, 499] on div "11815968 (316140046) N/A Pickup 8/20/2025 9:08 AM EDT 8/20/2025 $45.00 Submitte…" at bounding box center [558, 554] width 956 height 648
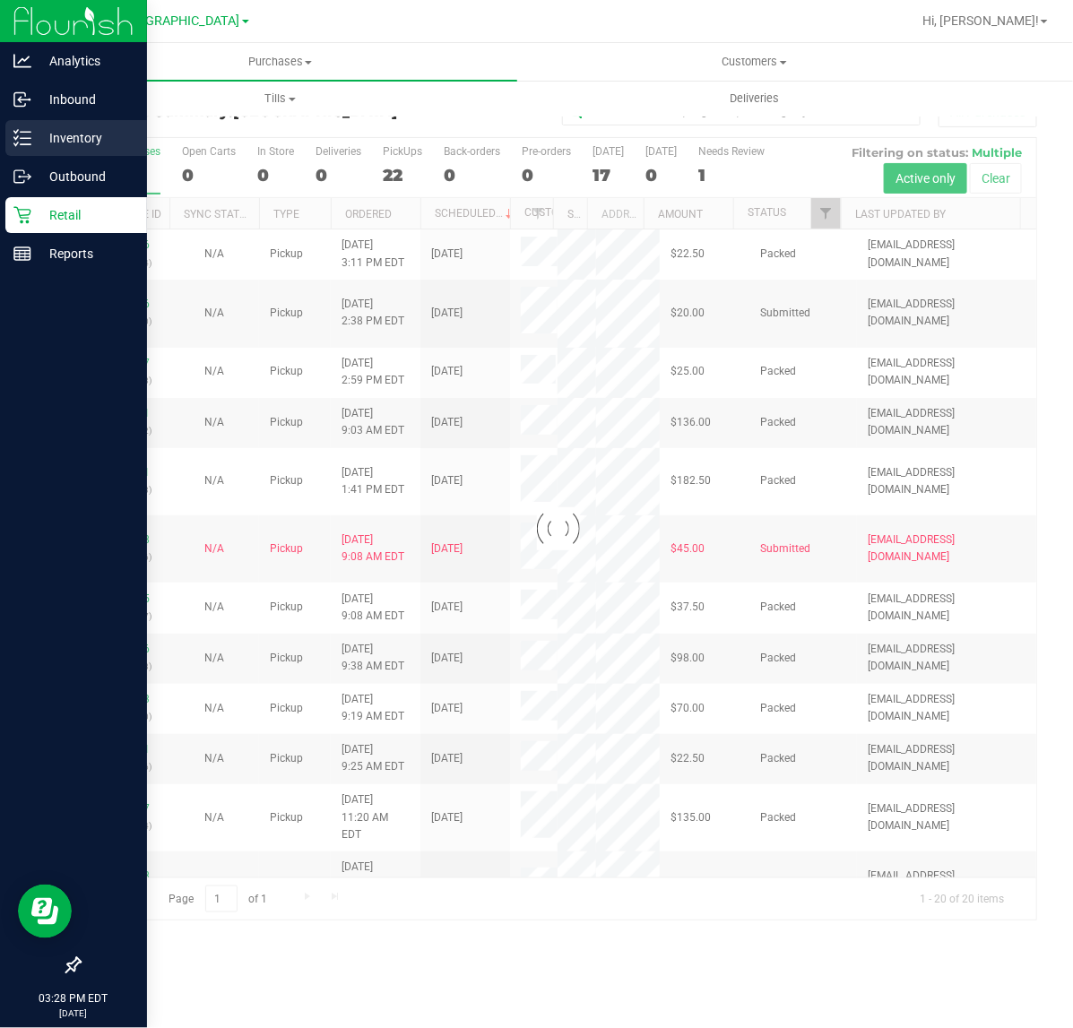
click at [56, 145] on p "Inventory" at bounding box center [85, 138] width 108 height 22
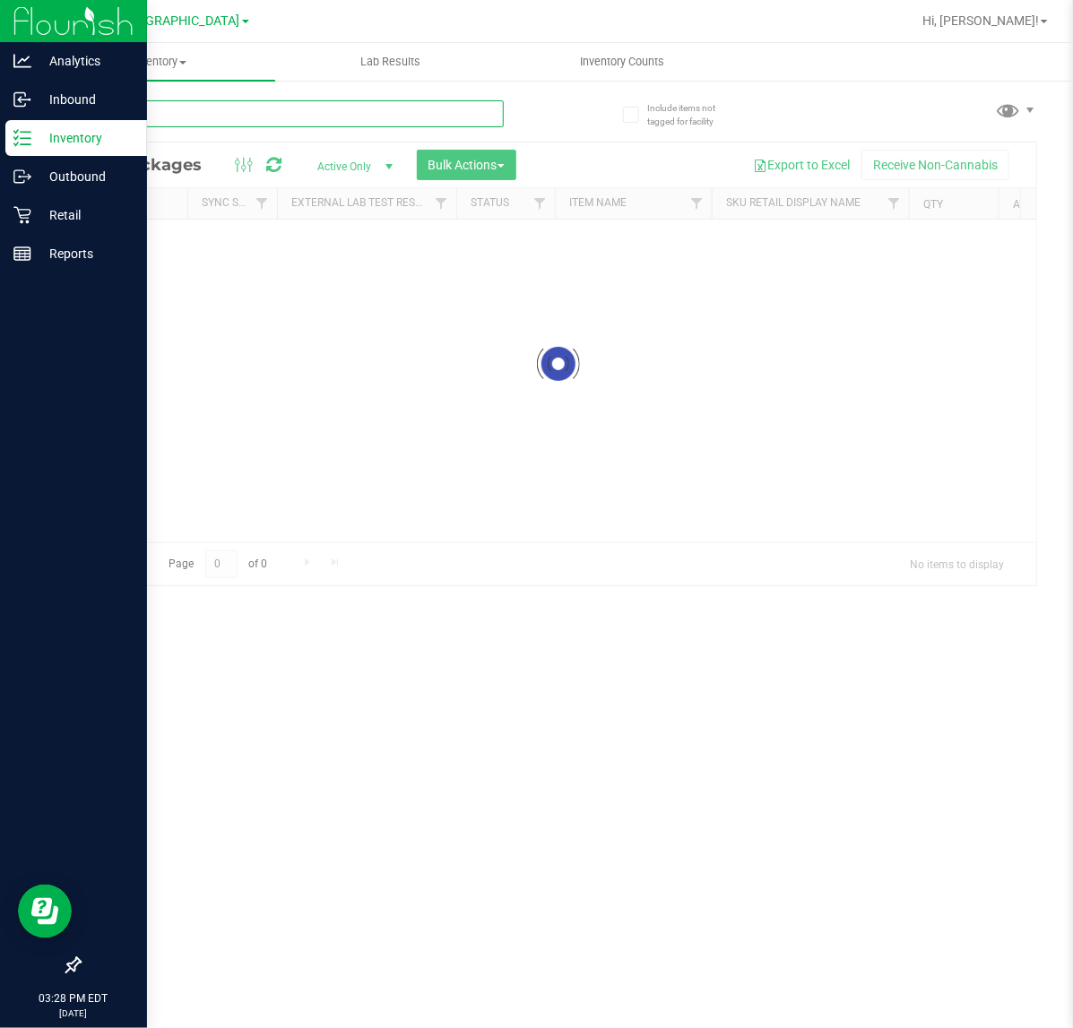
click at [146, 115] on input "text" at bounding box center [291, 113] width 425 height 27
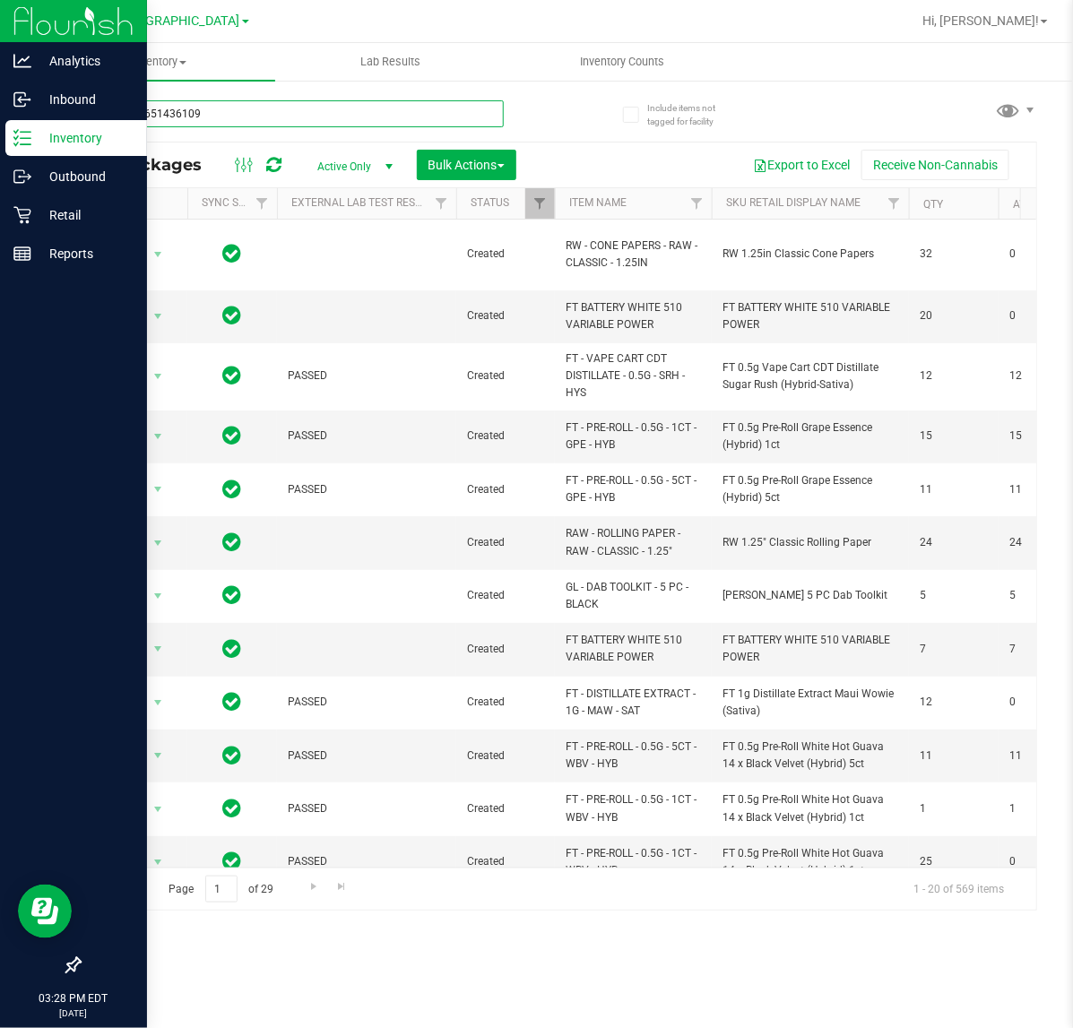
type input "9883176514361093"
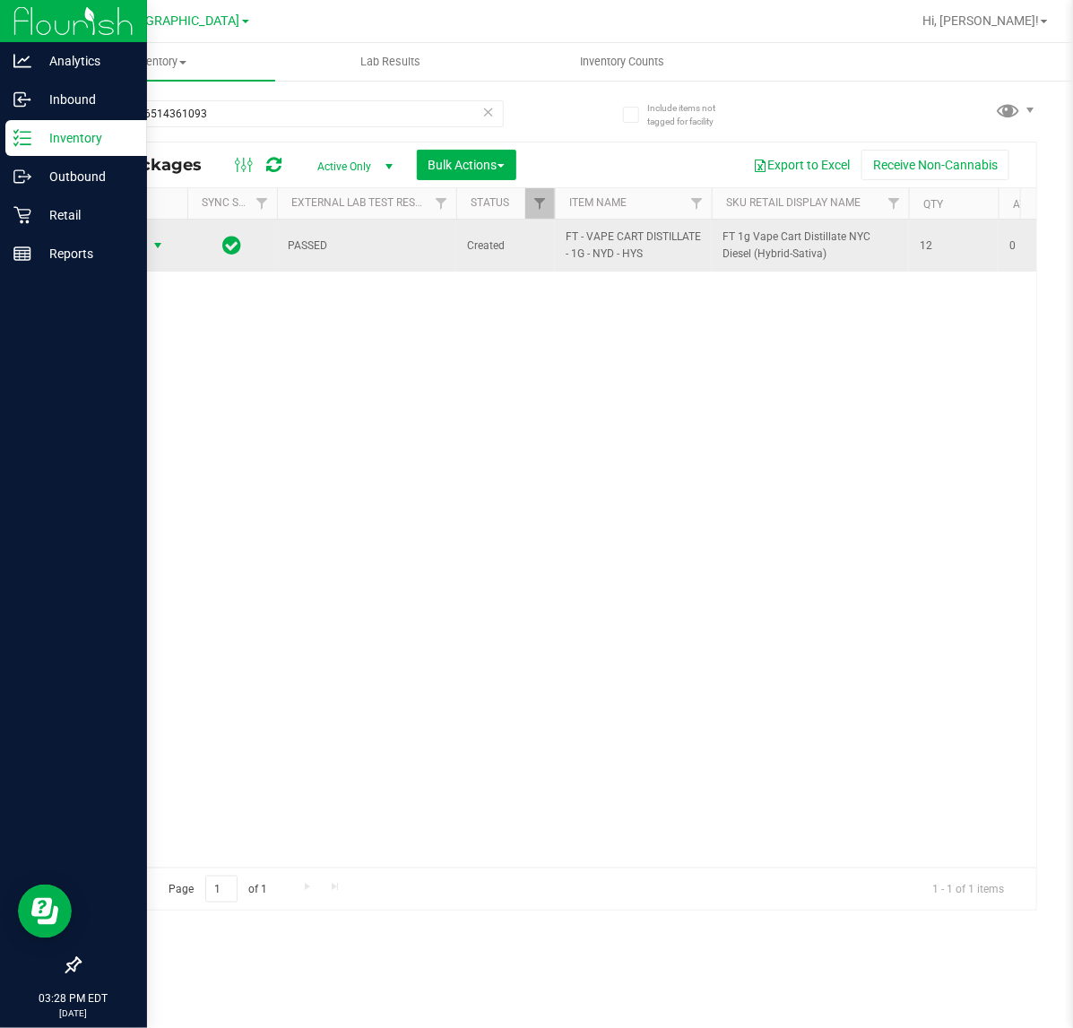
click at [147, 252] on span "select" at bounding box center [158, 245] width 22 height 25
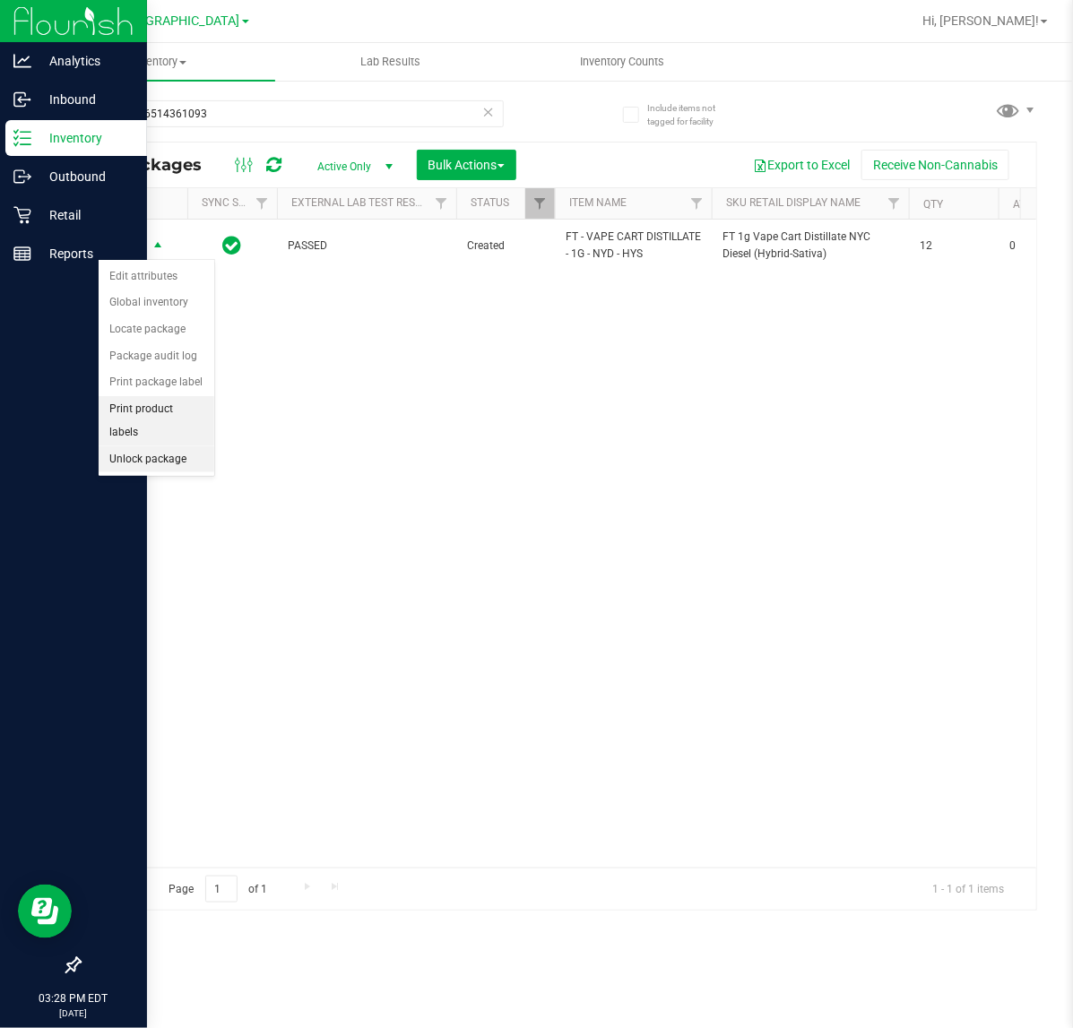
click at [99, 446] on li "Unlock package" at bounding box center [157, 459] width 116 height 27
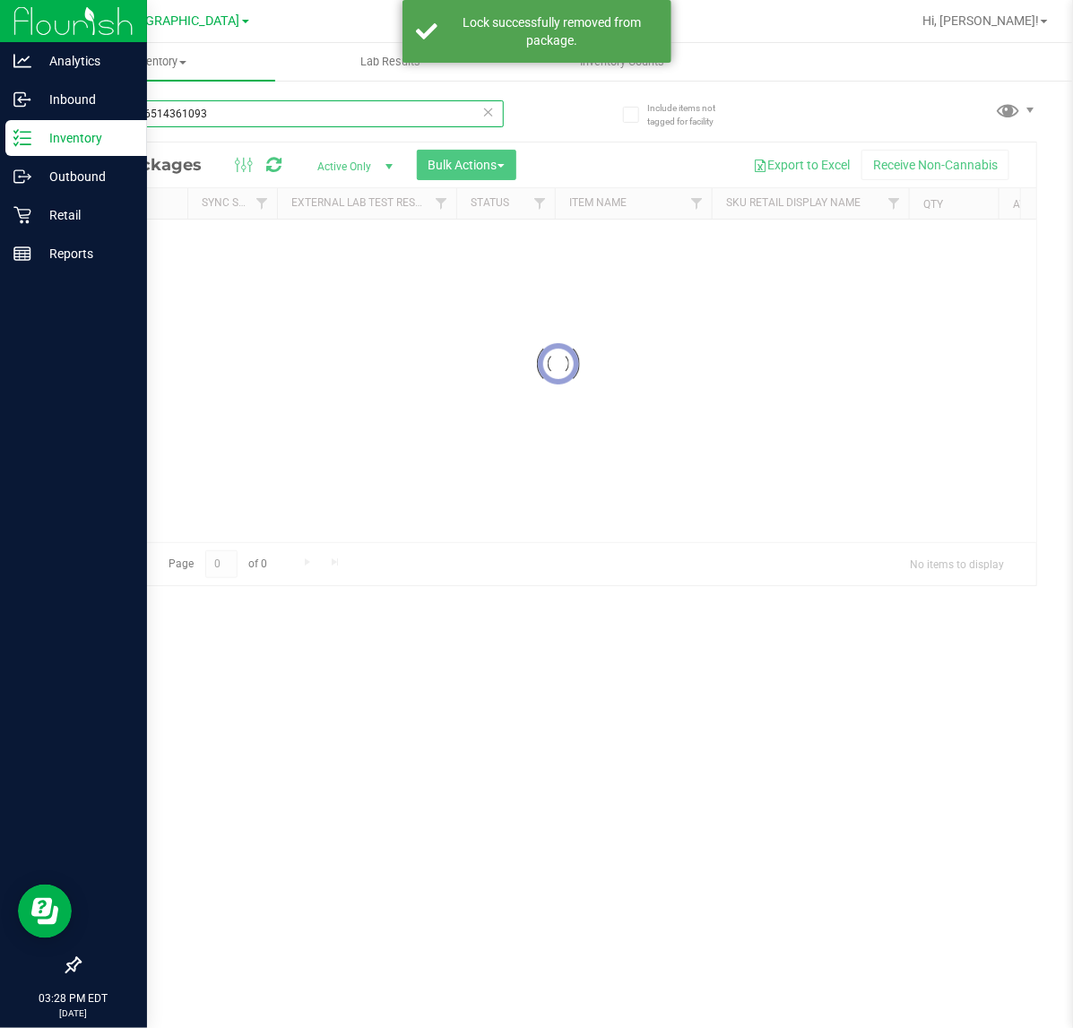
click at [258, 112] on input "9883176514361093" at bounding box center [291, 113] width 425 height 27
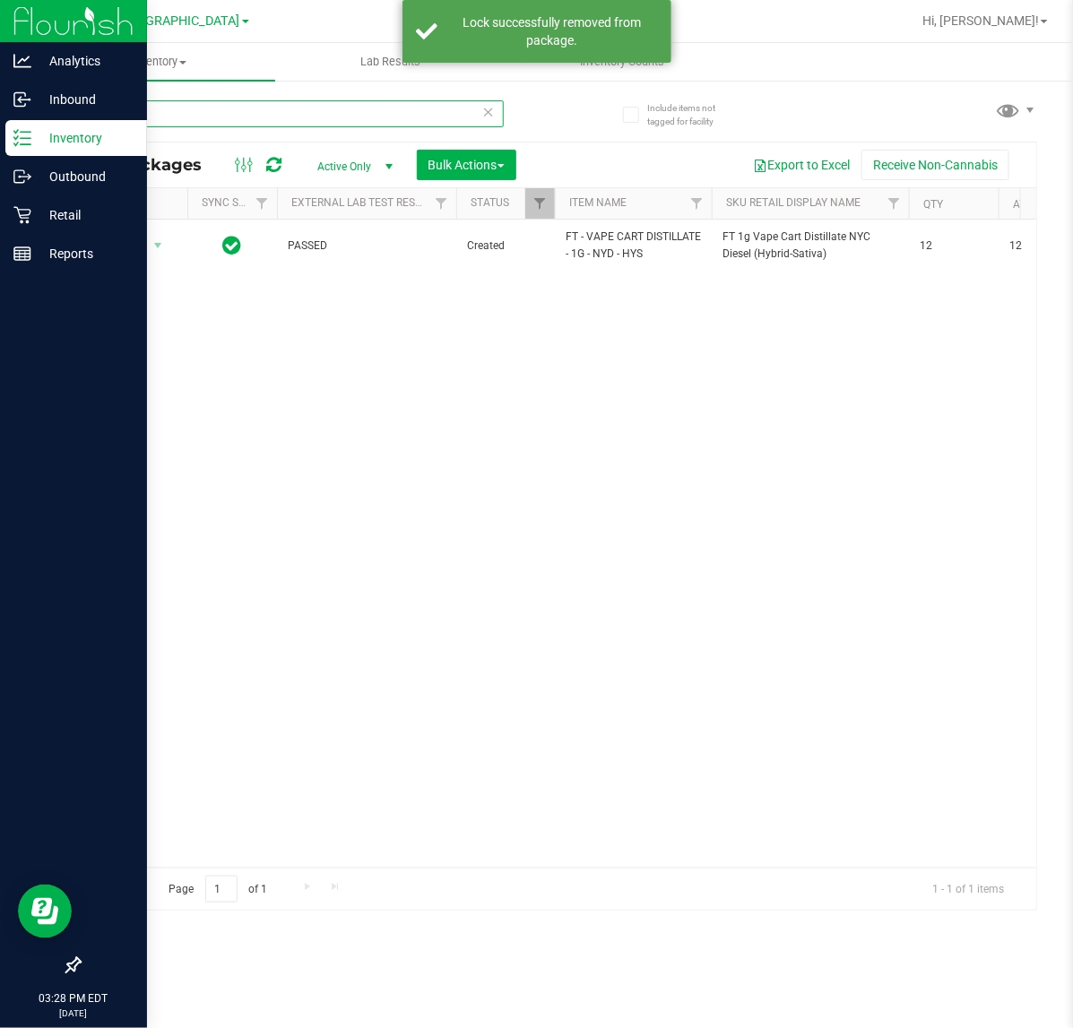
type input "pla"
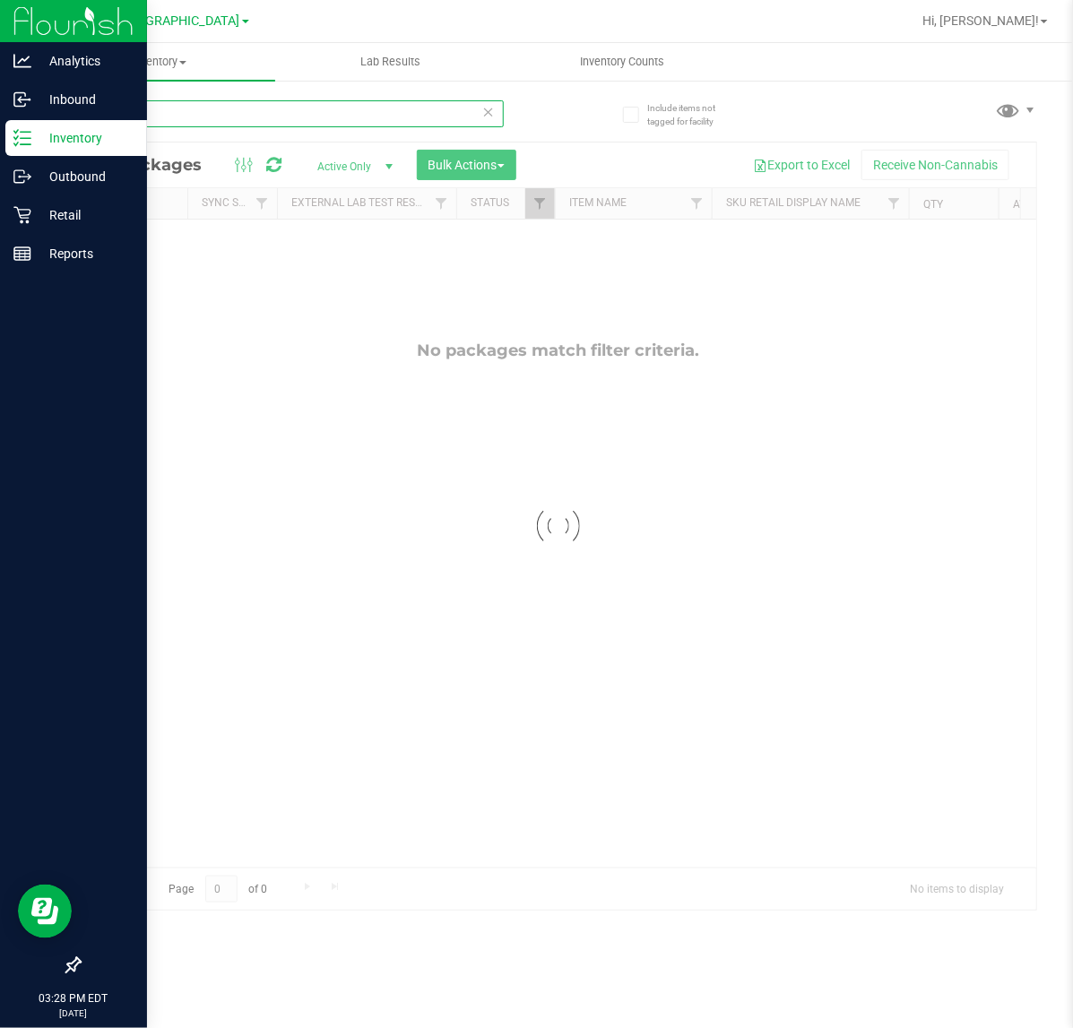
click at [258, 109] on input "pla" at bounding box center [291, 113] width 425 height 27
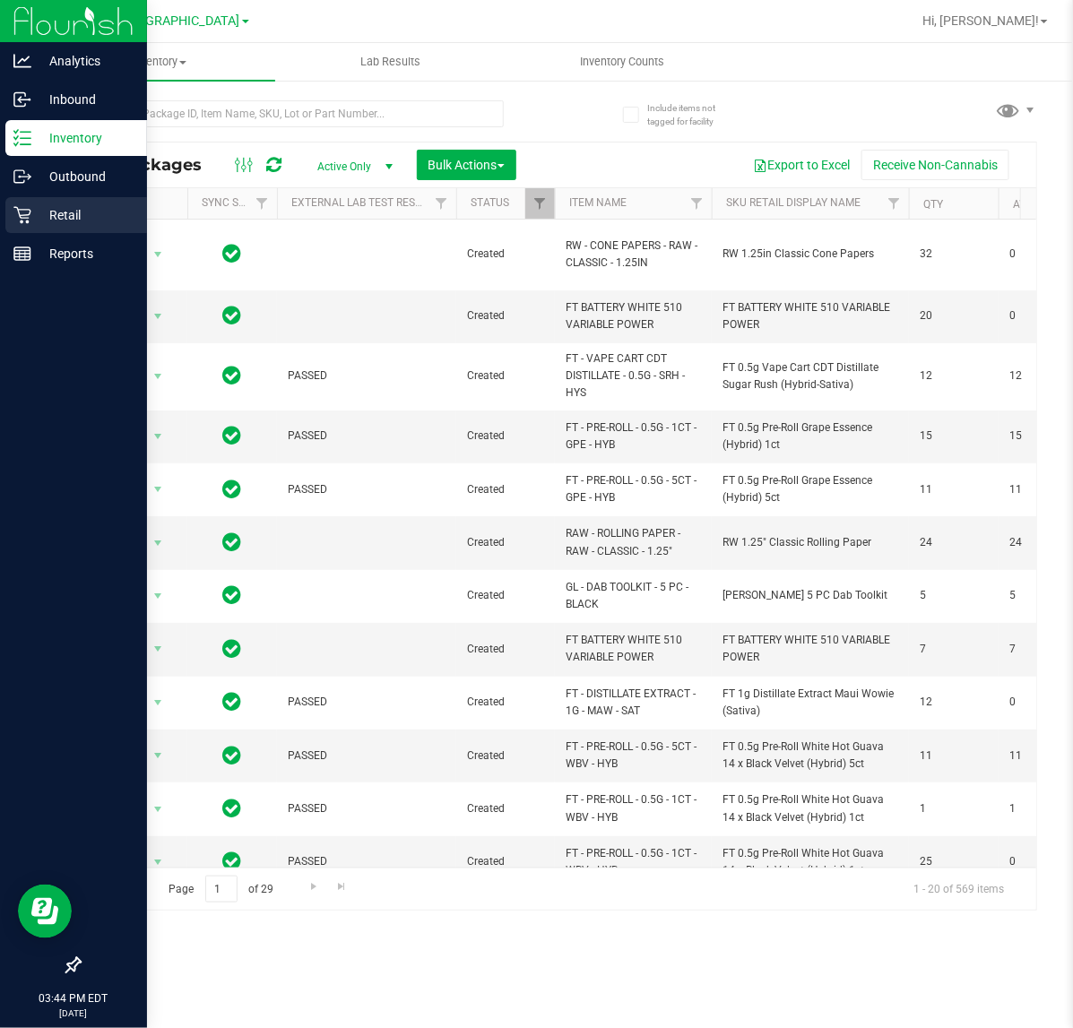
click at [22, 206] on icon at bounding box center [22, 215] width 18 height 18
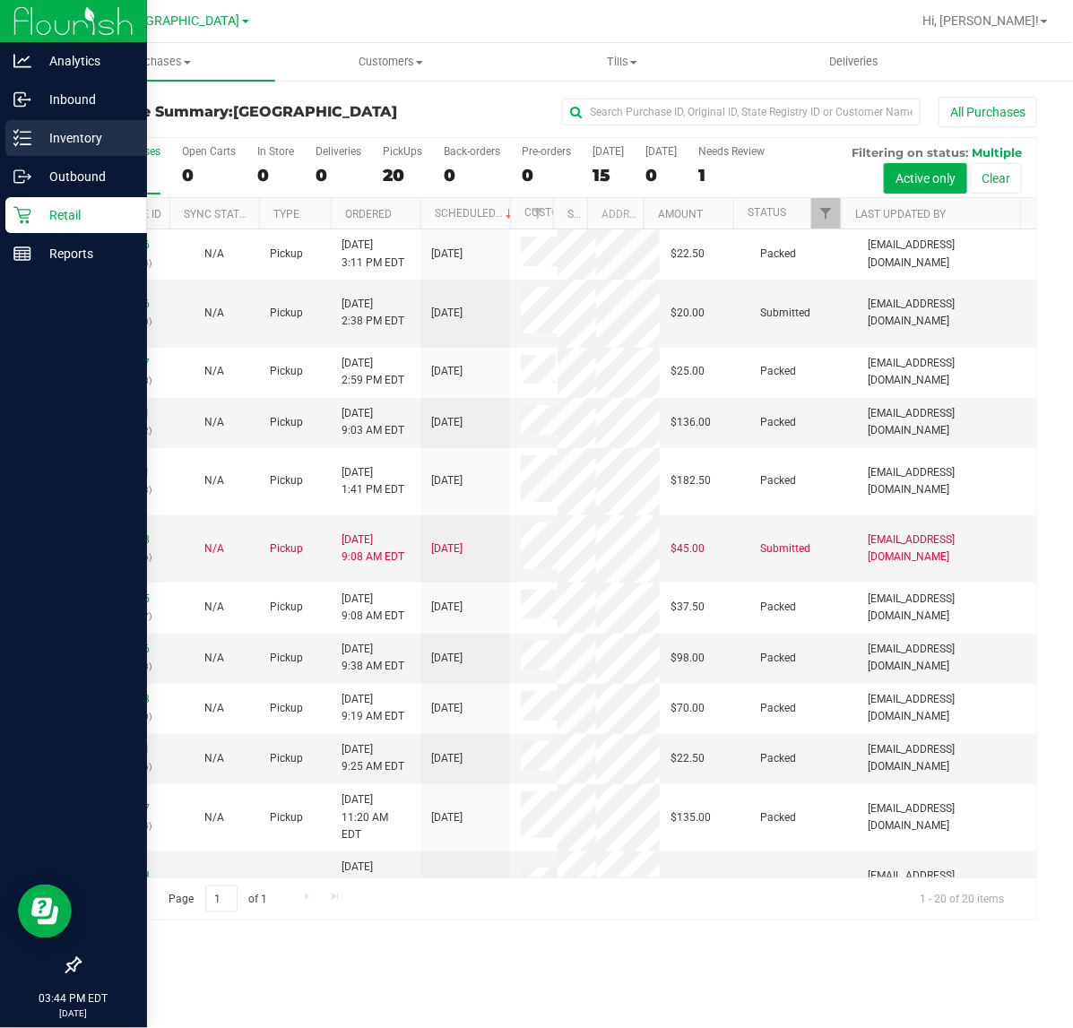
click at [73, 141] on p "Inventory" at bounding box center [85, 138] width 108 height 22
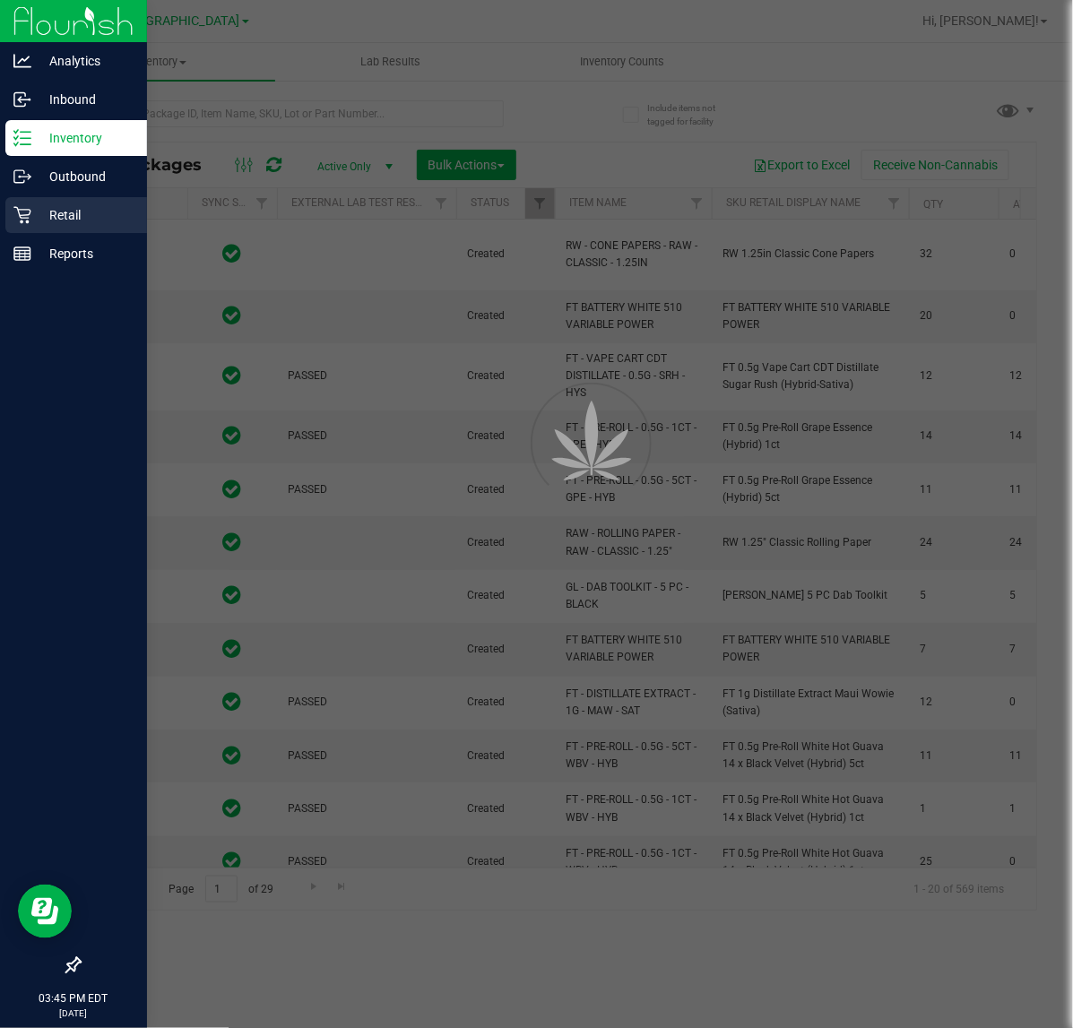
click at [69, 230] on div "Retail" at bounding box center [76, 215] width 142 height 36
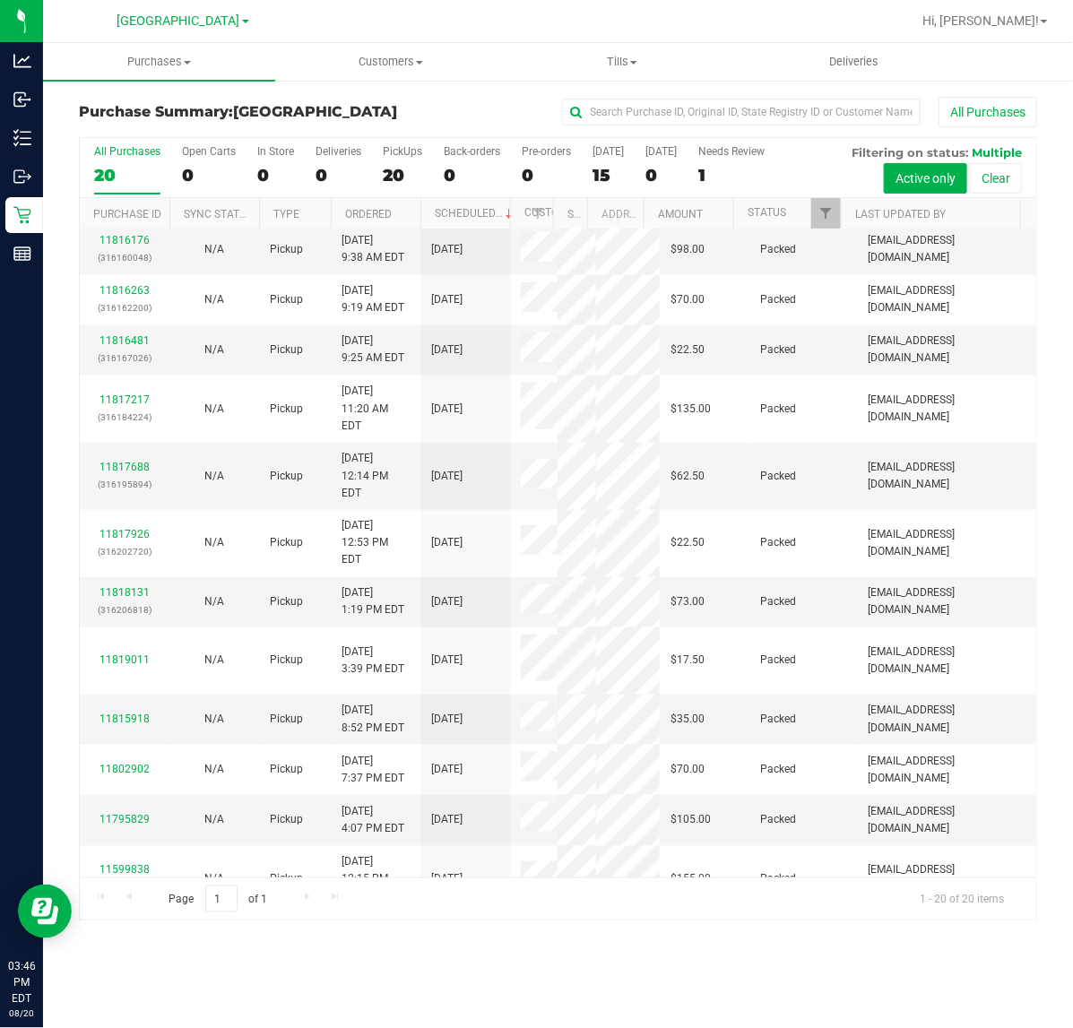
scroll to position [448, 0]
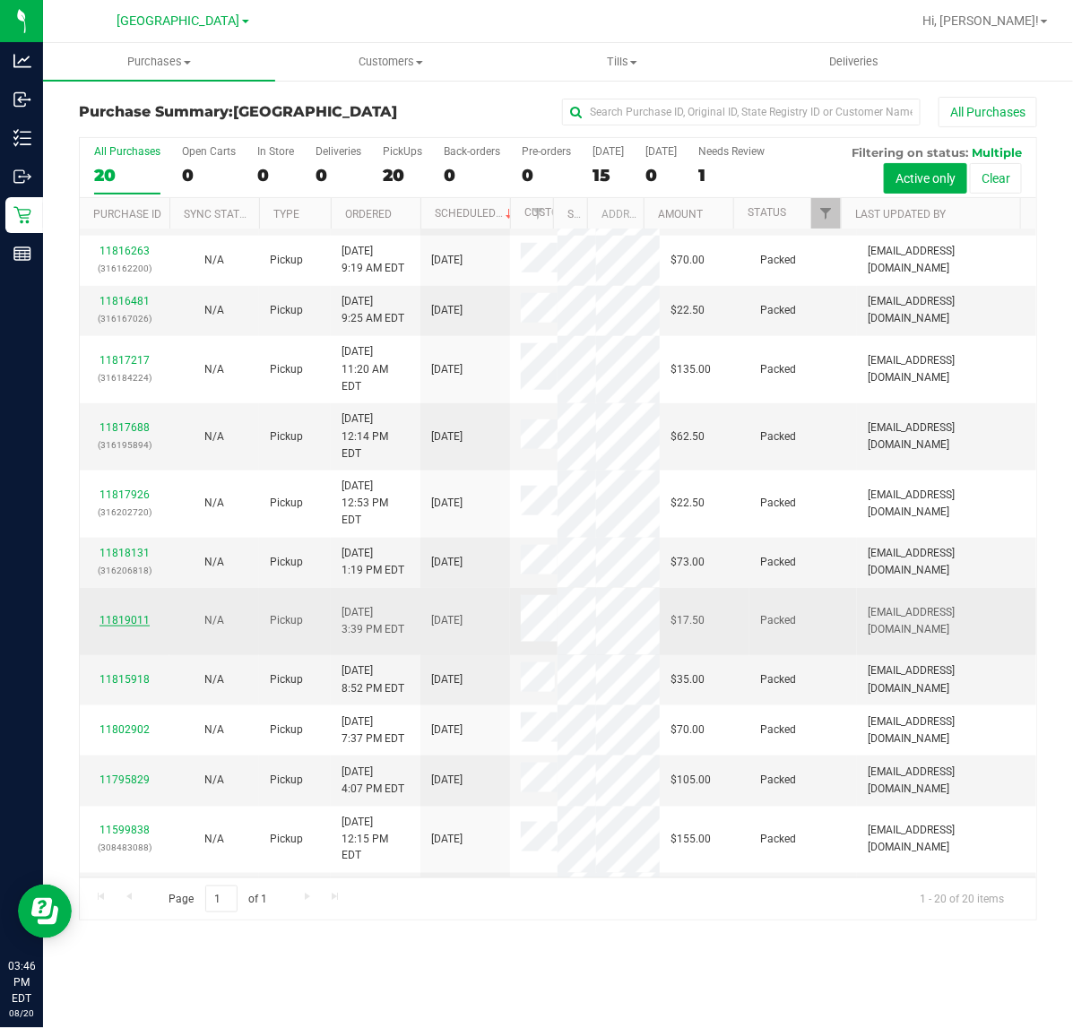
click at [128, 627] on link "11819011" at bounding box center [124, 620] width 50 height 13
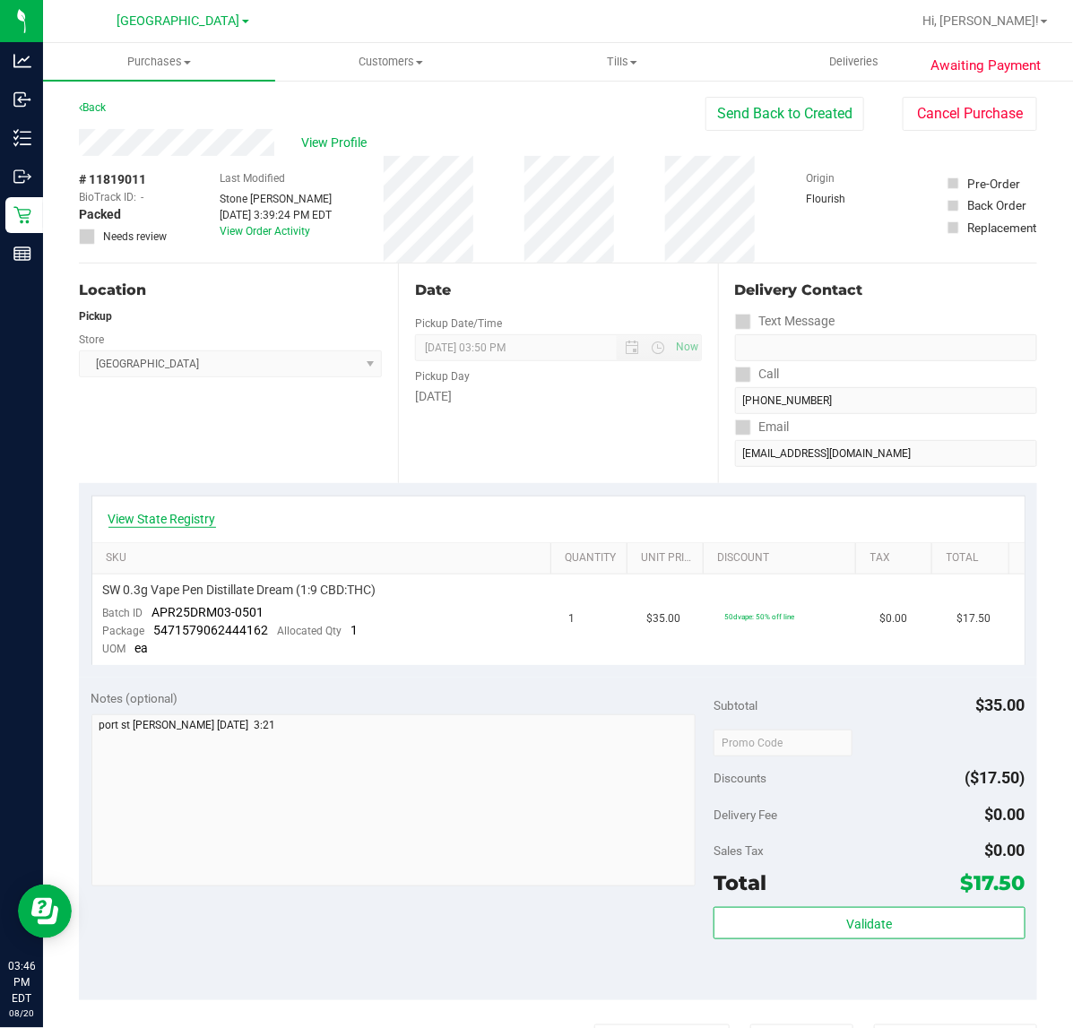
click at [184, 510] on link "View State Registry" at bounding box center [162, 519] width 108 height 18
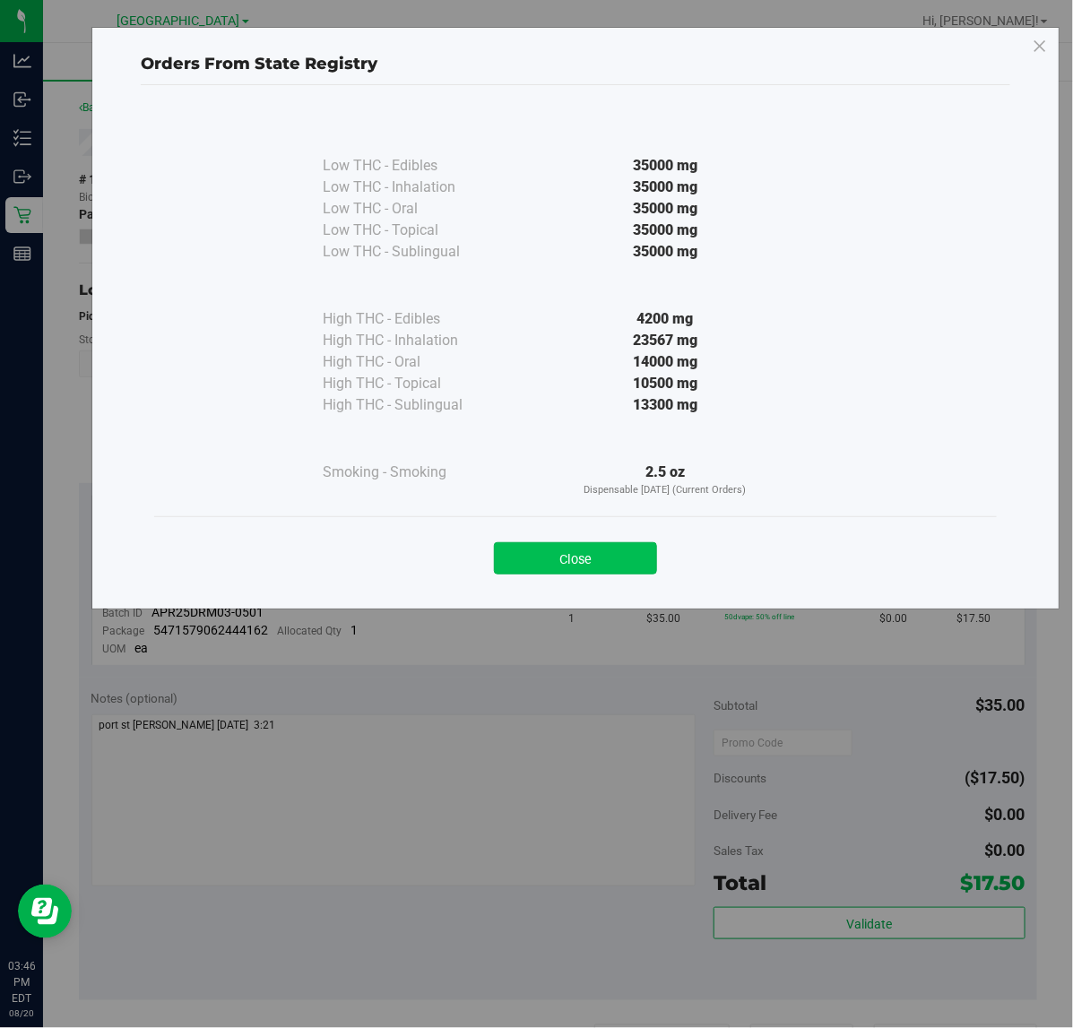
click at [531, 567] on button "Close" at bounding box center [575, 558] width 163 height 32
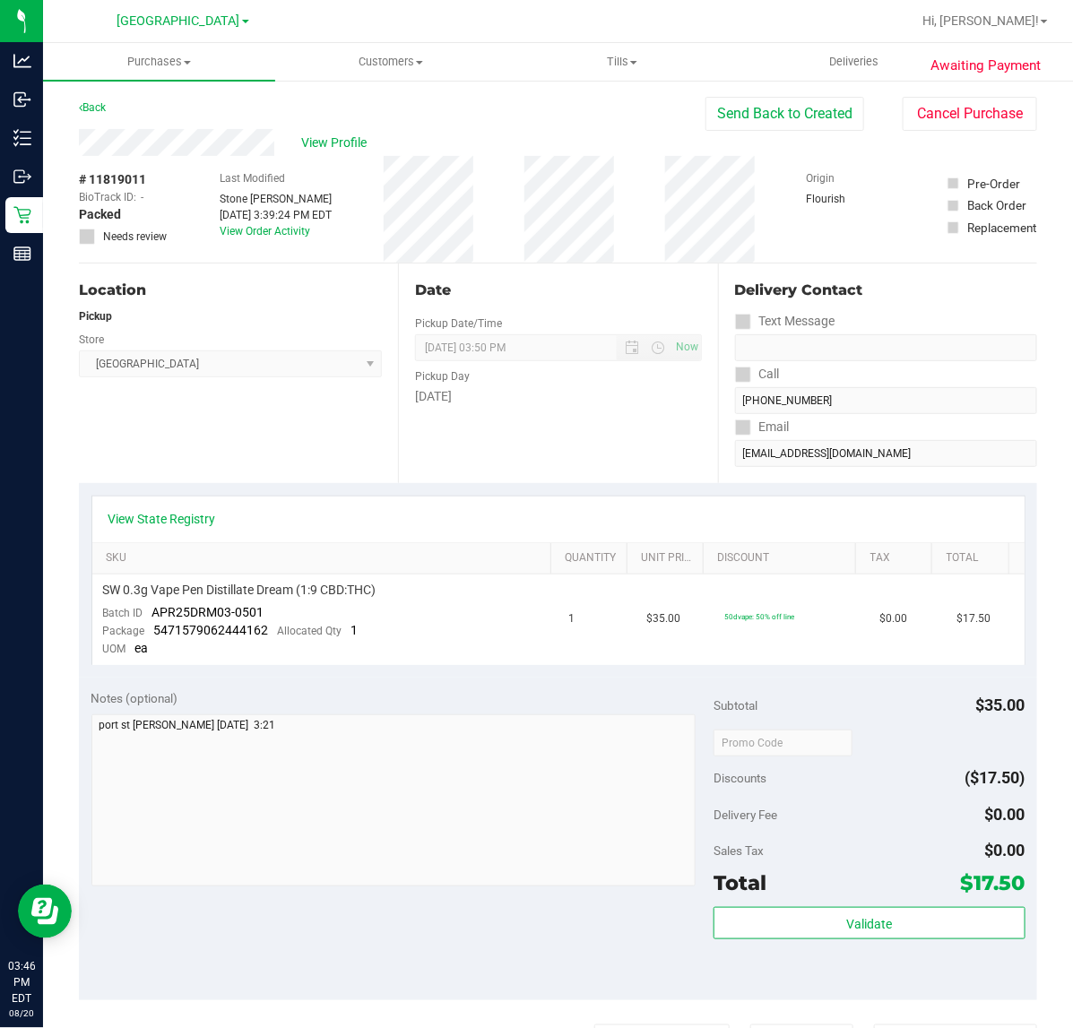
click at [404, 129] on div "View Profile" at bounding box center [392, 142] width 627 height 27
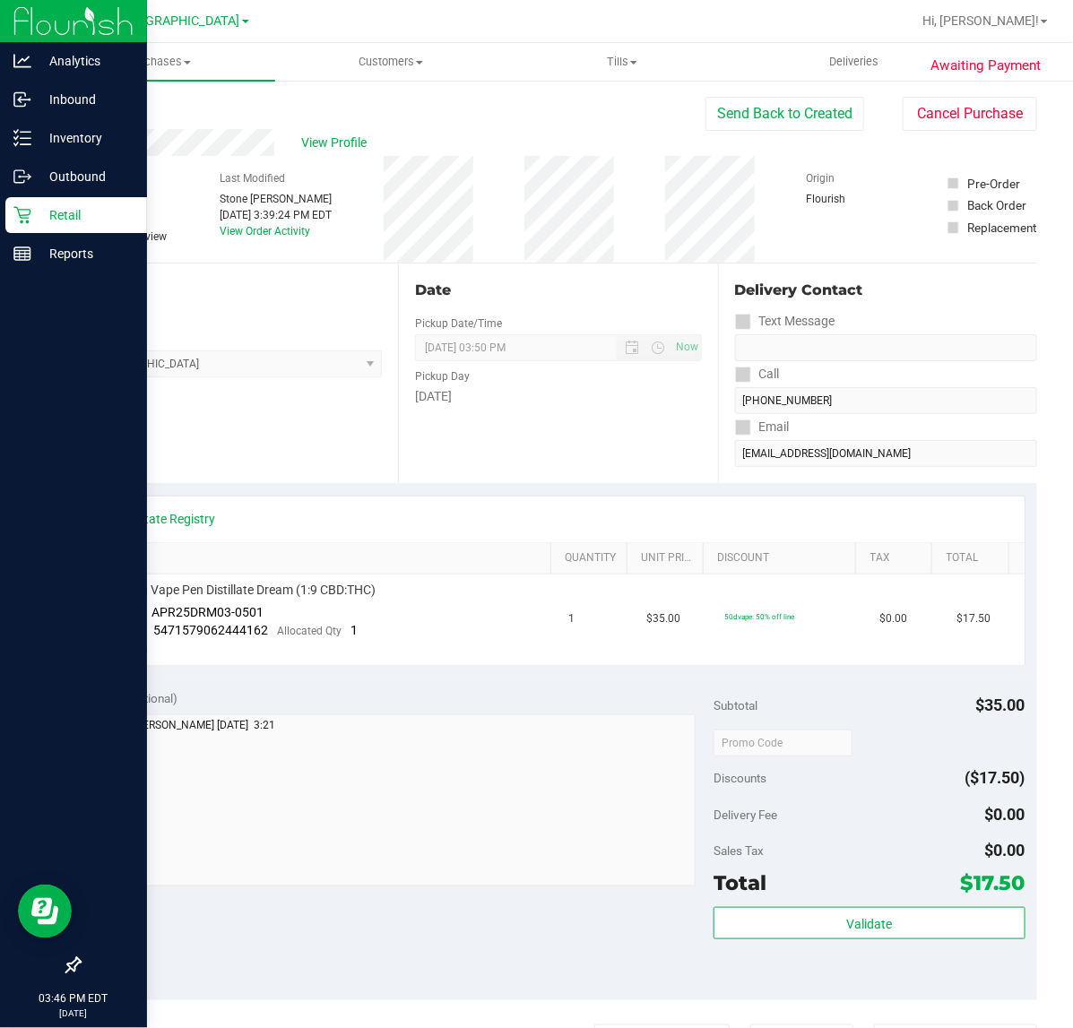
click at [18, 22] on img at bounding box center [73, 21] width 120 height 42
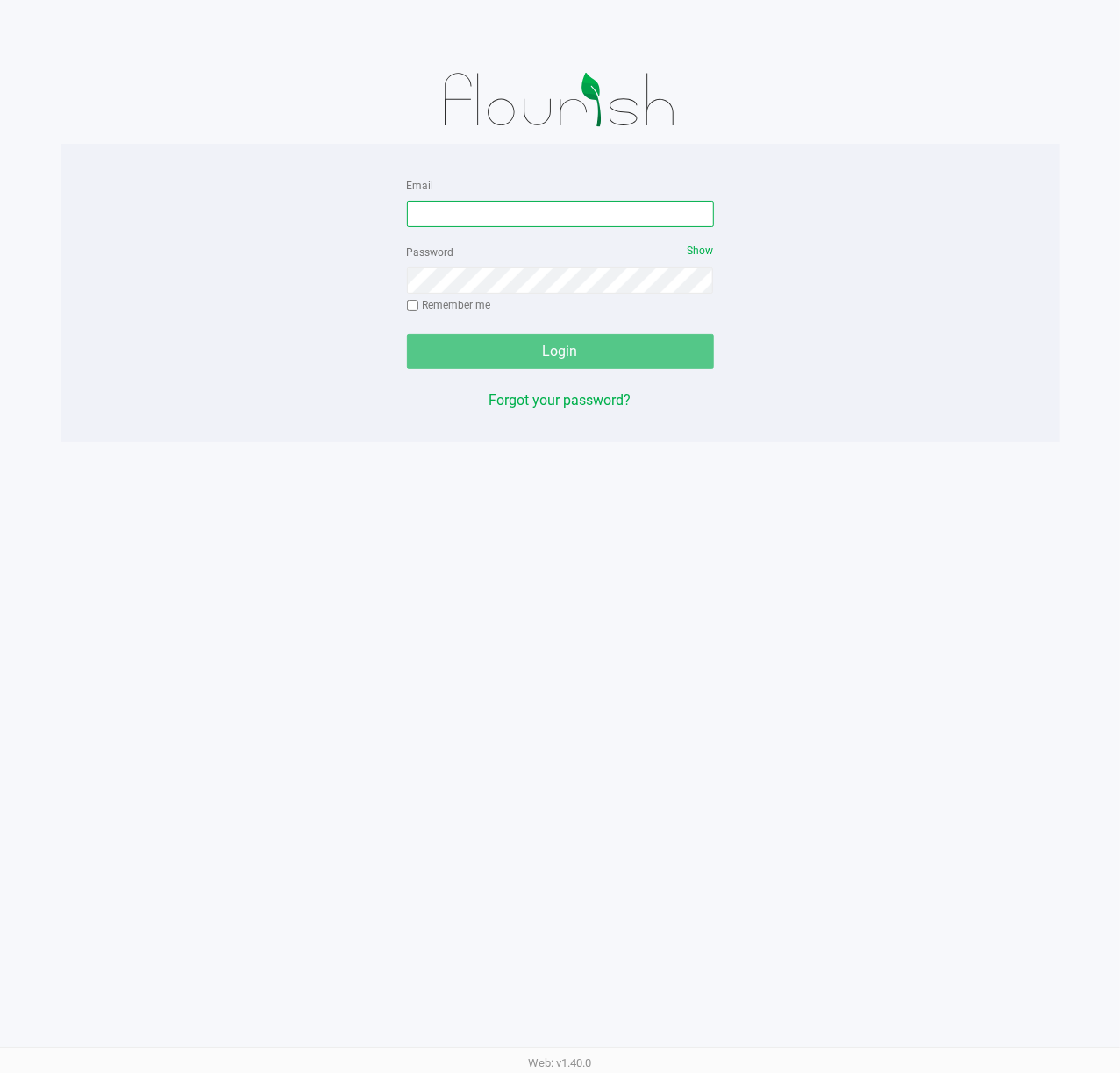
click at [510, 217] on input "Email" at bounding box center [560, 213] width 307 height 26
type input "[EMAIL_ADDRESS][DOMAIN_NAME]"
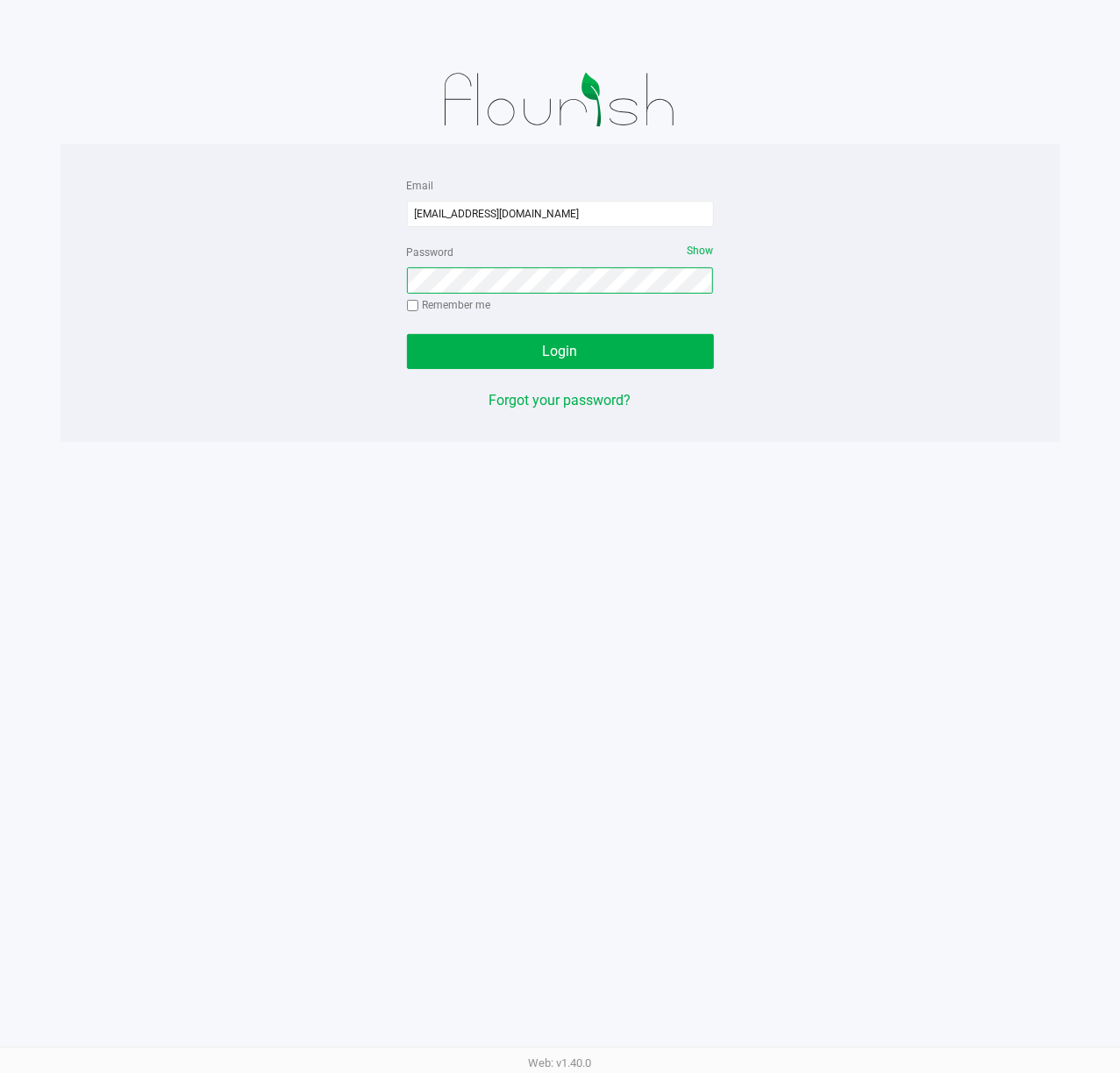
click at [407, 334] on button "Login" at bounding box center [560, 351] width 307 height 35
